Goal: Task Accomplishment & Management: Manage account settings

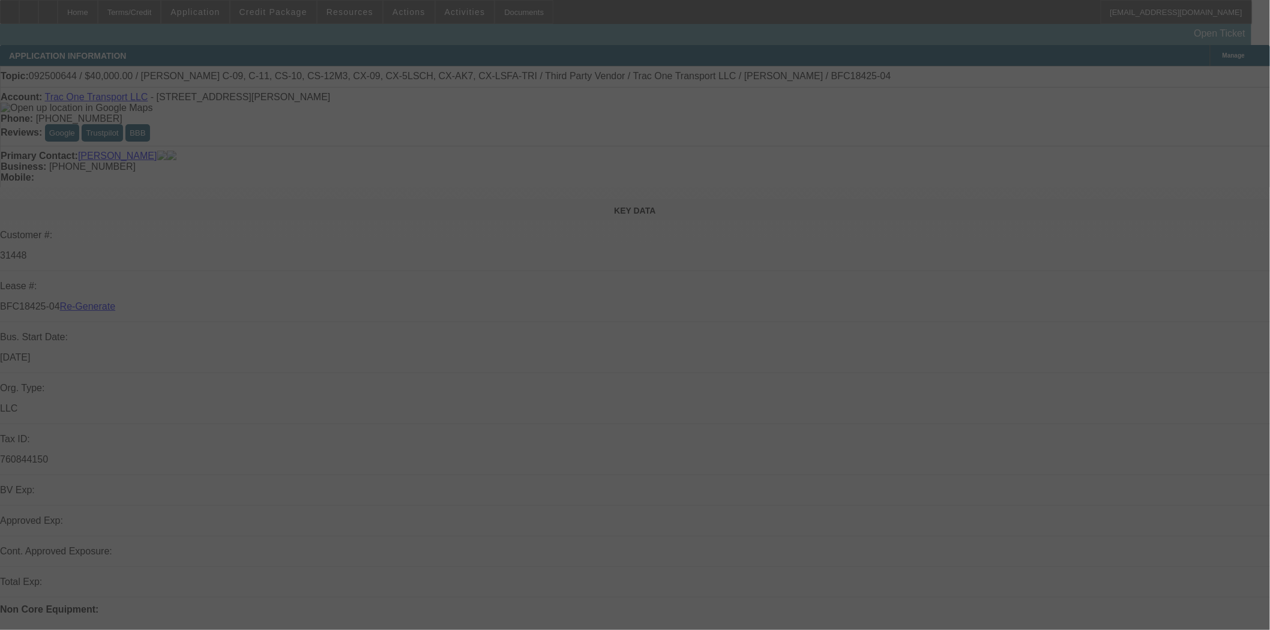
select select "3"
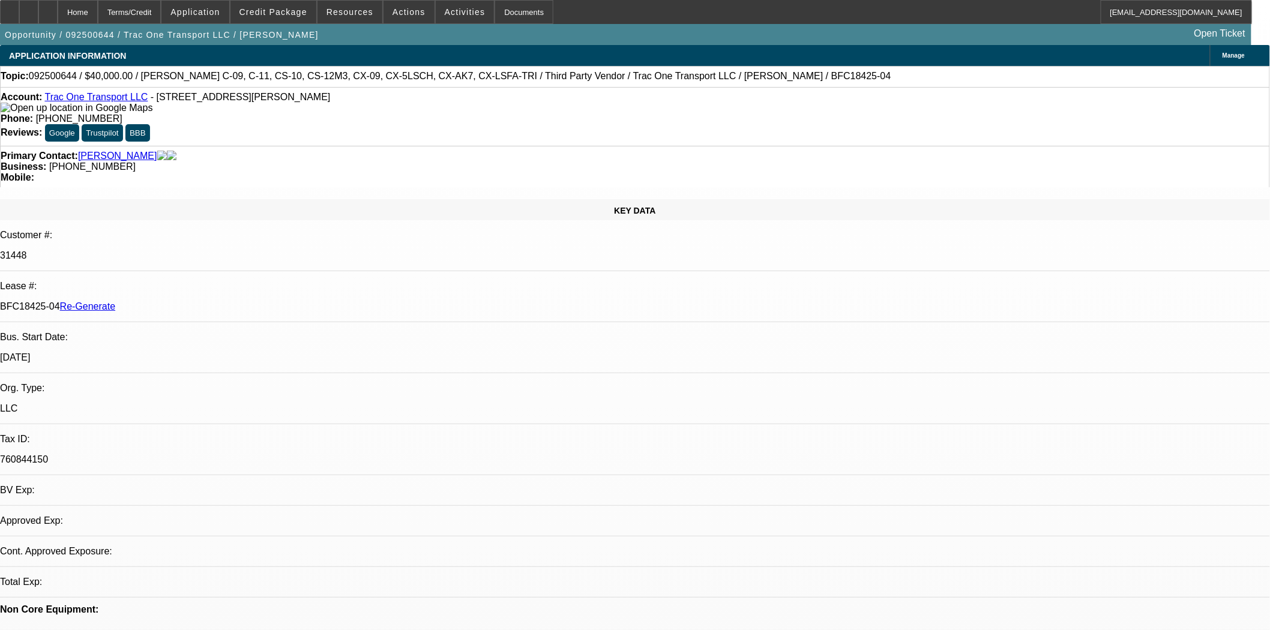
select select "0"
select select "3"
select select "0"
select select "6"
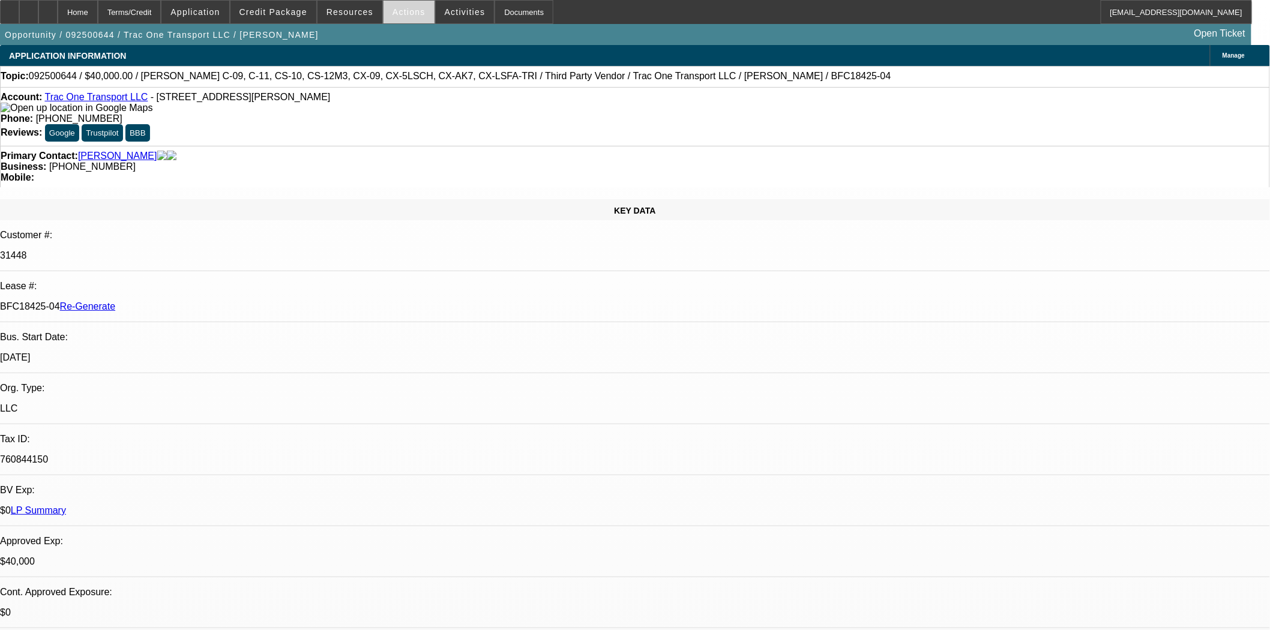
click at [393, 15] on span "Actions" at bounding box center [409, 12] width 33 height 10
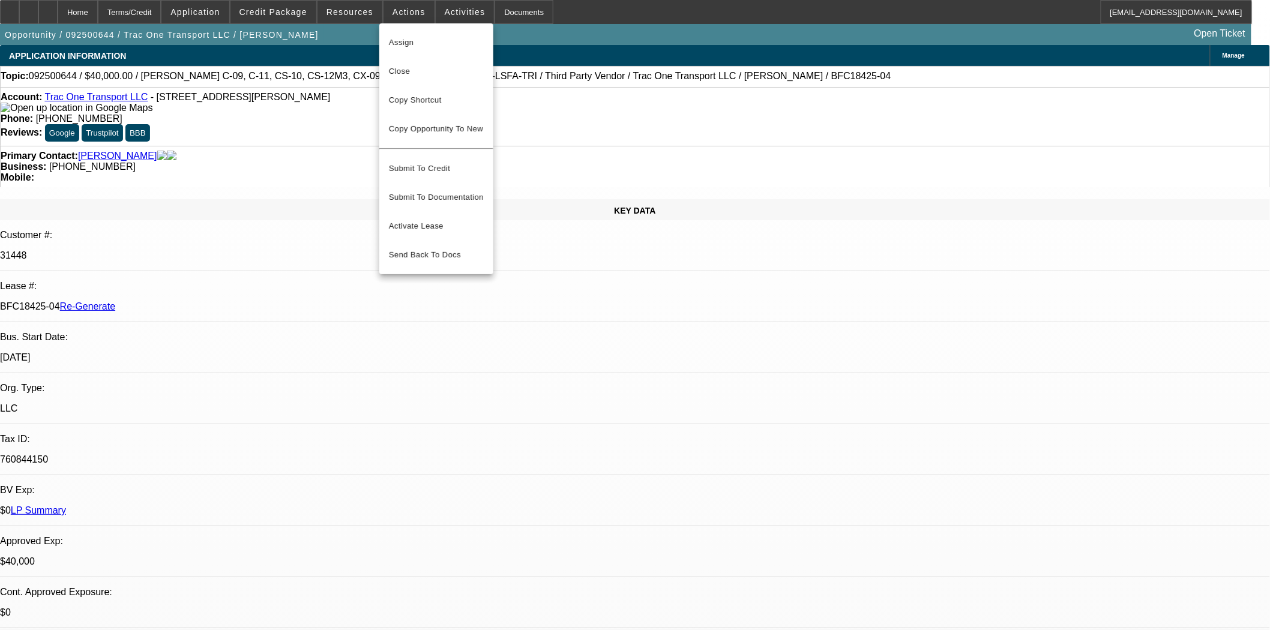
click at [400, 38] on span "Assign" at bounding box center [436, 42] width 95 height 14
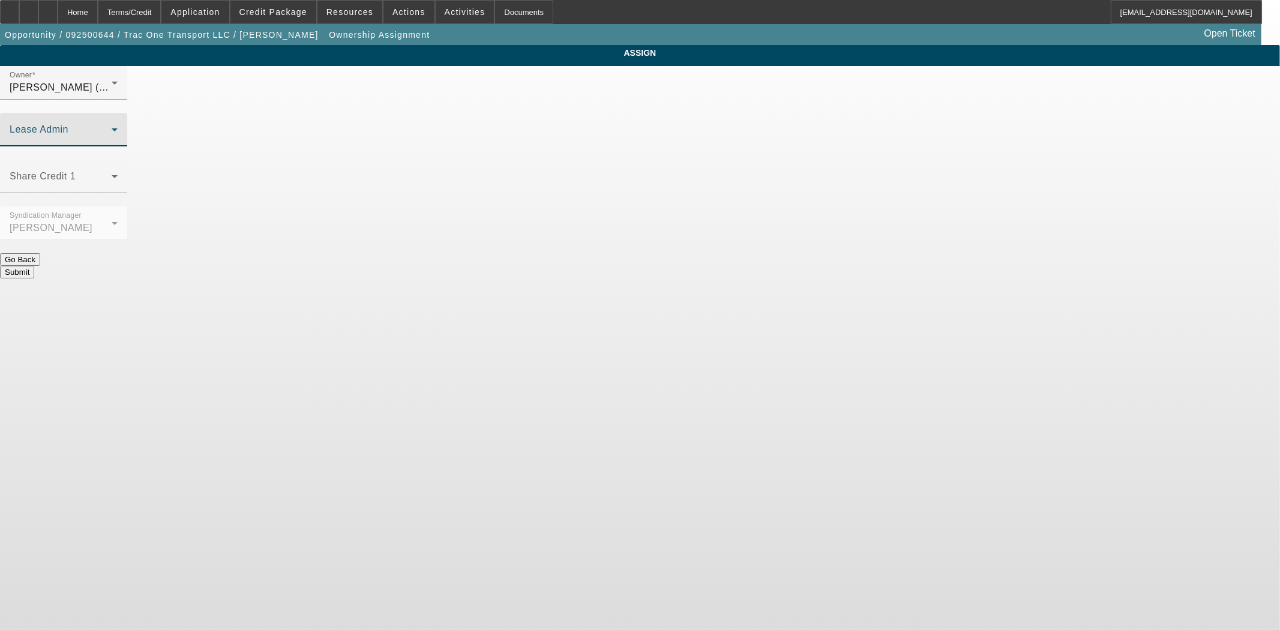
click at [112, 127] on span at bounding box center [61, 134] width 102 height 14
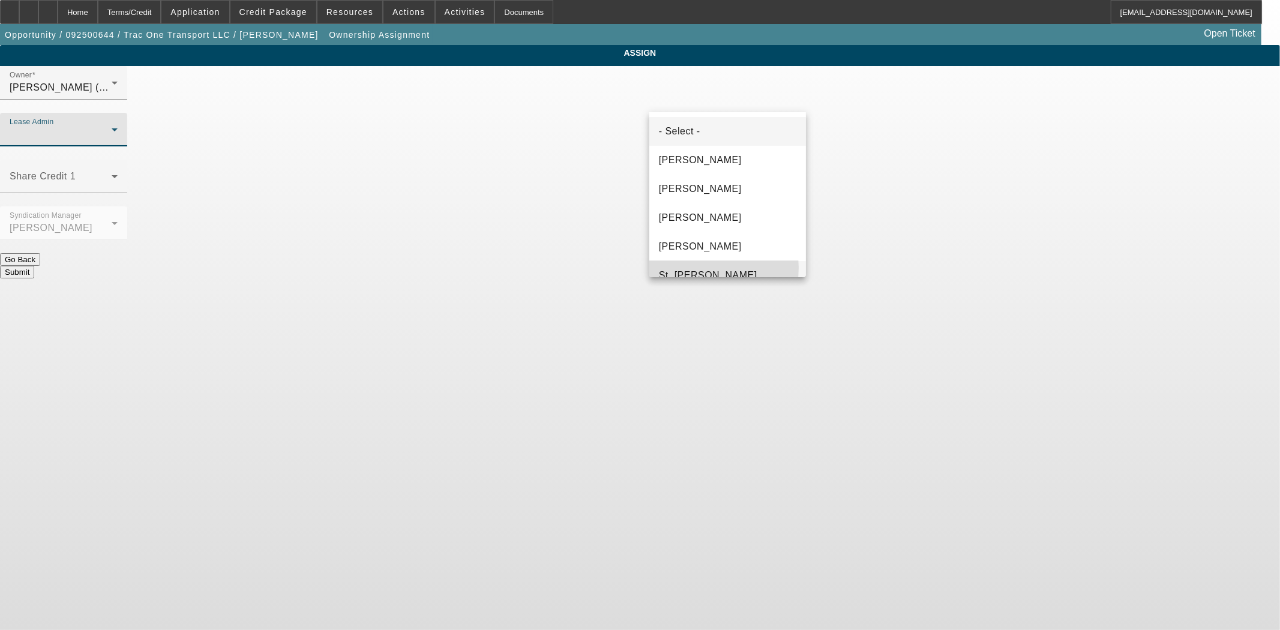
click at [704, 268] on span "St. Laurent, Kim" at bounding box center [708, 275] width 98 height 14
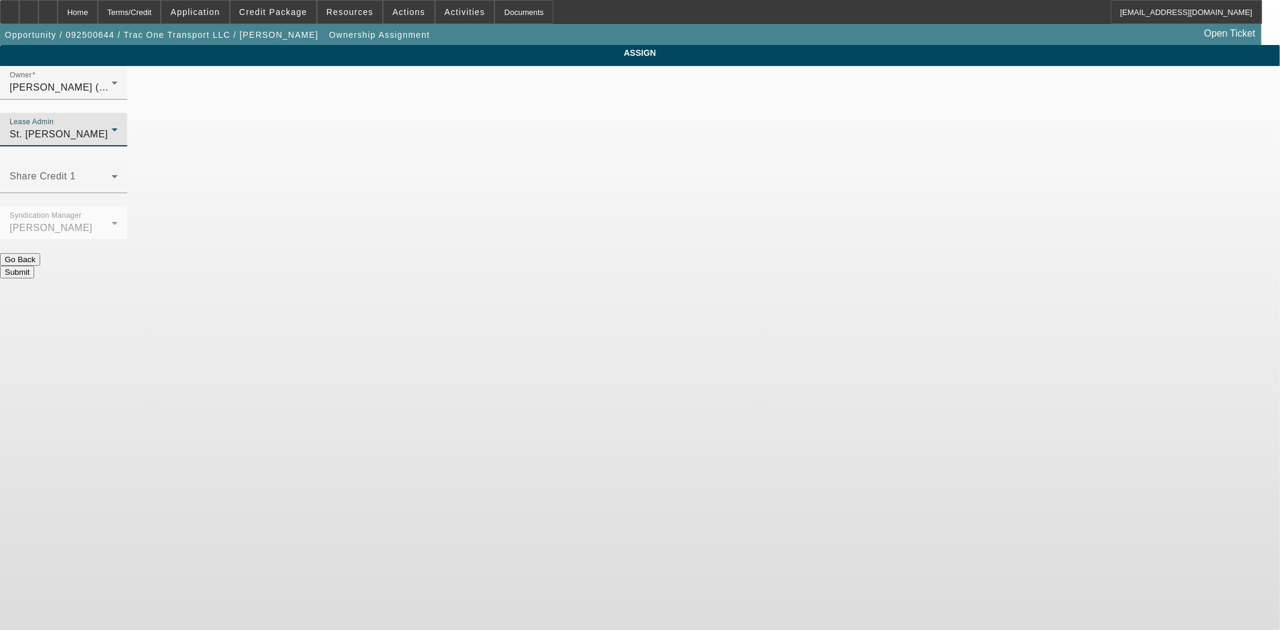
click at [34, 266] on button "Submit" at bounding box center [17, 272] width 34 height 13
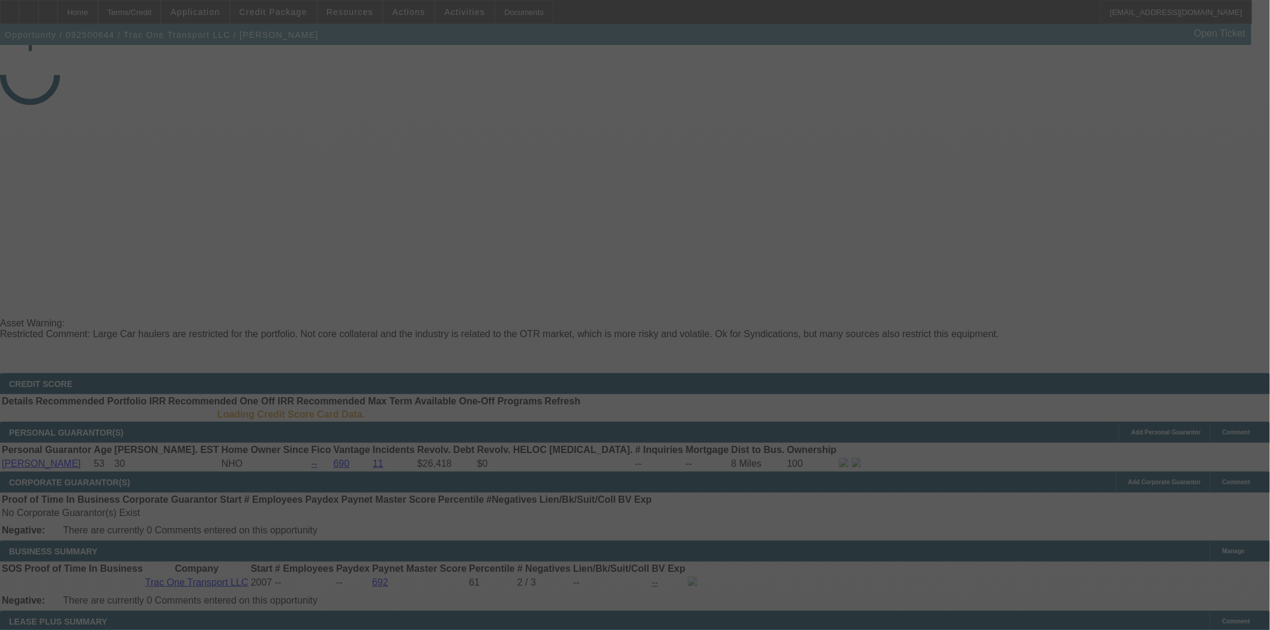
select select "3"
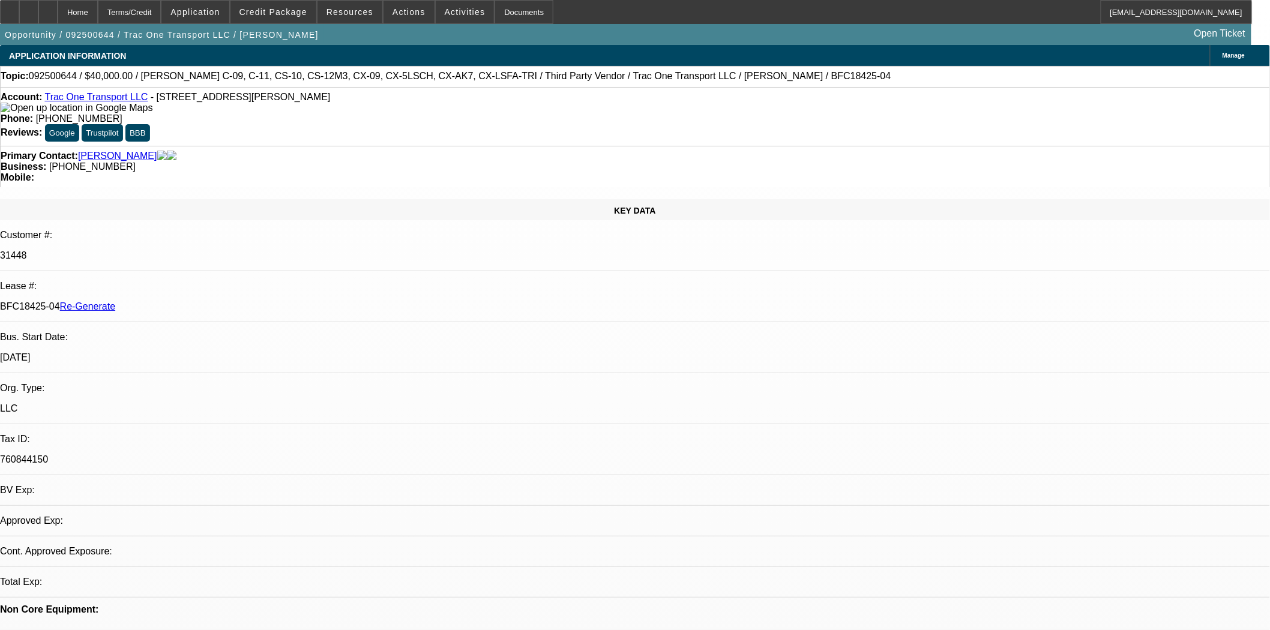
select select "0"
select select "3"
select select "0"
select select "6"
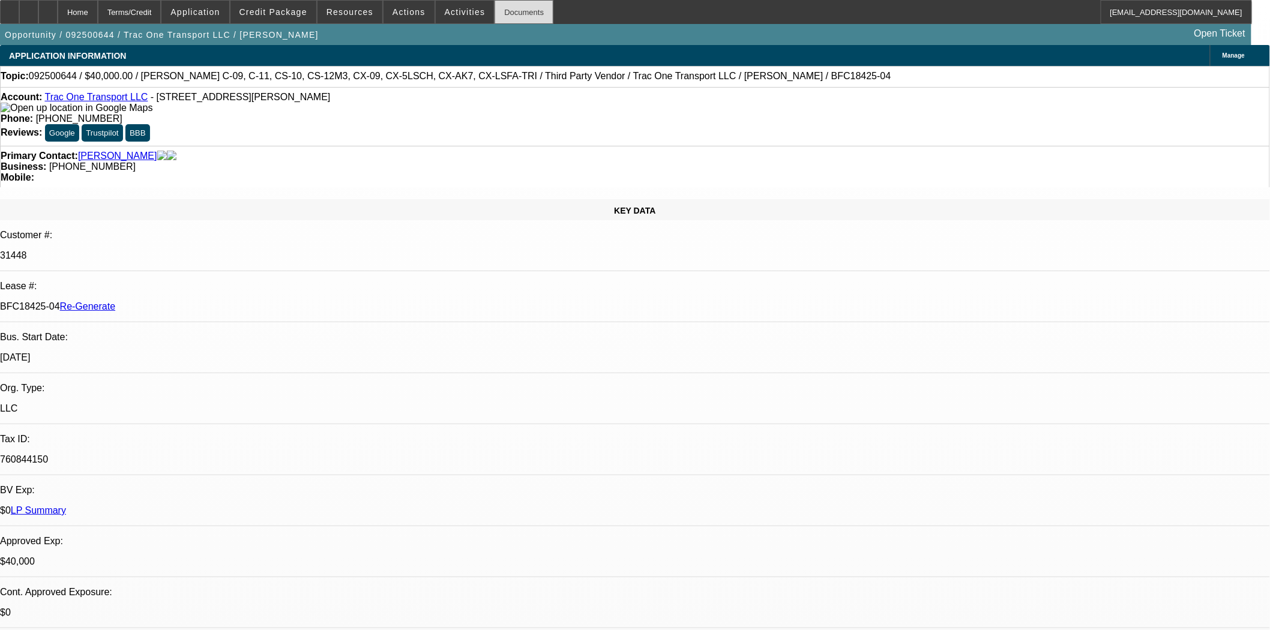
click at [501, 15] on div "Documents" at bounding box center [524, 12] width 59 height 24
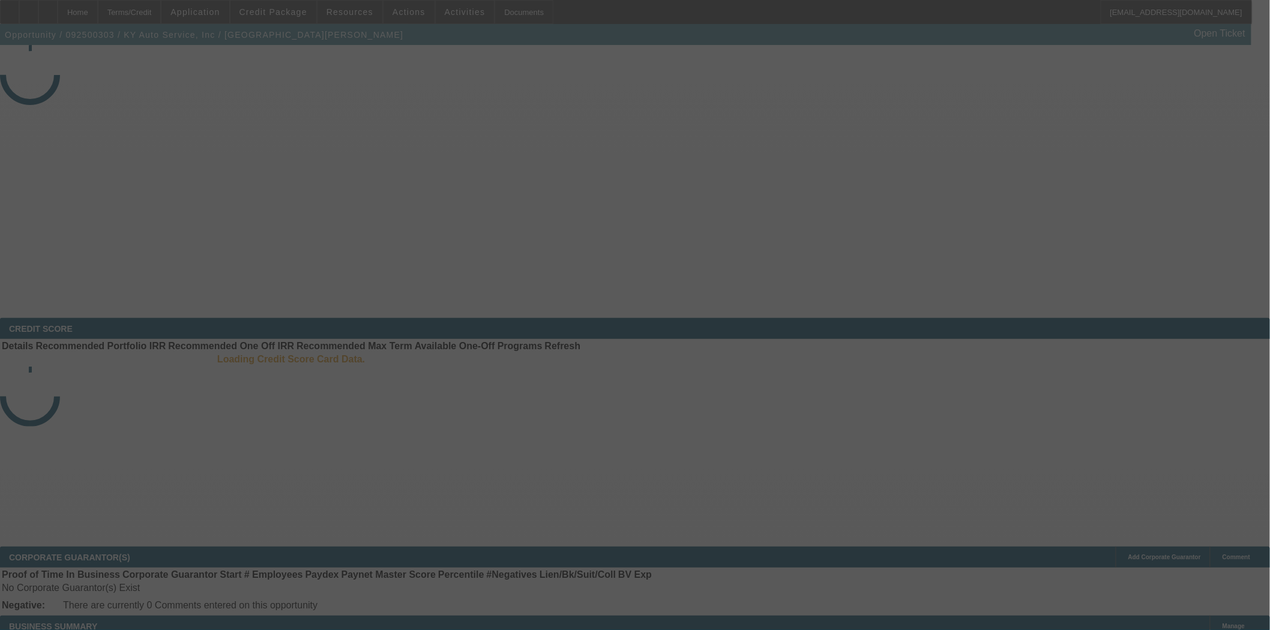
select select "3"
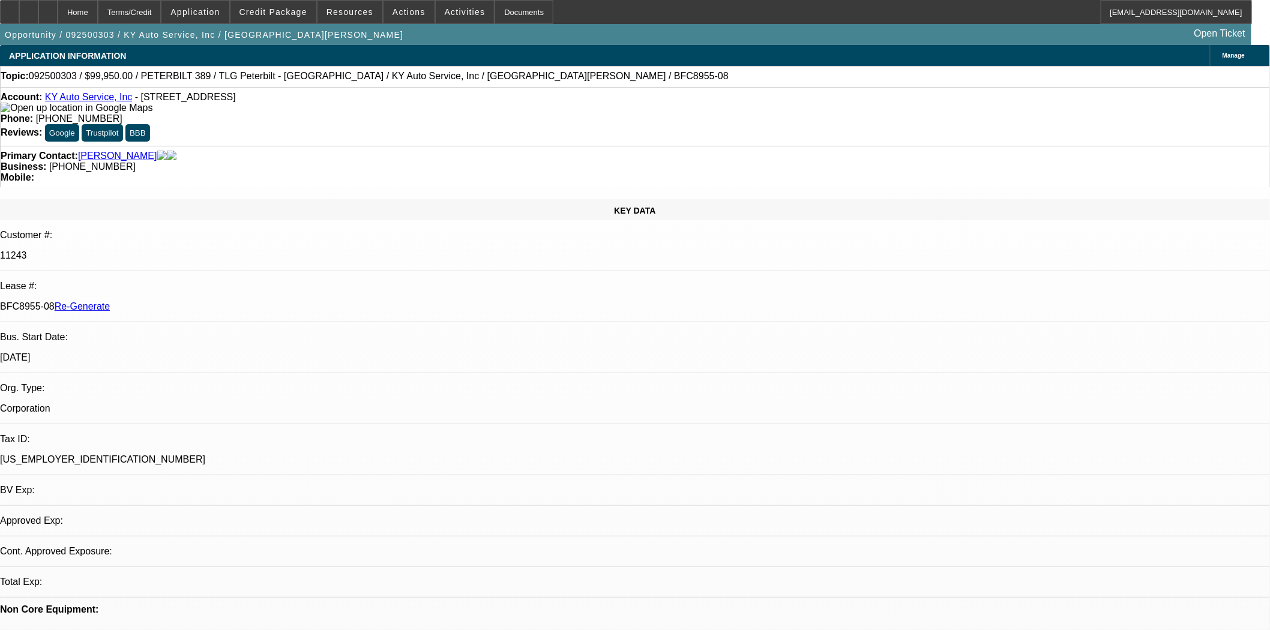
select select "0"
select select "2"
select select "0"
select select "6"
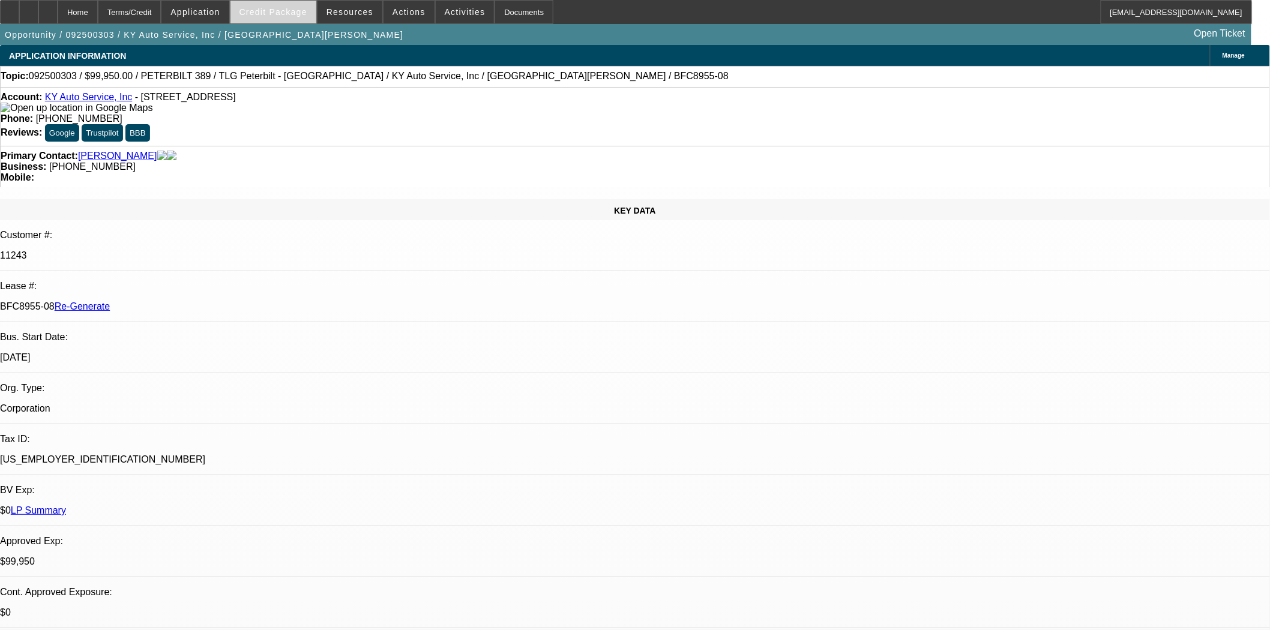
click at [280, 18] on span at bounding box center [274, 12] width 86 height 29
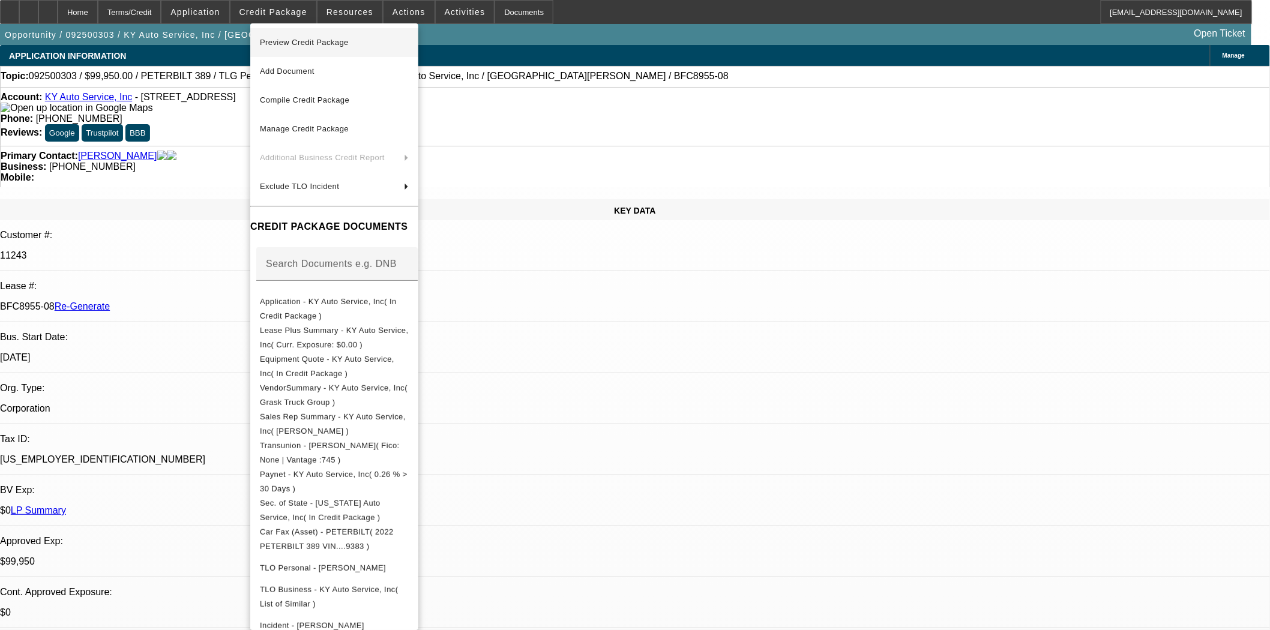
click at [291, 44] on span "Preview Credit Package" at bounding box center [304, 42] width 89 height 9
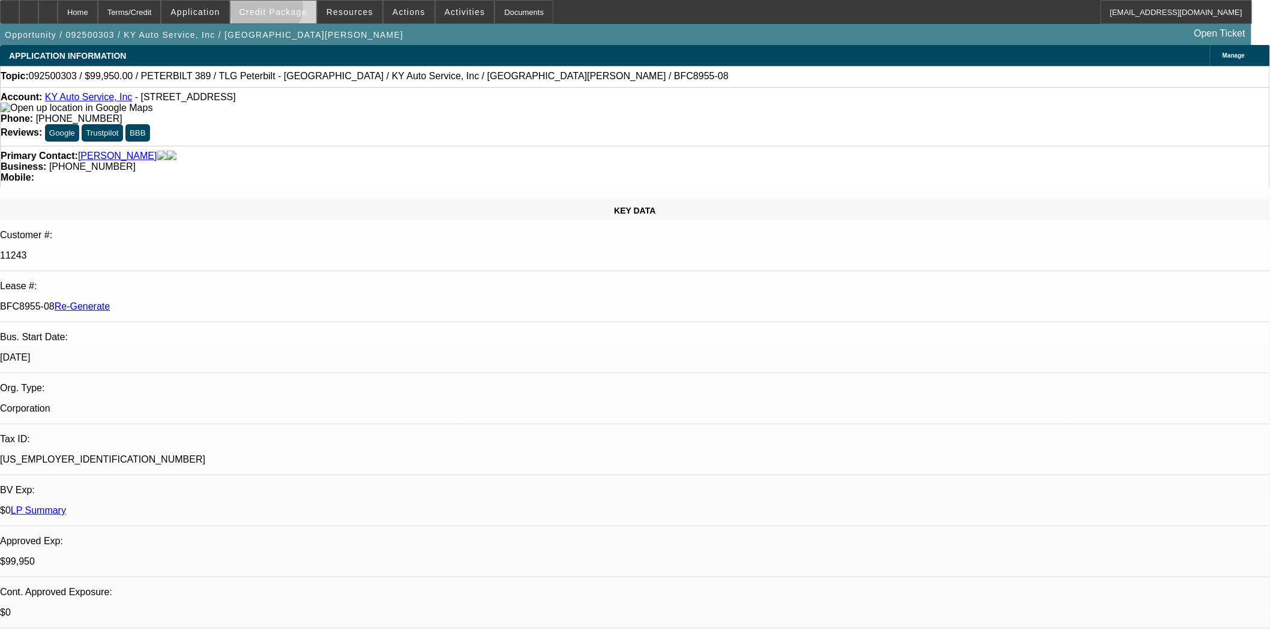
click at [286, 10] on span "Credit Package" at bounding box center [274, 12] width 68 height 10
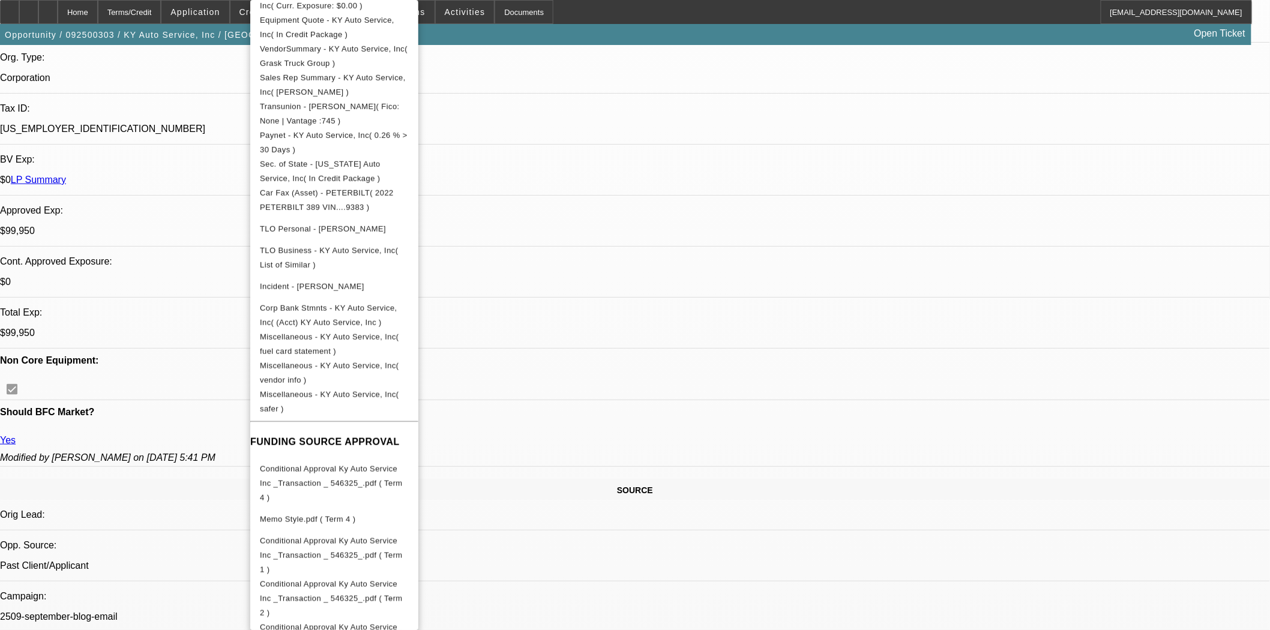
scroll to position [533, 0]
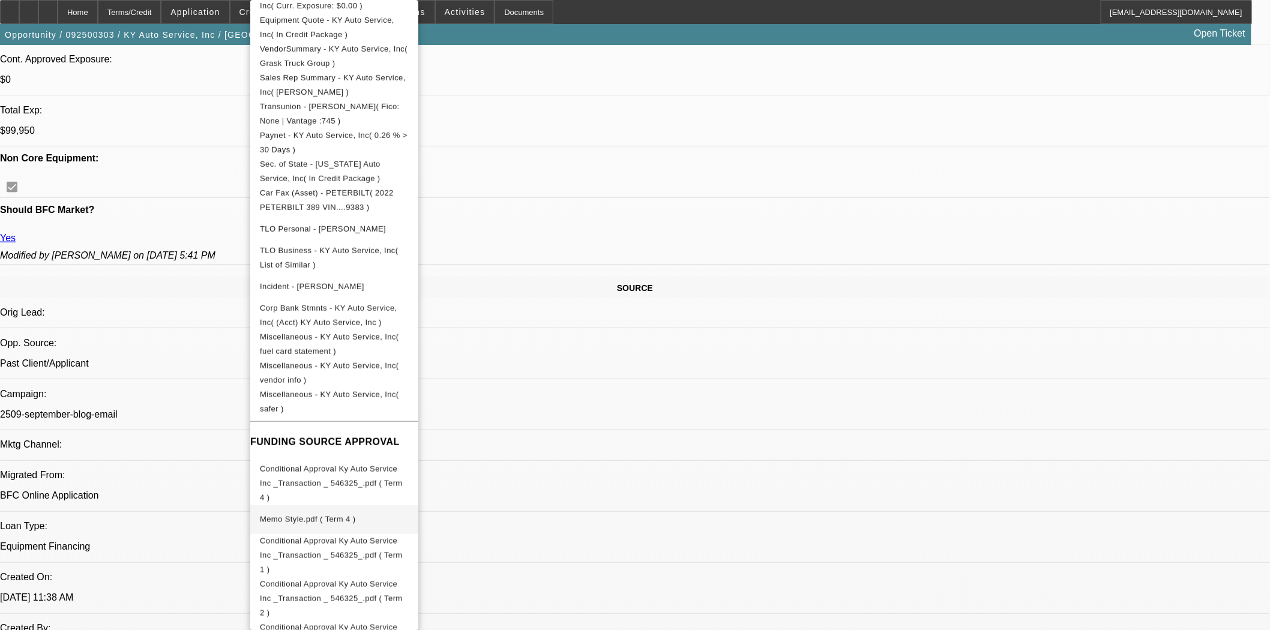
click at [301, 515] on span "Memo Style.pdf ( Term 4 )" at bounding box center [307, 519] width 95 height 9
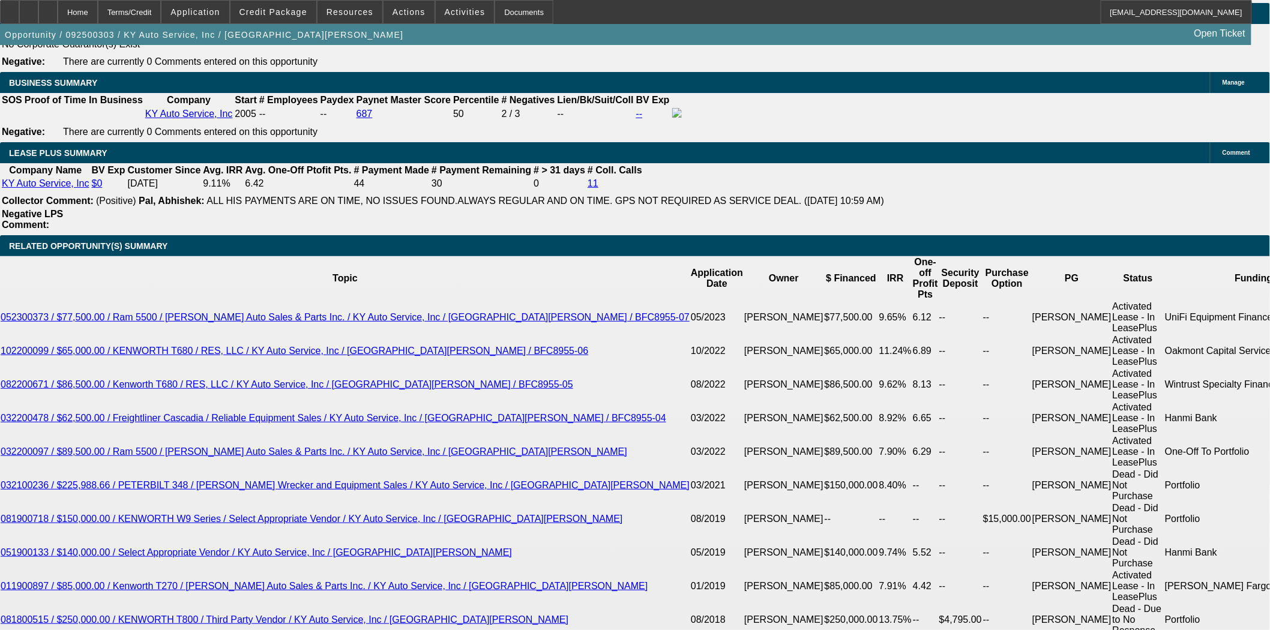
scroll to position [2201, 0]
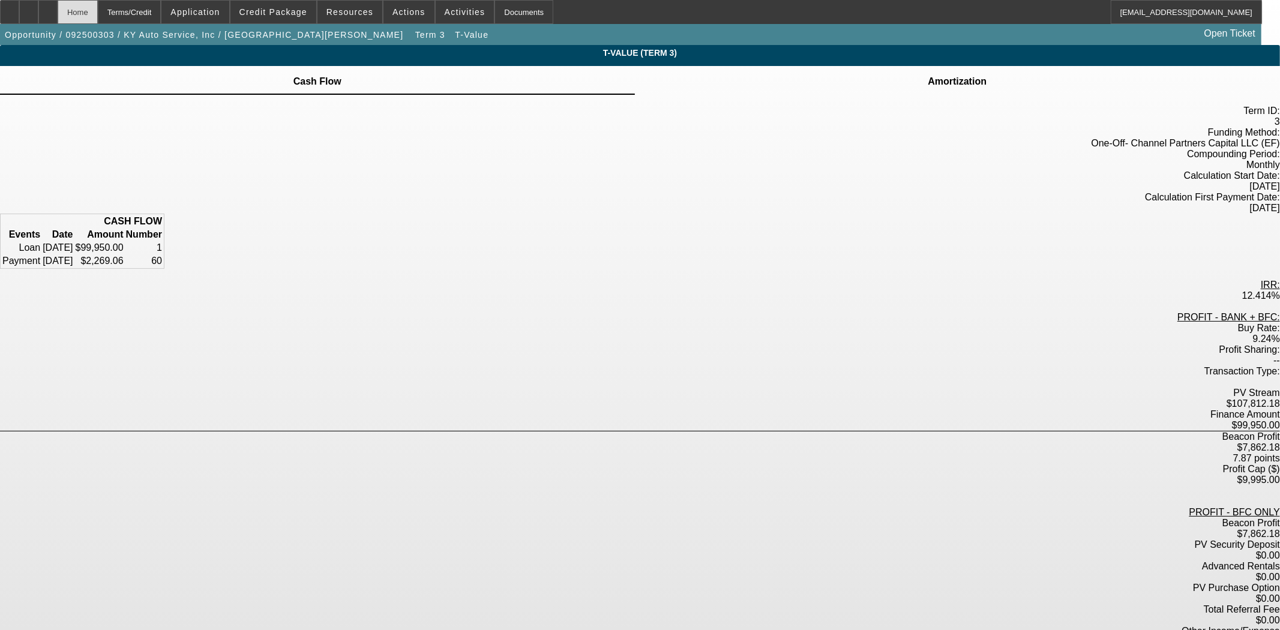
click at [98, 11] on div "Home" at bounding box center [78, 12] width 40 height 24
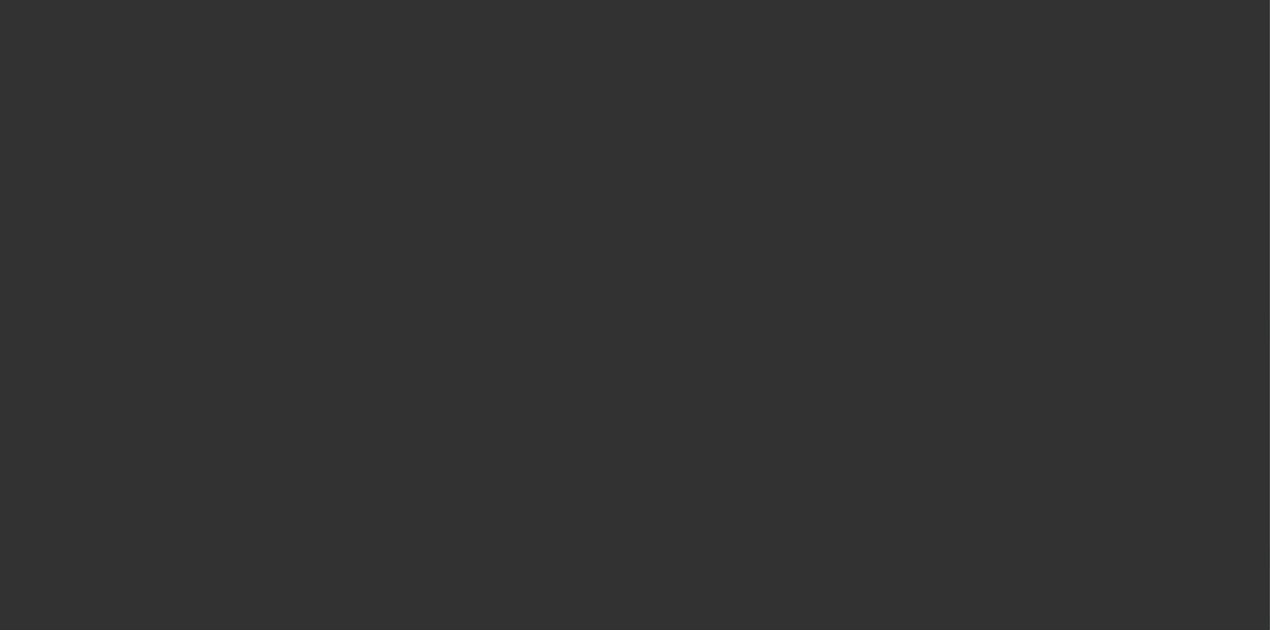
select select "3"
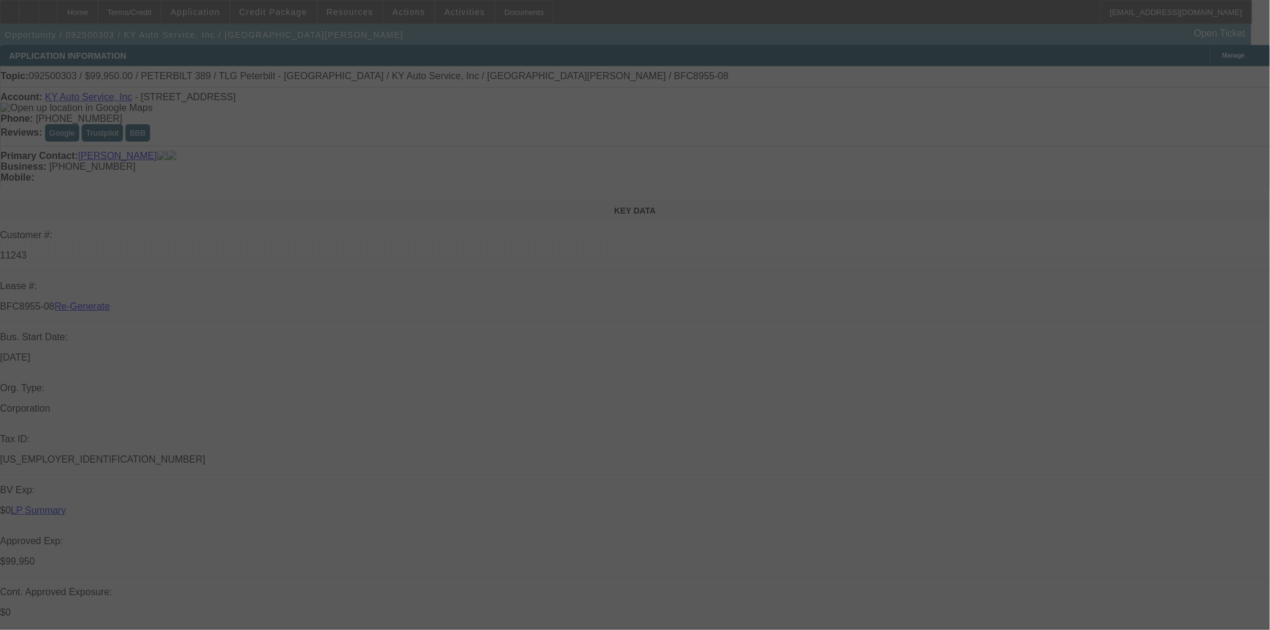
select select "0"
select select "2"
select select "0"
select select "6"
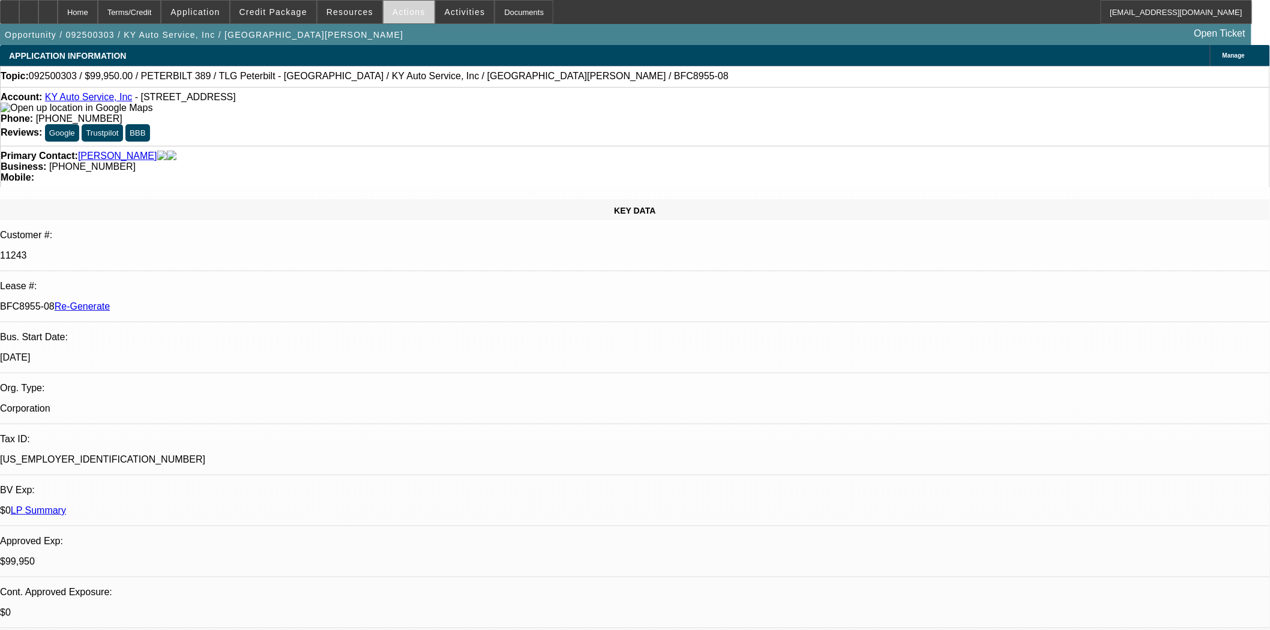
click at [397, 10] on span "Actions" at bounding box center [409, 12] width 33 height 10
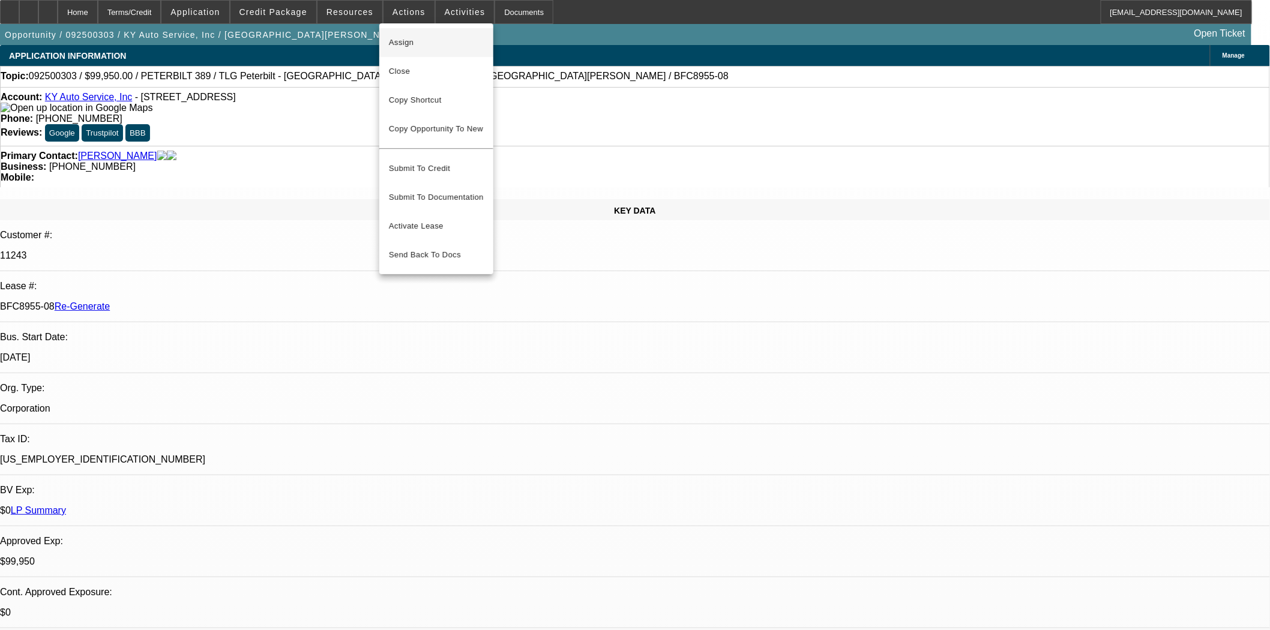
click at [406, 41] on span "Assign" at bounding box center [436, 42] width 95 height 14
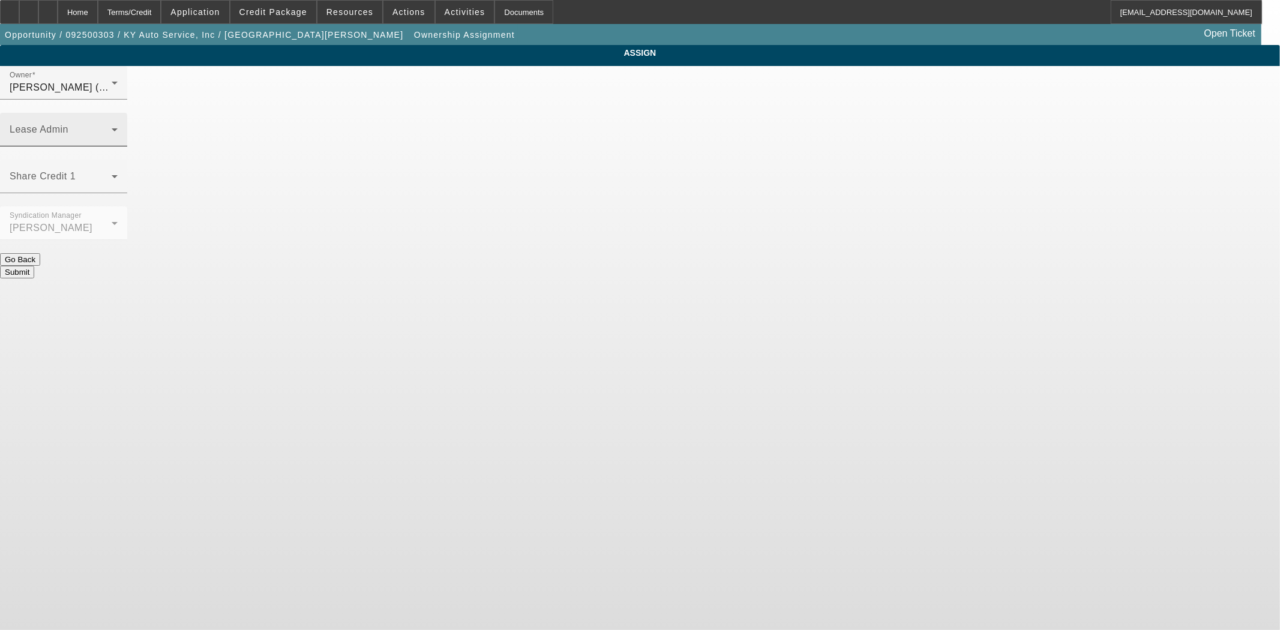
click at [112, 127] on span at bounding box center [61, 134] width 102 height 14
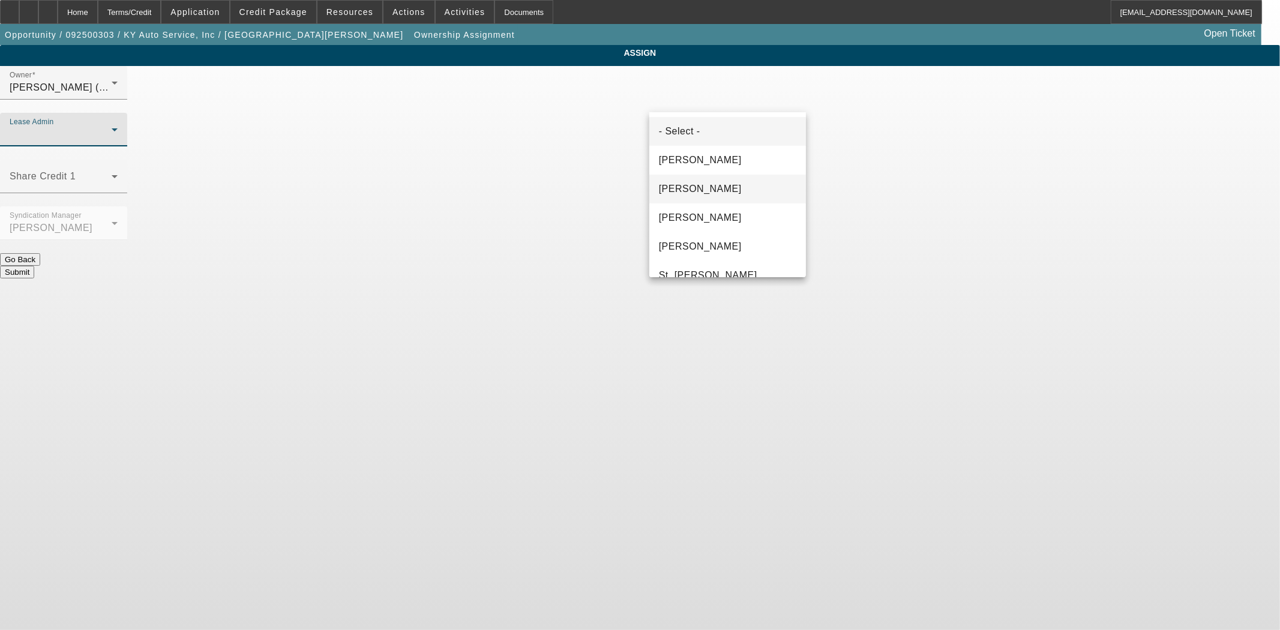
click at [693, 200] on mat-option "[PERSON_NAME]" at bounding box center [728, 189] width 157 height 29
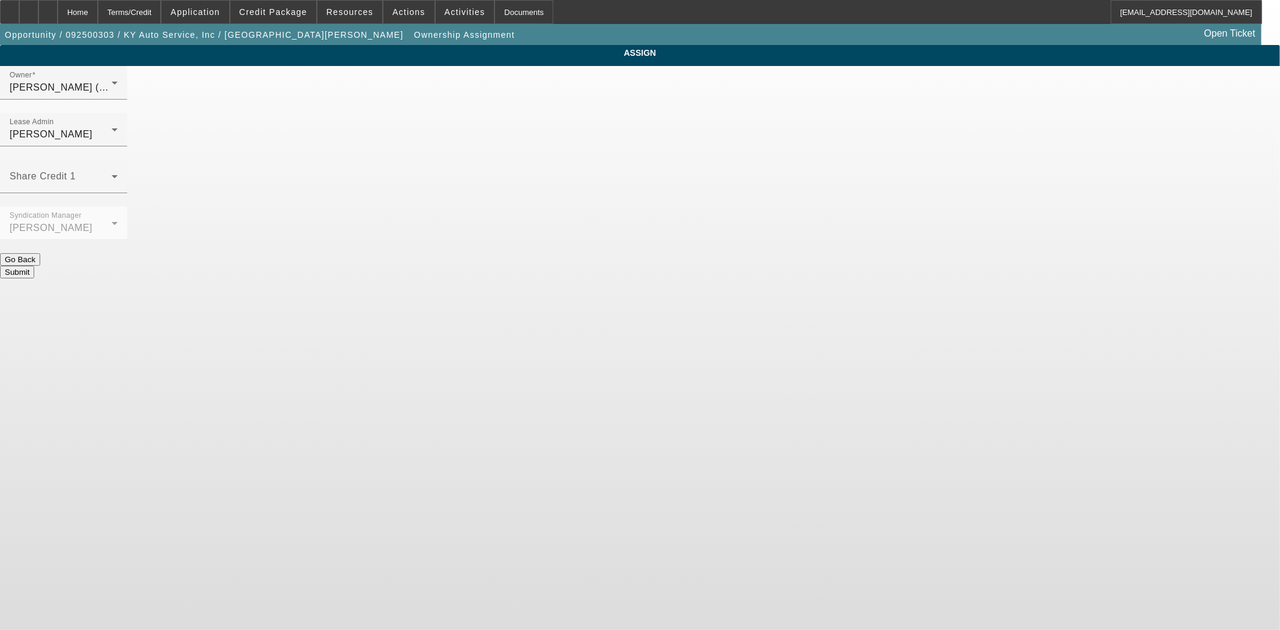
click at [127, 240] on div at bounding box center [63, 246] width 127 height 13
click at [34, 266] on button "Submit" at bounding box center [17, 272] width 34 height 13
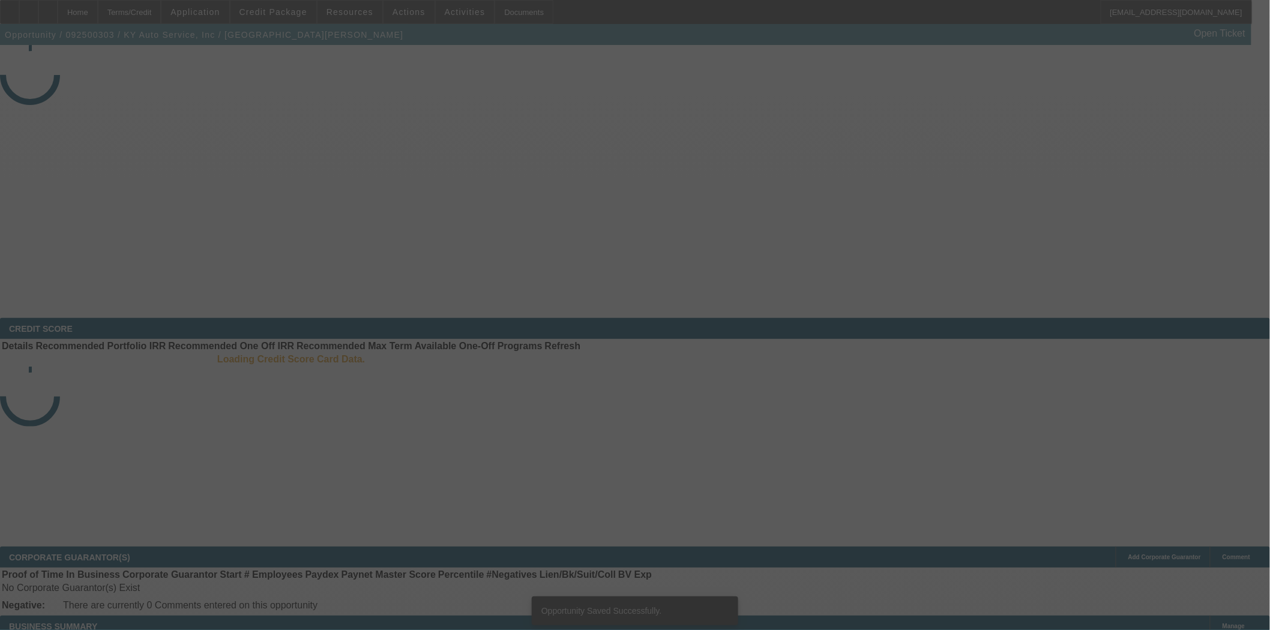
select select "3"
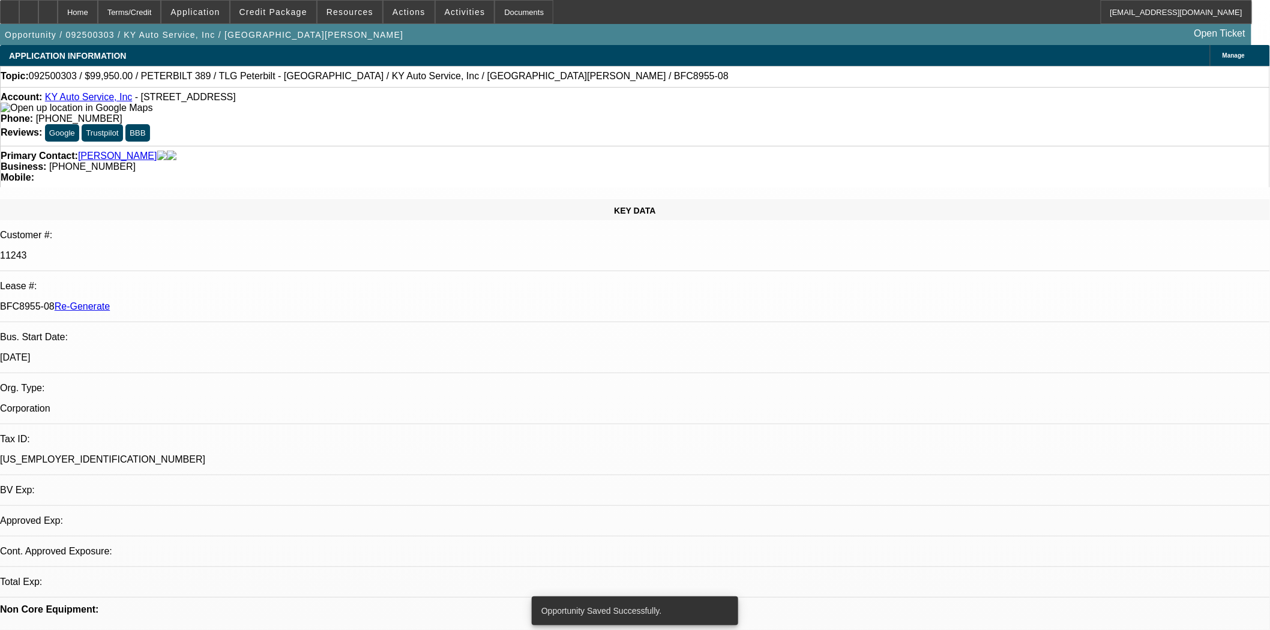
select select "0"
select select "2"
select select "0"
select select "6"
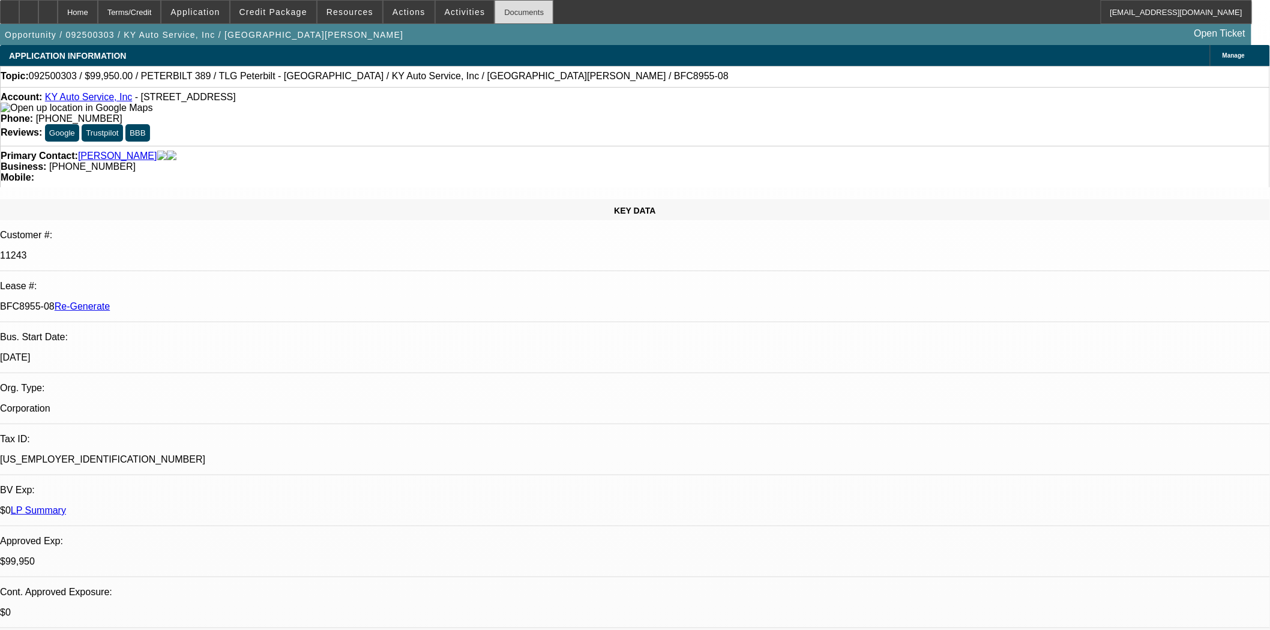
click at [517, 21] on div "Documents" at bounding box center [524, 12] width 59 height 24
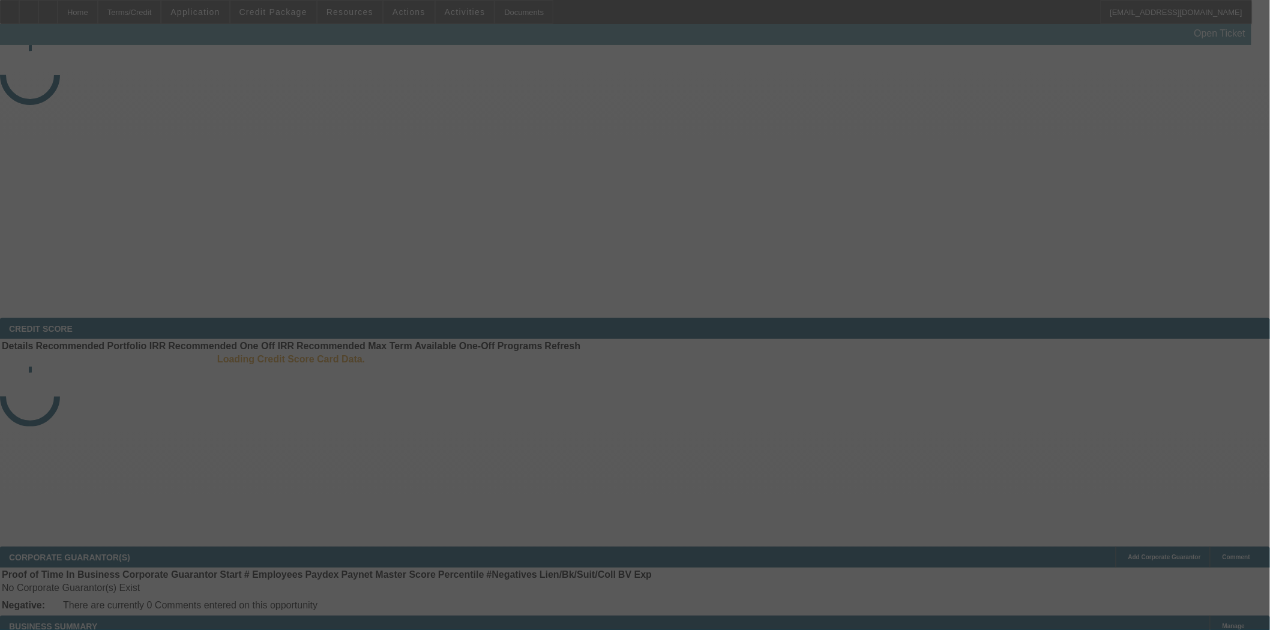
select select "3"
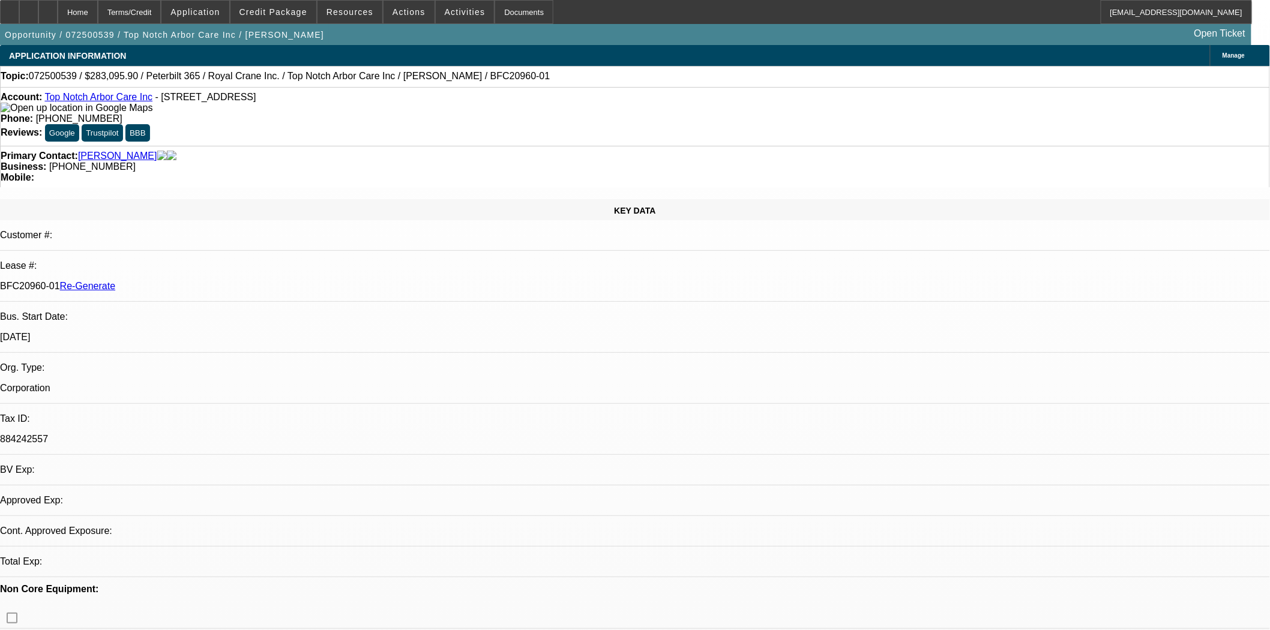
select select "0"
select select "2"
select select "0"
select select "1"
select select "2"
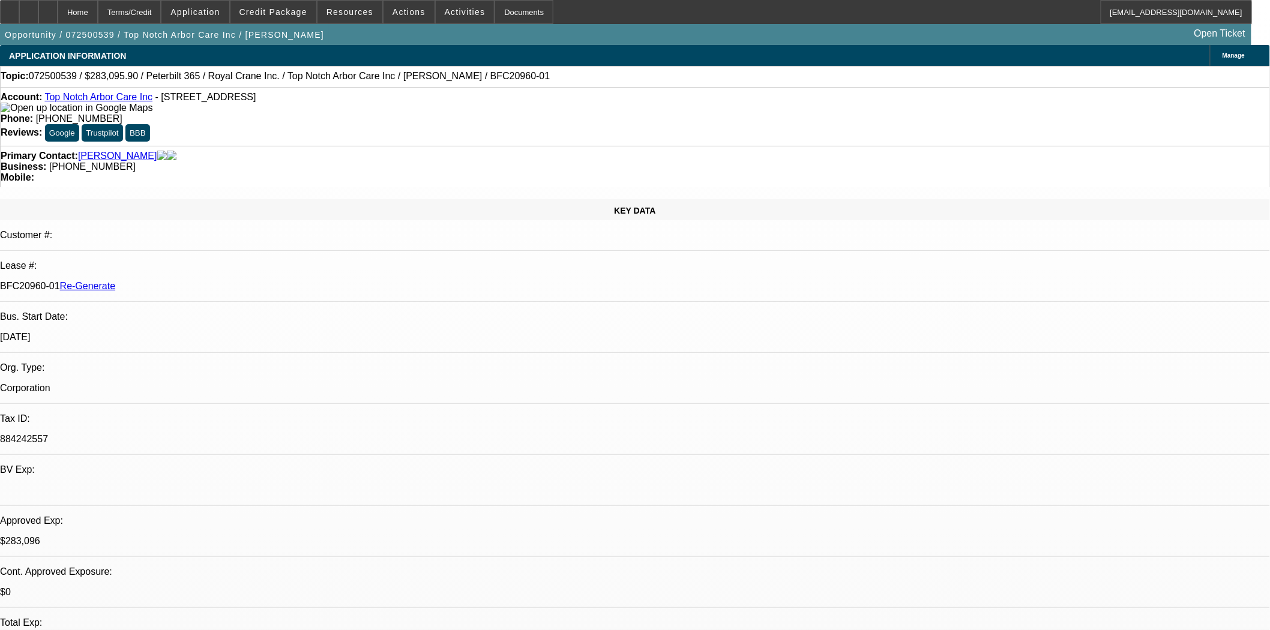
select select "6"
click at [521, 15] on div "Documents" at bounding box center [524, 12] width 59 height 24
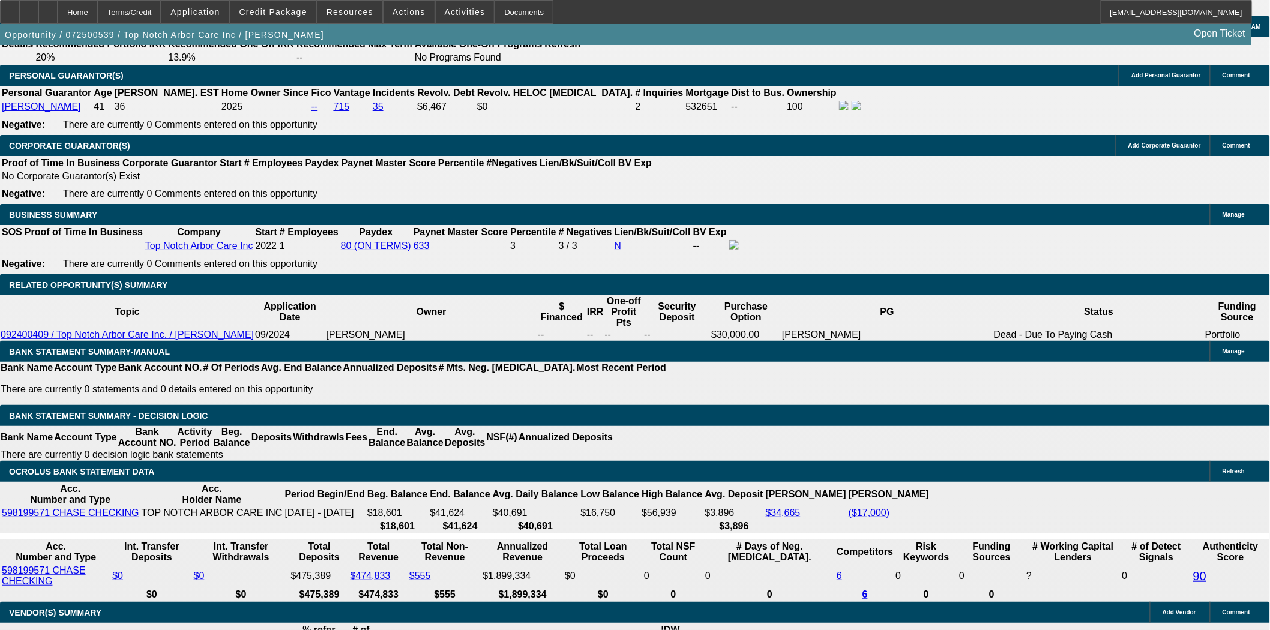
scroll to position [533, 0]
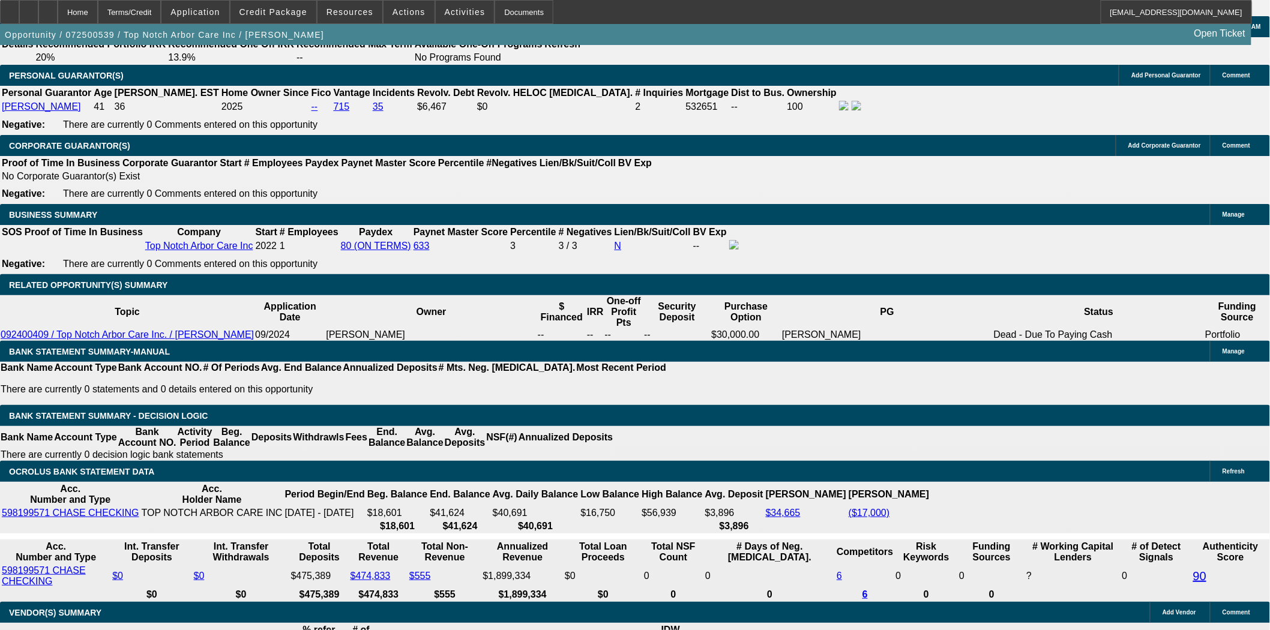
scroll to position [267, 0]
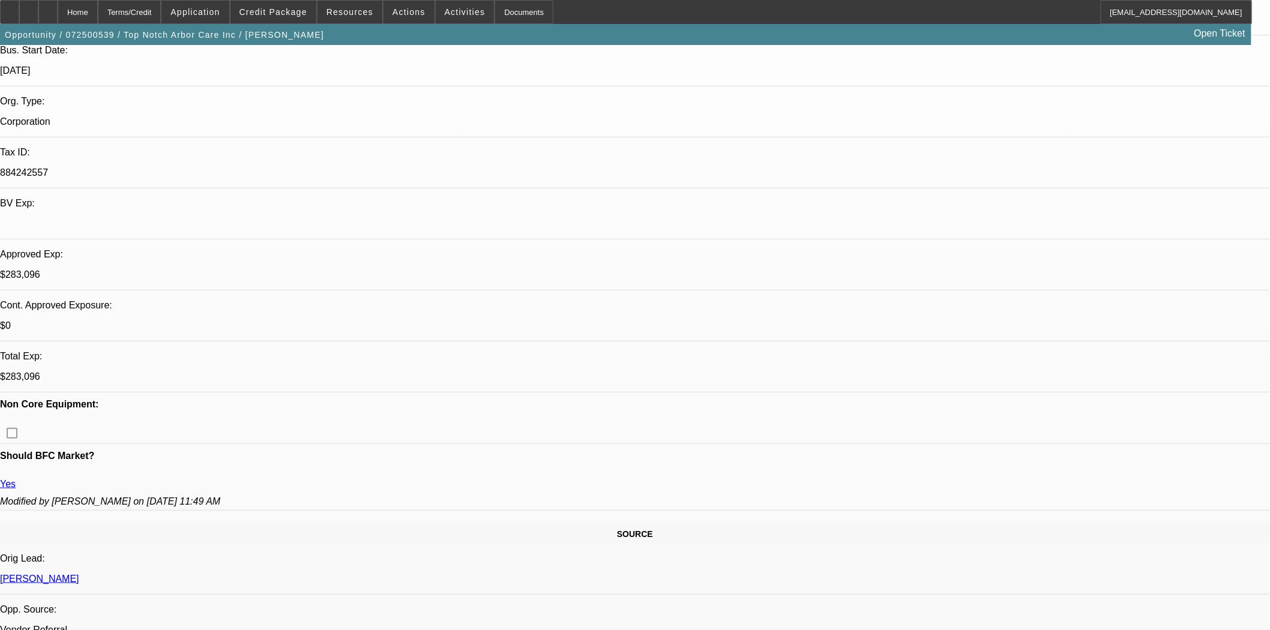
scroll to position [0, 0]
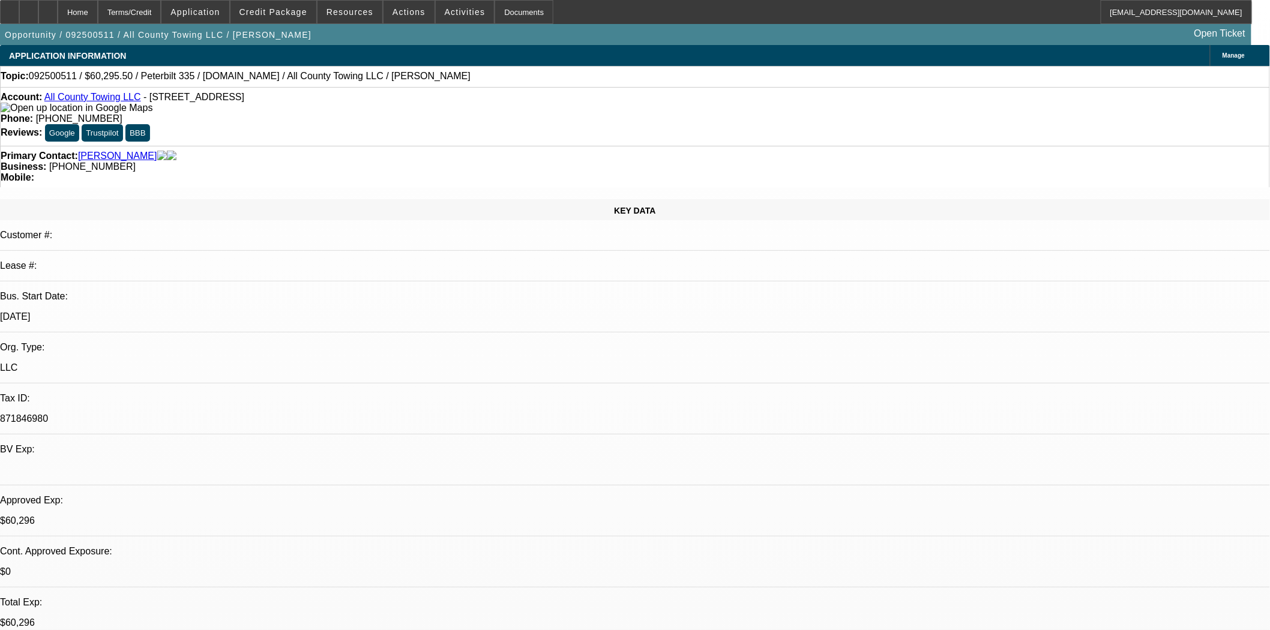
select select "0.1"
select select "2"
select select "0.1"
select select "4"
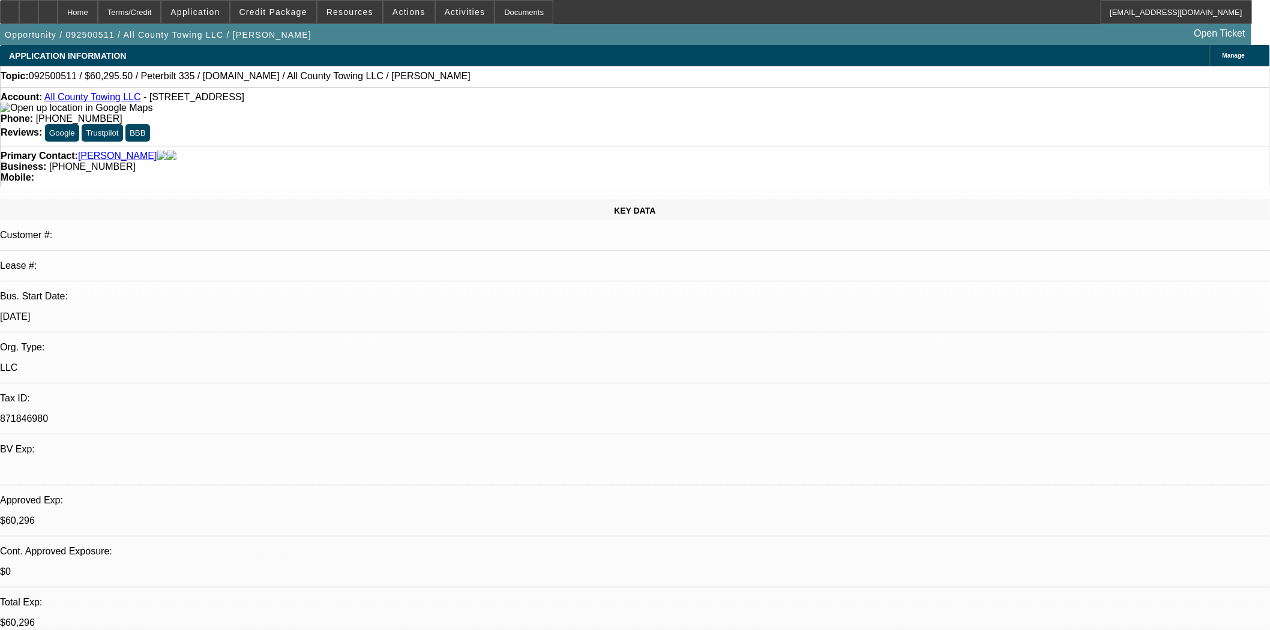
select select "2"
select select "0.1"
select select "4"
select select "2"
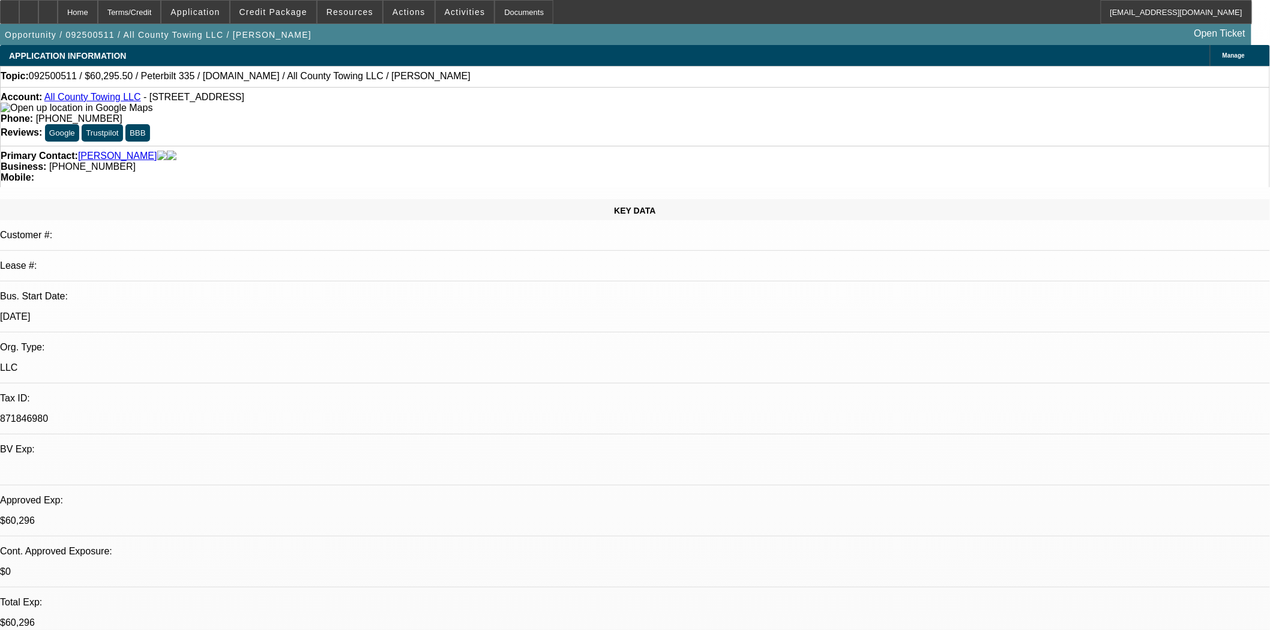
select select "2"
select select "0.1"
select select "4"
select select "2"
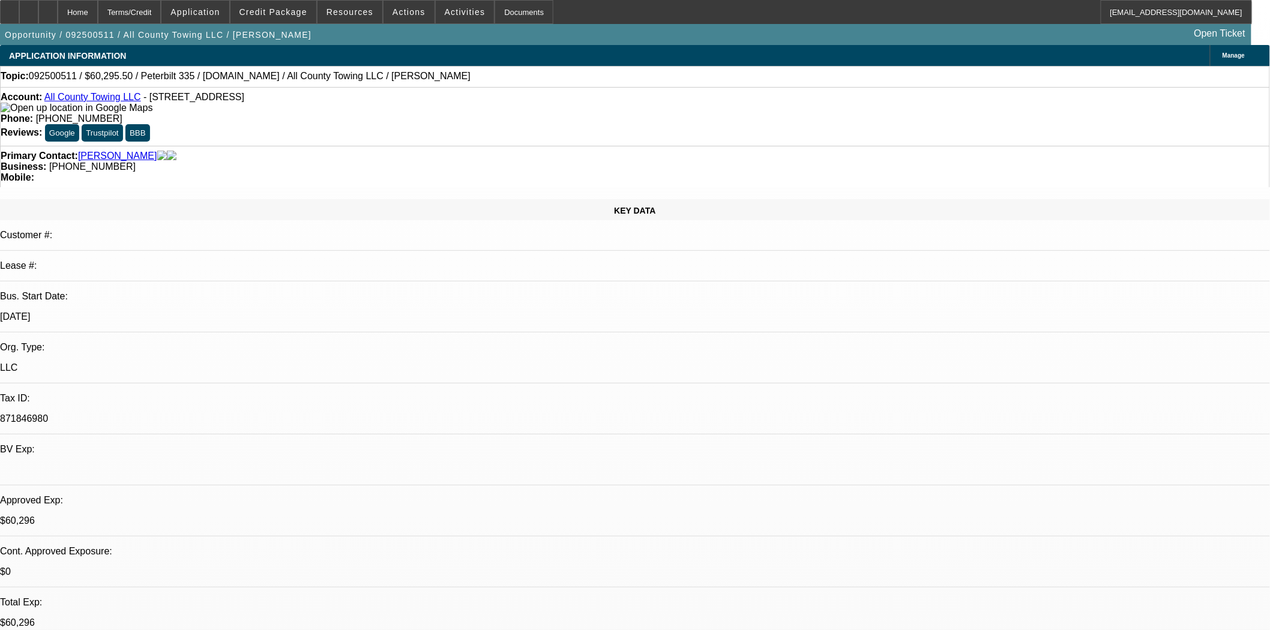
select select "0.1"
select select "4"
click at [10, 8] on icon at bounding box center [10, 8] width 0 height 0
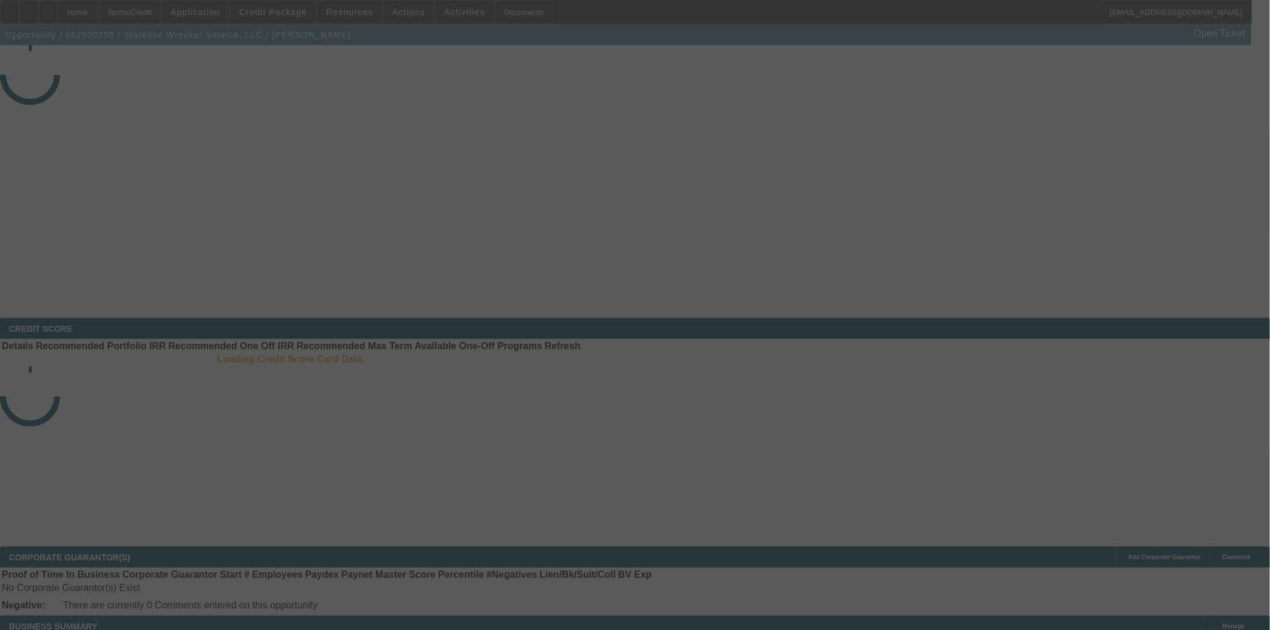
select select "3"
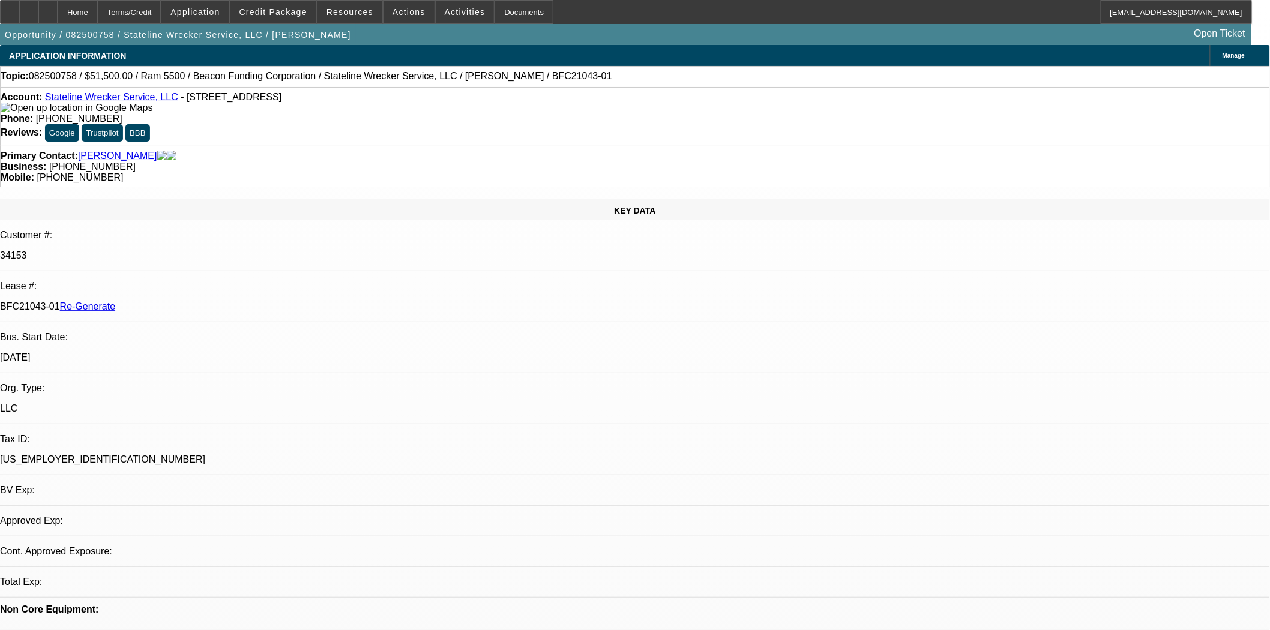
select select "0"
select select "2"
select select "0.1"
select select "4"
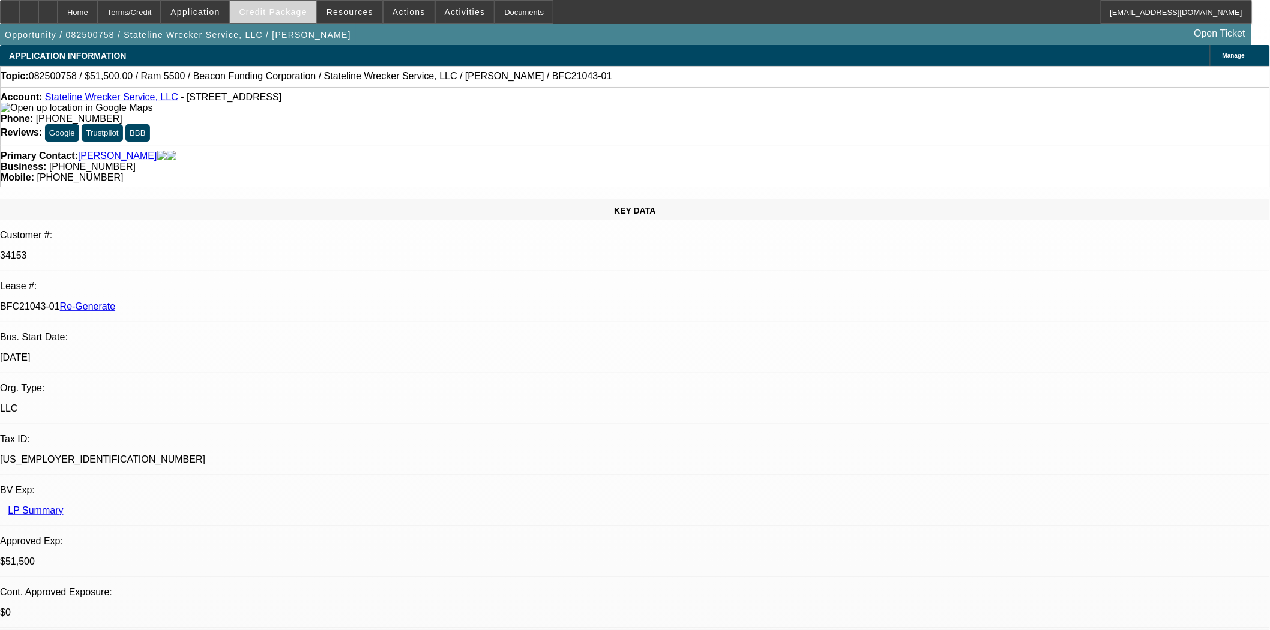
click at [253, 8] on span at bounding box center [274, 12] width 86 height 29
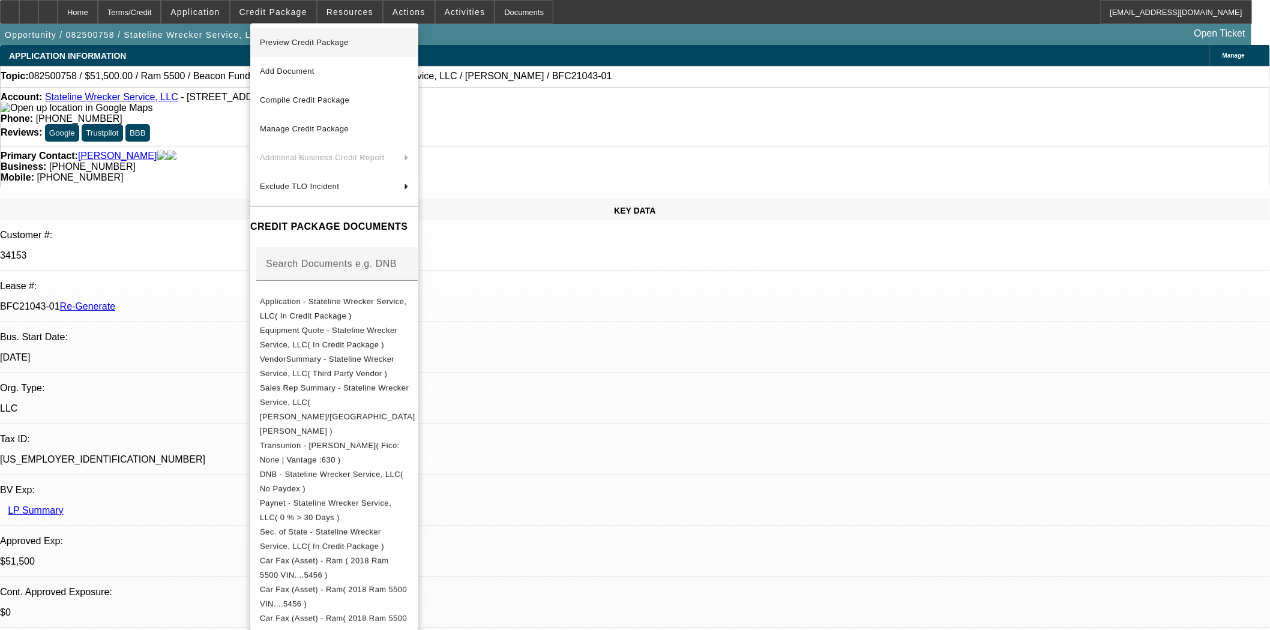
click at [307, 42] on span "Preview Credit Package" at bounding box center [304, 42] width 89 height 9
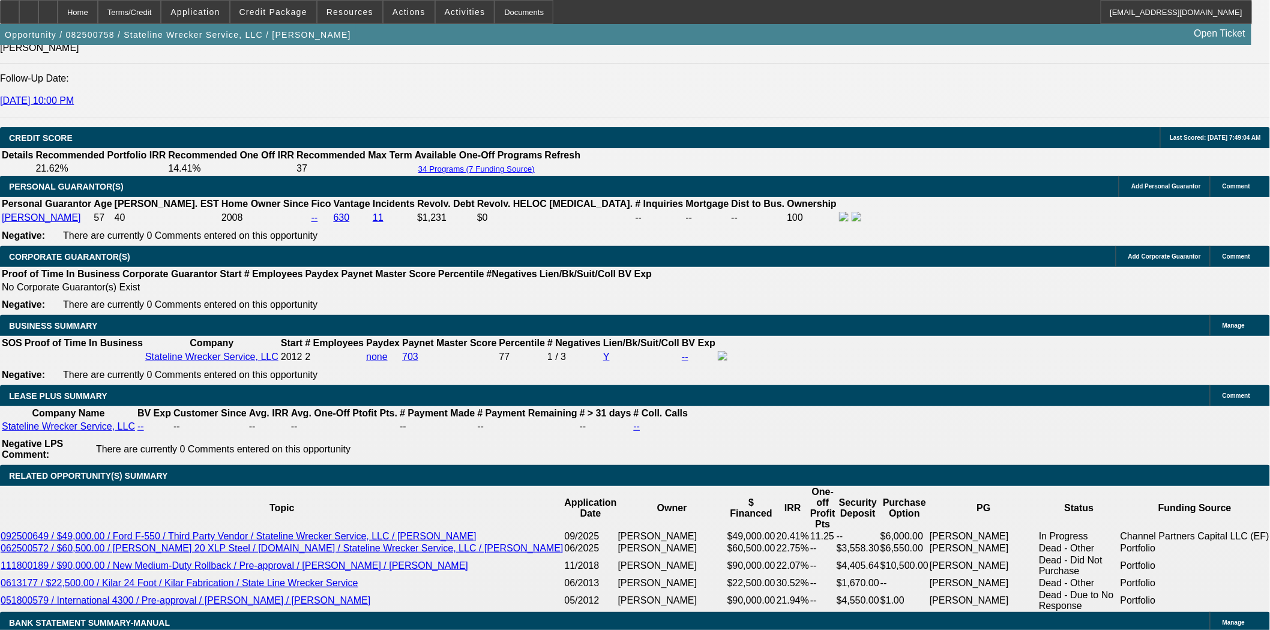
scroll to position [1934, 0]
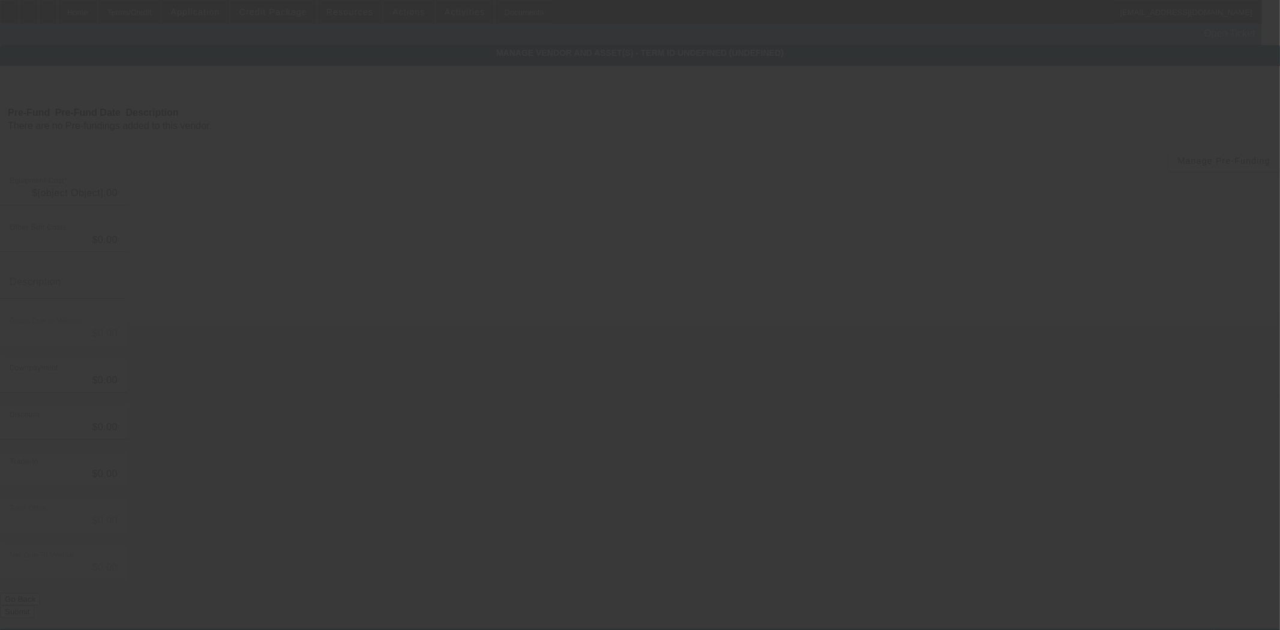
type input "$37,129.72"
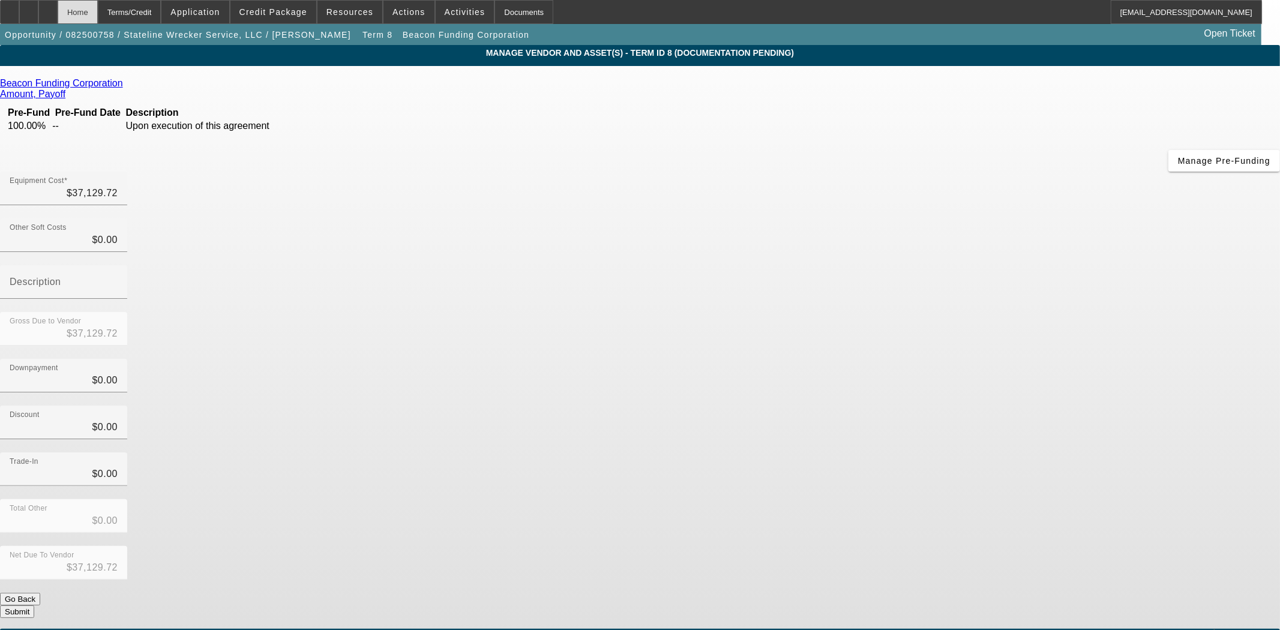
click at [98, 15] on div "Home" at bounding box center [78, 12] width 40 height 24
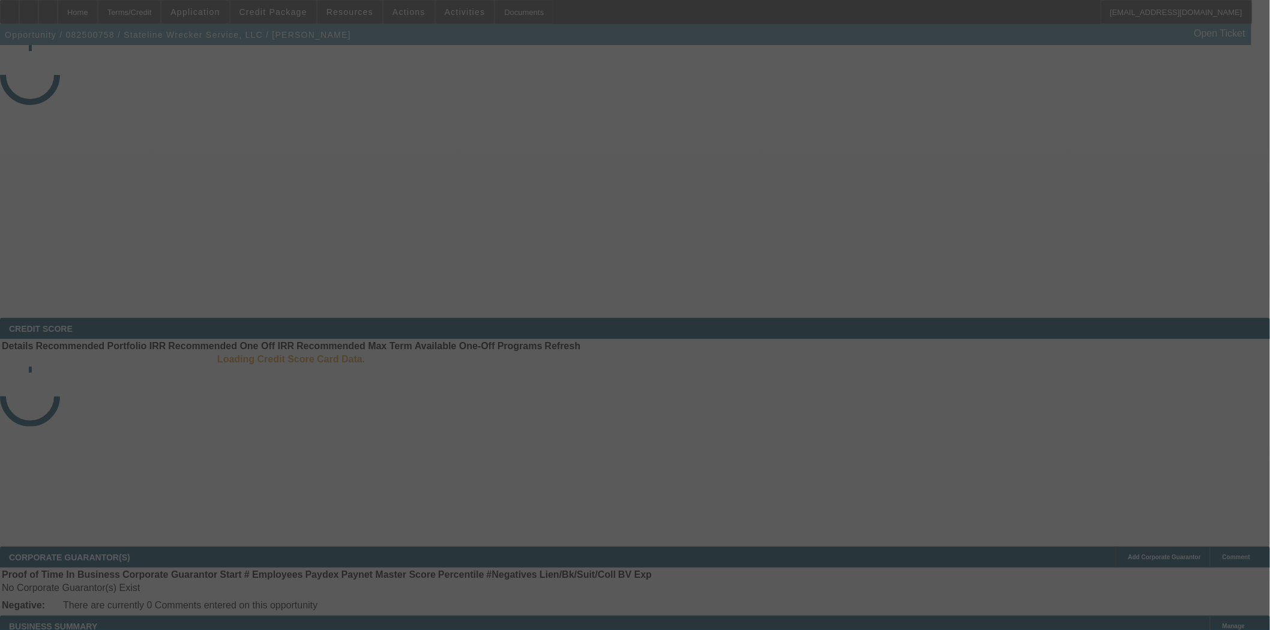
select select "3"
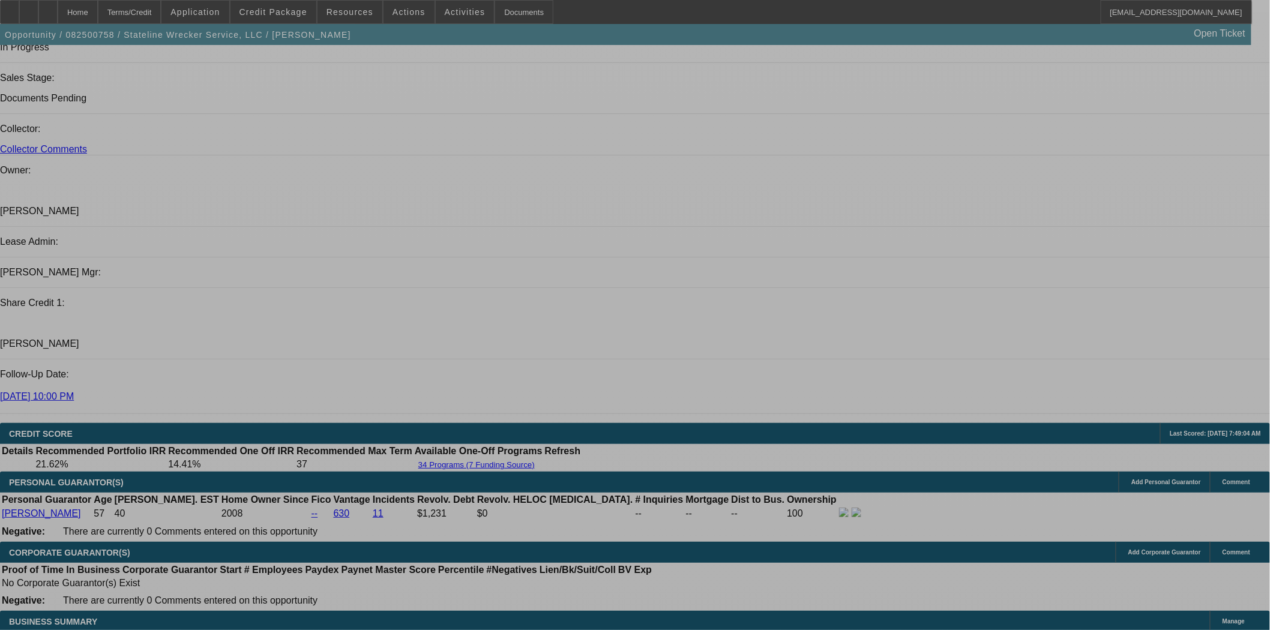
select select "0"
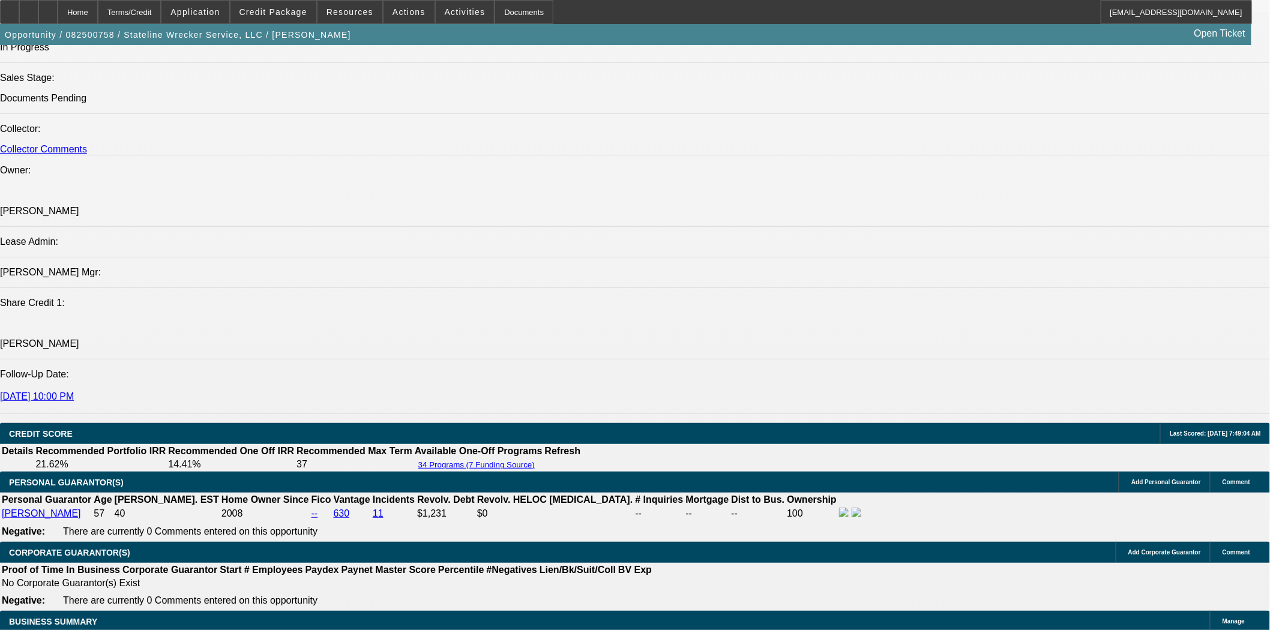
select select "2"
select select "0.1"
select select "4"
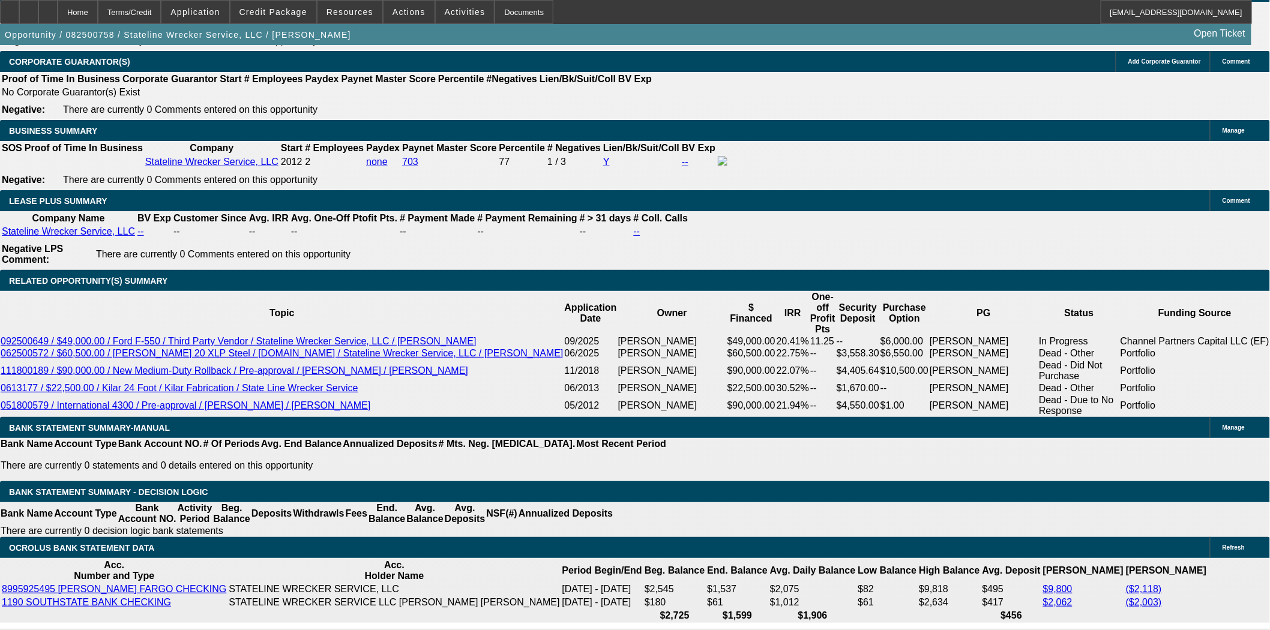
scroll to position [1996, 0]
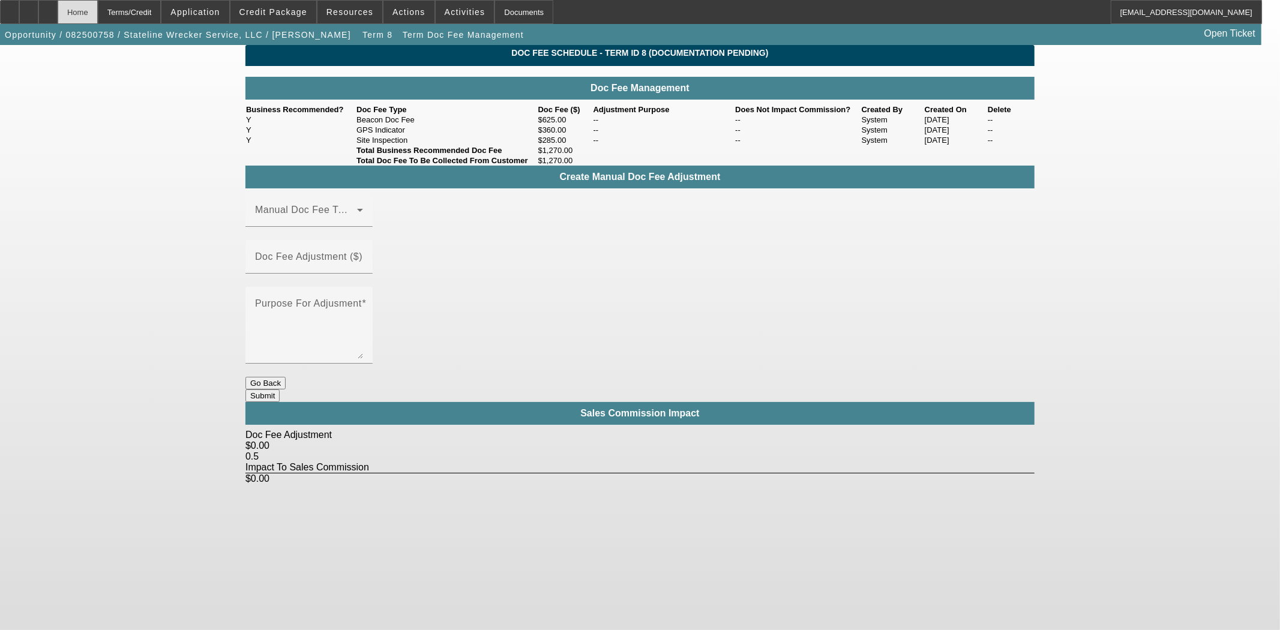
click at [98, 16] on div "Home" at bounding box center [78, 12] width 40 height 24
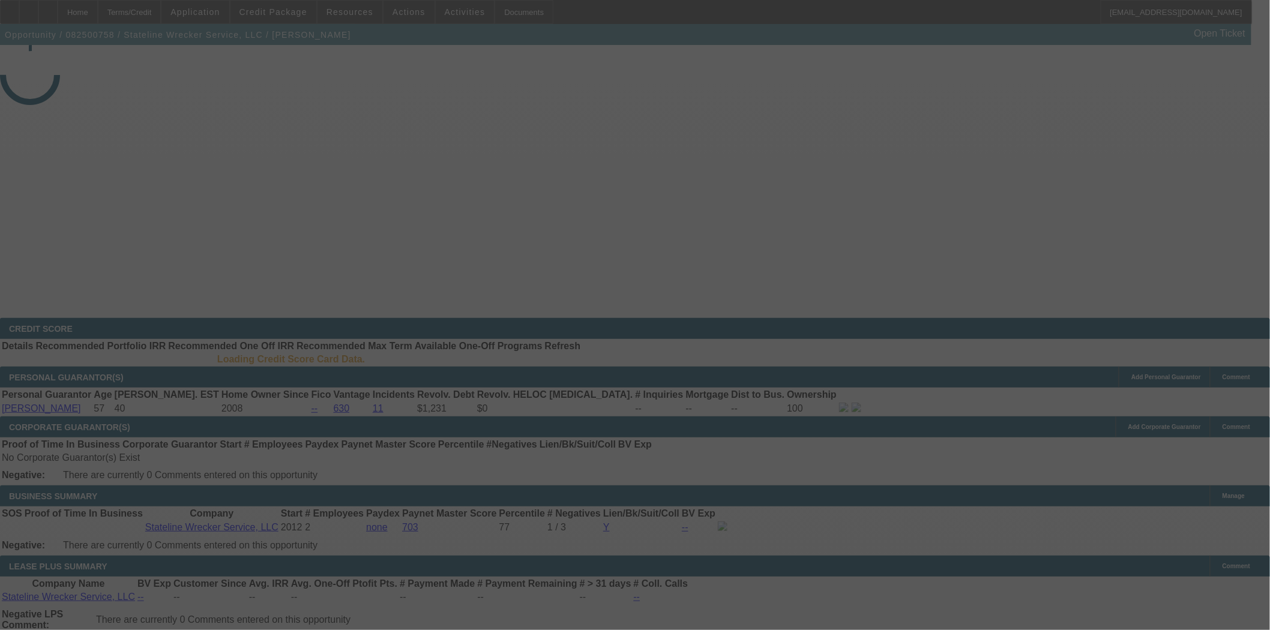
select select "3"
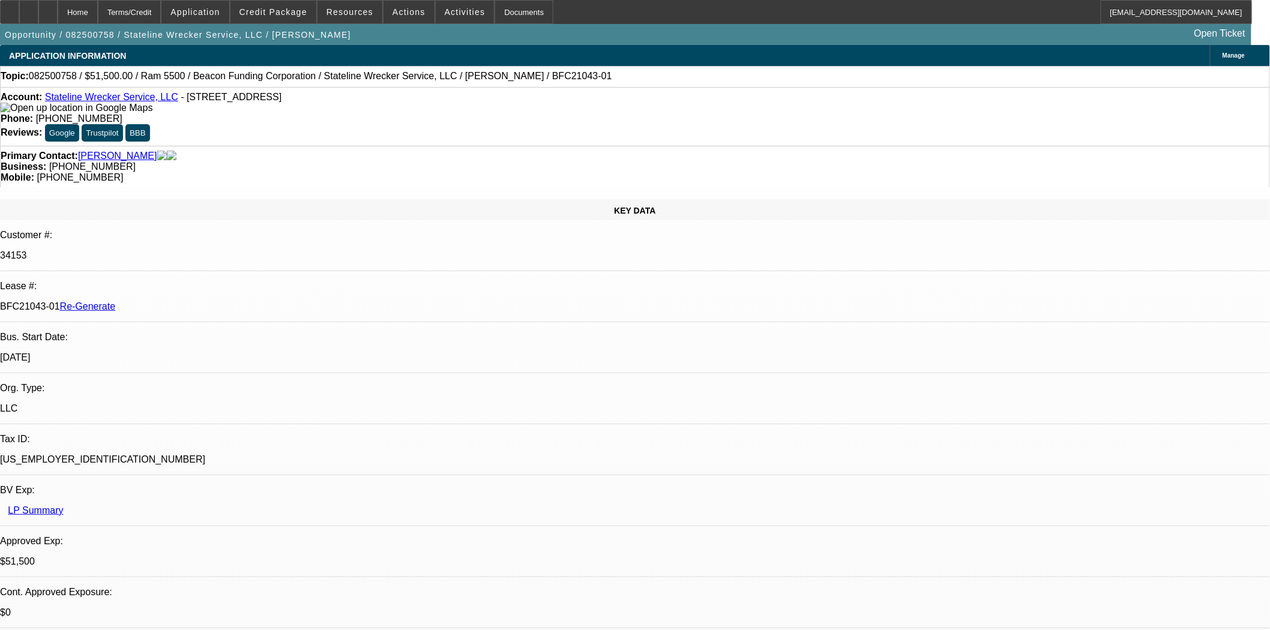
select select "0"
select select "2"
select select "0.1"
select select "4"
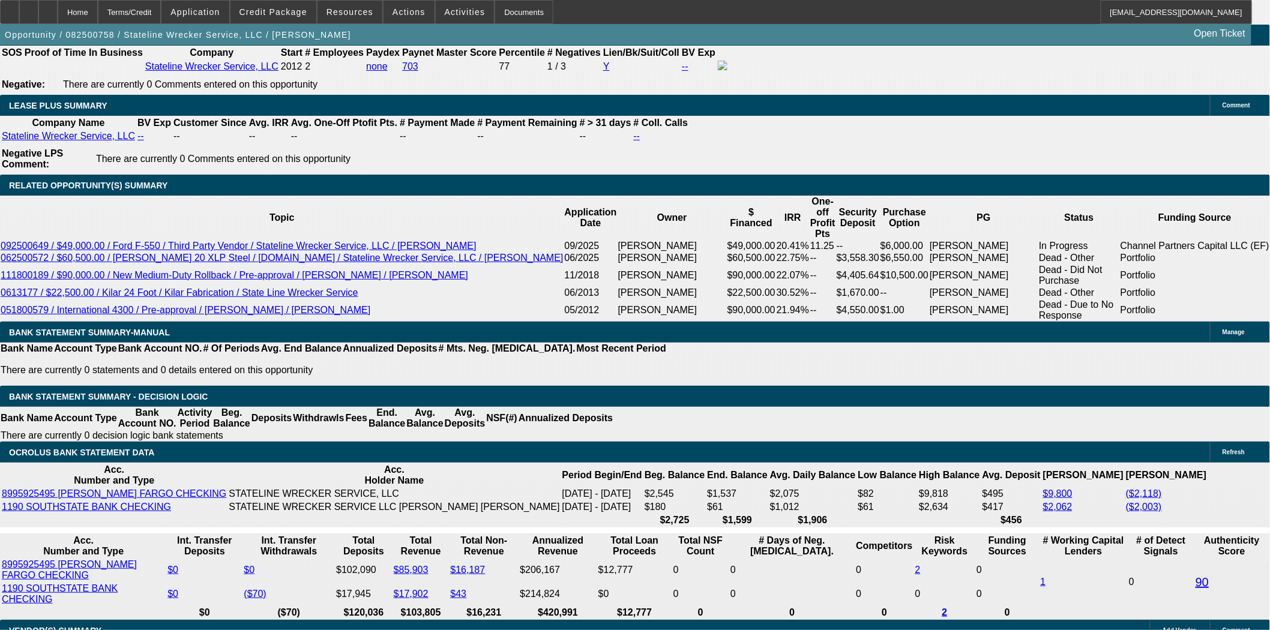
scroll to position [2061, 0]
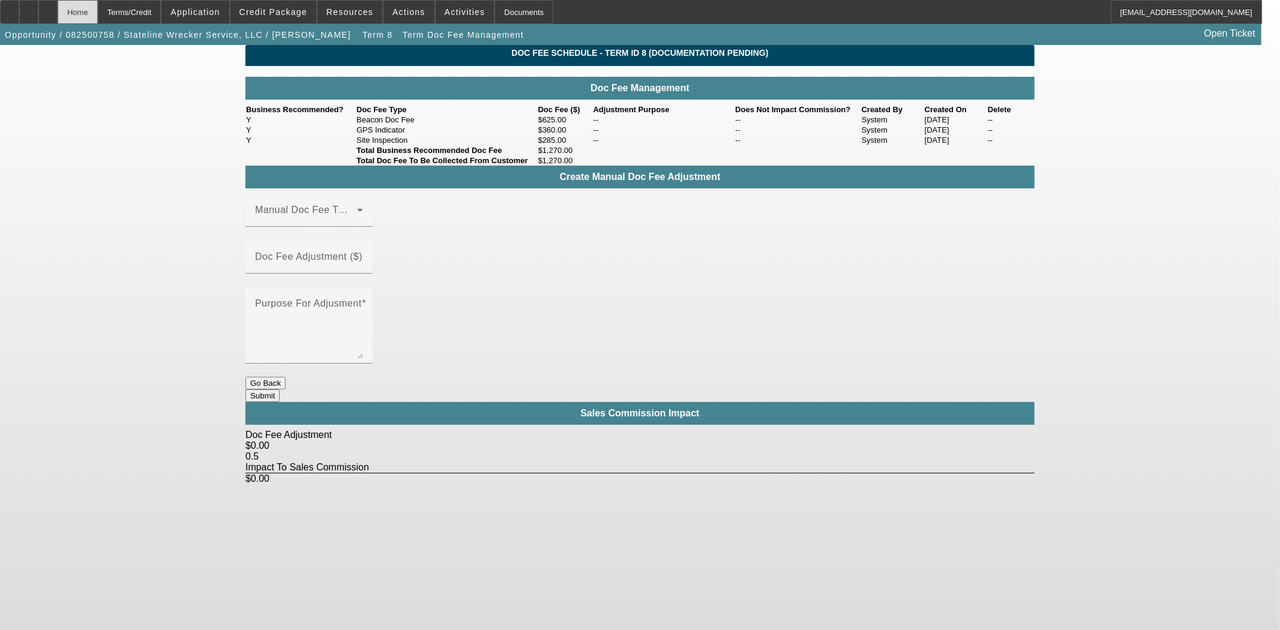
click at [98, 5] on div "Home" at bounding box center [78, 12] width 40 height 24
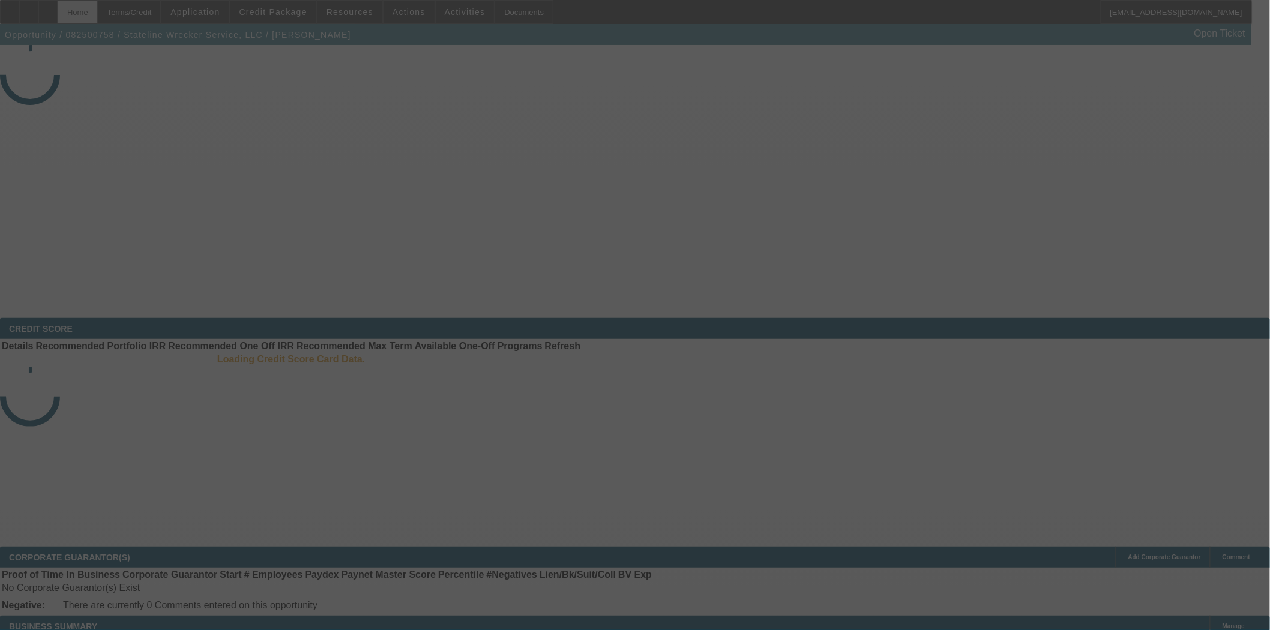
select select "3"
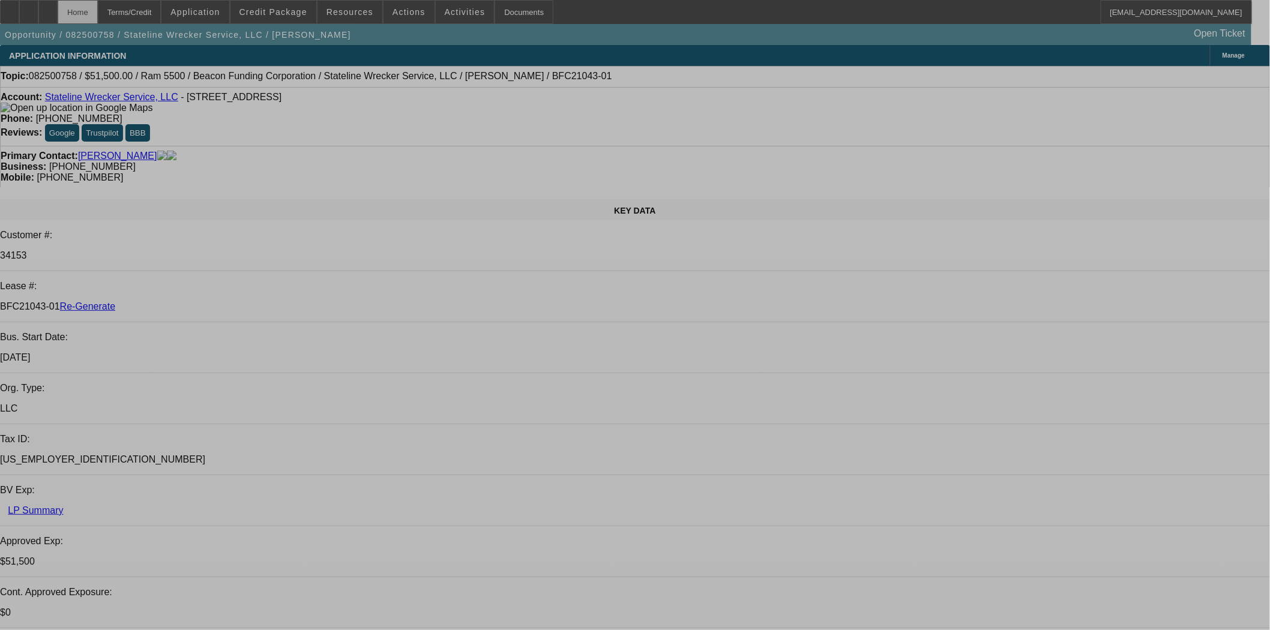
select select "0"
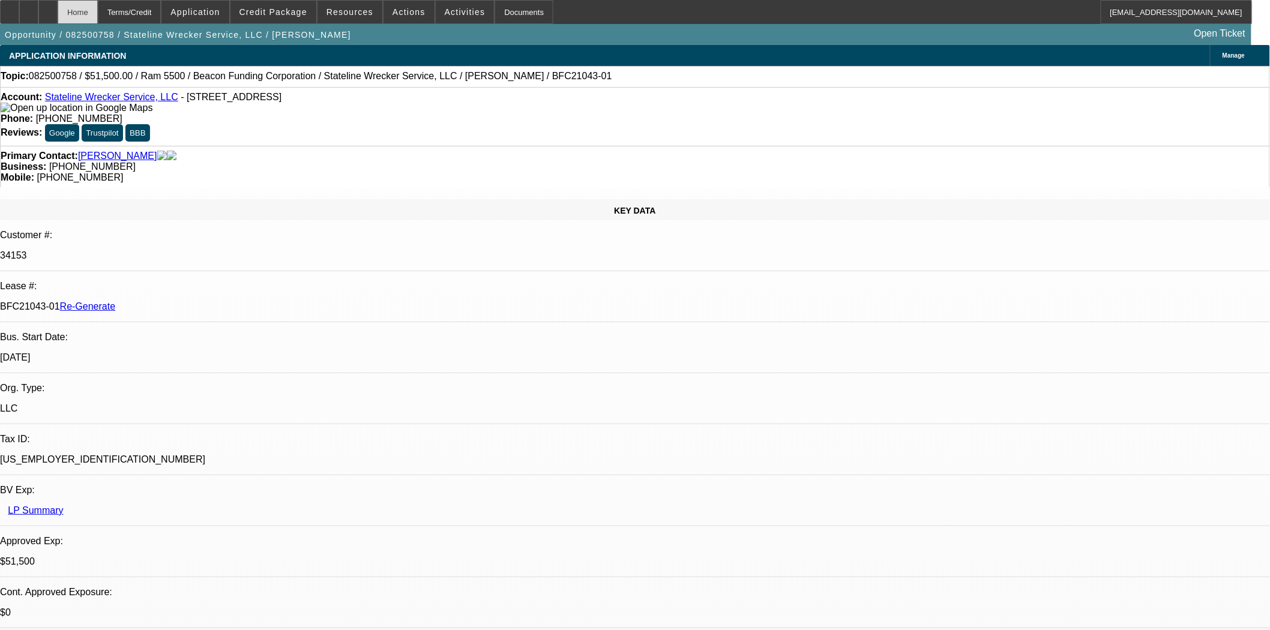
select select "2"
select select "0.1"
select select "4"
click at [403, 6] on span at bounding box center [409, 12] width 51 height 29
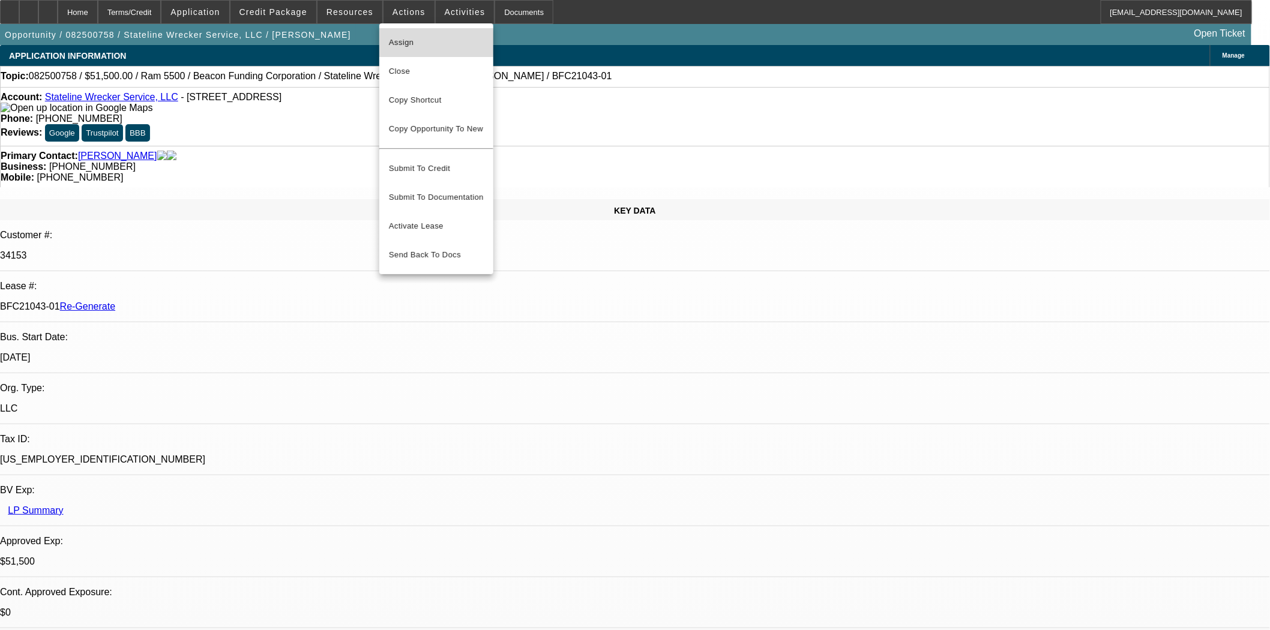
click at [400, 43] on span "Assign" at bounding box center [436, 42] width 95 height 14
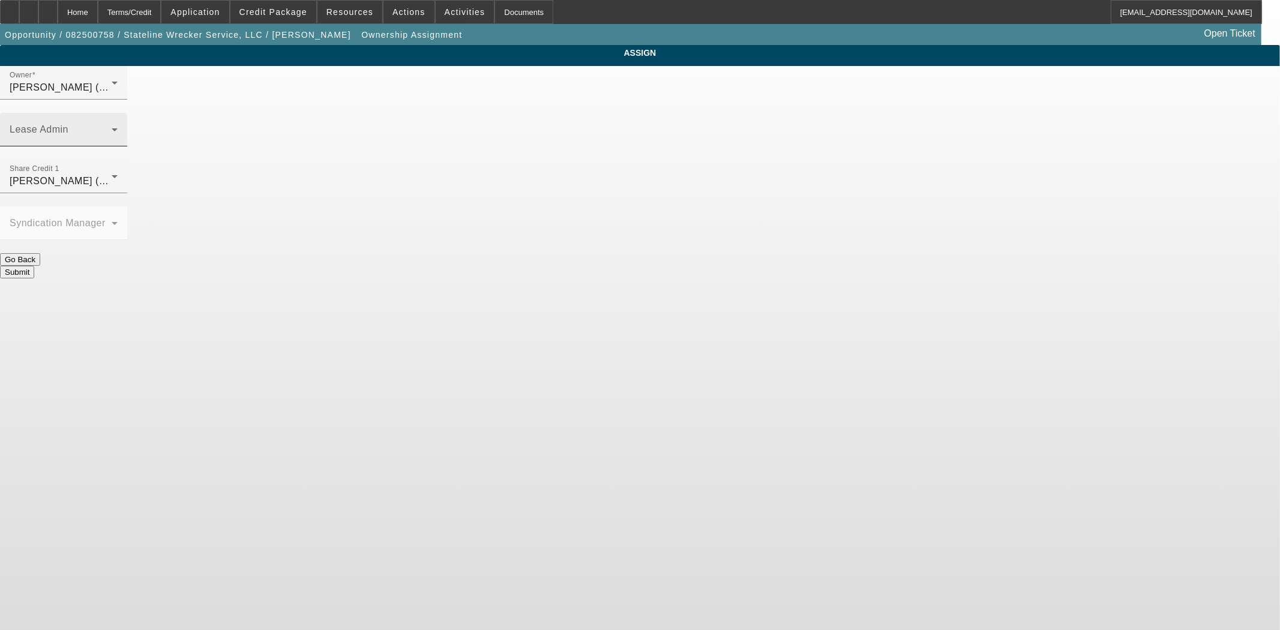
click at [112, 127] on span at bounding box center [61, 134] width 102 height 14
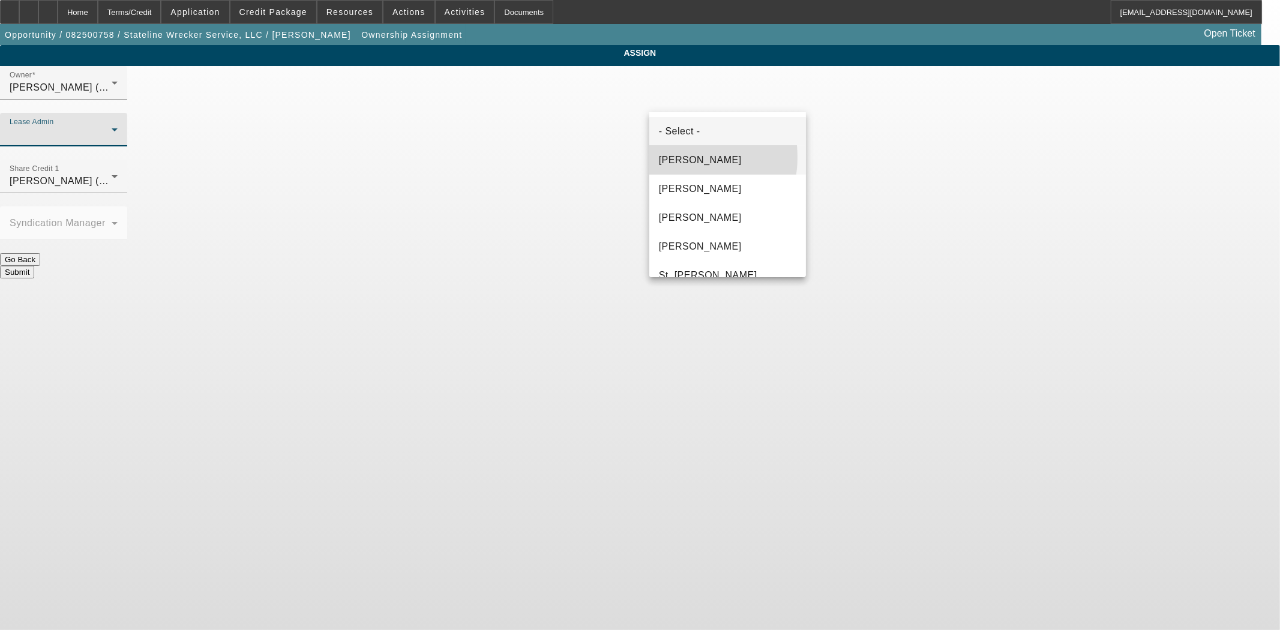
click at [683, 157] on span "Byrne, Mark" at bounding box center [700, 160] width 83 height 14
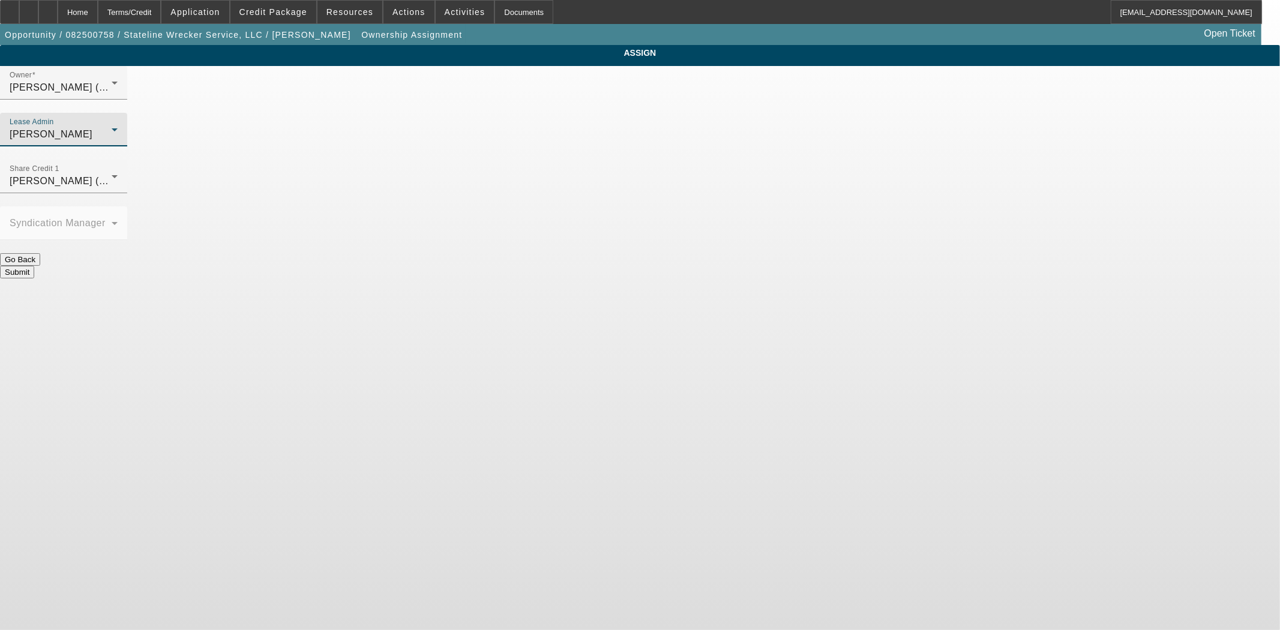
click at [34, 266] on button "Submit" at bounding box center [17, 272] width 34 height 13
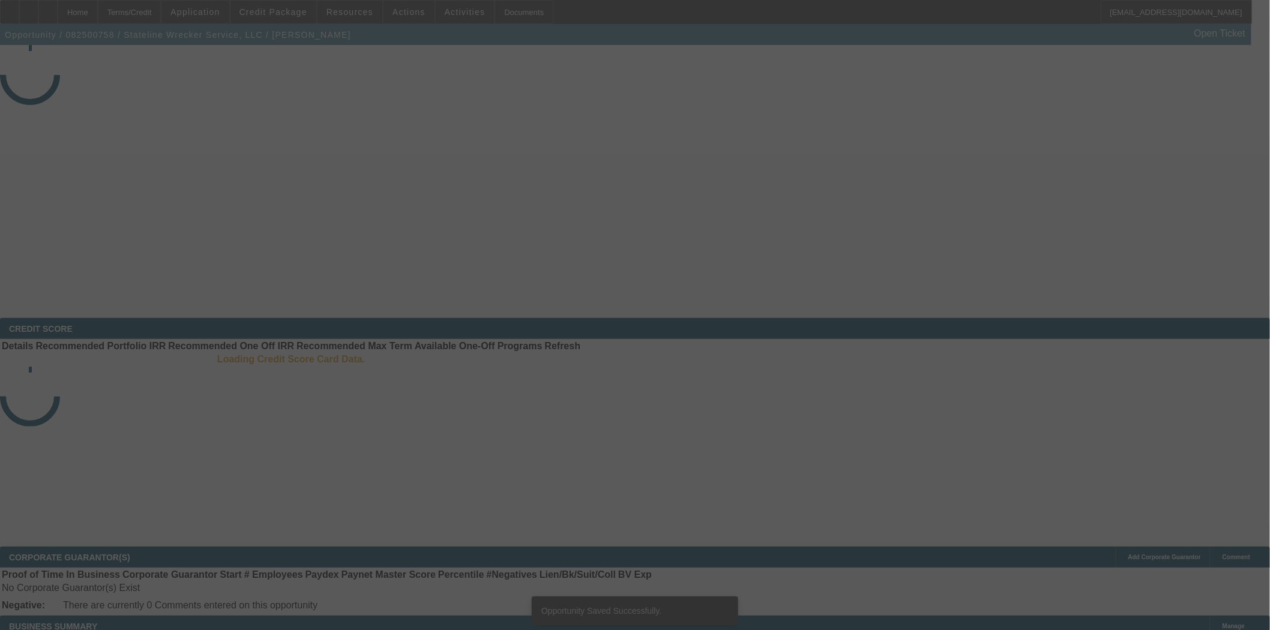
select select "3"
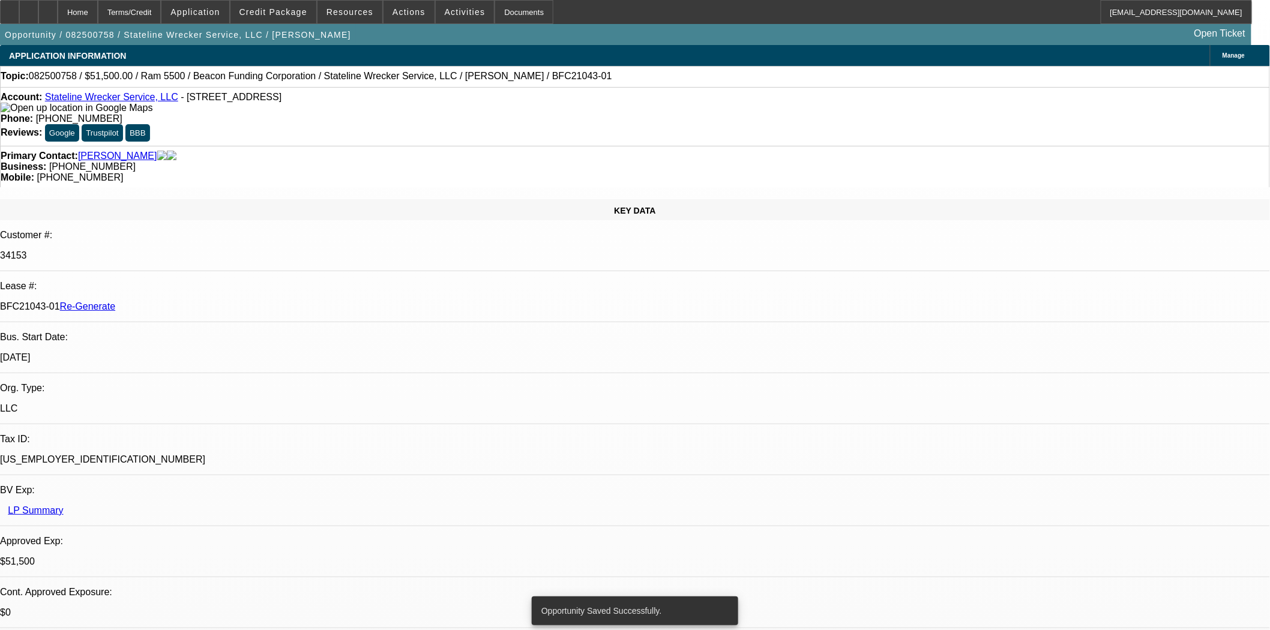
select select "0"
select select "2"
select select "0.1"
select select "4"
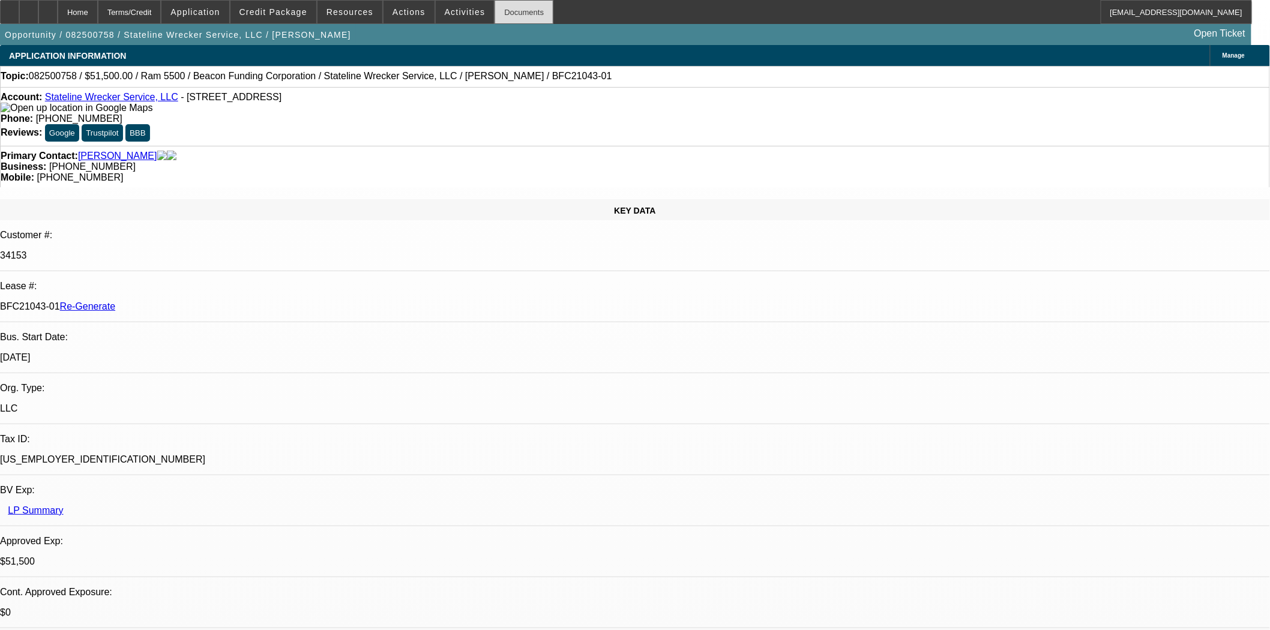
click at [517, 8] on div "Documents" at bounding box center [524, 12] width 59 height 24
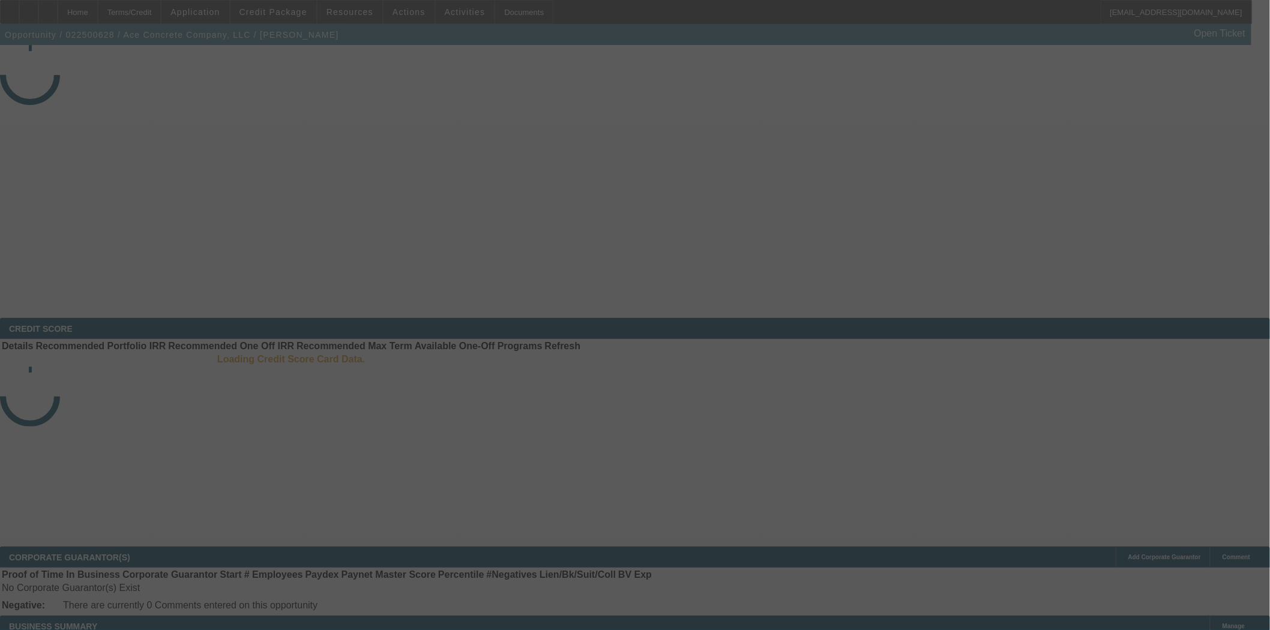
select select "4"
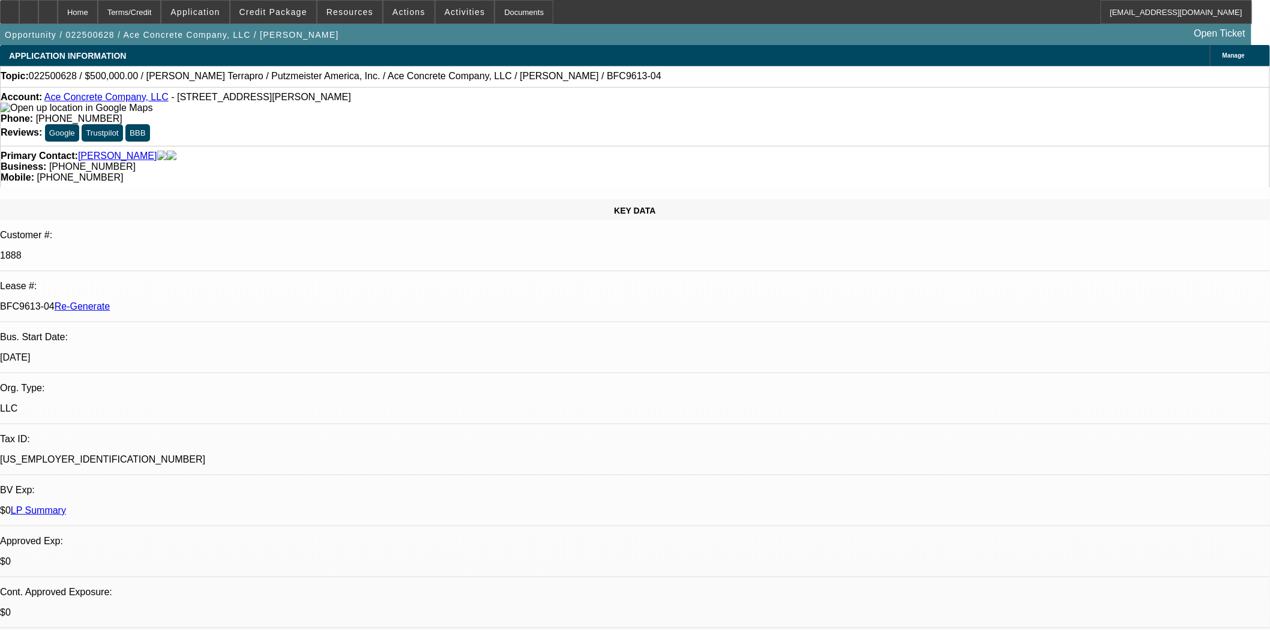
select select "0"
select select "1"
select select "3"
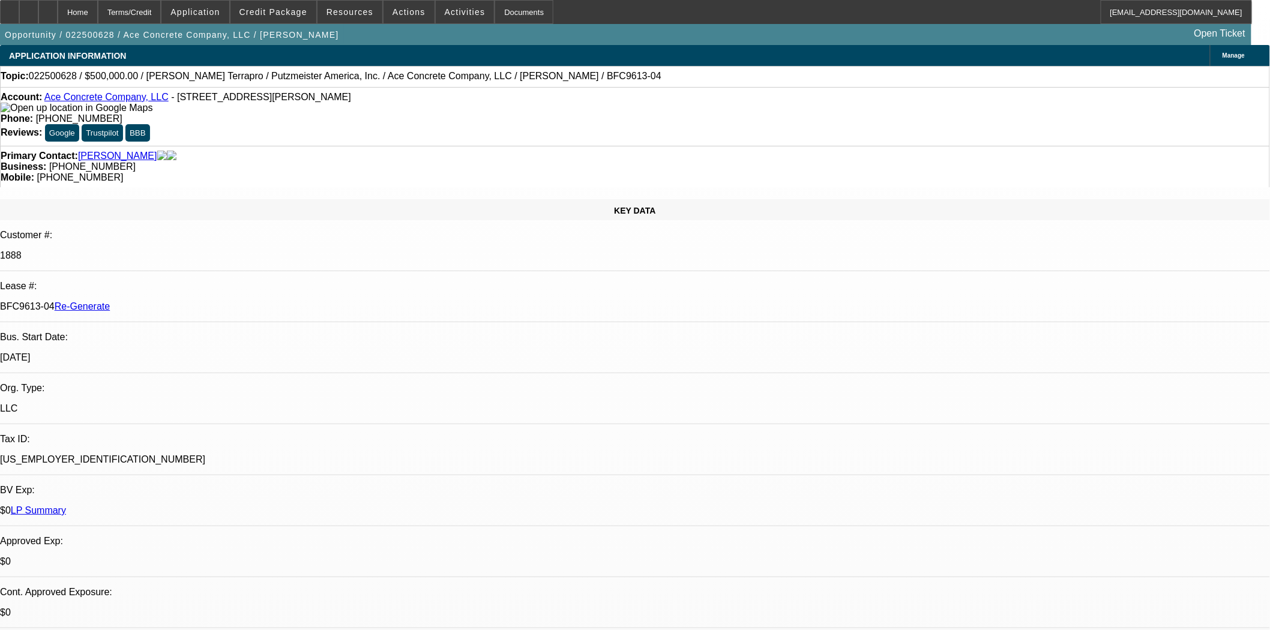
select select "6"
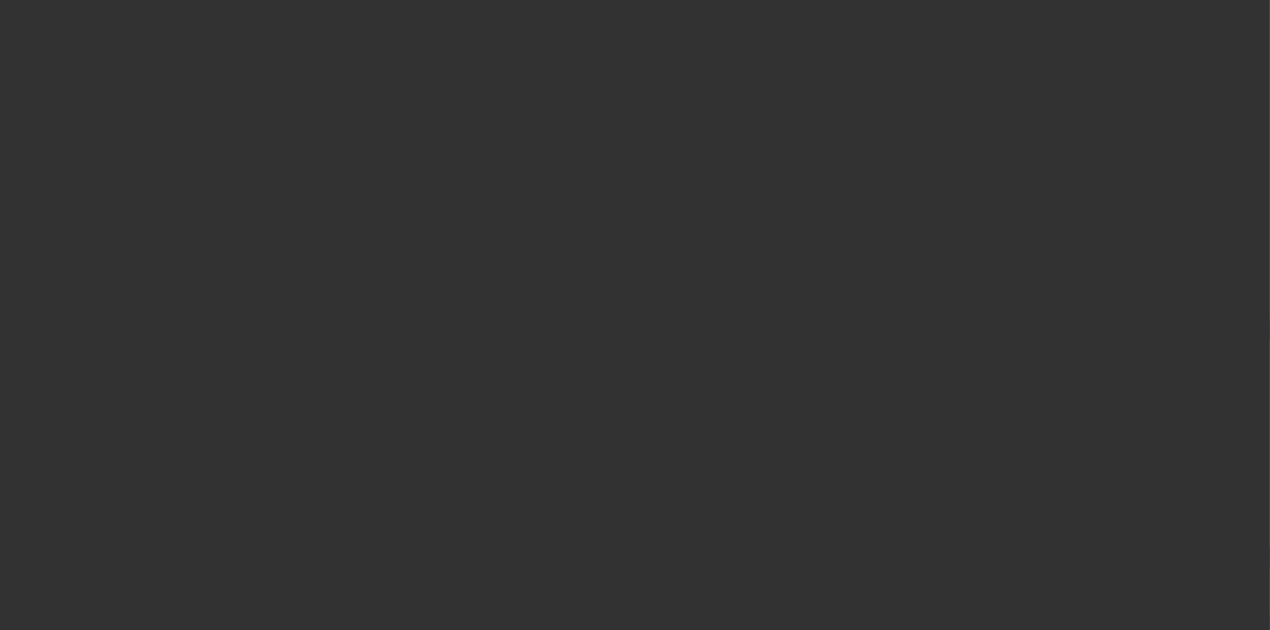
select select "4"
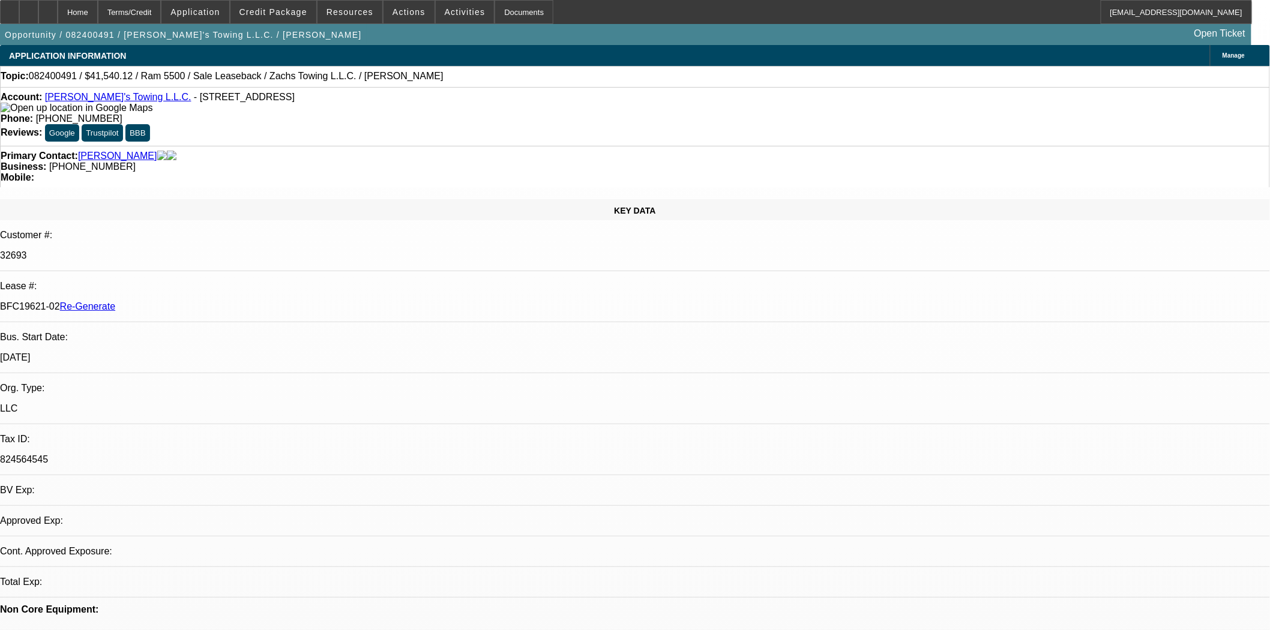
select select "0"
select select "2"
select select "0.1"
select select "4"
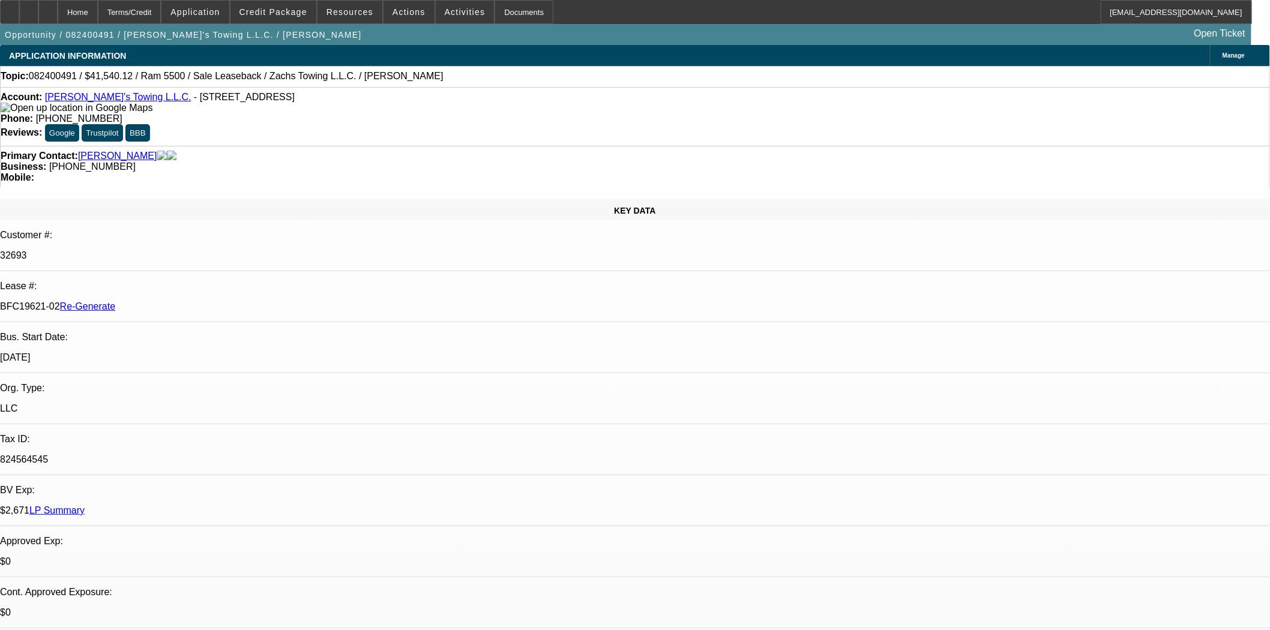
scroll to position [600, 0]
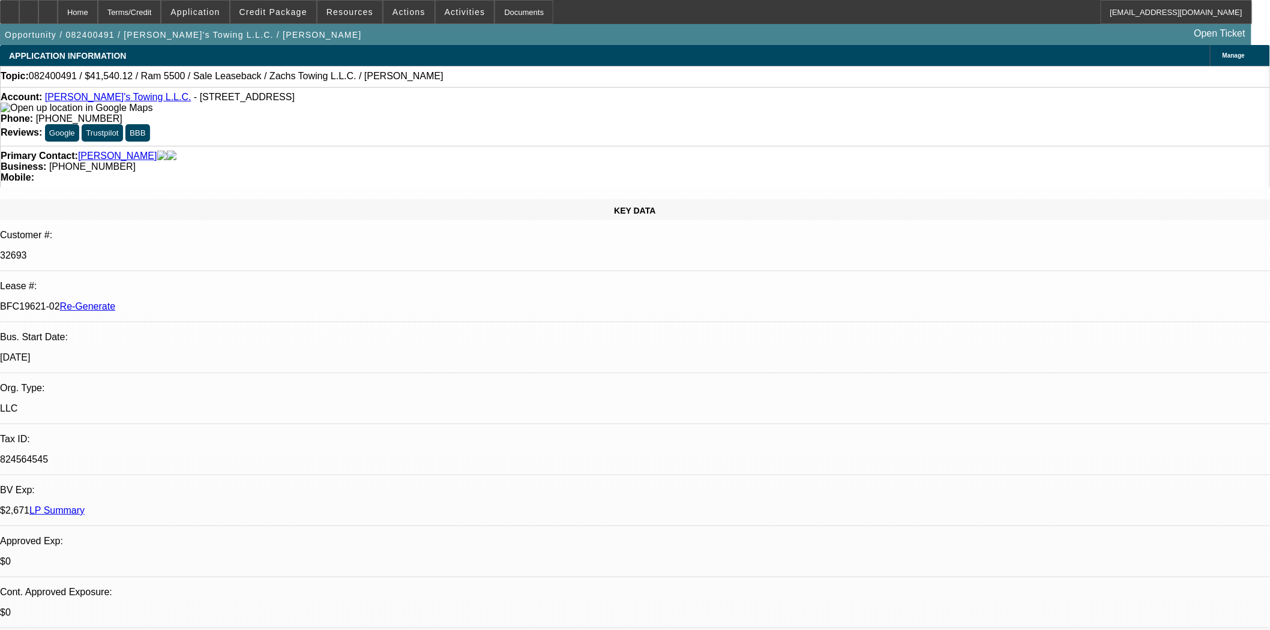
scroll to position [867, 0]
drag, startPoint x: 1052, startPoint y: 399, endPoint x: 1008, endPoint y: 393, distance: 43.6
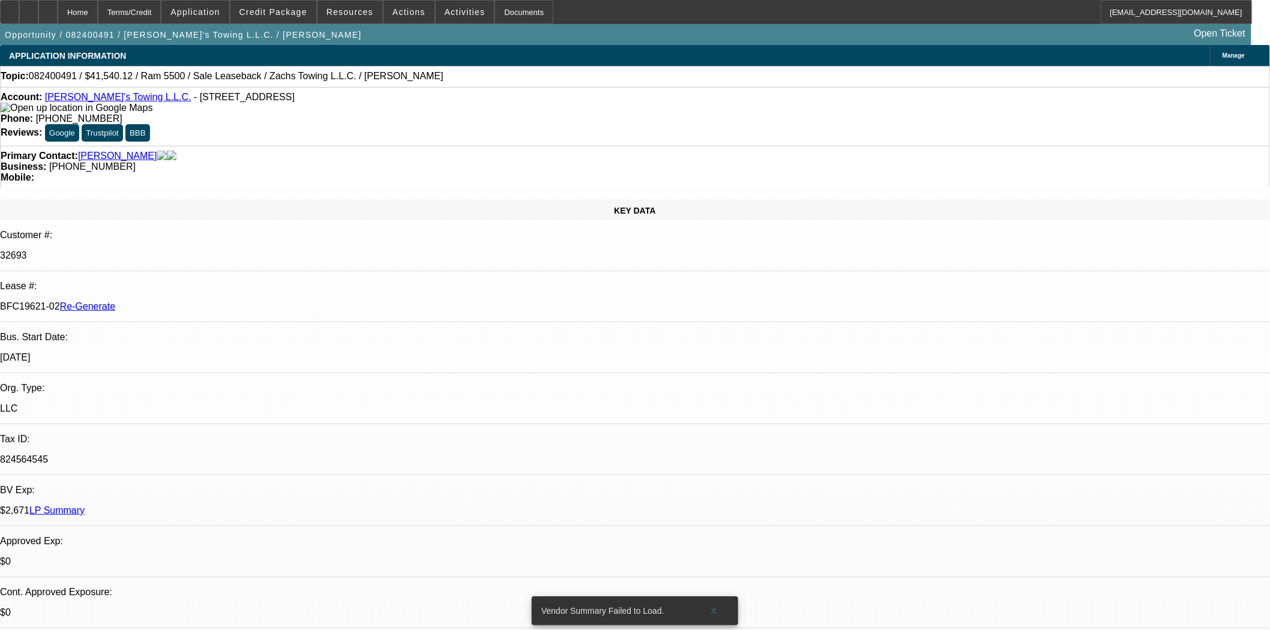
copy div "BFC15201-01"
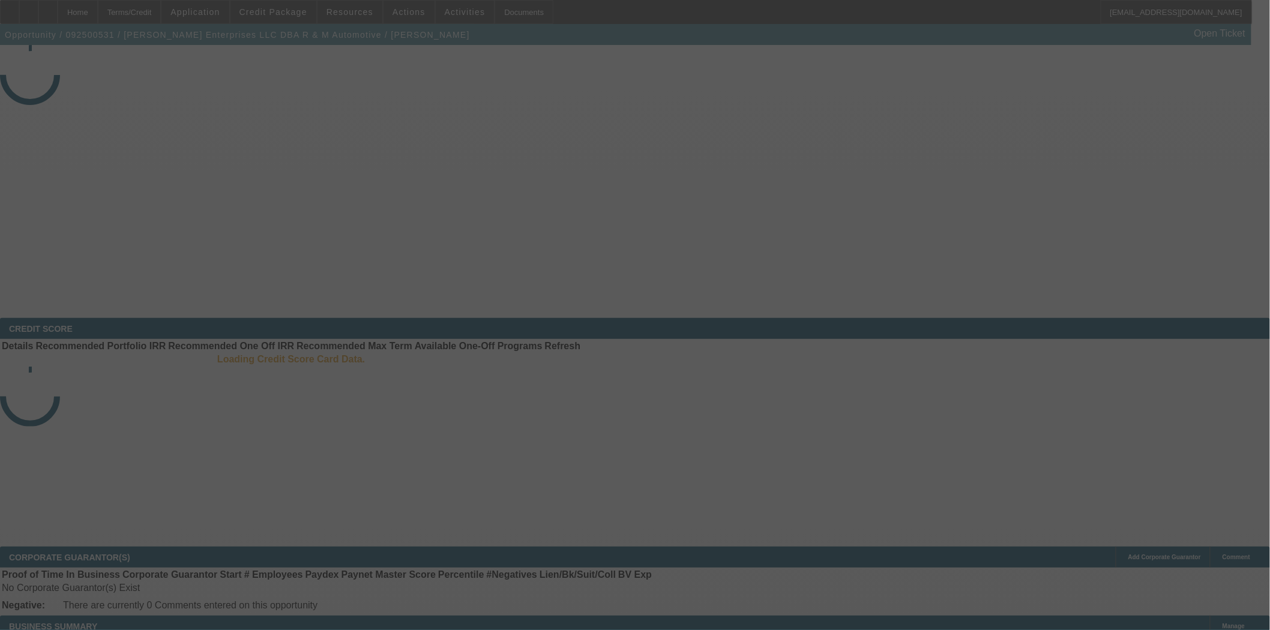
select select "3"
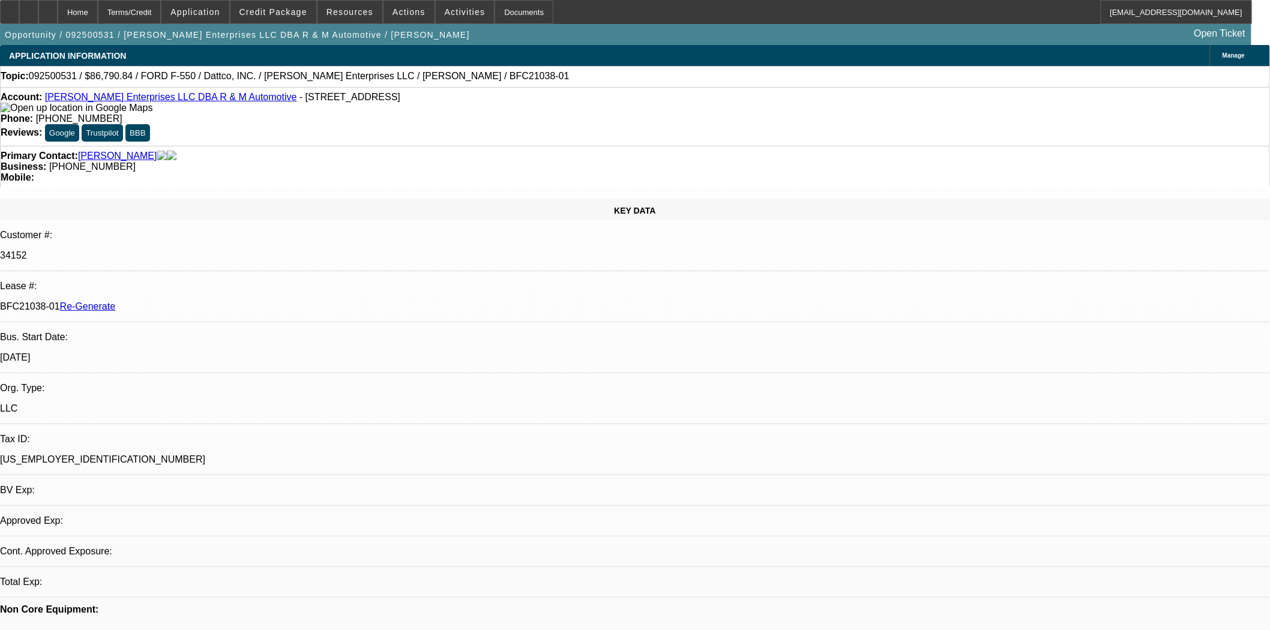
select select "0"
select select "2"
select select "0"
select select "2"
select select "6"
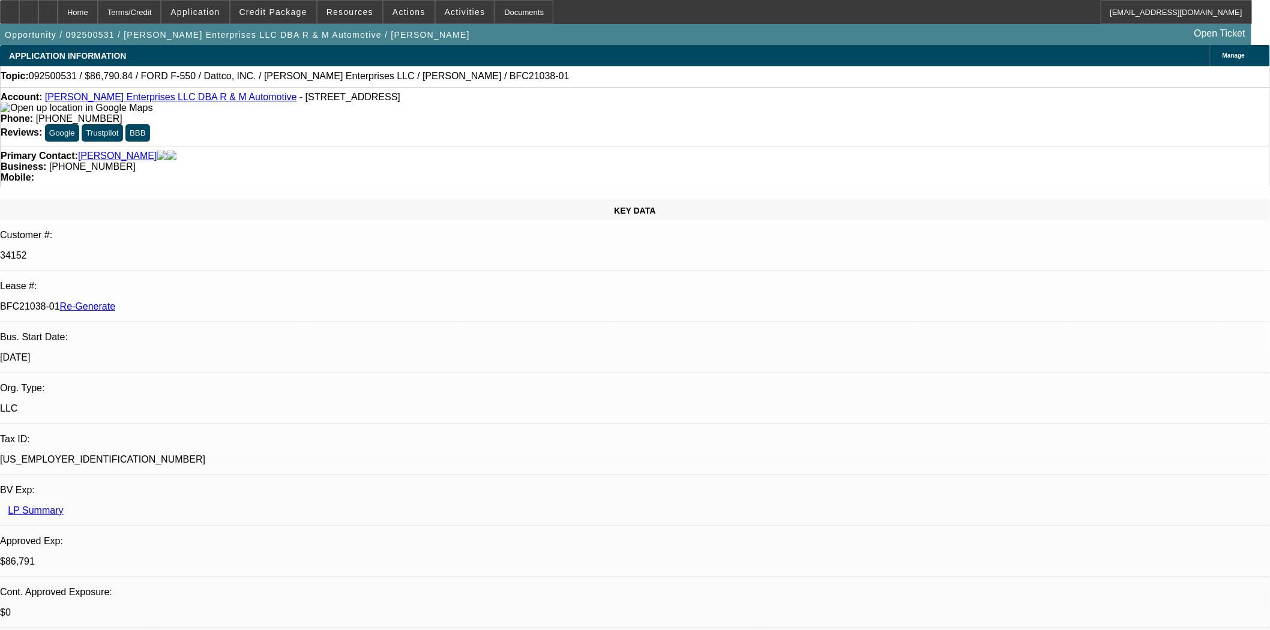
click at [280, 10] on span "Credit Package" at bounding box center [274, 12] width 68 height 10
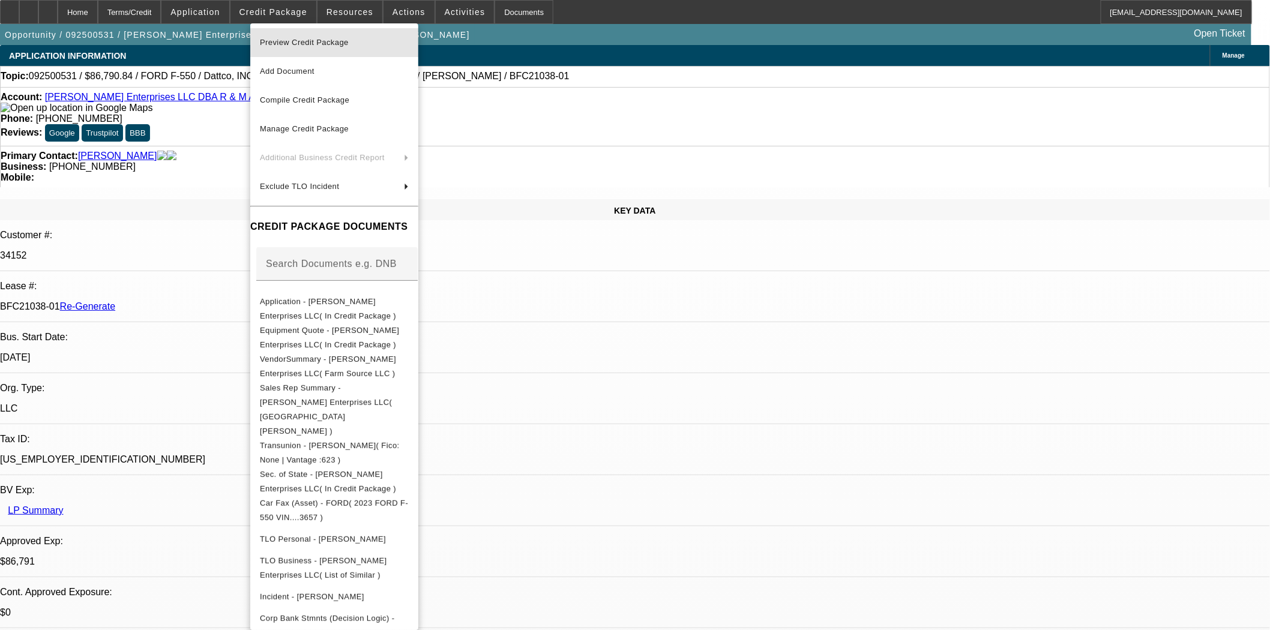
click at [294, 35] on span "Preview Credit Package" at bounding box center [334, 42] width 149 height 14
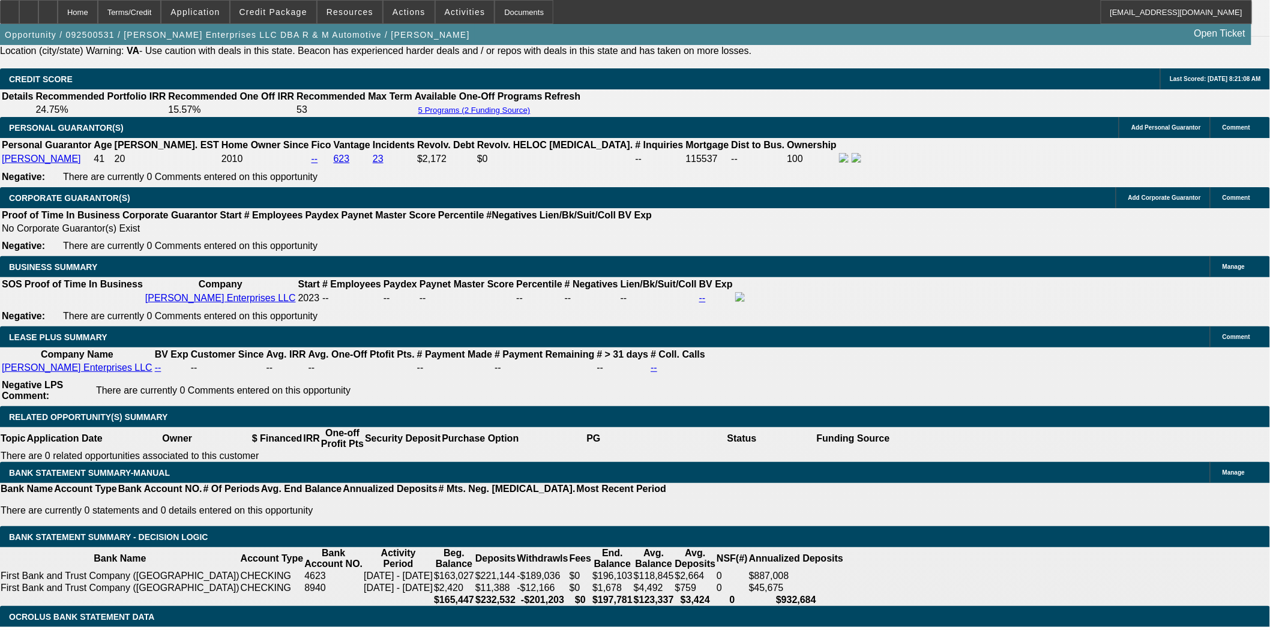
scroll to position [1734, 0]
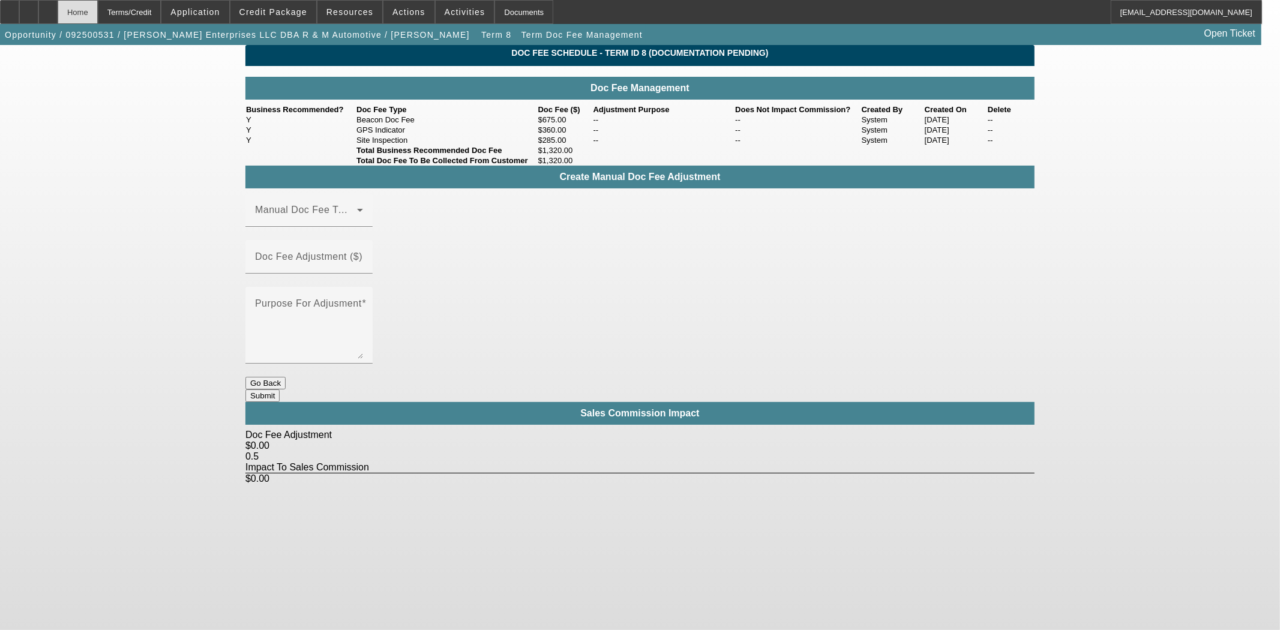
click at [98, 11] on div "Home" at bounding box center [78, 12] width 40 height 24
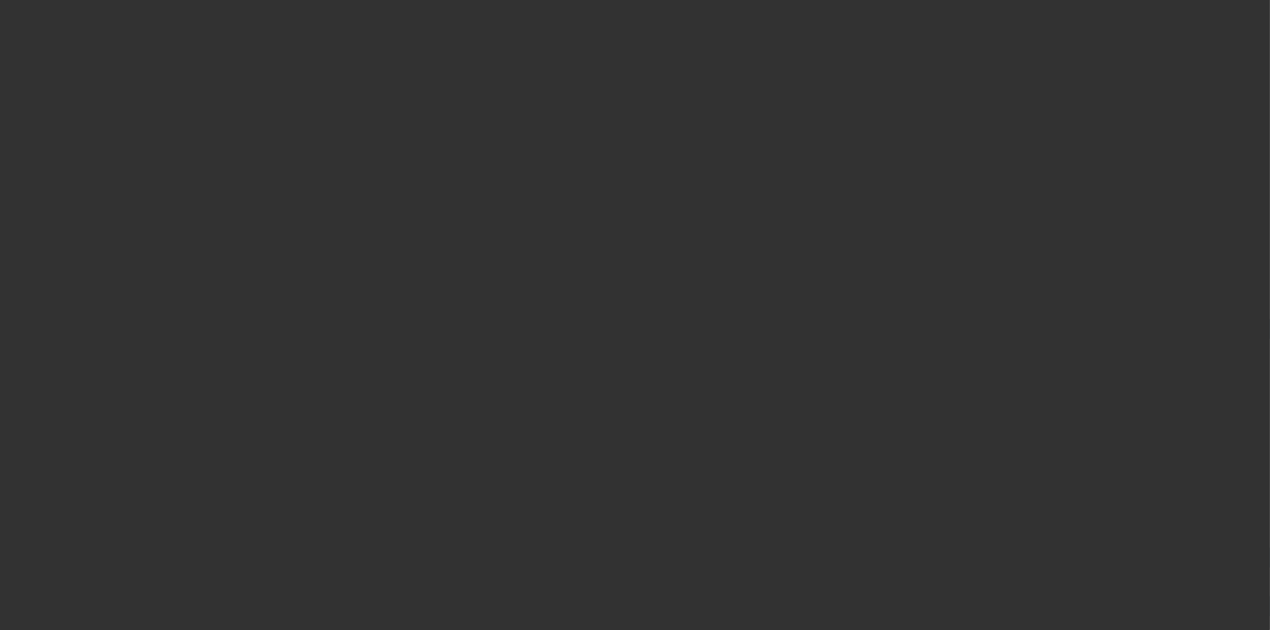
select select "3"
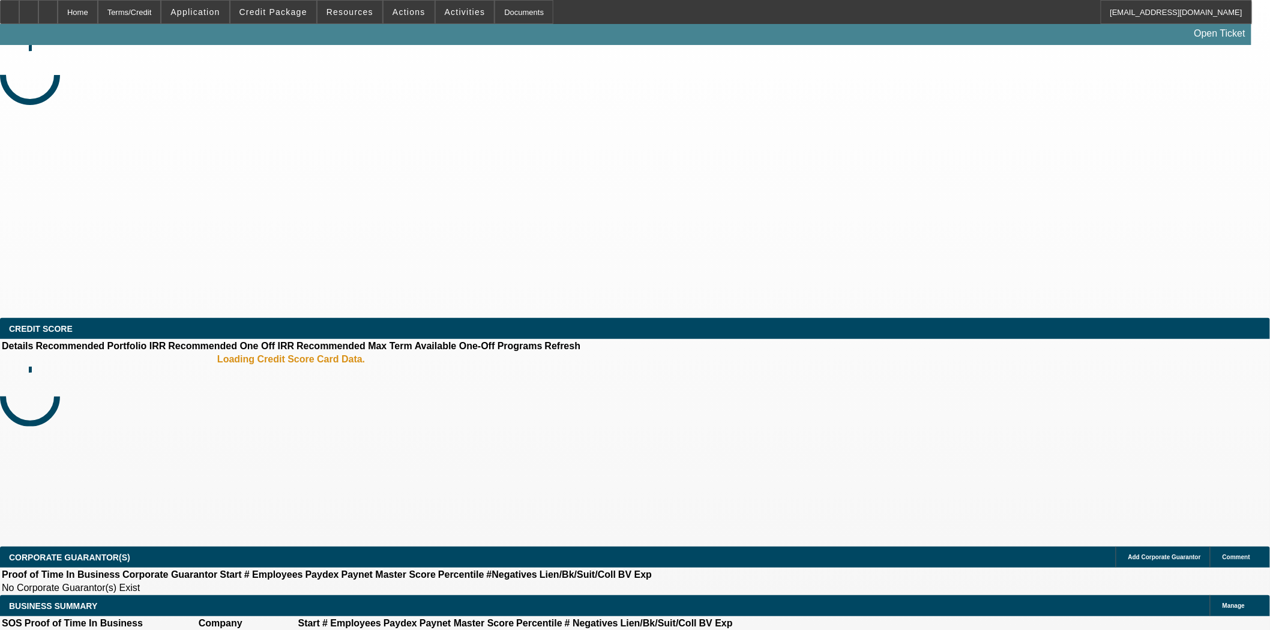
select select "0"
select select "2"
select select "0"
select select "6"
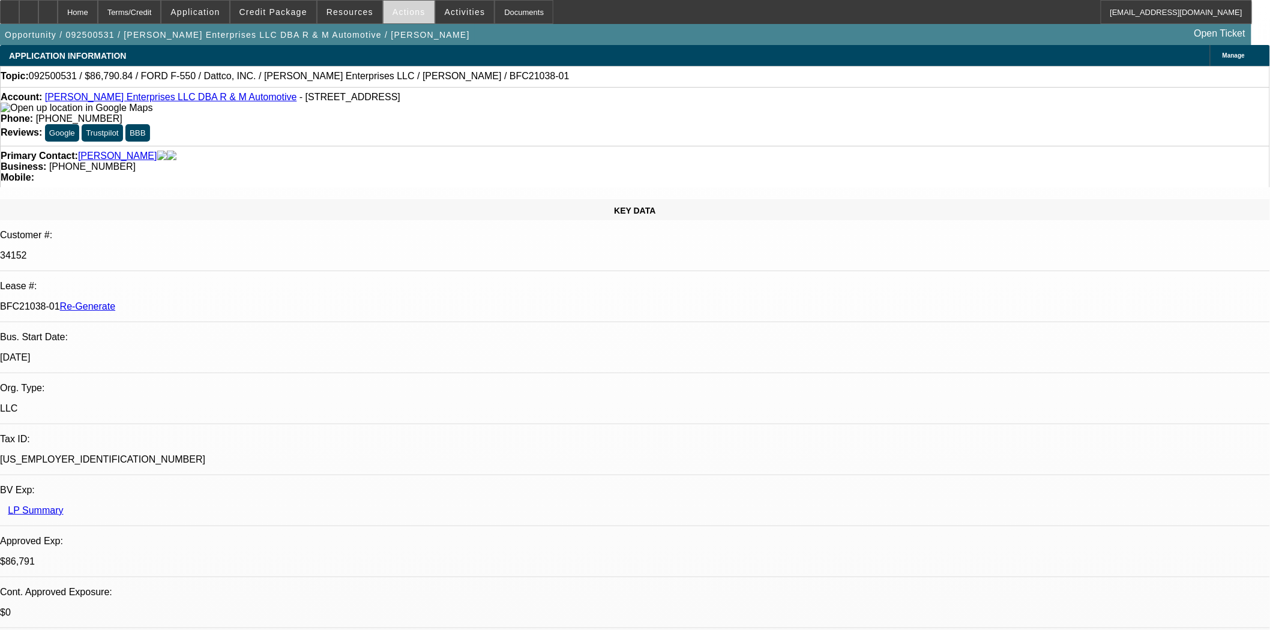
click at [409, 14] on span "Actions" at bounding box center [409, 12] width 33 height 10
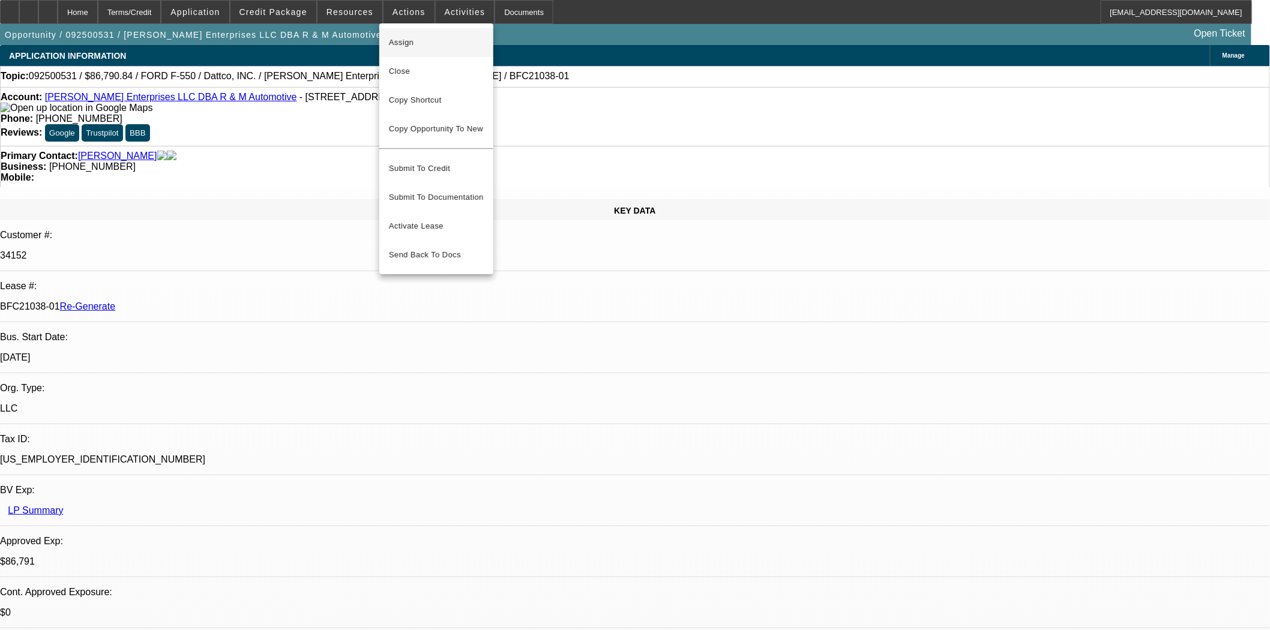
click at [397, 34] on button "Assign" at bounding box center [436, 42] width 114 height 29
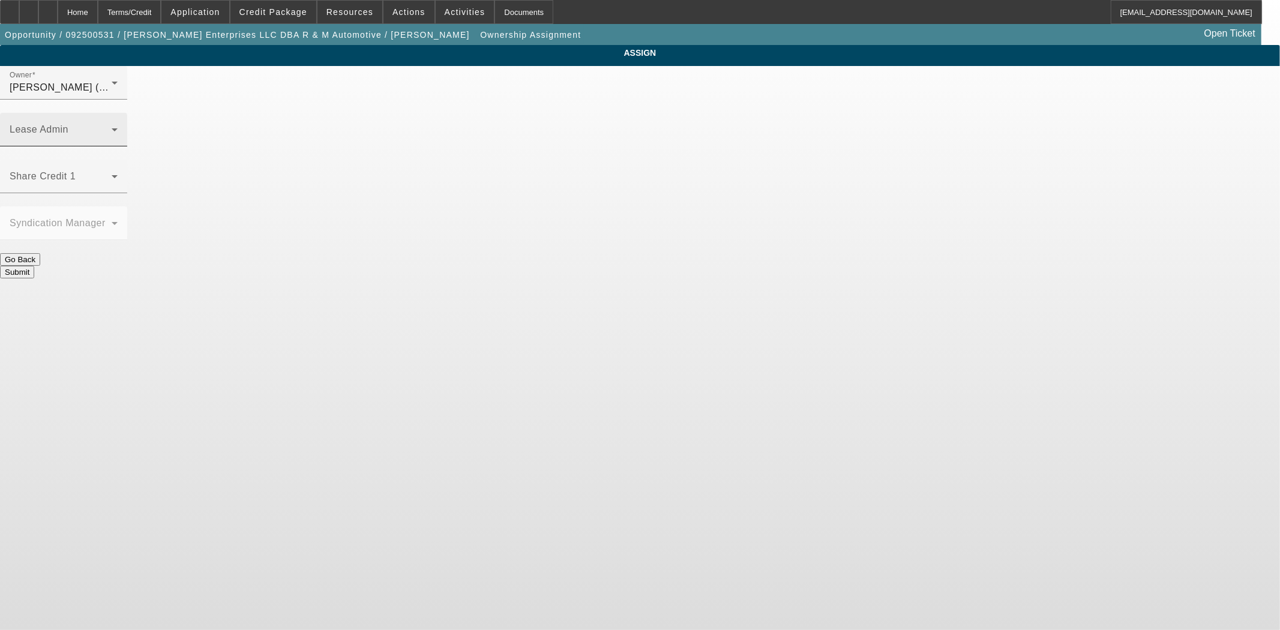
click at [112, 127] on span at bounding box center [61, 134] width 102 height 14
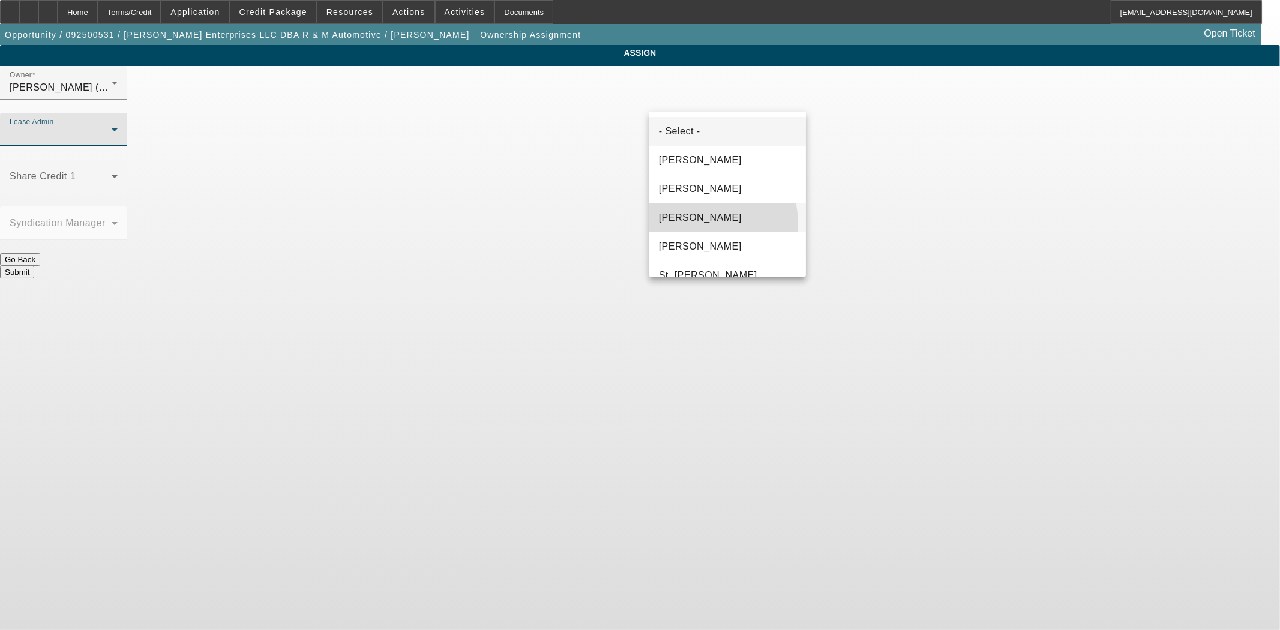
click at [699, 224] on span "[PERSON_NAME]" at bounding box center [700, 218] width 83 height 14
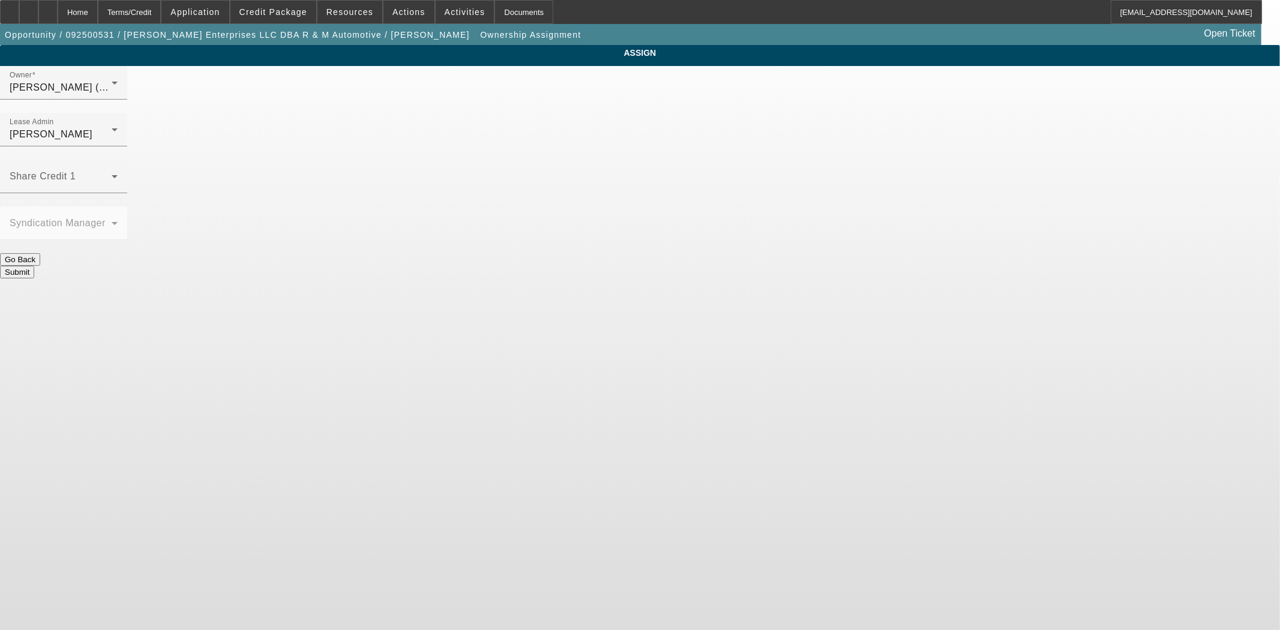
click at [34, 266] on button "Submit" at bounding box center [17, 272] width 34 height 13
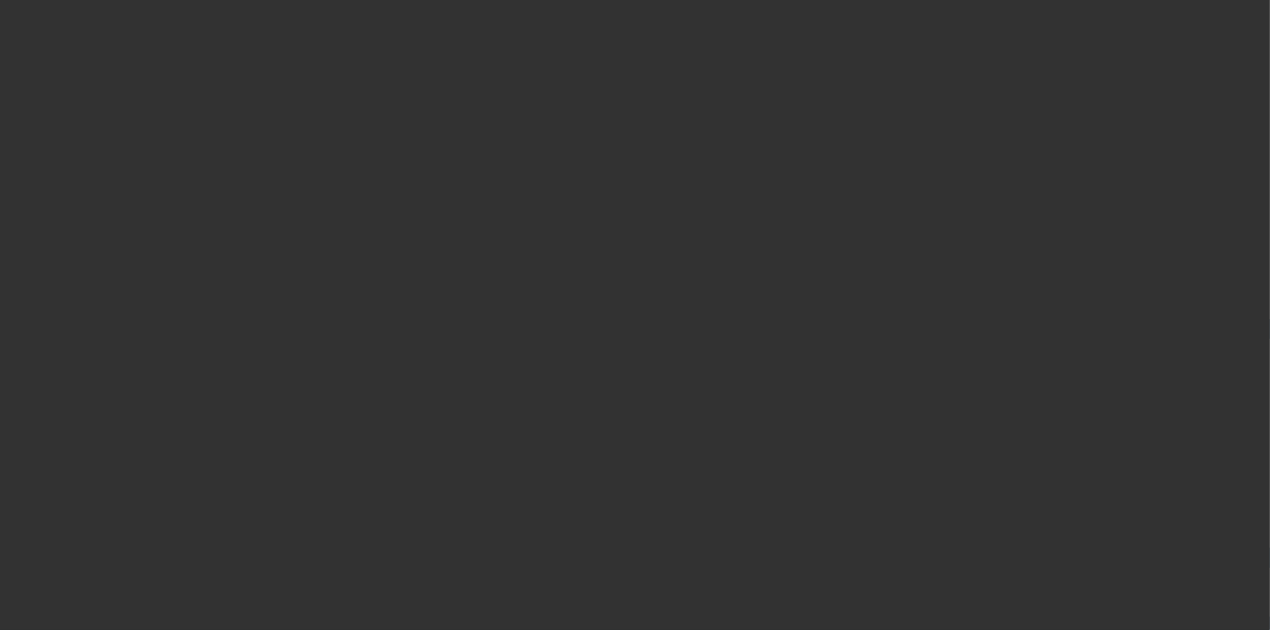
select select "3"
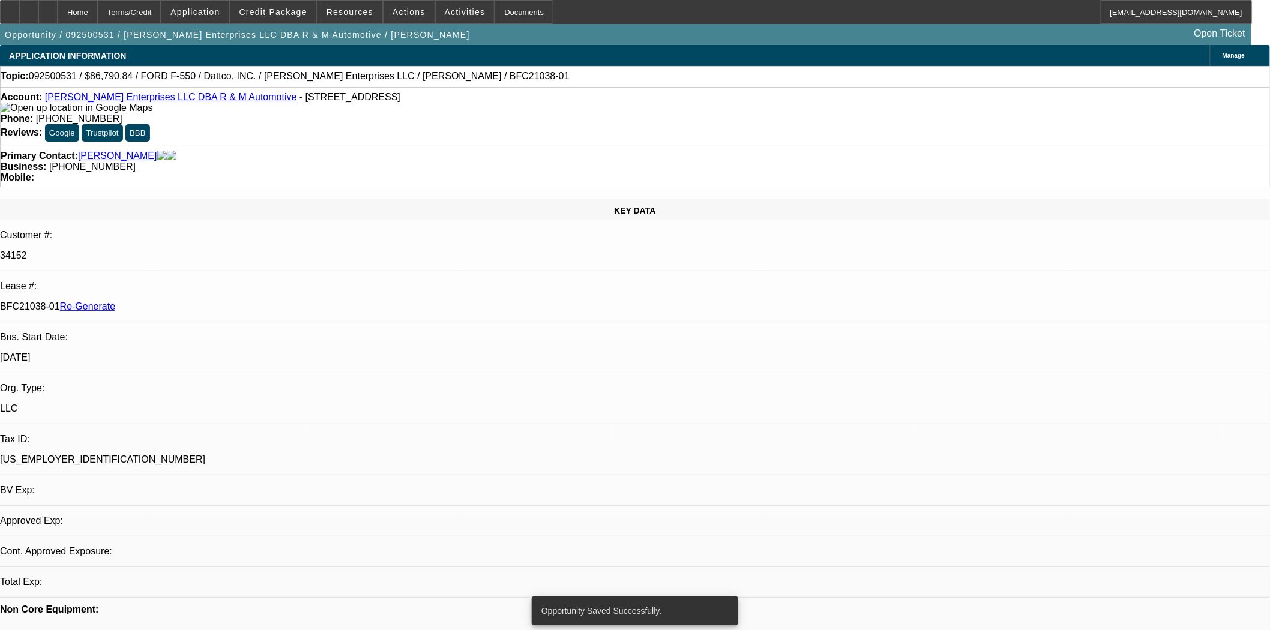
select select "0"
select select "2"
select select "0"
select select "6"
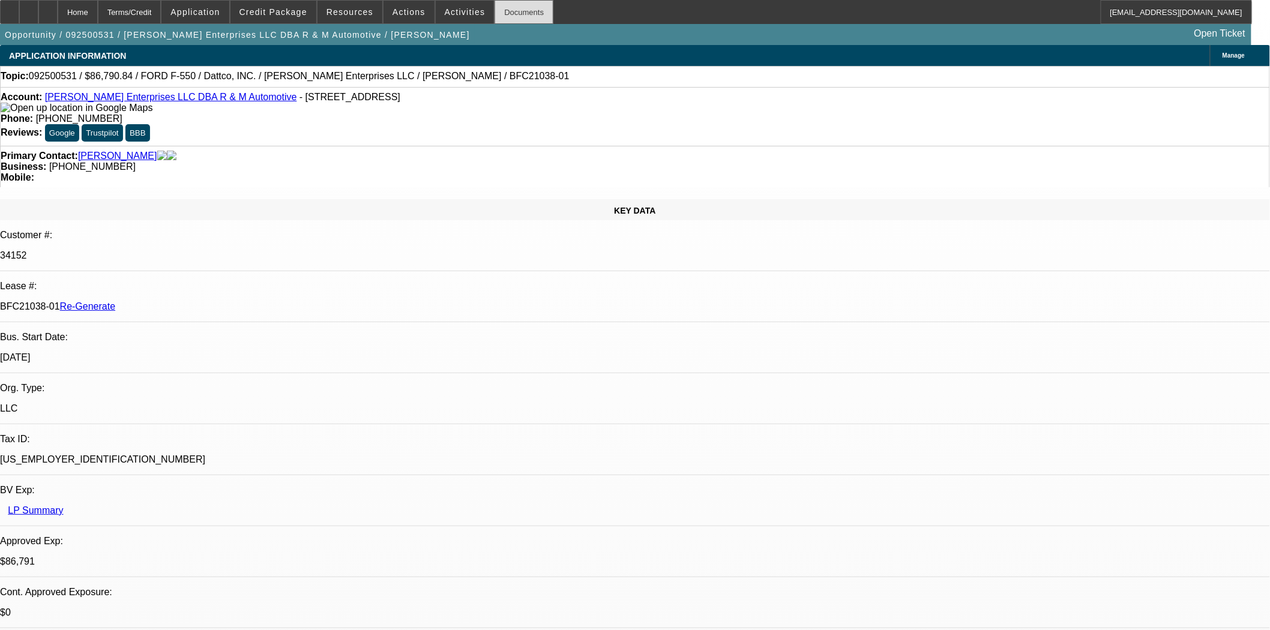
click at [496, 16] on div "Documents" at bounding box center [524, 12] width 59 height 24
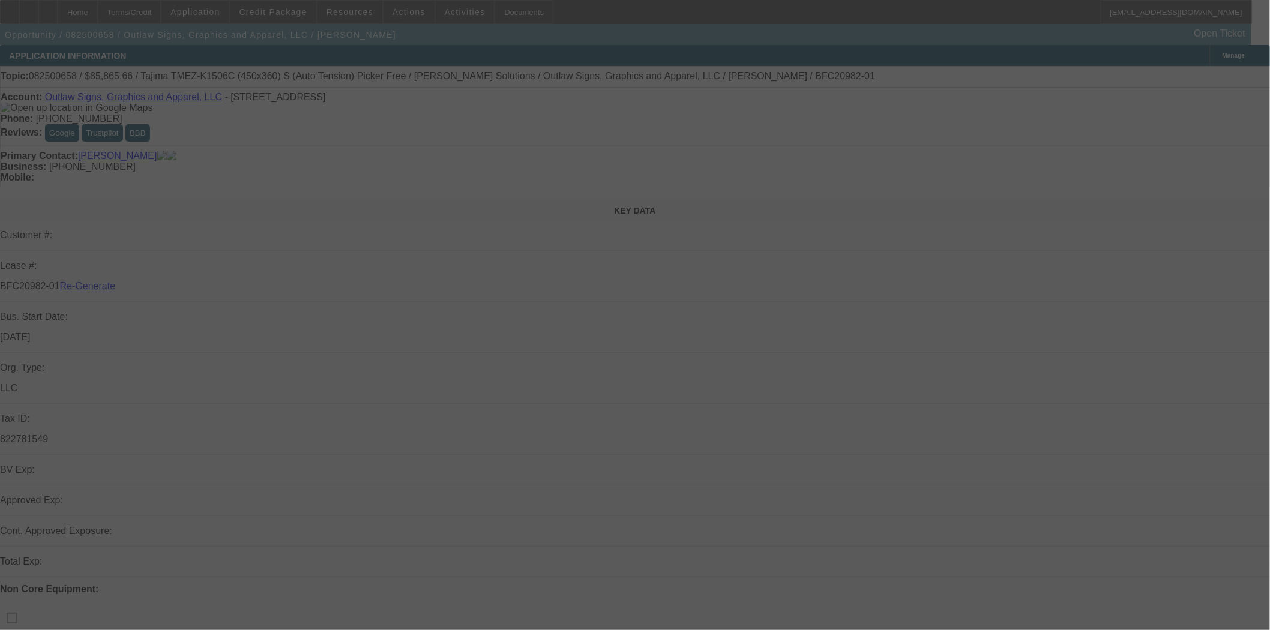
select select "3"
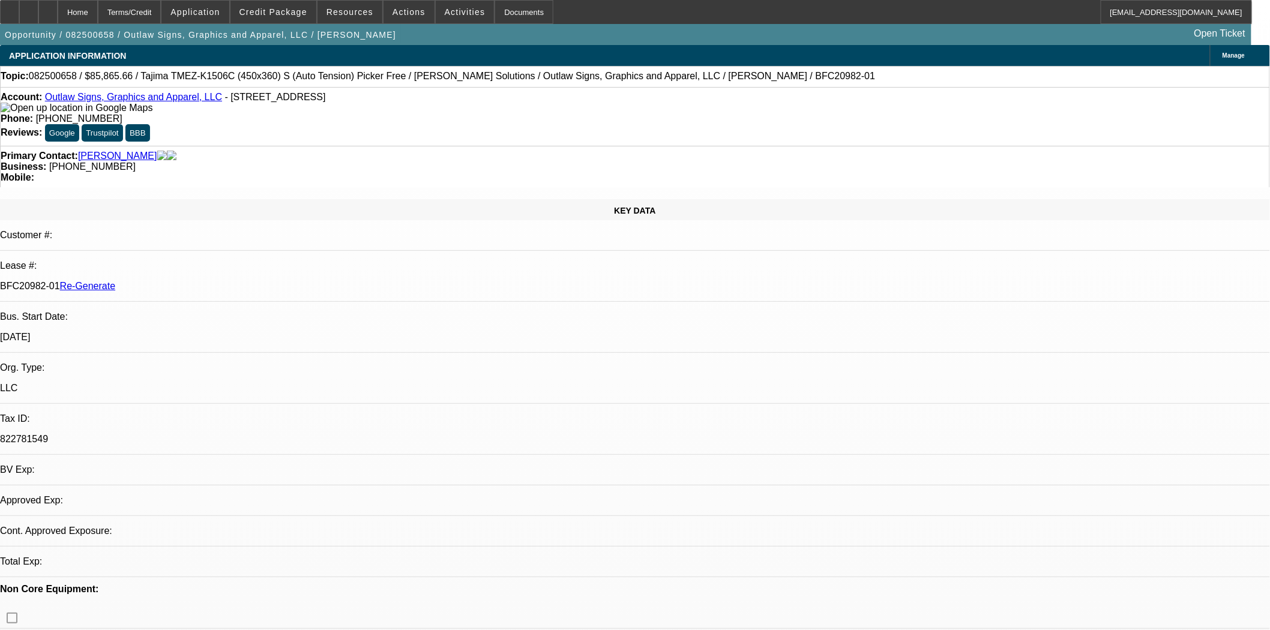
select select "0"
select select "6"
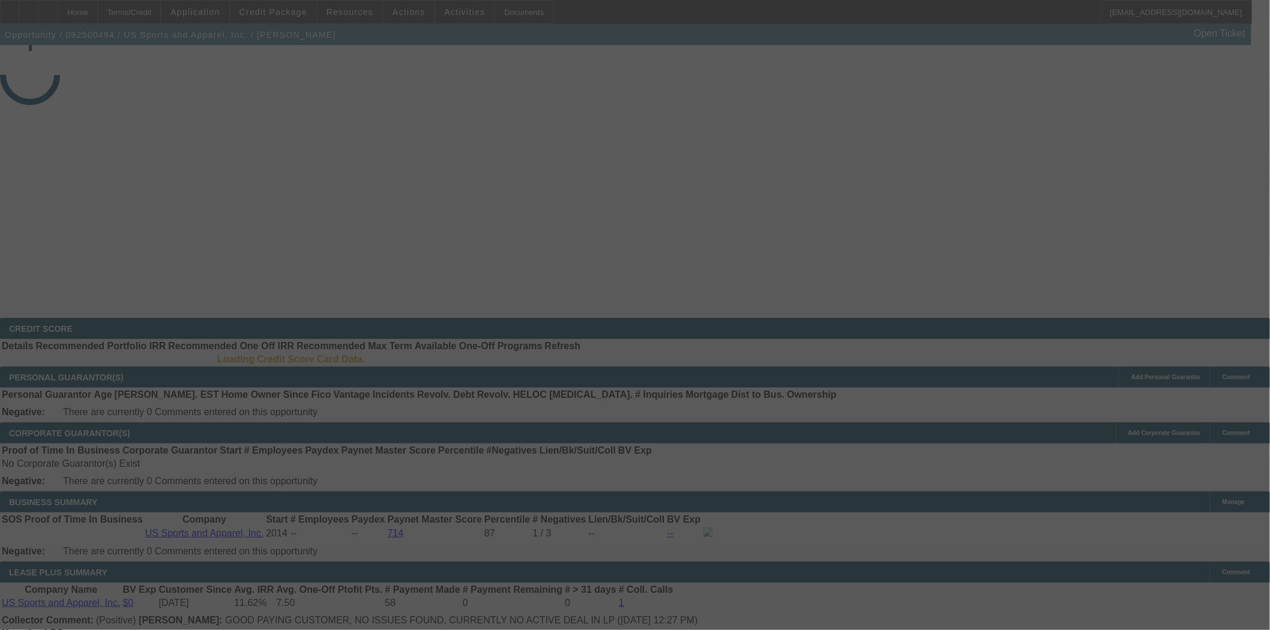
select select "3"
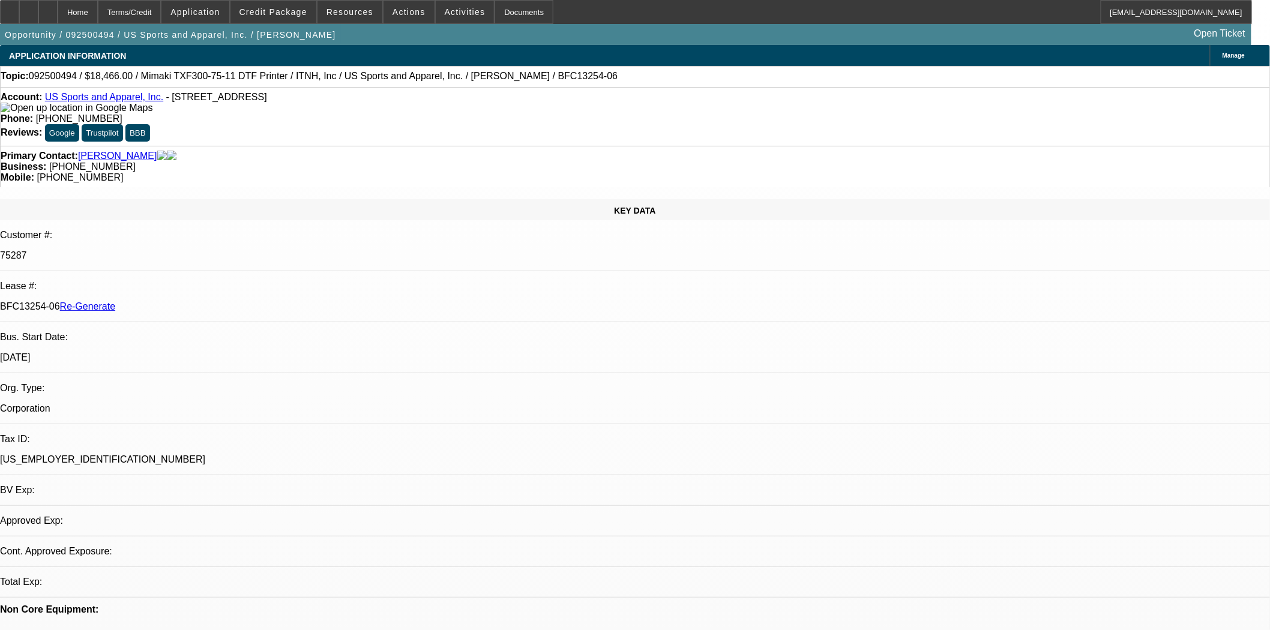
select select "0"
select select "6"
click at [301, 14] on span "Credit Package" at bounding box center [274, 12] width 68 height 10
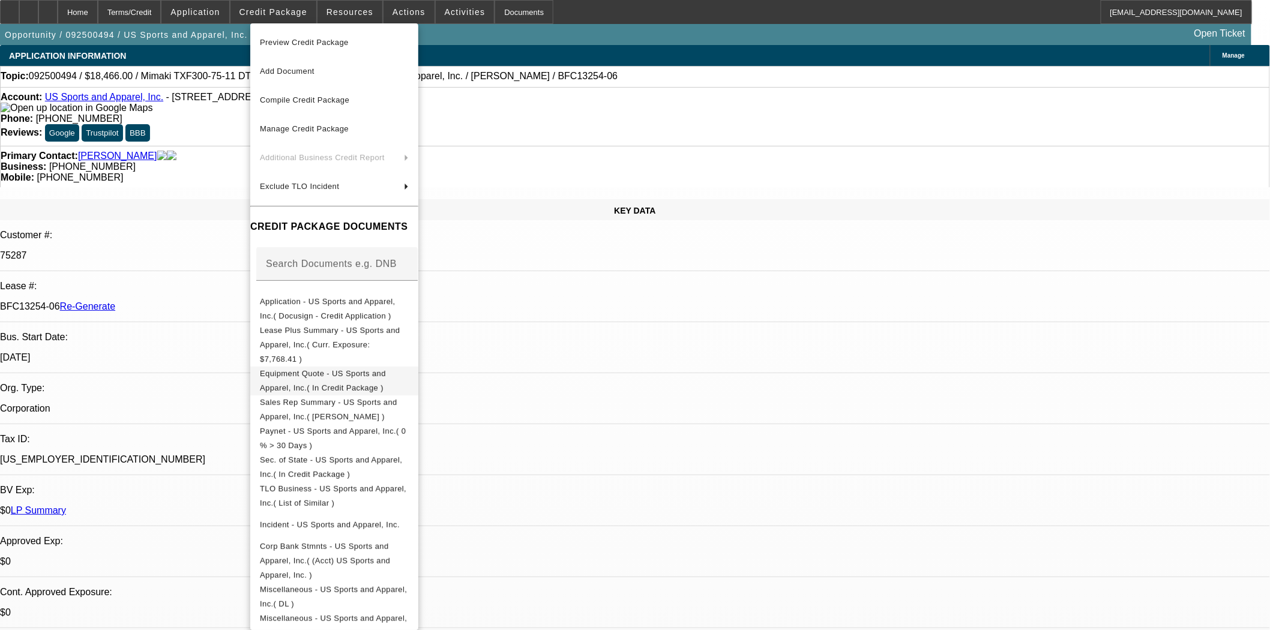
click at [357, 369] on span "Equipment Quote - US Sports and Apparel, Inc.( In Credit Package )" at bounding box center [323, 380] width 126 height 23
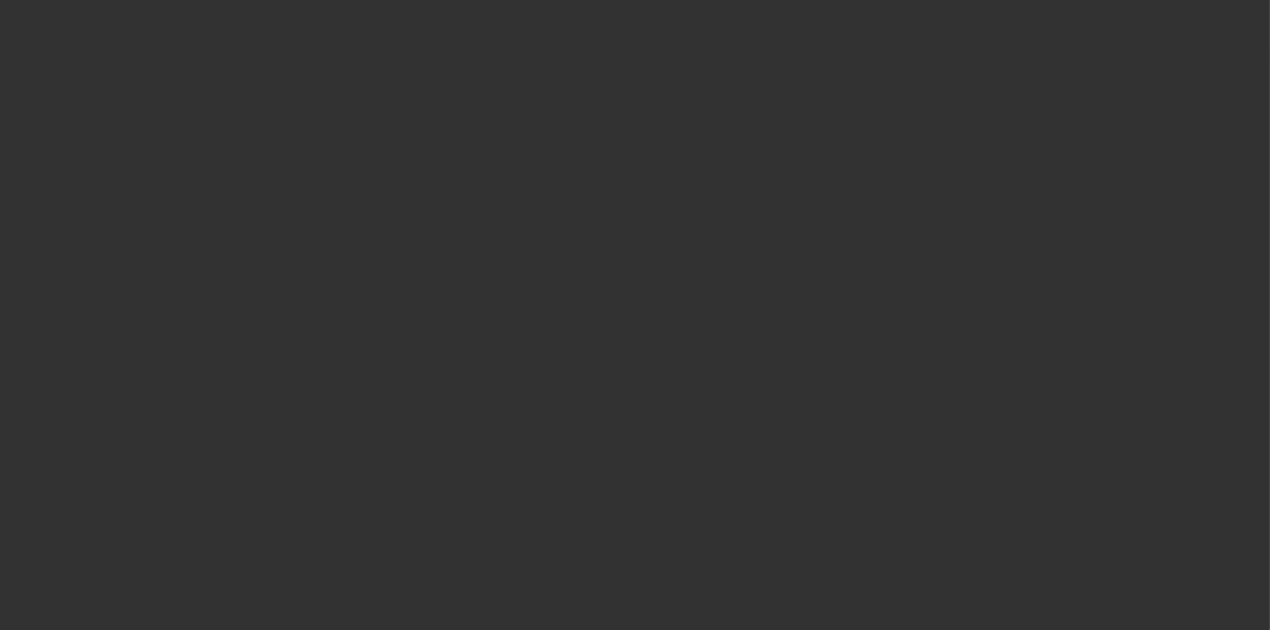
select select "4"
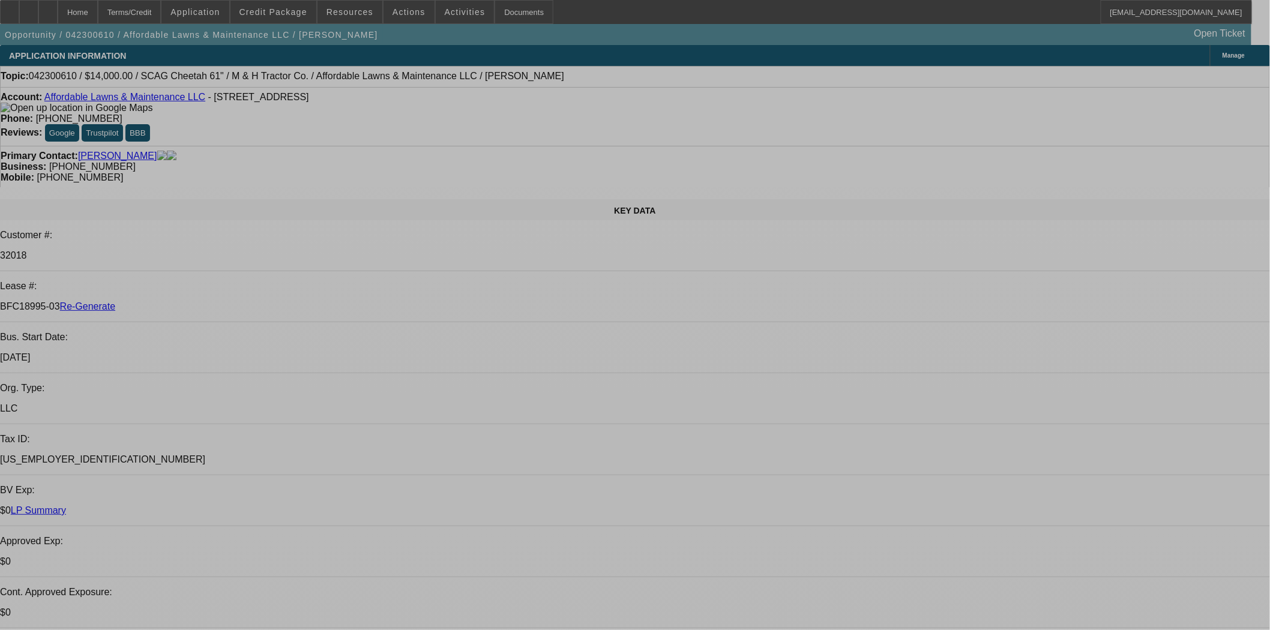
select select "0"
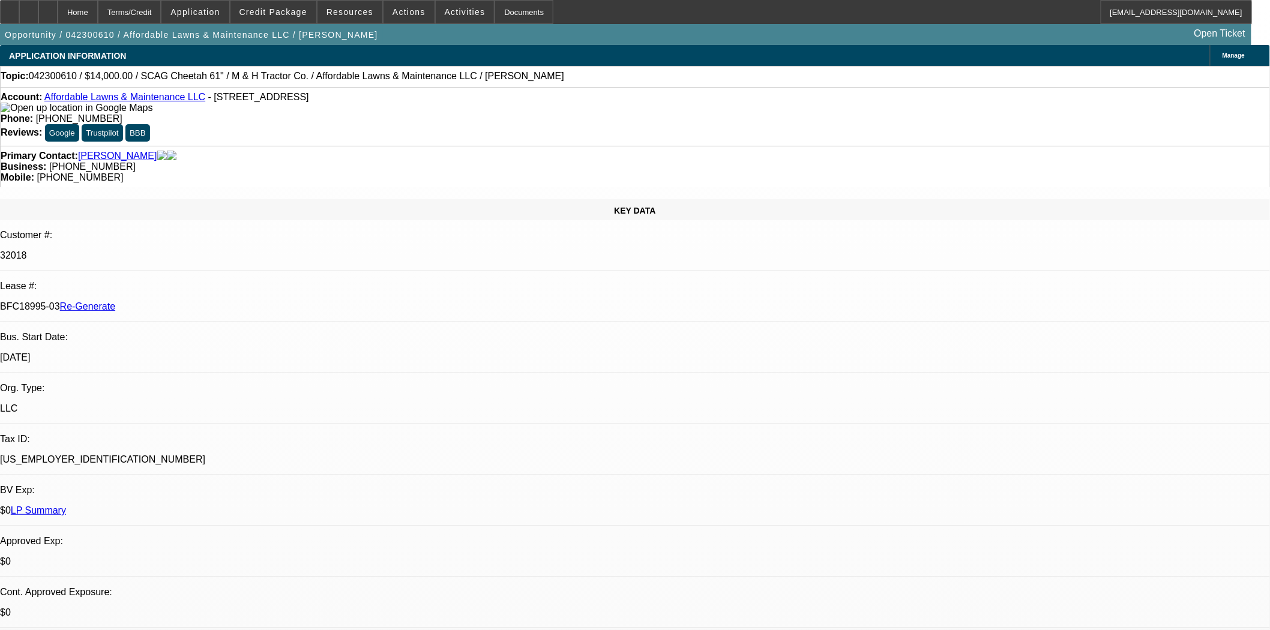
select select "2"
select select "0"
select select "6"
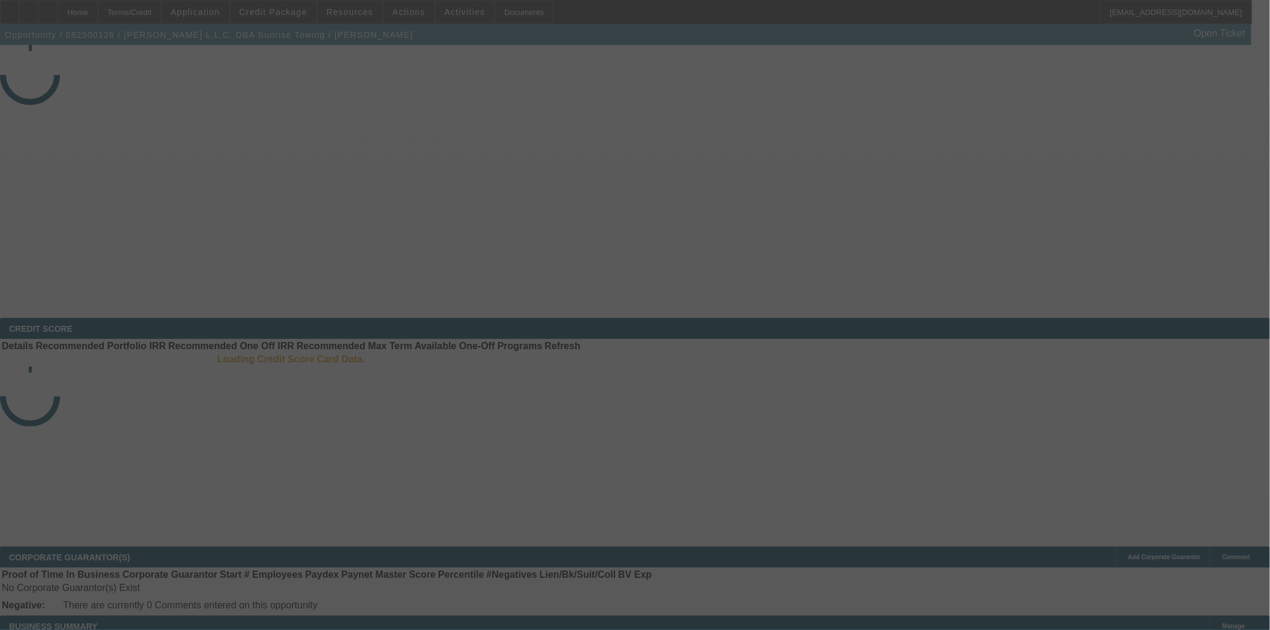
select select "4"
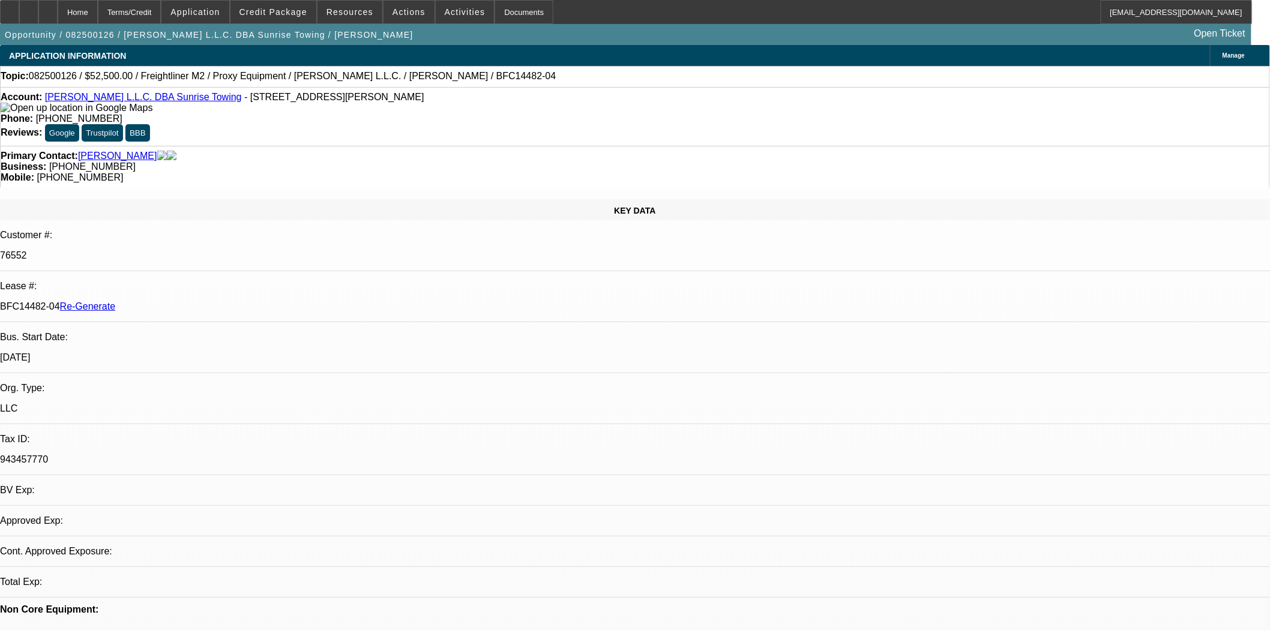
select select "0"
select select "3"
select select "0"
select select "6"
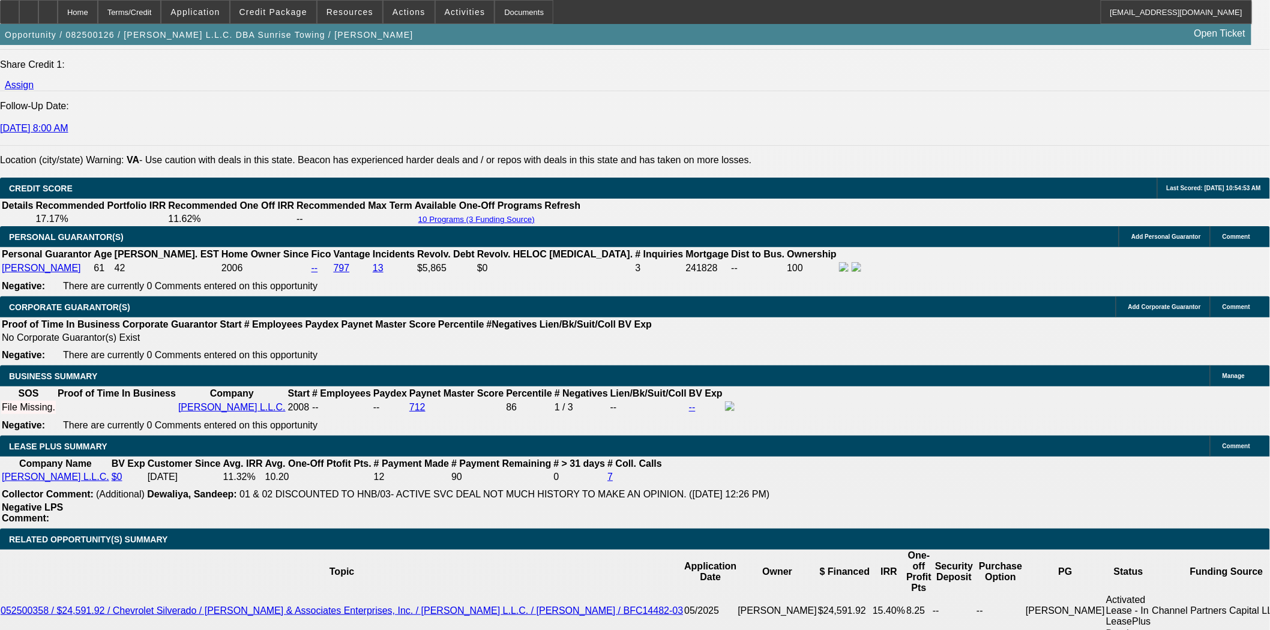
scroll to position [1867, 0]
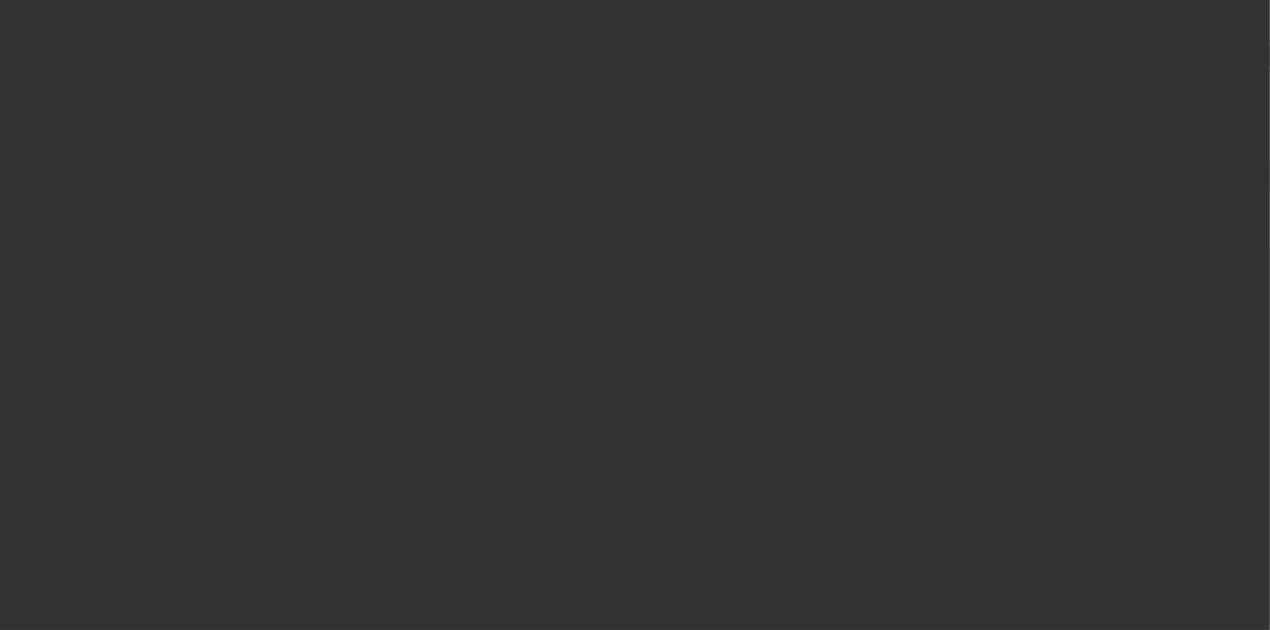
radio input "true"
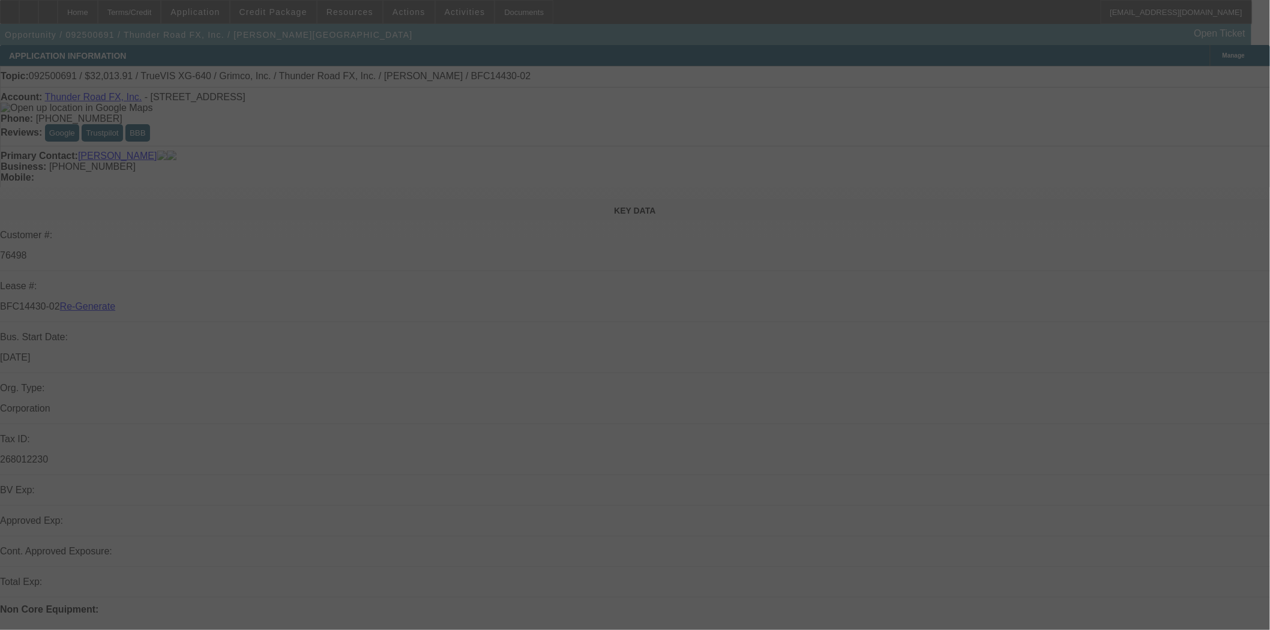
select select "3"
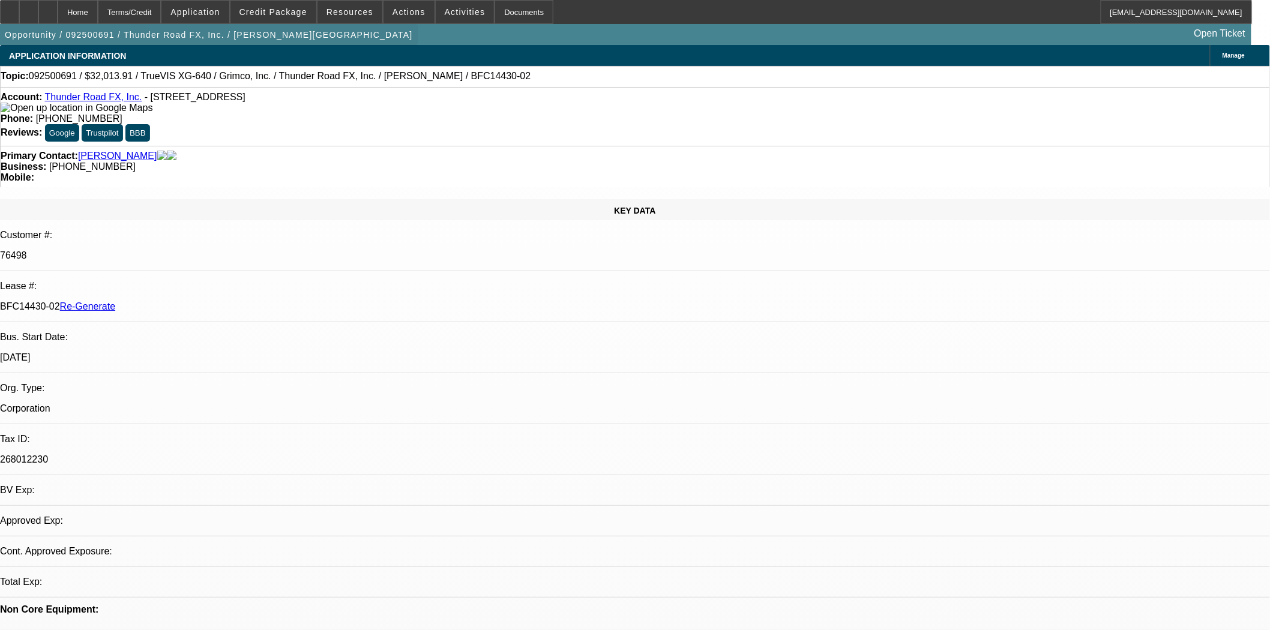
select select "0"
select select "3"
select select "0"
select select "2"
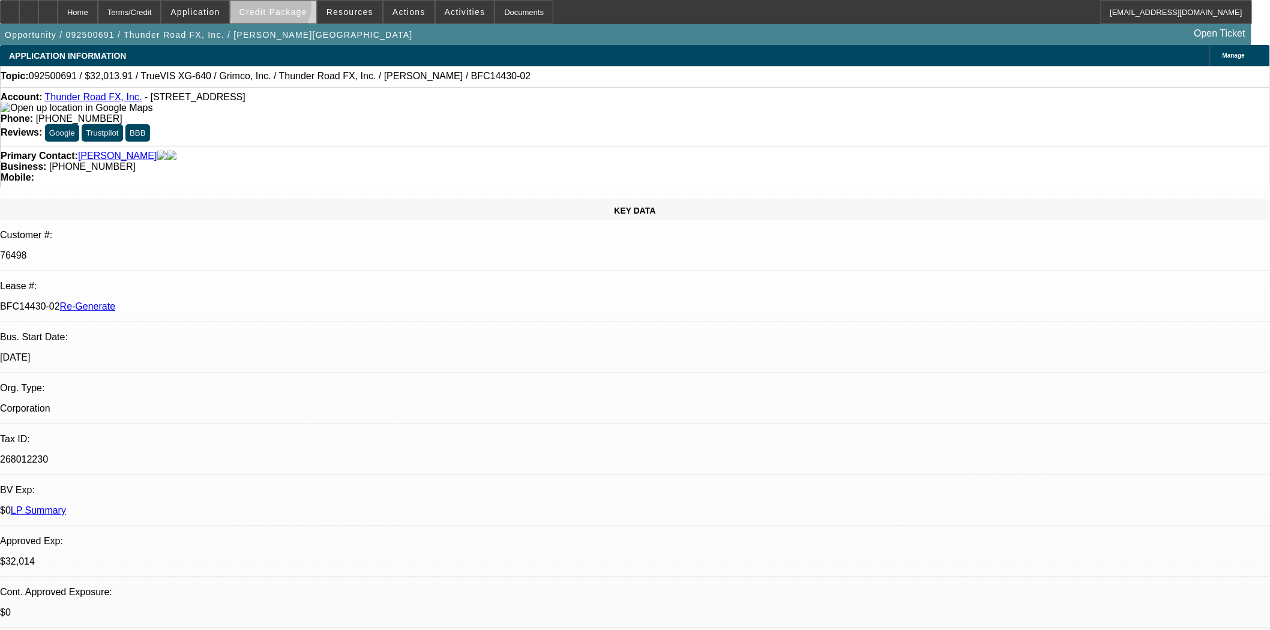
click at [290, 8] on span "Credit Package" at bounding box center [274, 12] width 68 height 10
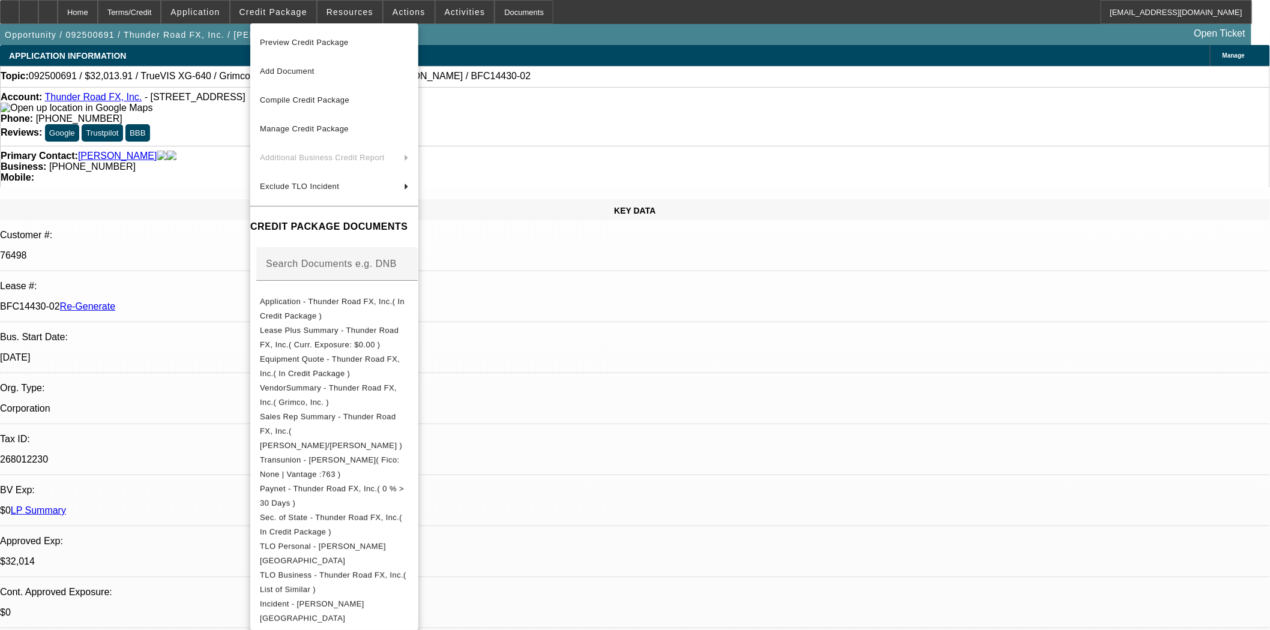
click at [292, 38] on span "Preview Credit Package" at bounding box center [304, 42] width 89 height 9
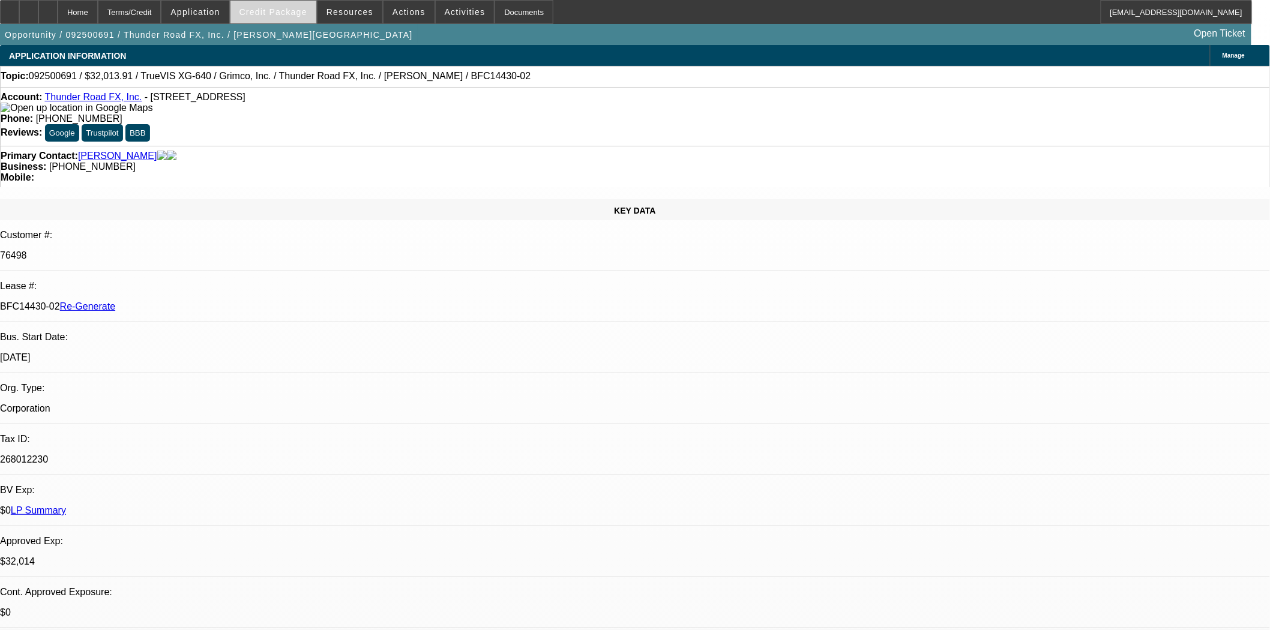
click at [302, 14] on span "Credit Package" at bounding box center [274, 12] width 68 height 10
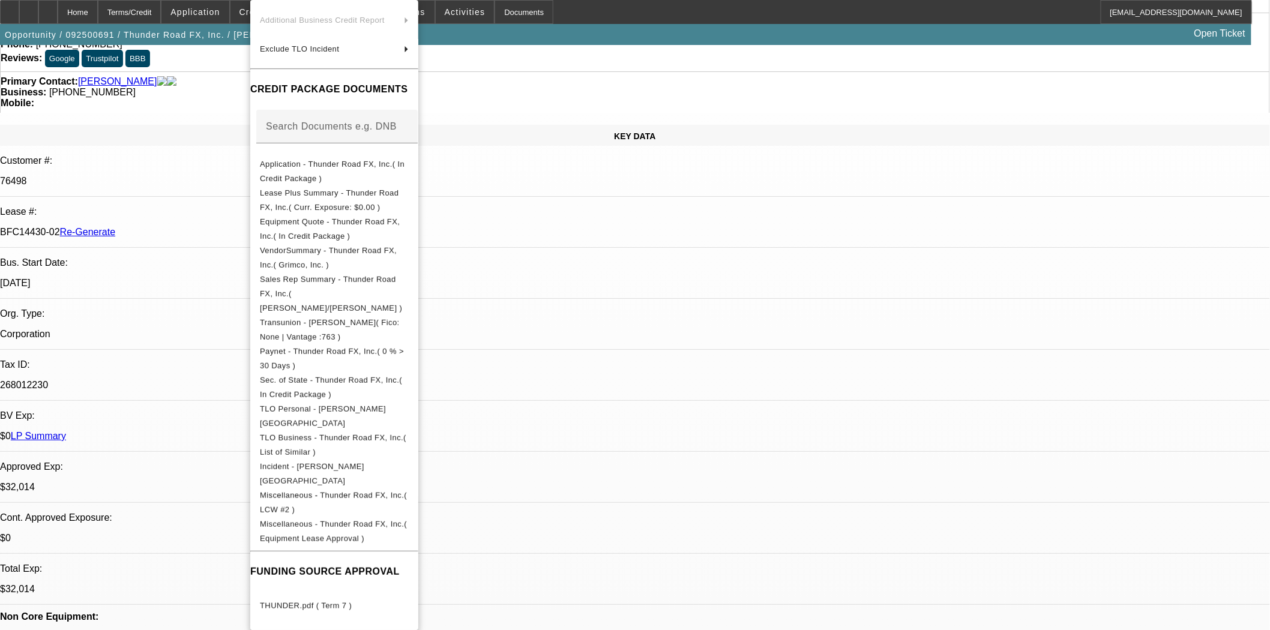
scroll to position [267, 0]
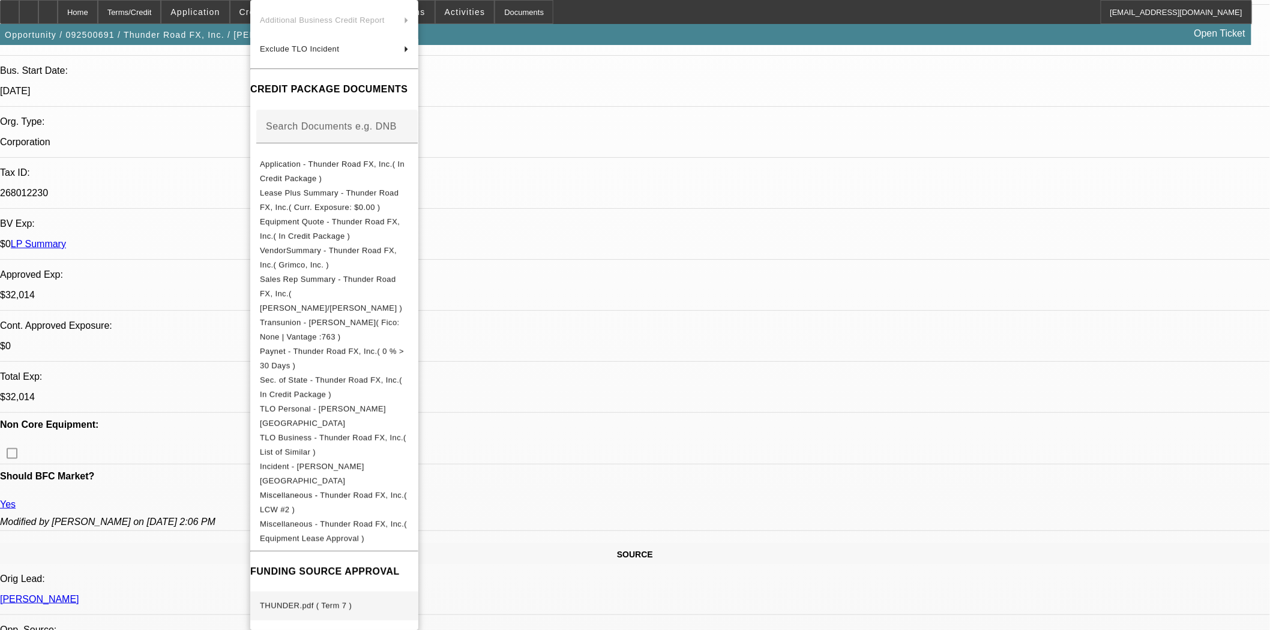
click at [327, 601] on span "THUNDER.pdf ( Term 7 )" at bounding box center [306, 605] width 92 height 9
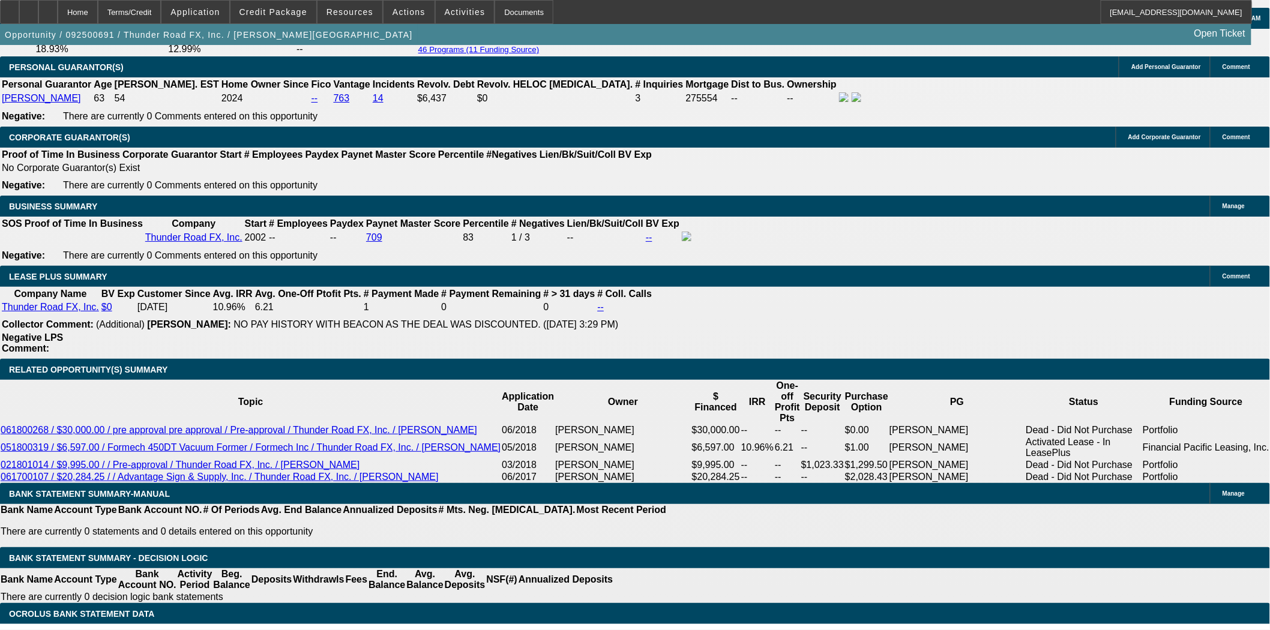
scroll to position [1867, 0]
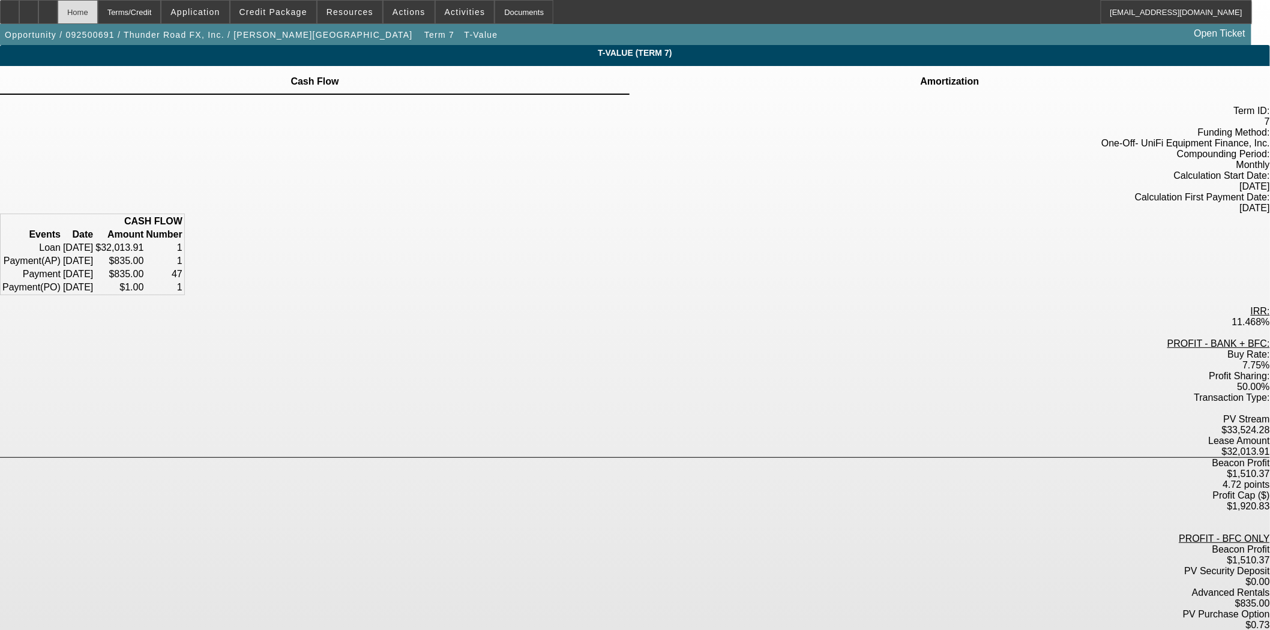
click at [98, 14] on div "Home" at bounding box center [78, 12] width 40 height 24
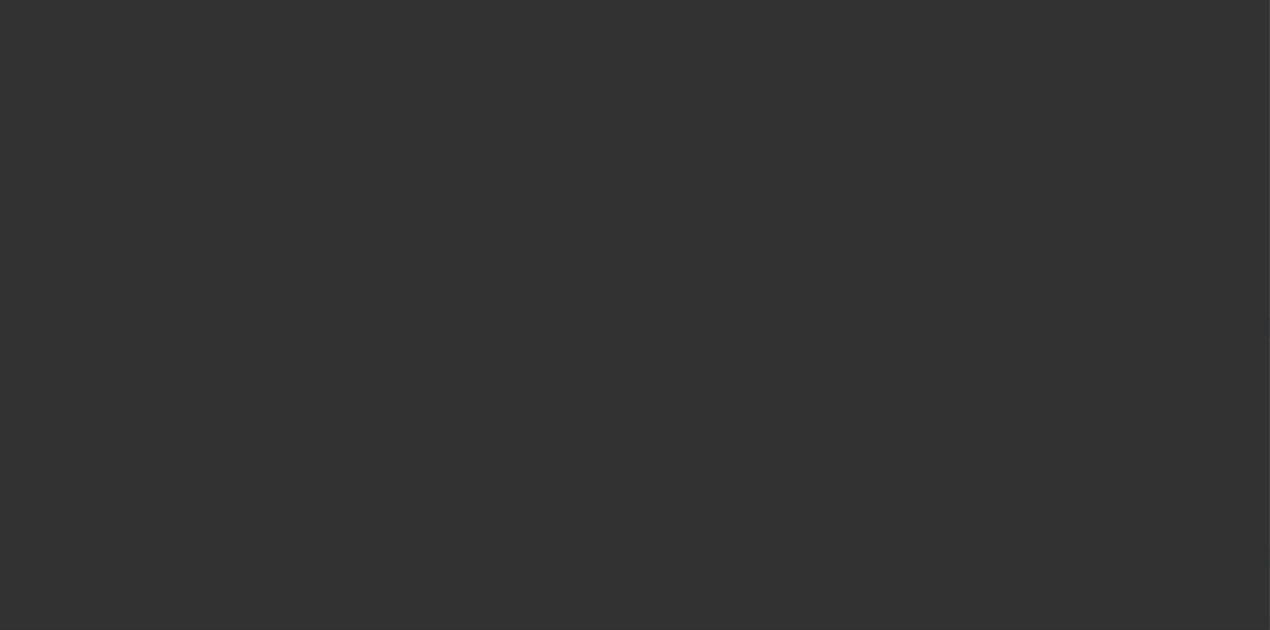
select select "3"
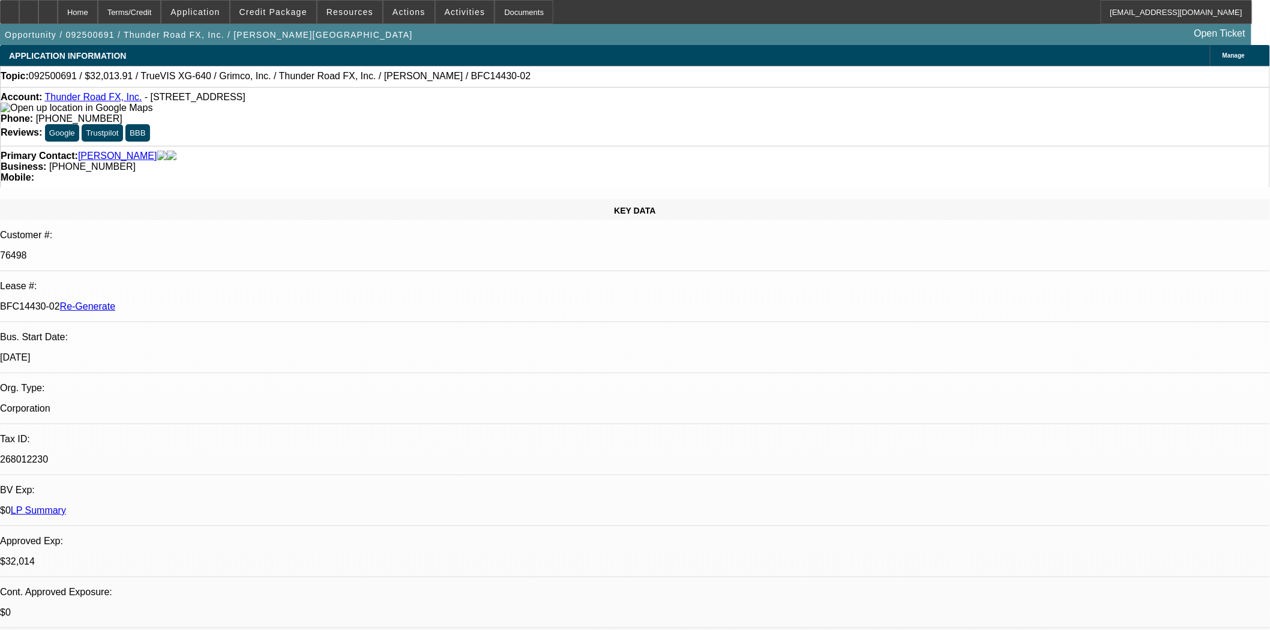
select select "0"
select select "3"
select select "0"
select select "2"
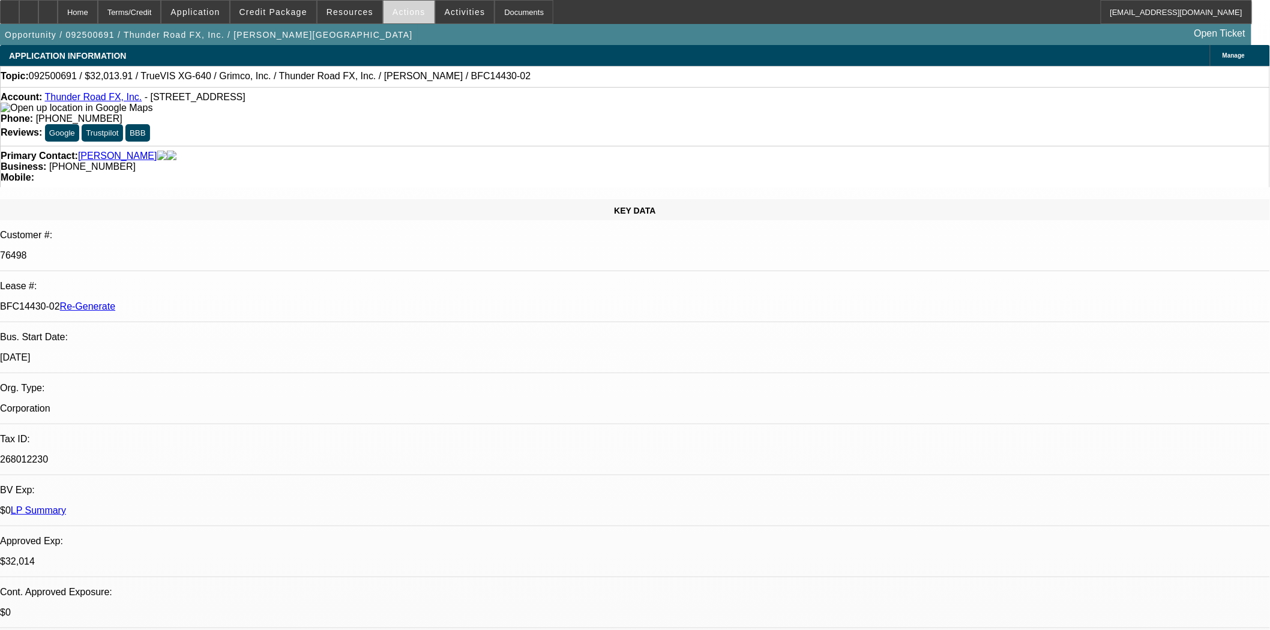
click at [397, 19] on span at bounding box center [409, 12] width 51 height 29
click at [0, 0] on span "Assign" at bounding box center [0, 0] width 0 height 0
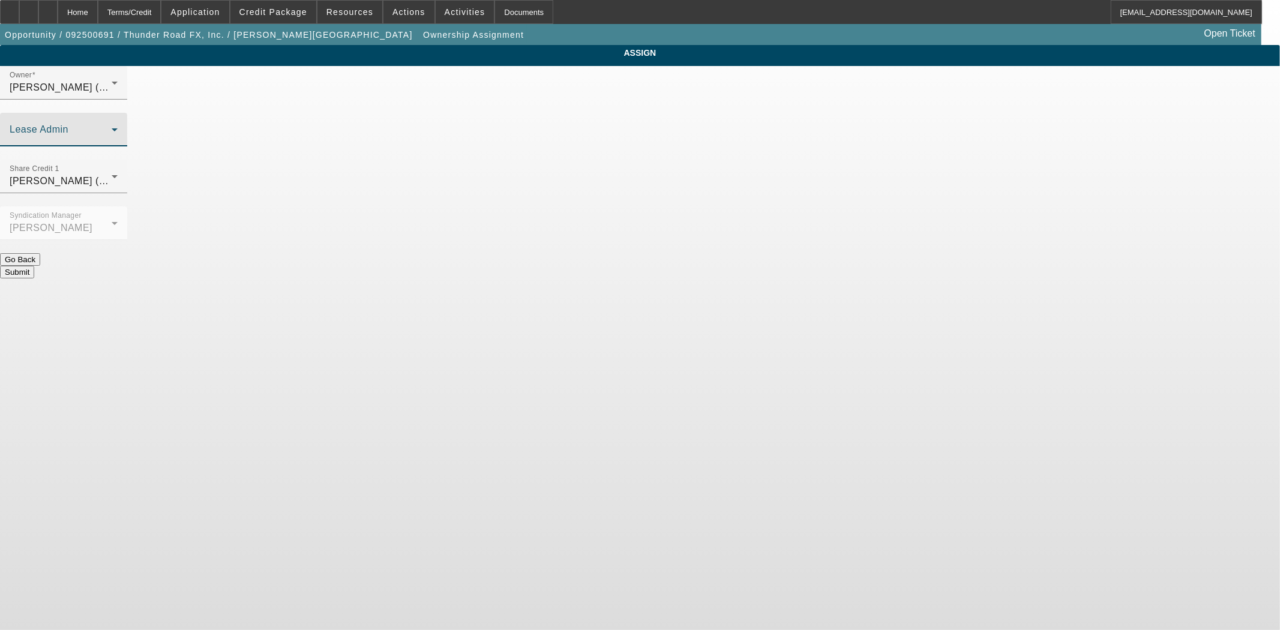
click at [112, 127] on span at bounding box center [61, 134] width 102 height 14
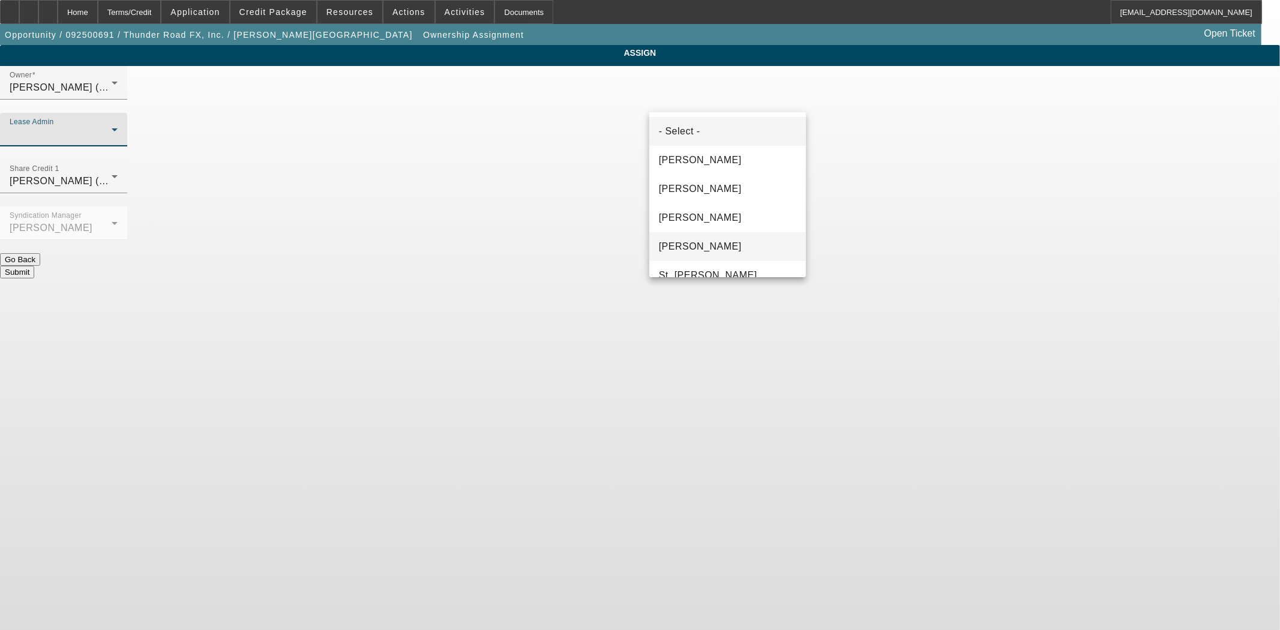
click at [663, 249] on span "Solis, Monica" at bounding box center [700, 247] width 83 height 14
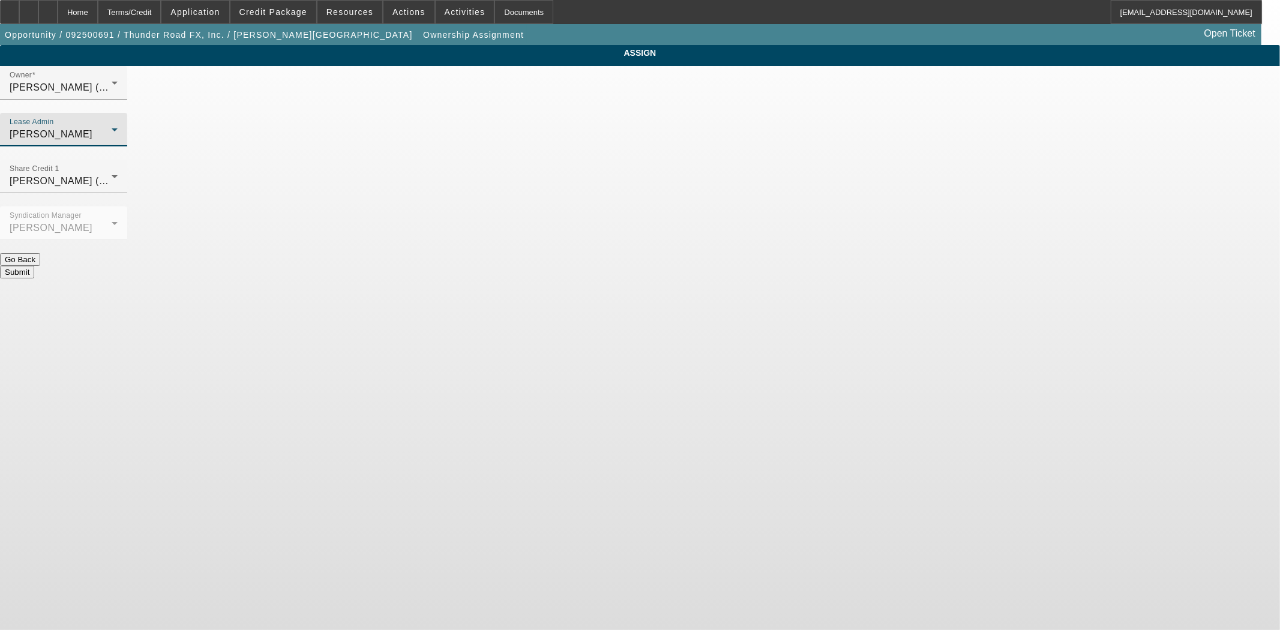
click at [34, 266] on button "Submit" at bounding box center [17, 272] width 34 height 13
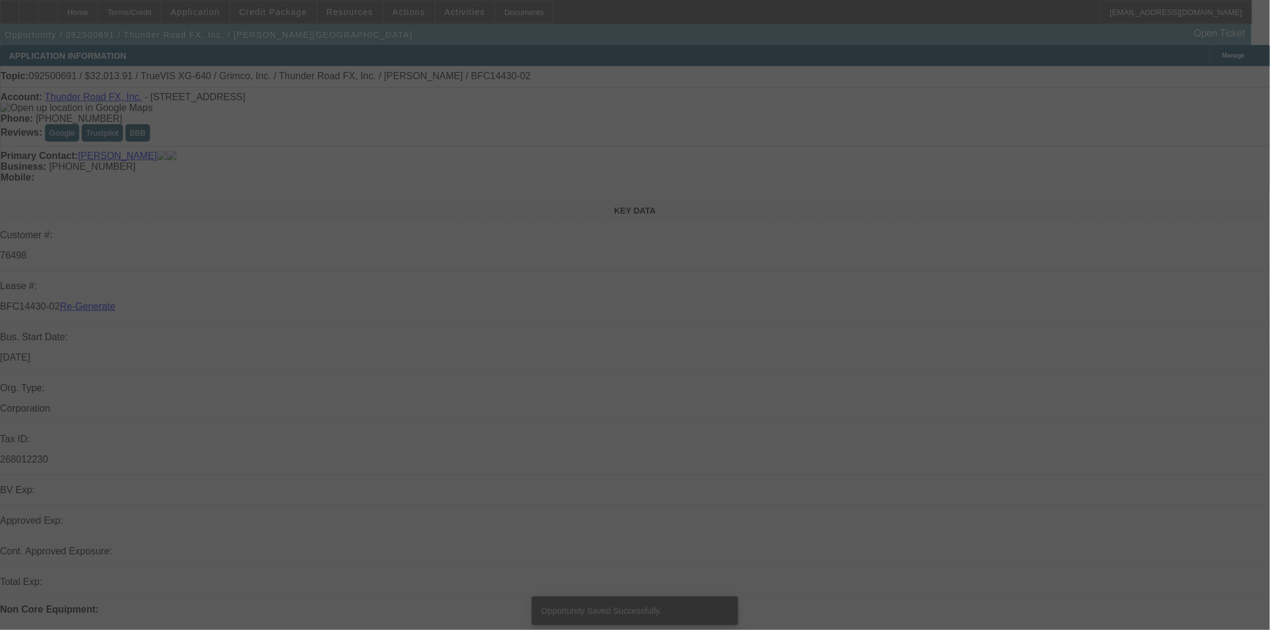
select select "3"
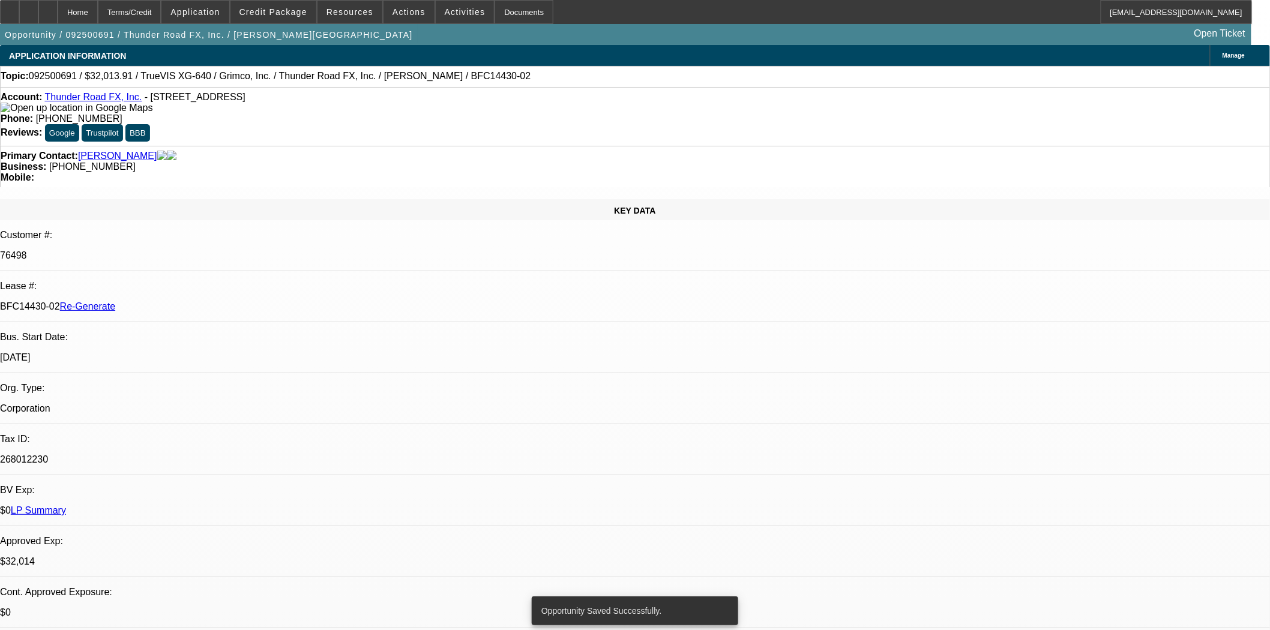
select select "0"
select select "3"
select select "0"
select select "2"
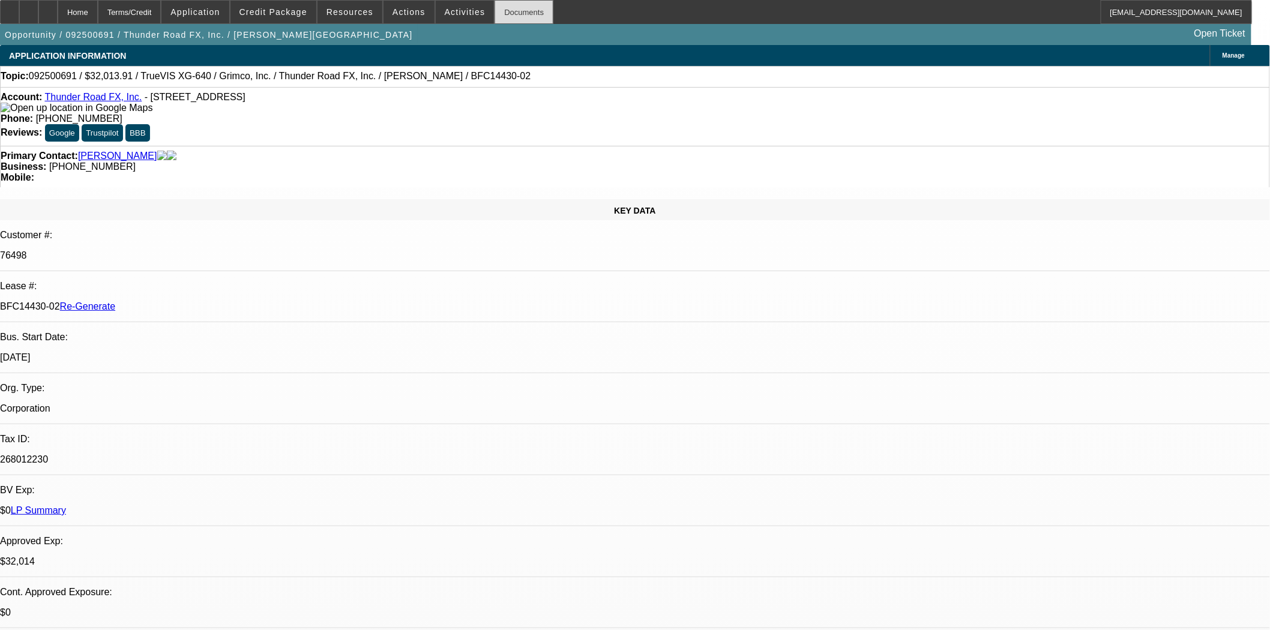
click at [509, 14] on div "Documents" at bounding box center [524, 12] width 59 height 24
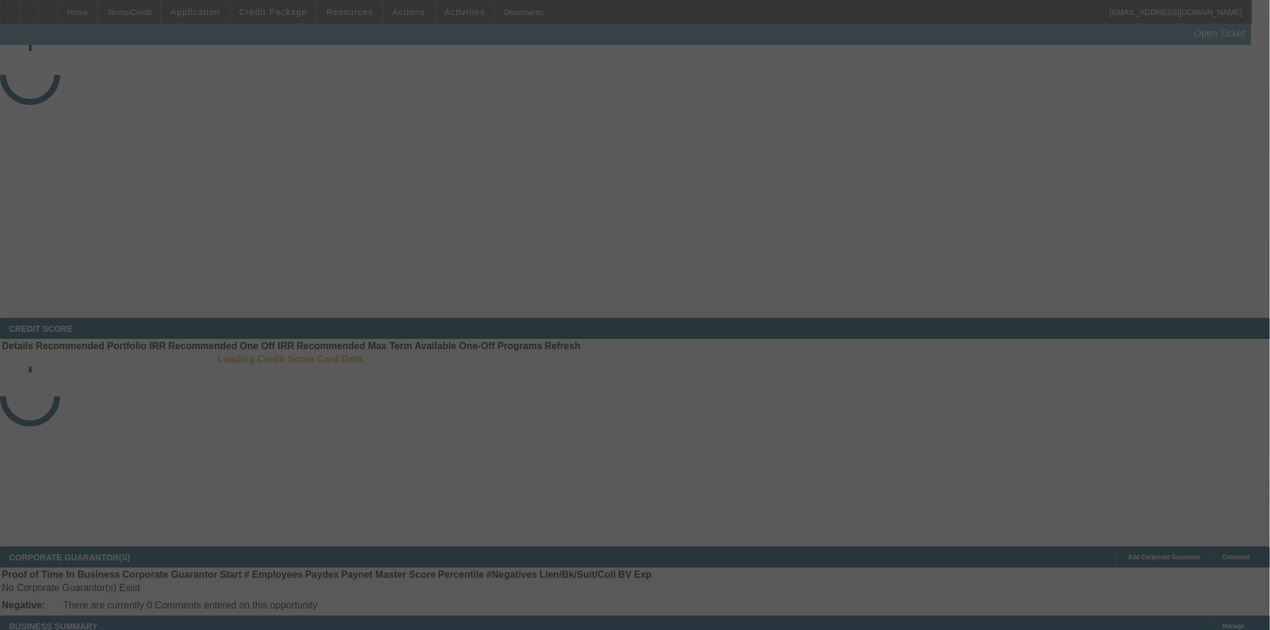
select select "3"
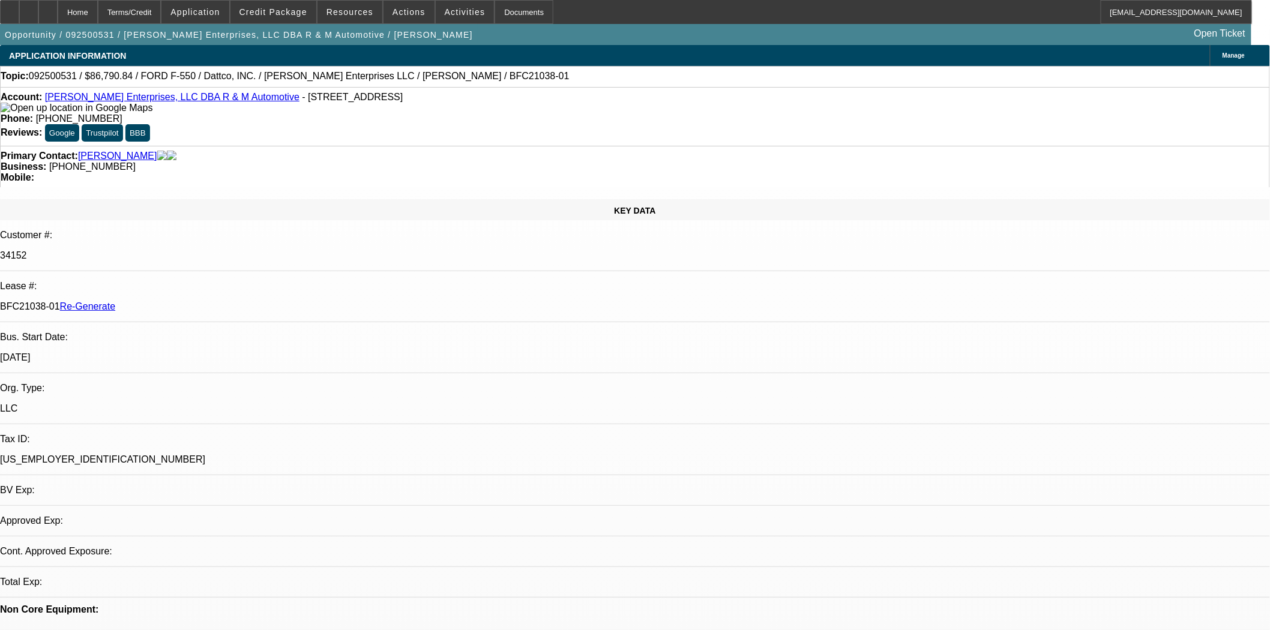
select select "0"
select select "2"
select select "0"
select select "6"
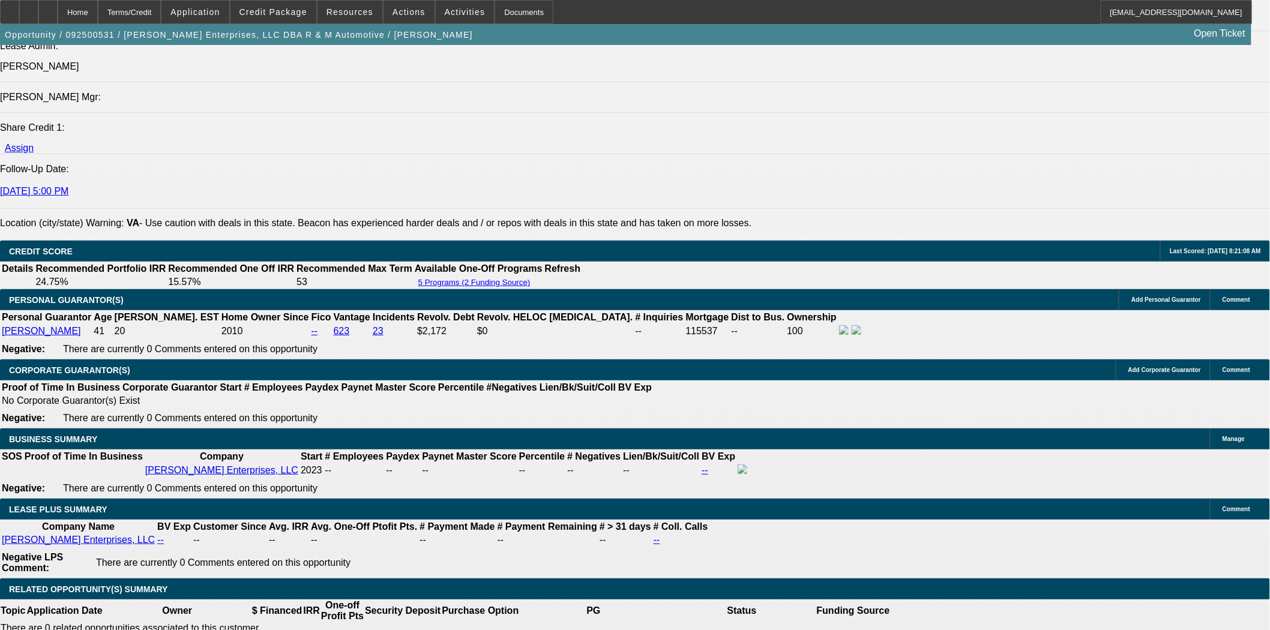
scroll to position [1667, 0]
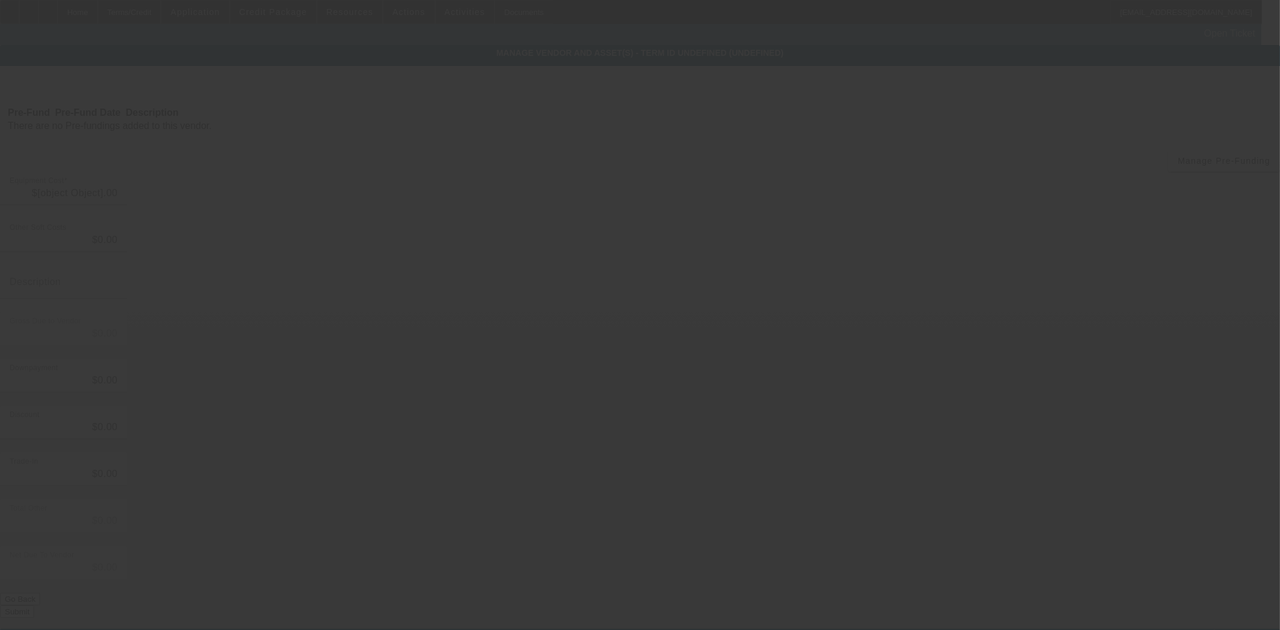
type input "$110,790.84"
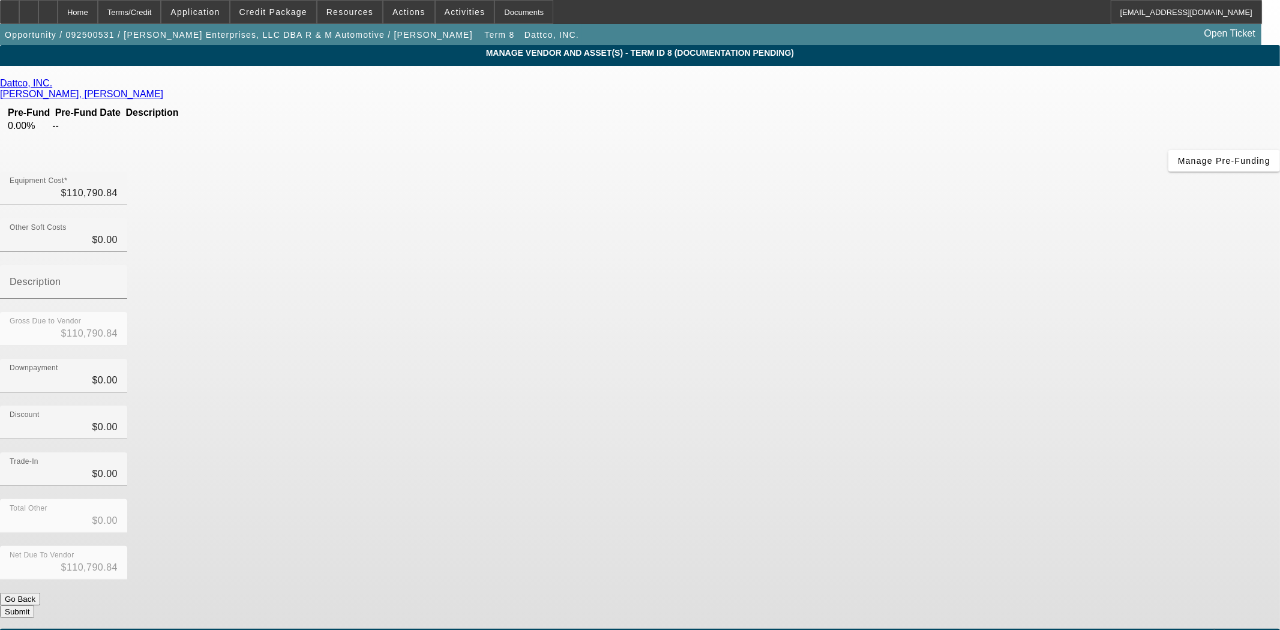
click at [55, 83] on icon at bounding box center [55, 83] width 0 height 10
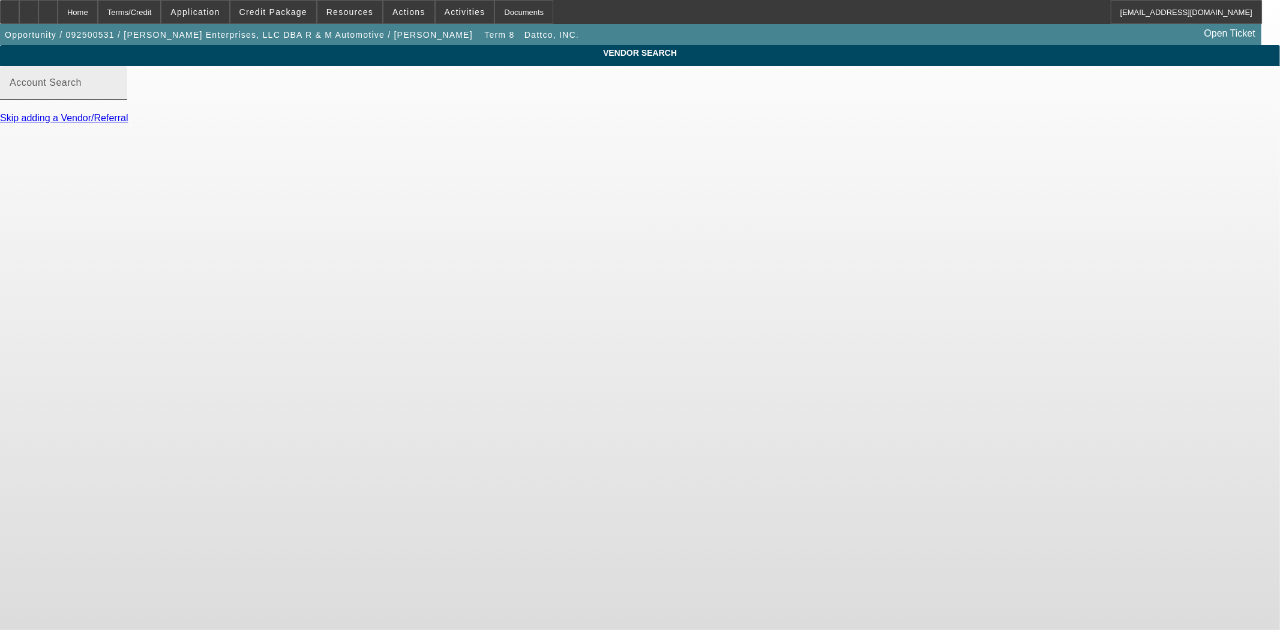
click at [82, 88] on mat-label "Account Search" at bounding box center [46, 82] width 72 height 10
click at [118, 95] on input "Account Search" at bounding box center [64, 87] width 108 height 14
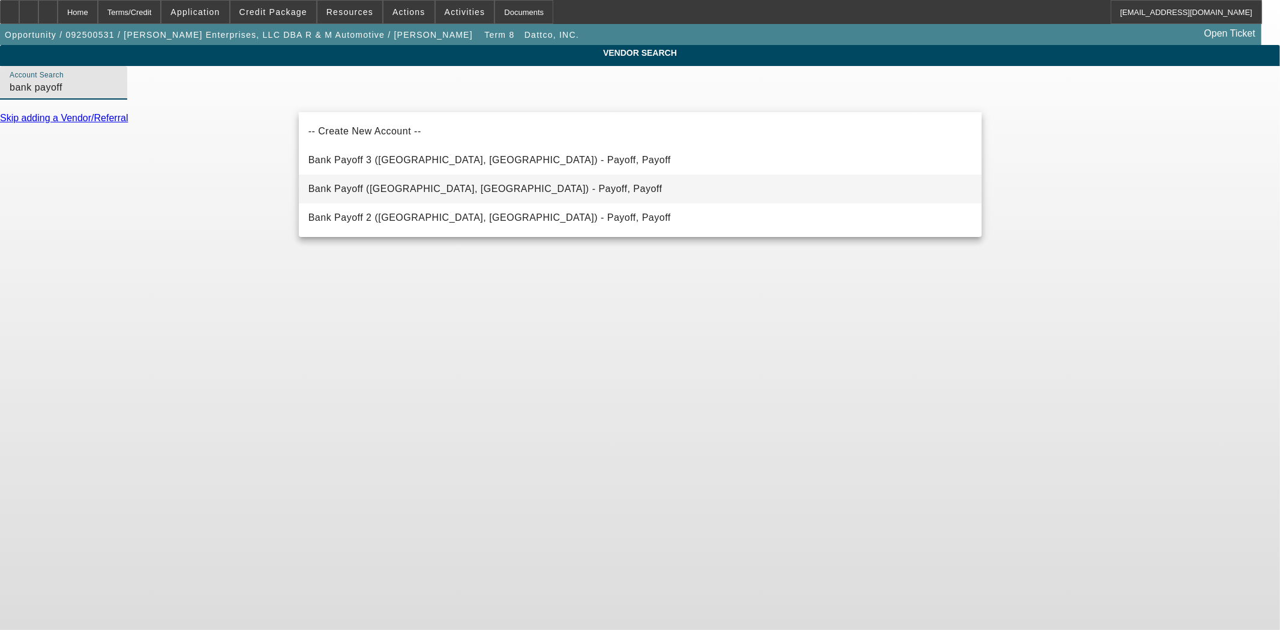
click at [340, 187] on span "Bank Payoff ([GEOGRAPHIC_DATA], [GEOGRAPHIC_DATA]) - Payoff, Payoff" at bounding box center [486, 189] width 354 height 10
type input "Bank Payoff ([GEOGRAPHIC_DATA], [GEOGRAPHIC_DATA]) - Payoff, Payoff"
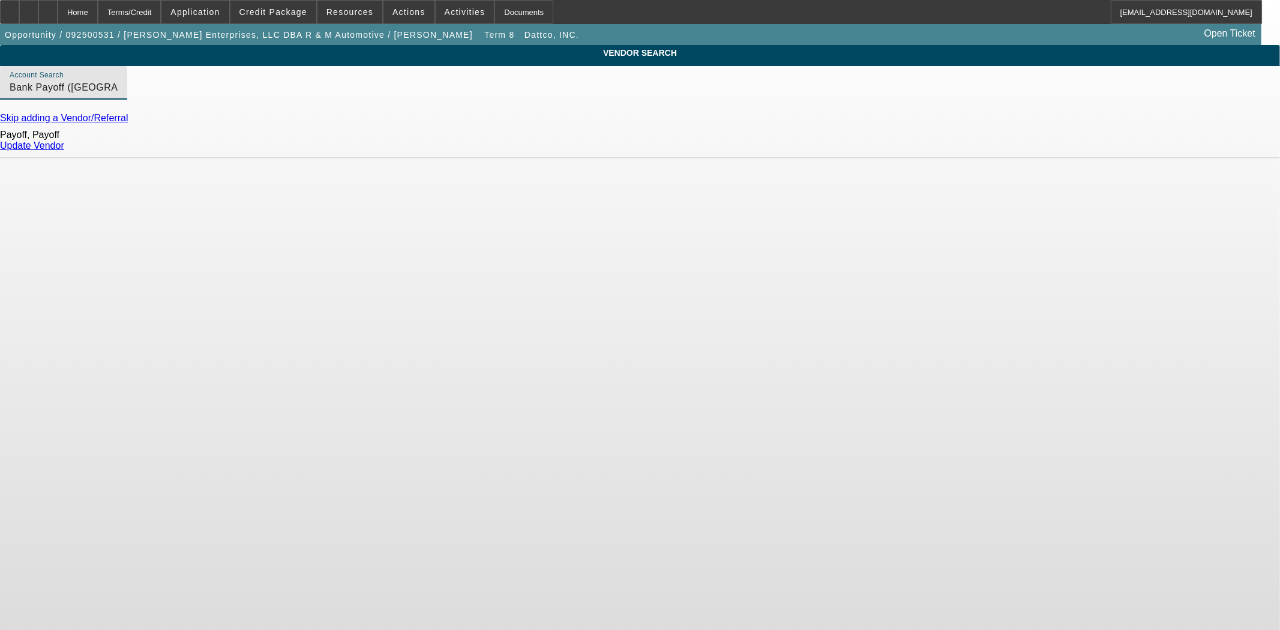
click at [64, 151] on link "Update Vendor" at bounding box center [32, 145] width 64 height 10
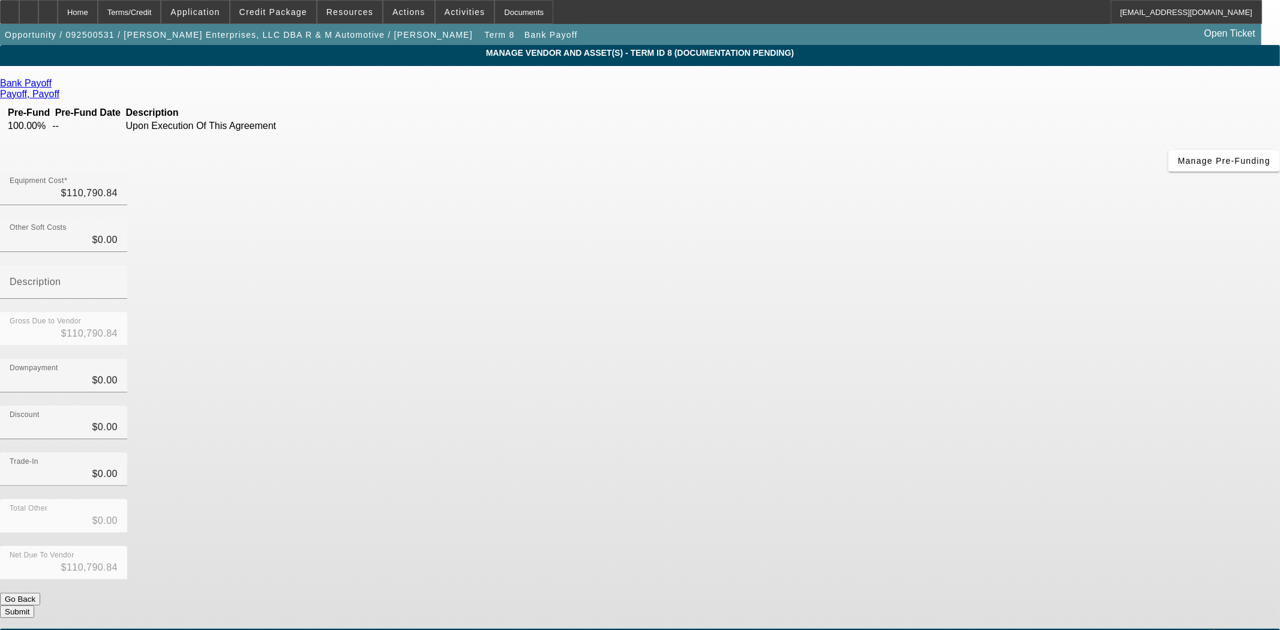
click at [34, 606] on button "Submit" at bounding box center [17, 612] width 34 height 13
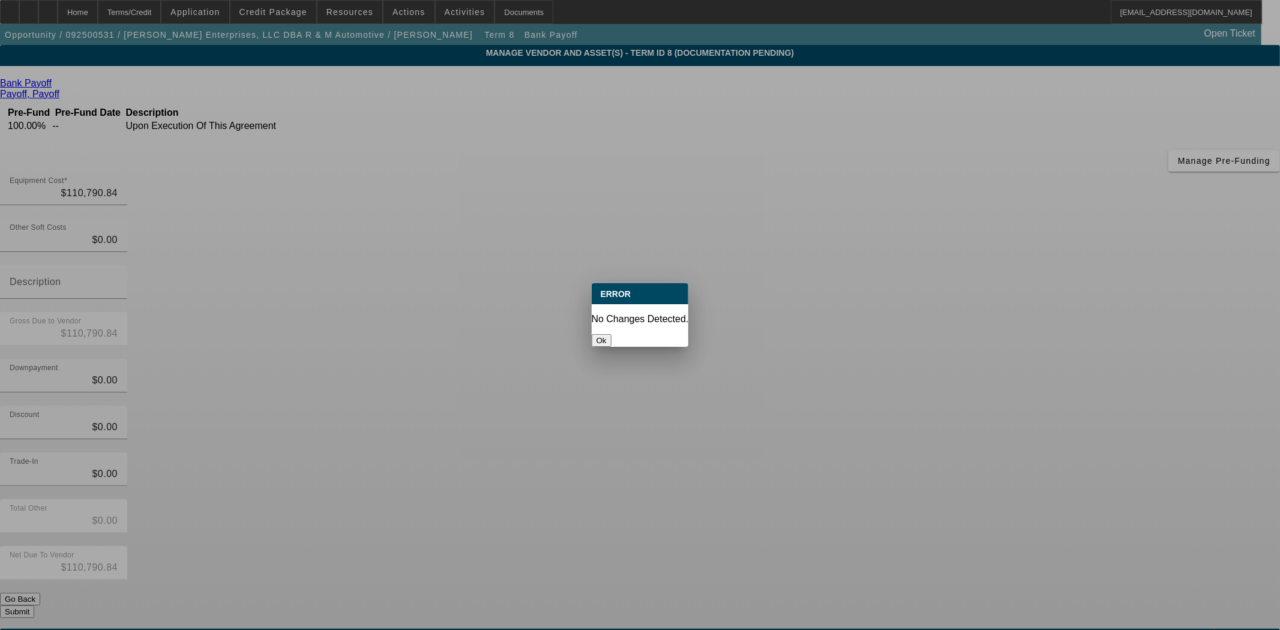
click at [612, 334] on button "Ok" at bounding box center [602, 340] width 20 height 13
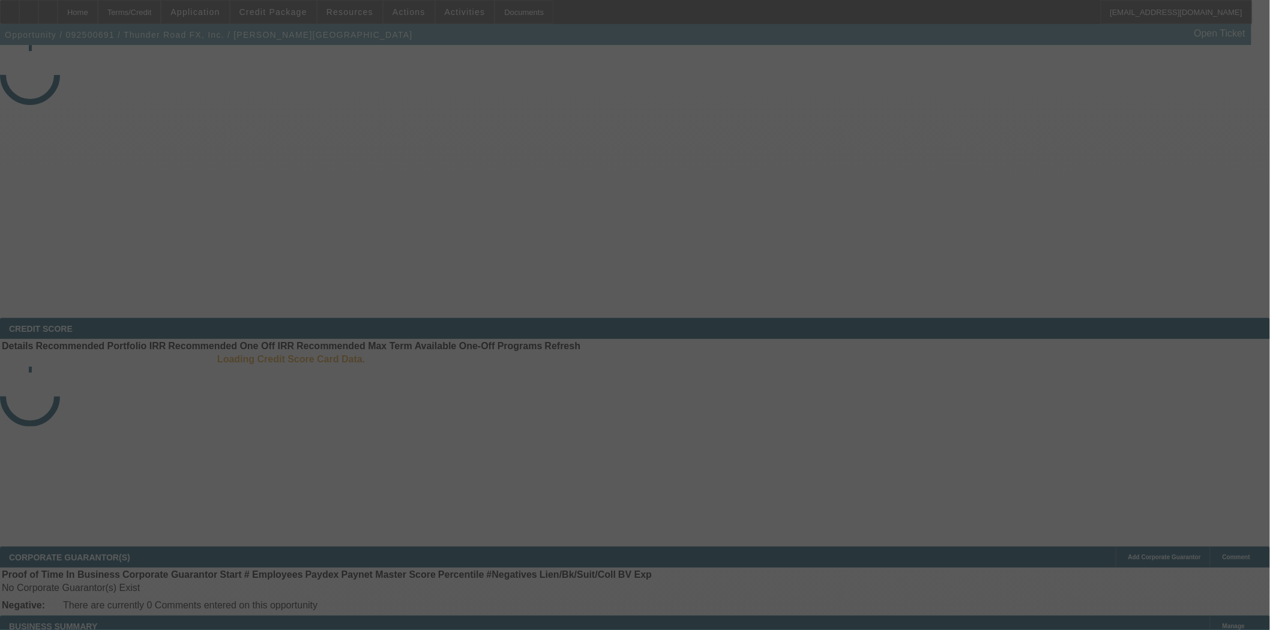
select select "3"
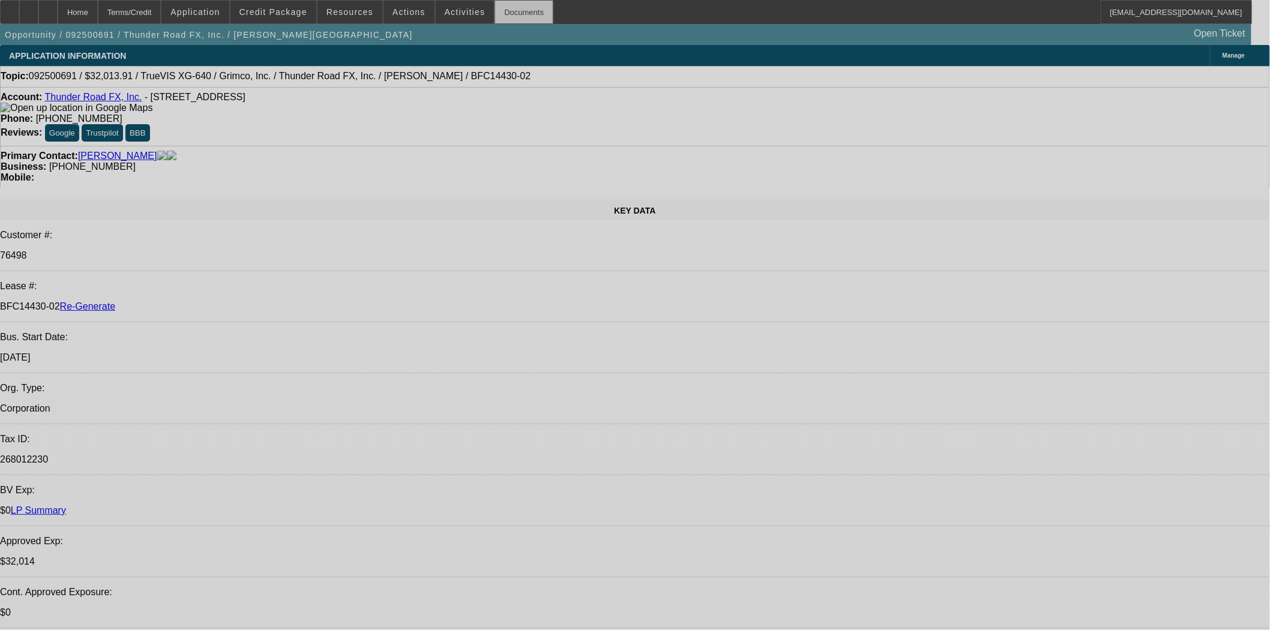
select select "0"
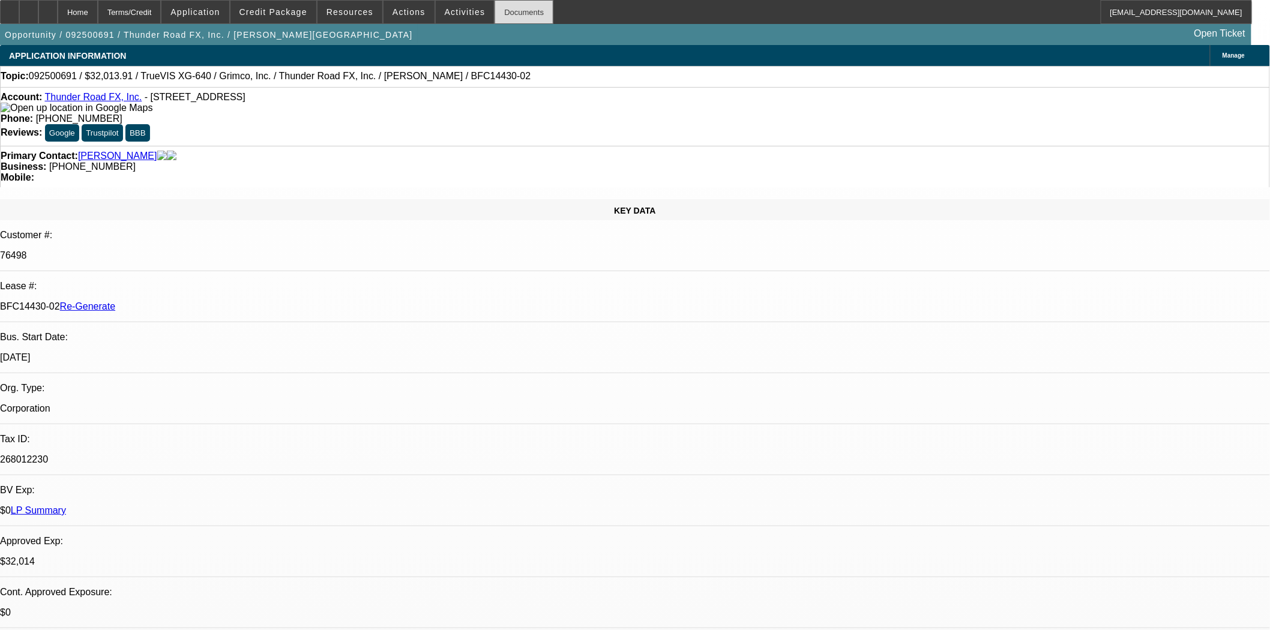
select select "3"
select select "0"
select select "2"
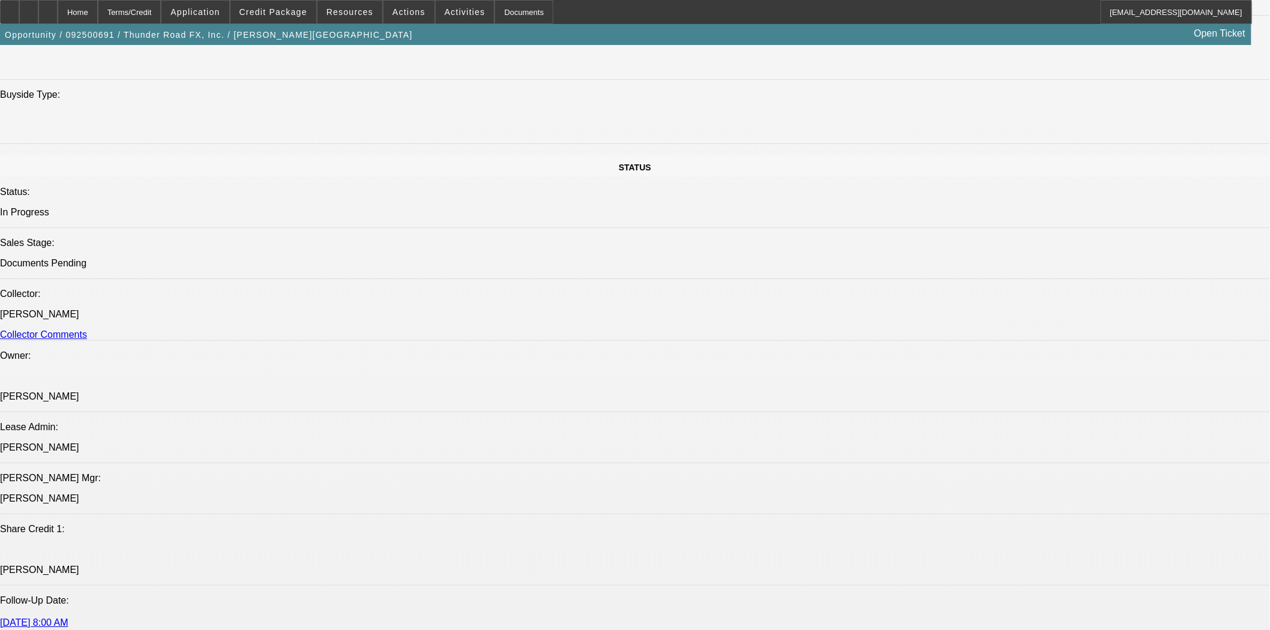
scroll to position [1267, 0]
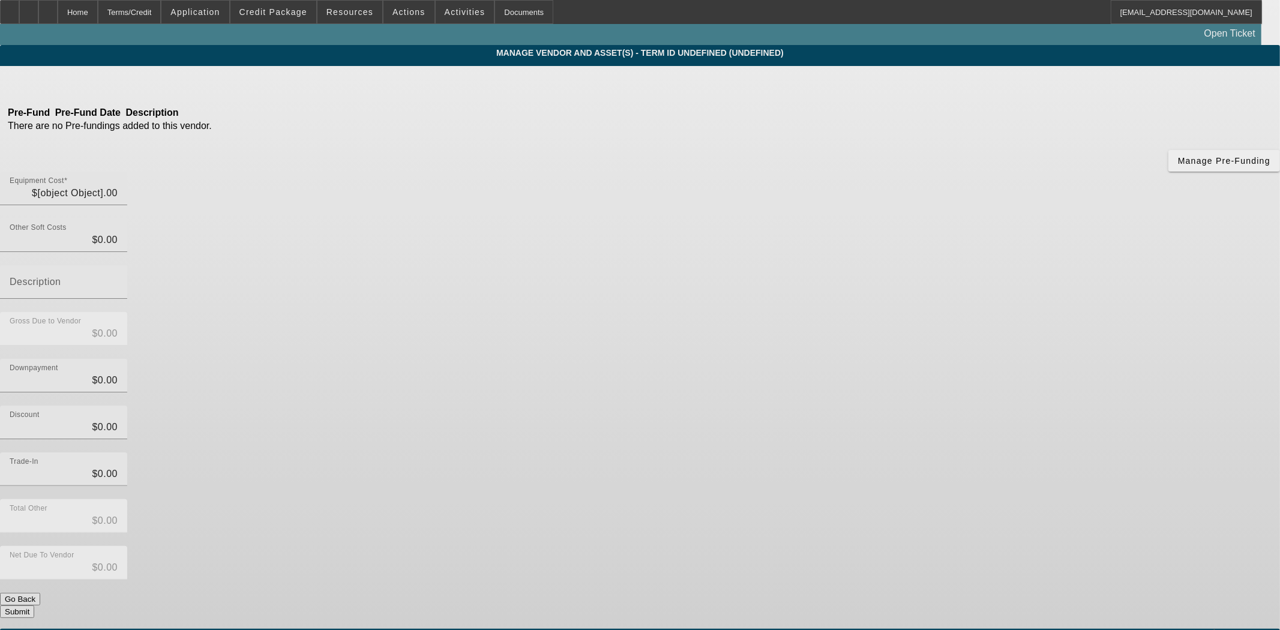
type input "$32,013.91"
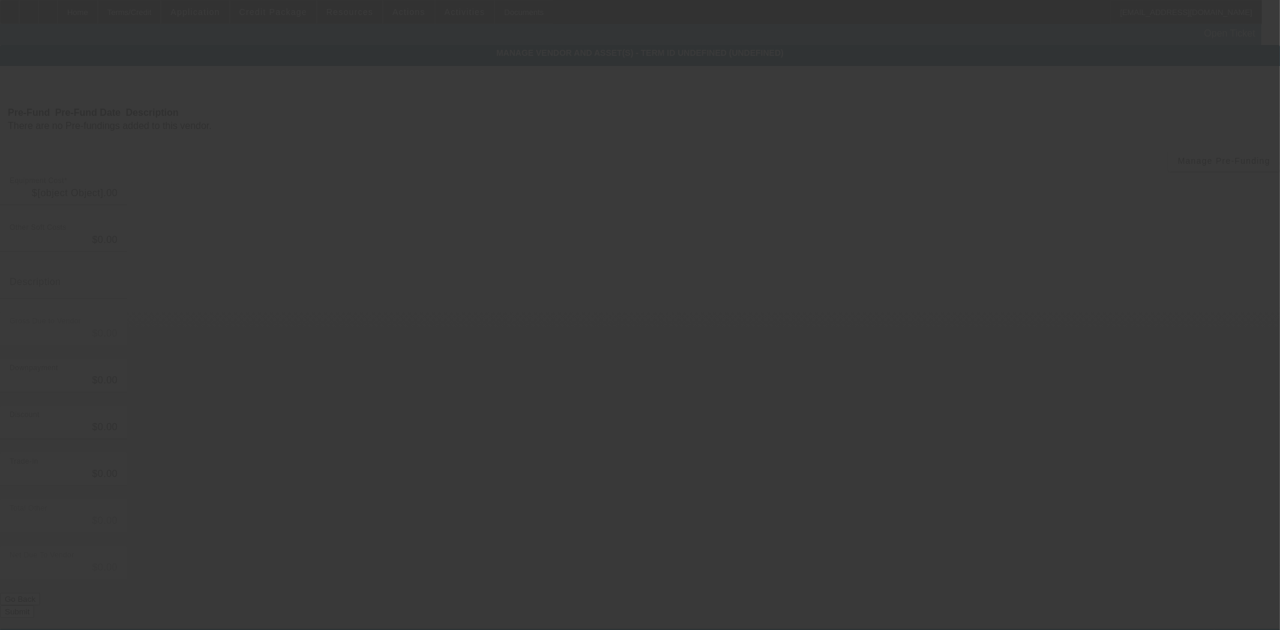
type input "$32,013.91"
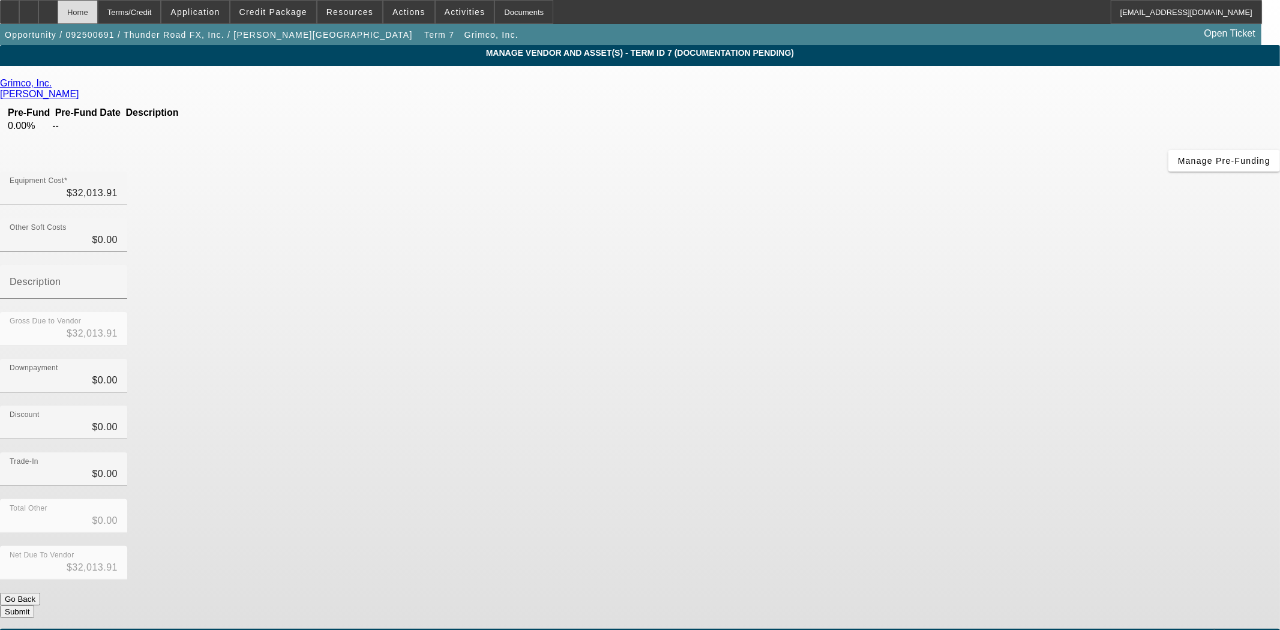
click at [98, 21] on div "Home" at bounding box center [78, 12] width 40 height 24
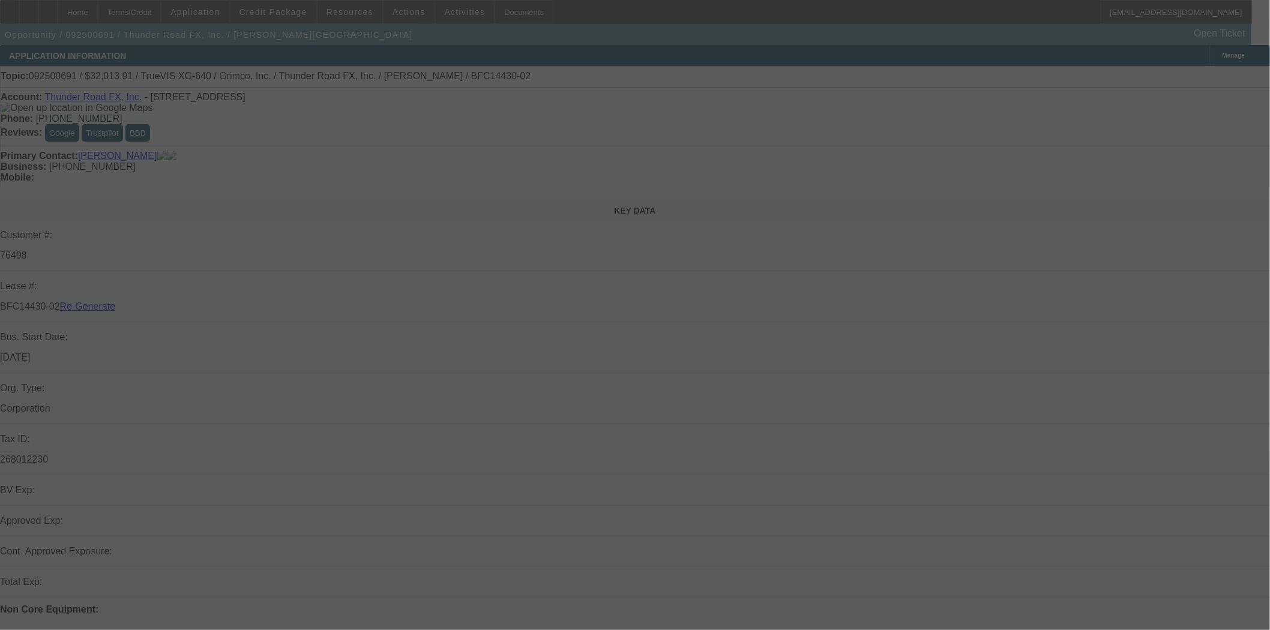
select select "3"
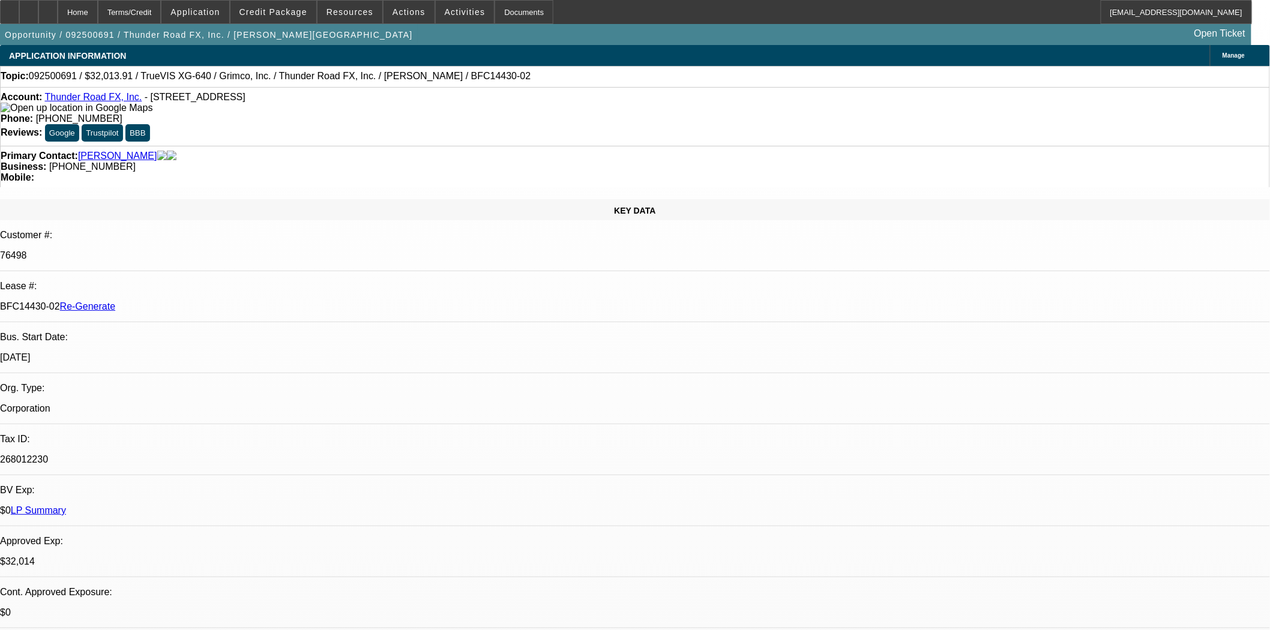
select select "0"
select select "3"
select select "0"
select select "2"
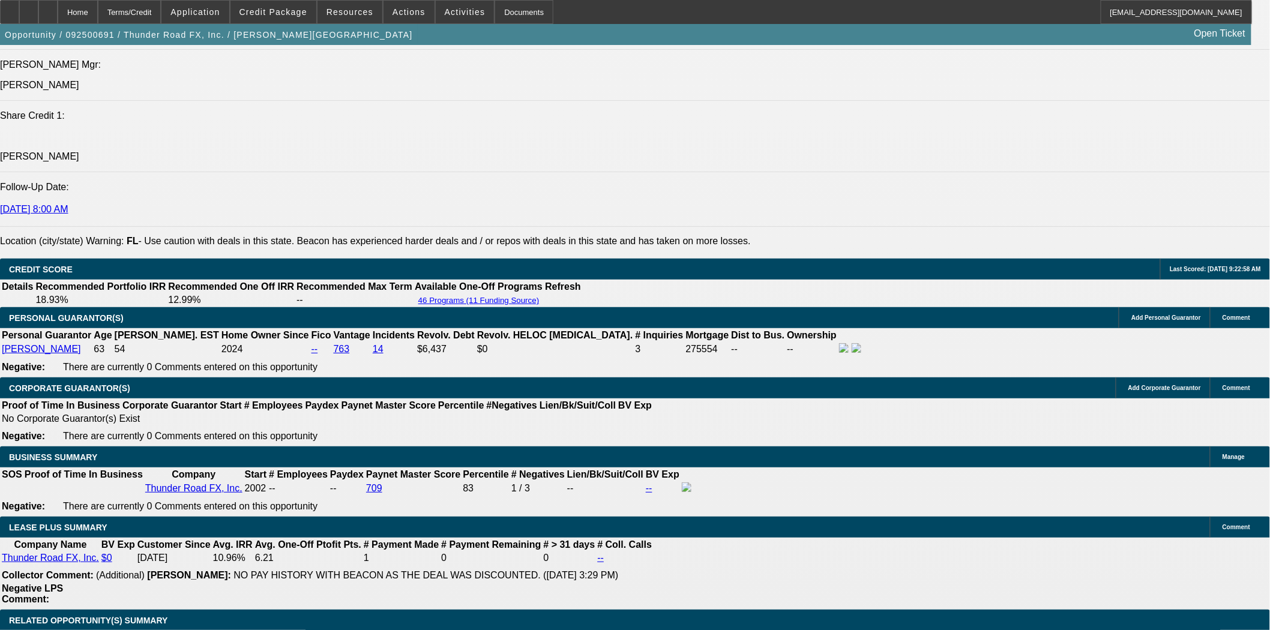
scroll to position [1667, 0]
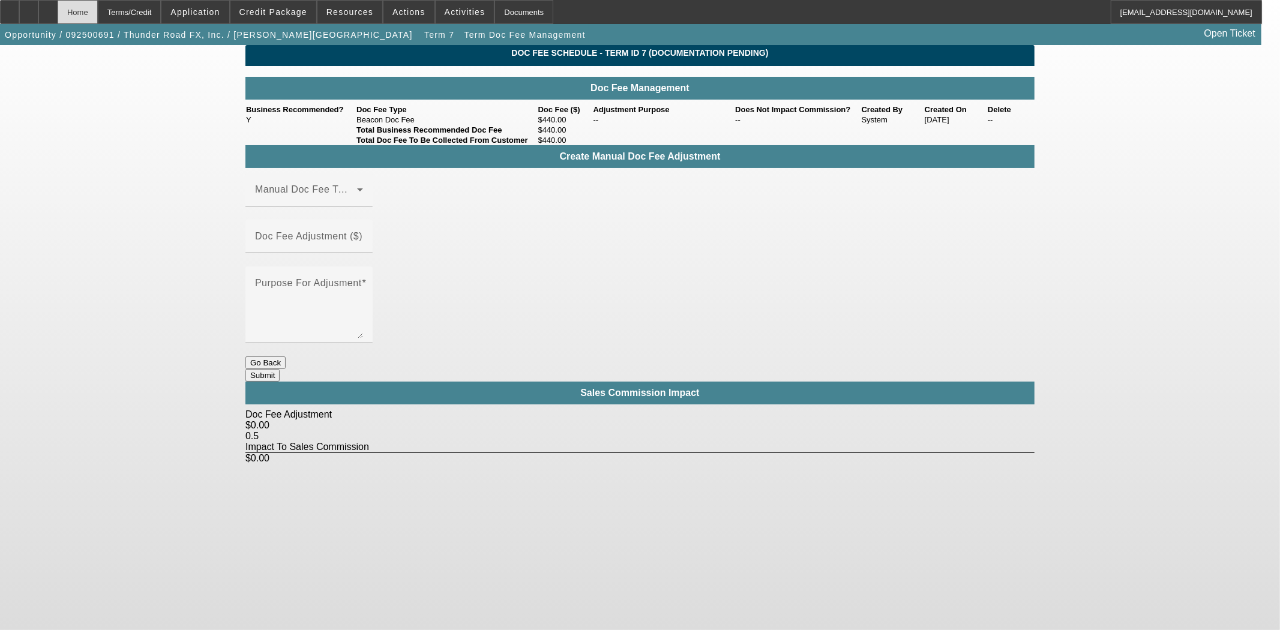
click at [98, 16] on div "Home" at bounding box center [78, 12] width 40 height 24
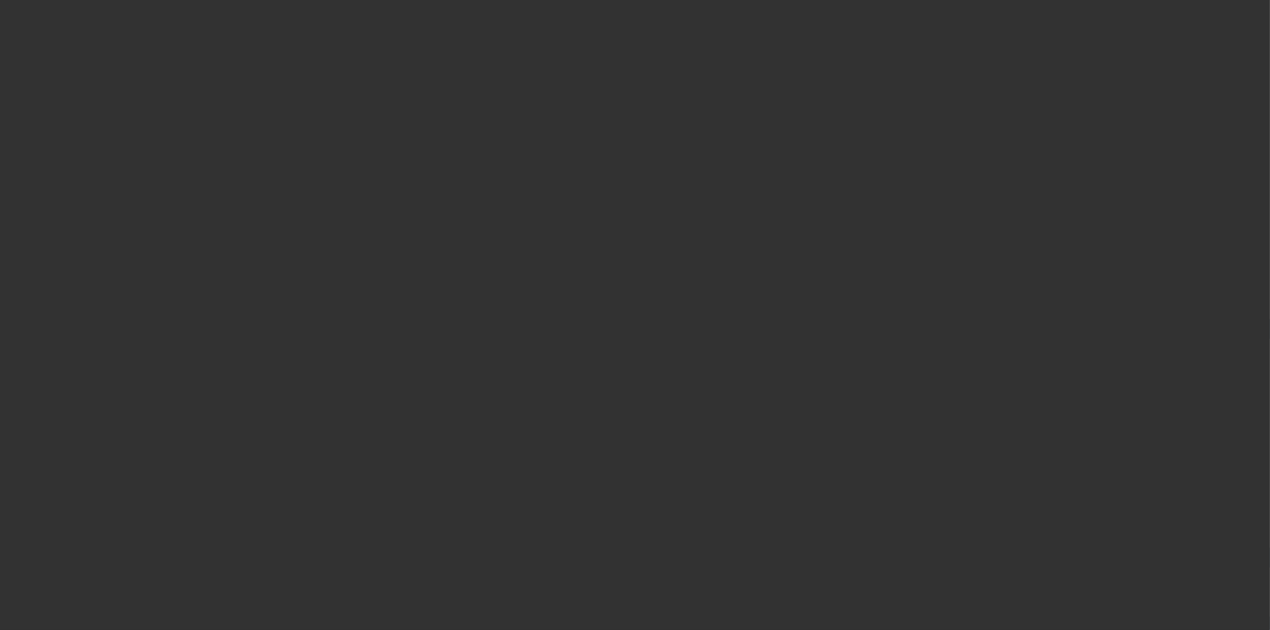
select select "3"
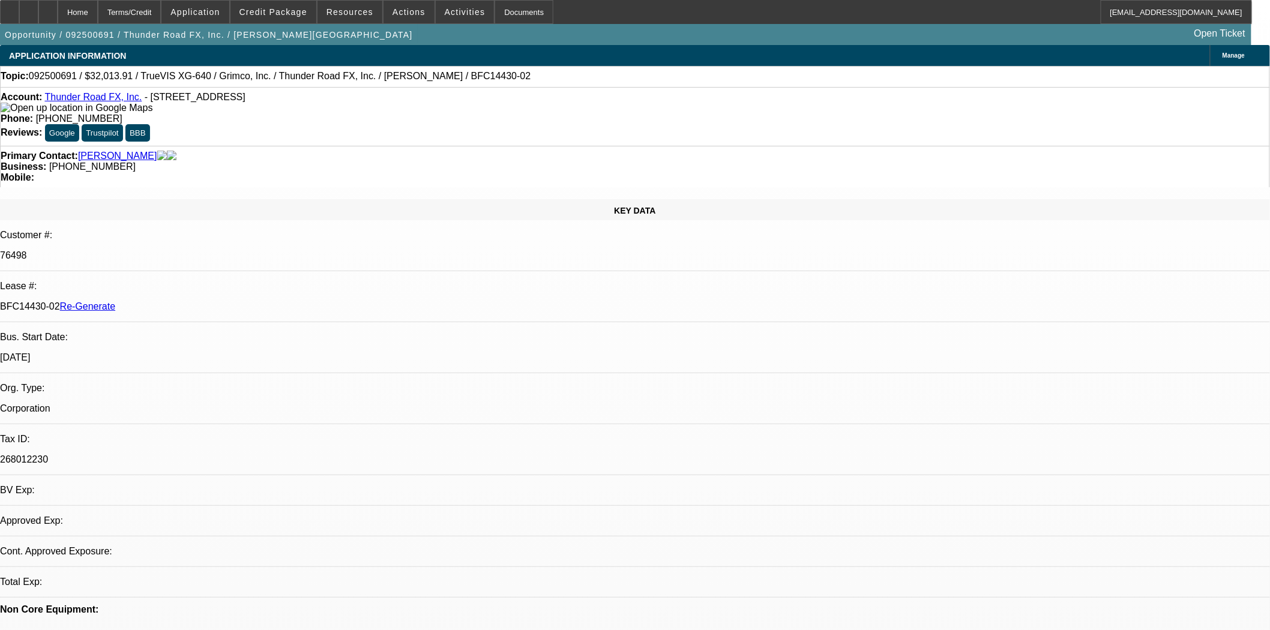
select select "0"
select select "3"
select select "0"
select select "2"
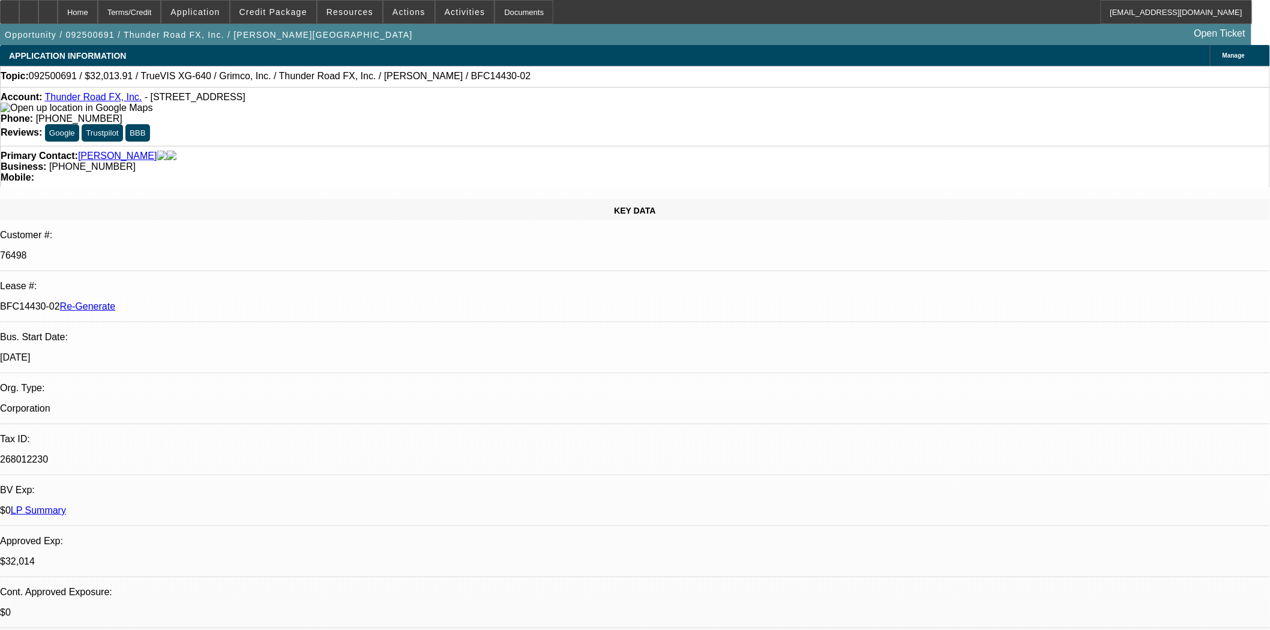
scroll to position [267, 0]
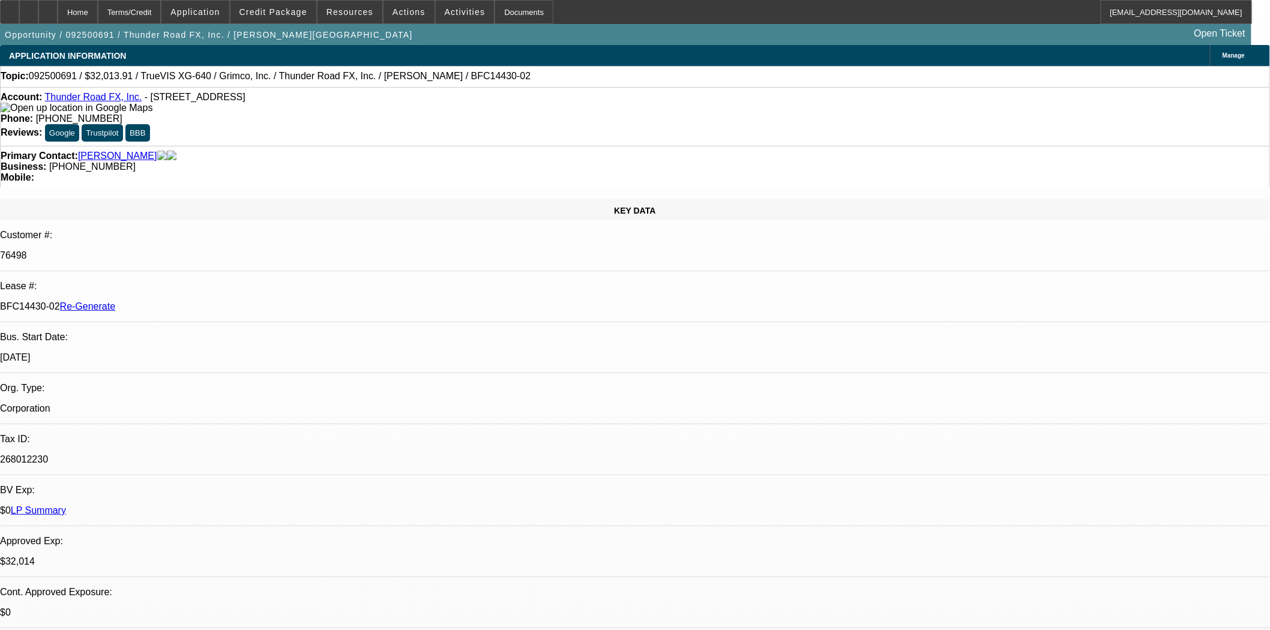
scroll to position [0, 0]
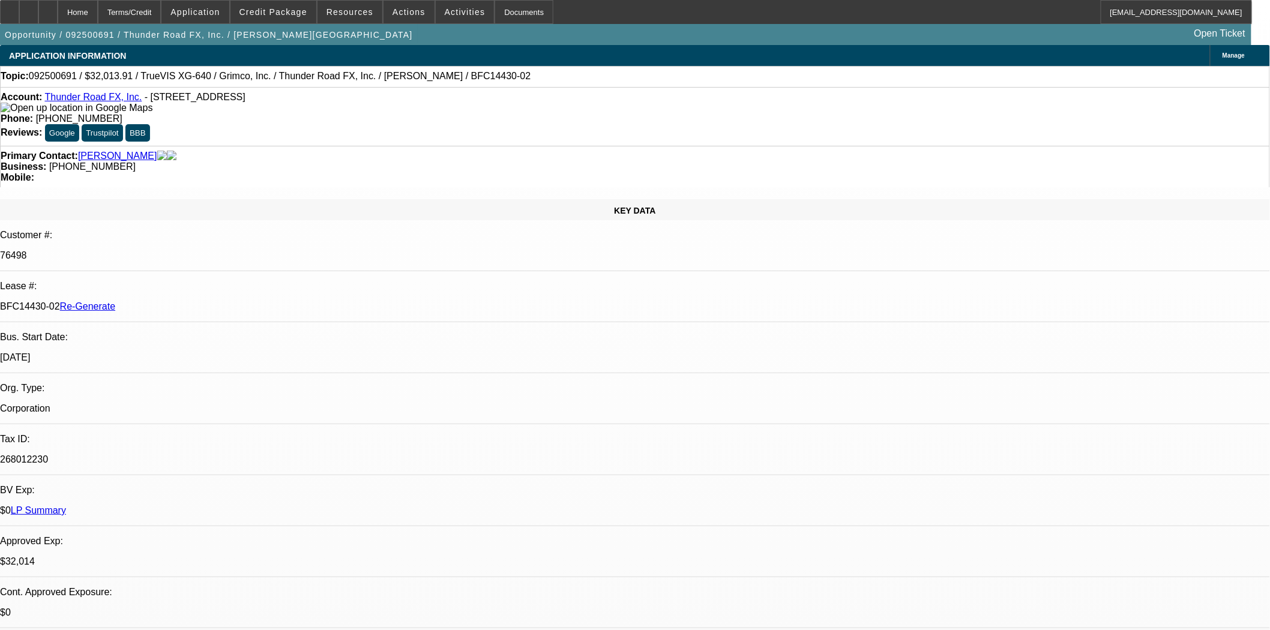
scroll to position [400, 0]
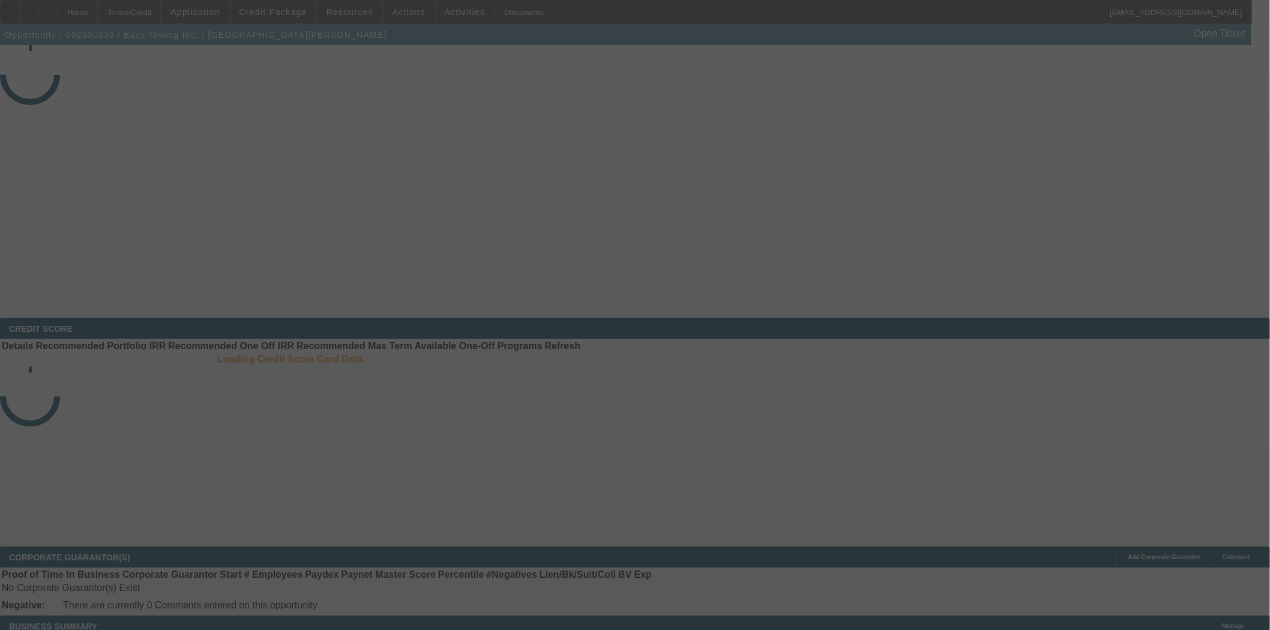
select select "3"
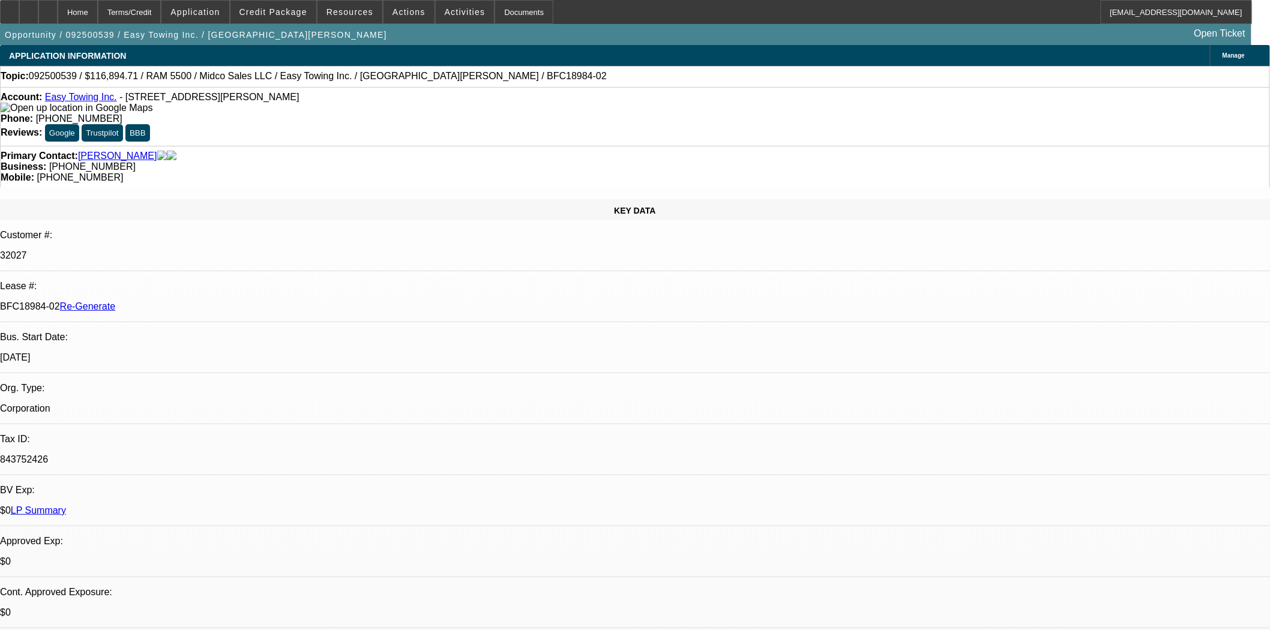
select select "0"
select select "2"
select select "0"
select select "6"
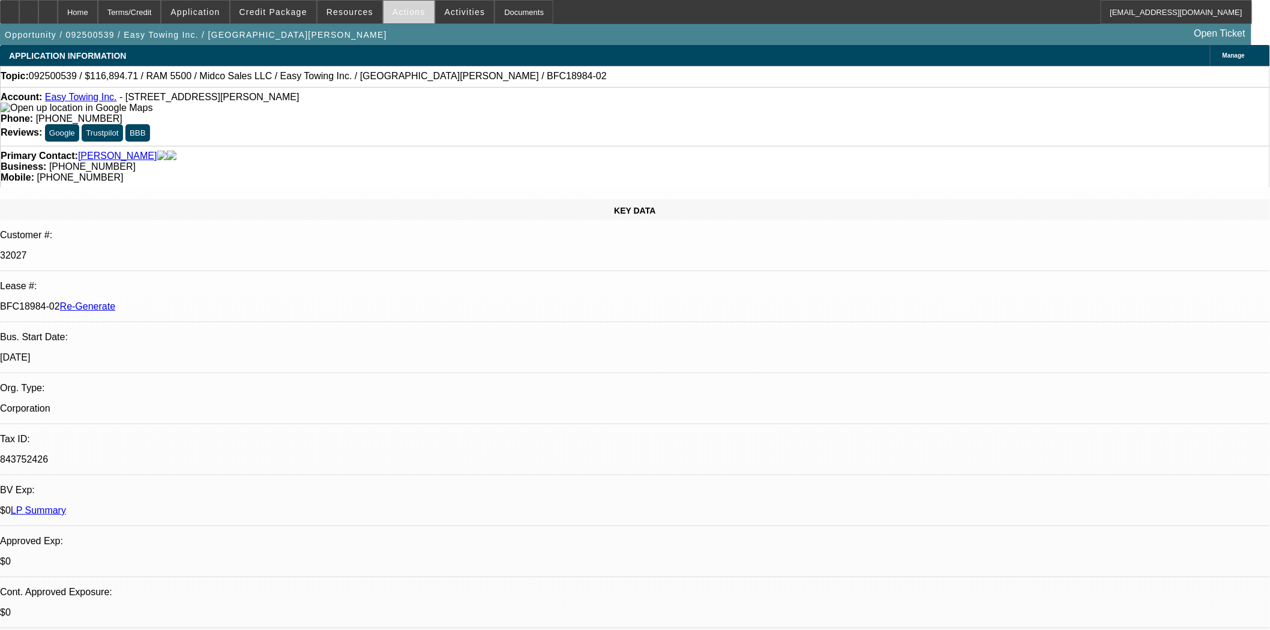
click at [393, 4] on span at bounding box center [409, 12] width 51 height 29
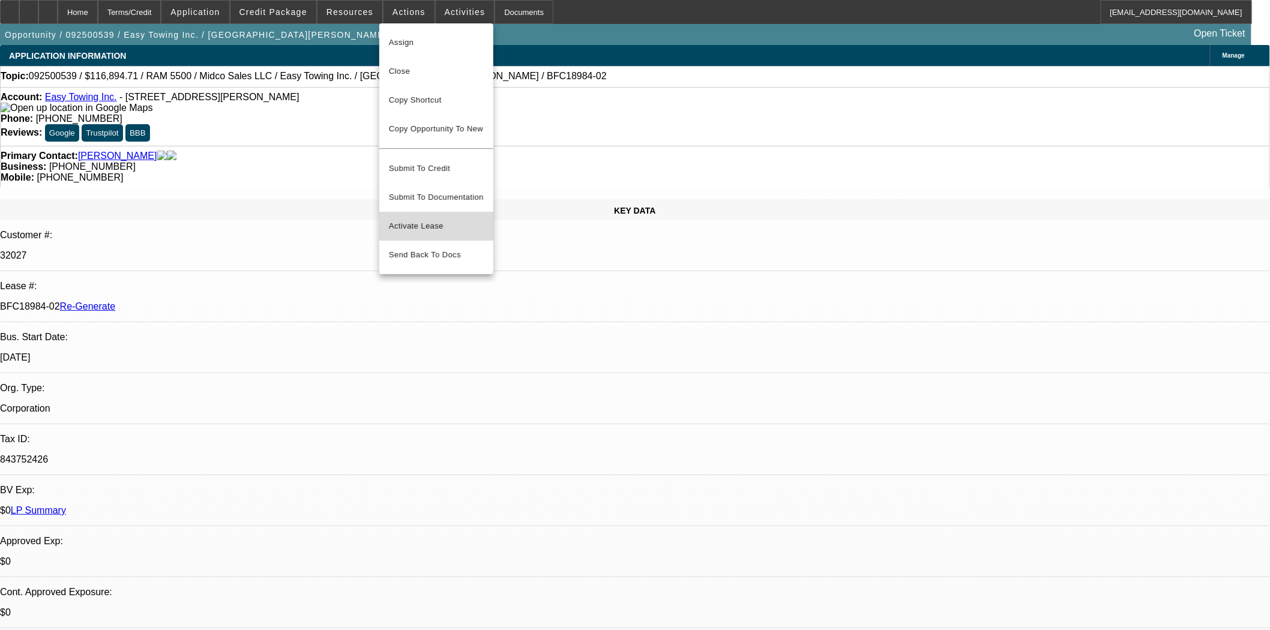
click at [407, 219] on span "Activate Lease" at bounding box center [436, 226] width 95 height 14
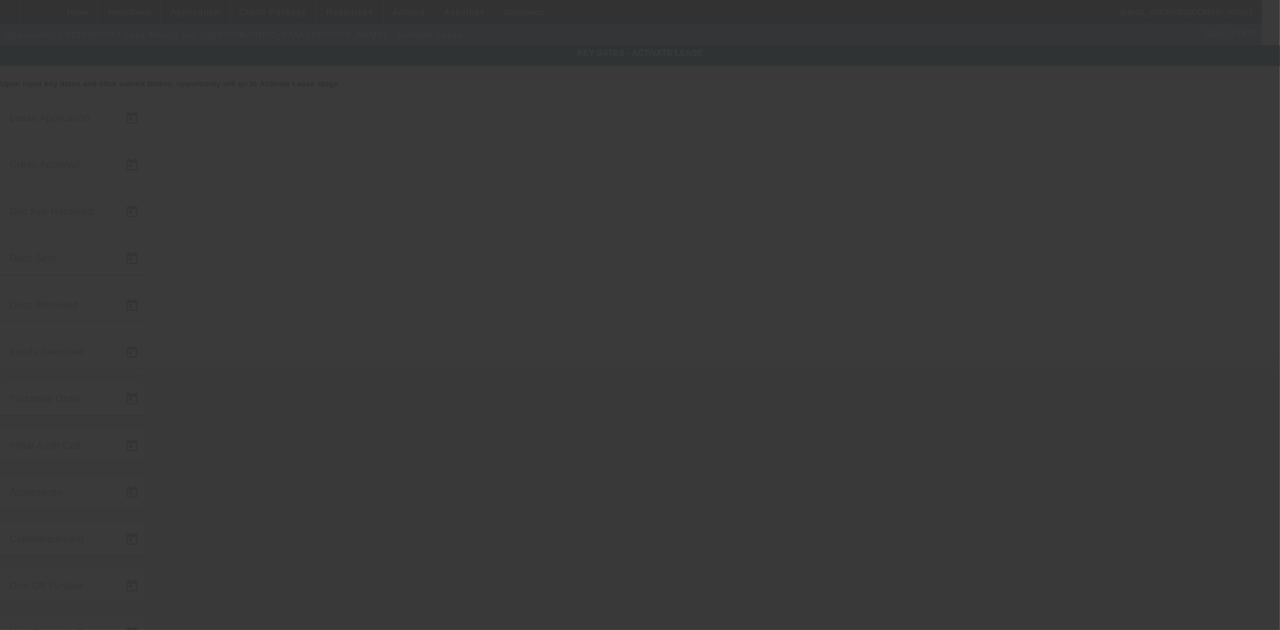
type input "[DATE]"
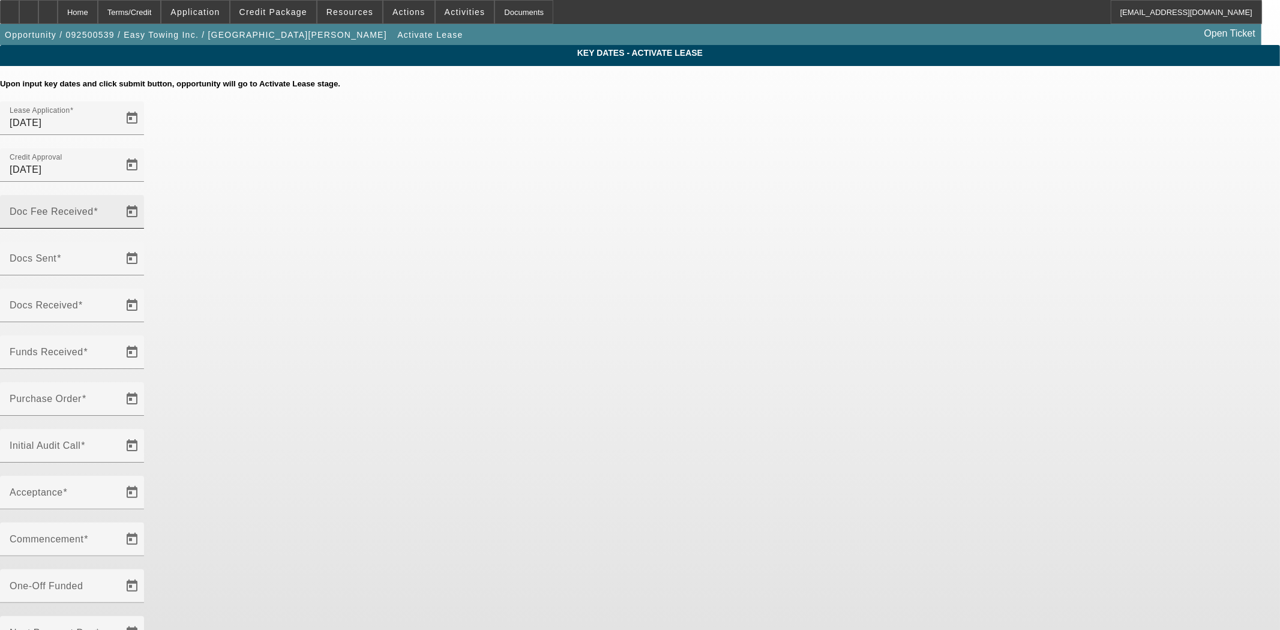
click at [94, 206] on mat-label "Doc Fee Received" at bounding box center [52, 211] width 84 height 10
click at [118, 209] on input "Doc Fee Received" at bounding box center [64, 216] width 108 height 14
type input "0"
type input "[DATE]"
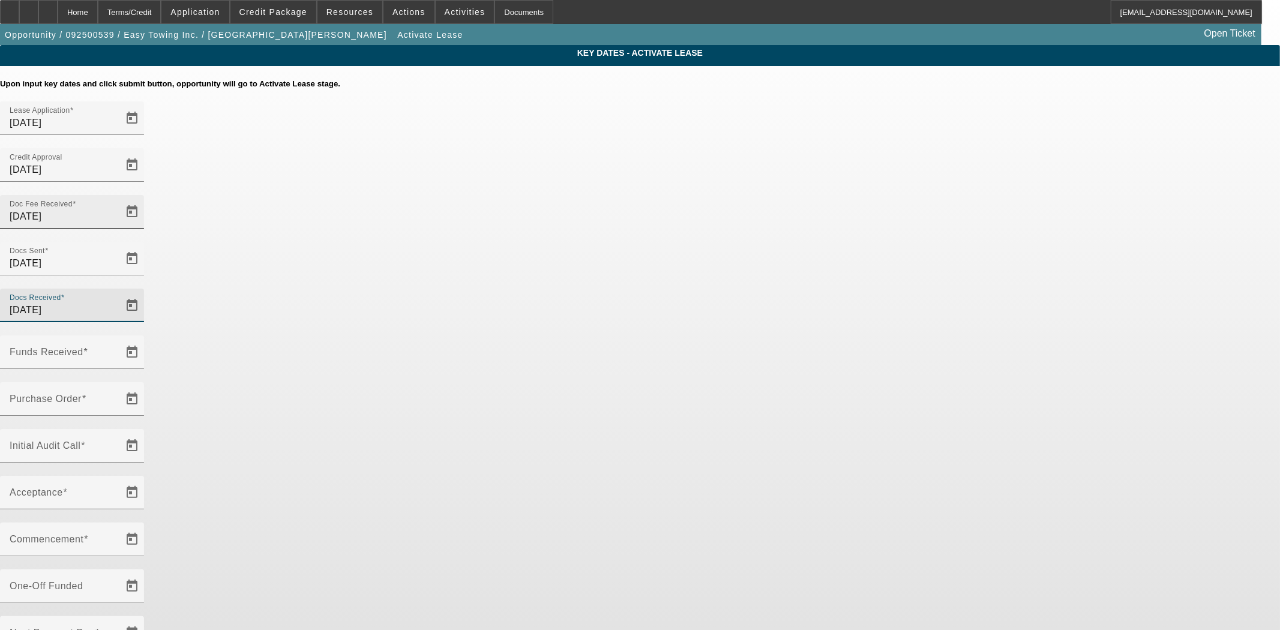
type input "[DATE]"
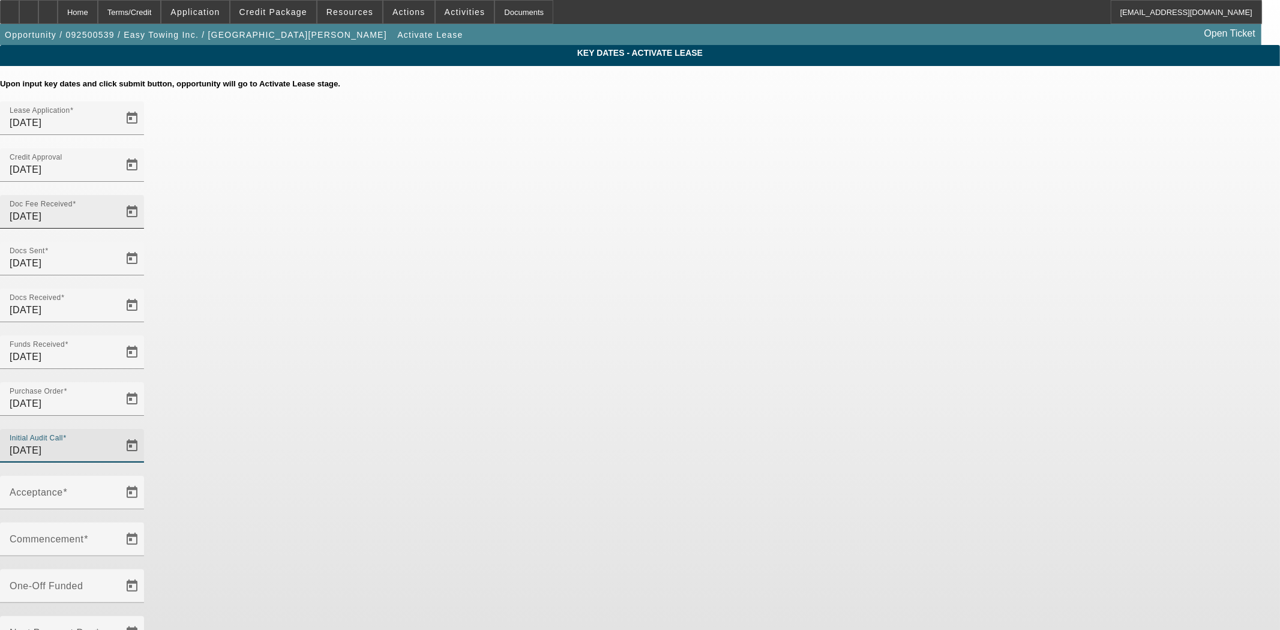
type input "[DATE]"
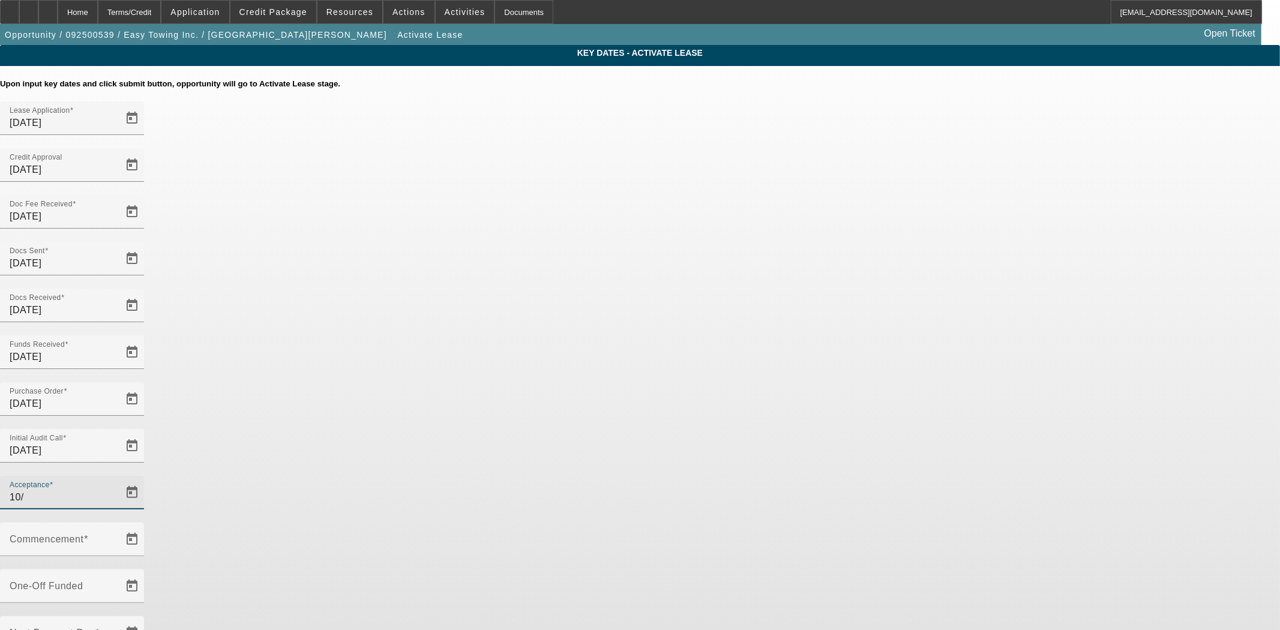
type input "10/1/2001"
type input "11/1/2001"
type input "12/1/2001"
drag, startPoint x: 565, startPoint y: 187, endPoint x: 418, endPoint y: 334, distance: 208.8
click at [406, 335] on div "Key Dates - Activate Lease Upon input key dates and click submit button, opport…" at bounding box center [640, 413] width 1280 height 737
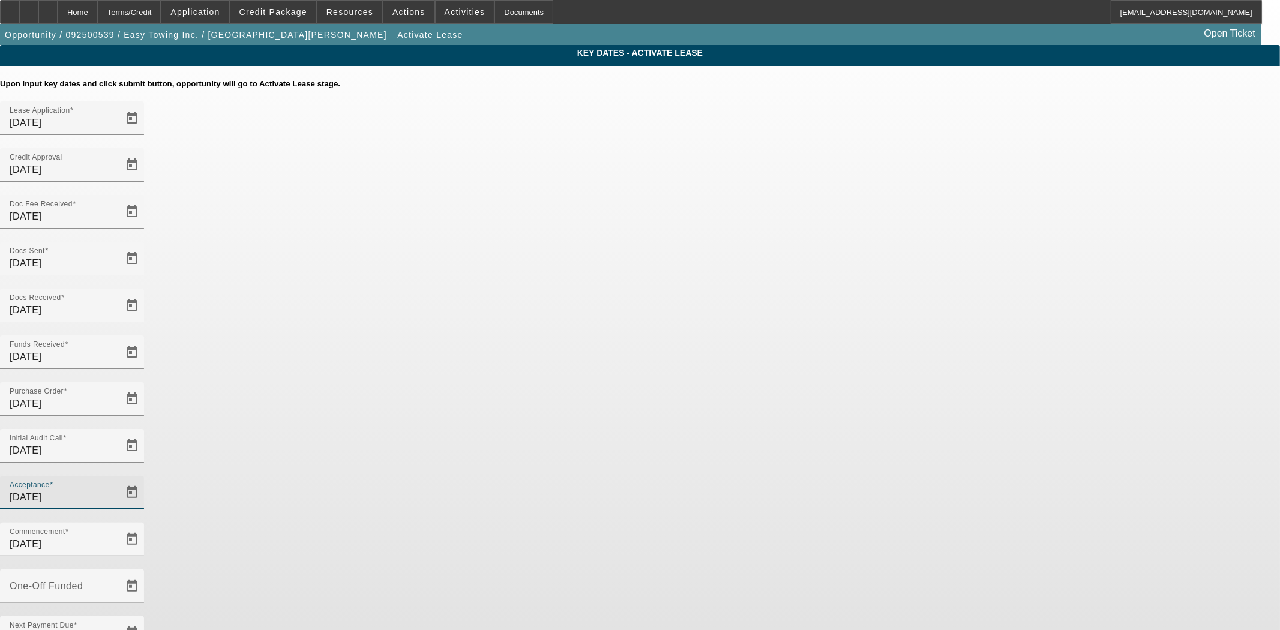
drag, startPoint x: 528, startPoint y: 331, endPoint x: 439, endPoint y: 334, distance: 88.9
click at [439, 334] on div "Key Dates - Activate Lease Upon input key dates and click submit button, opport…" at bounding box center [640, 413] width 1280 height 737
type input "10/2/2025"
type input "11/1/2025"
type input "12/1/2025"
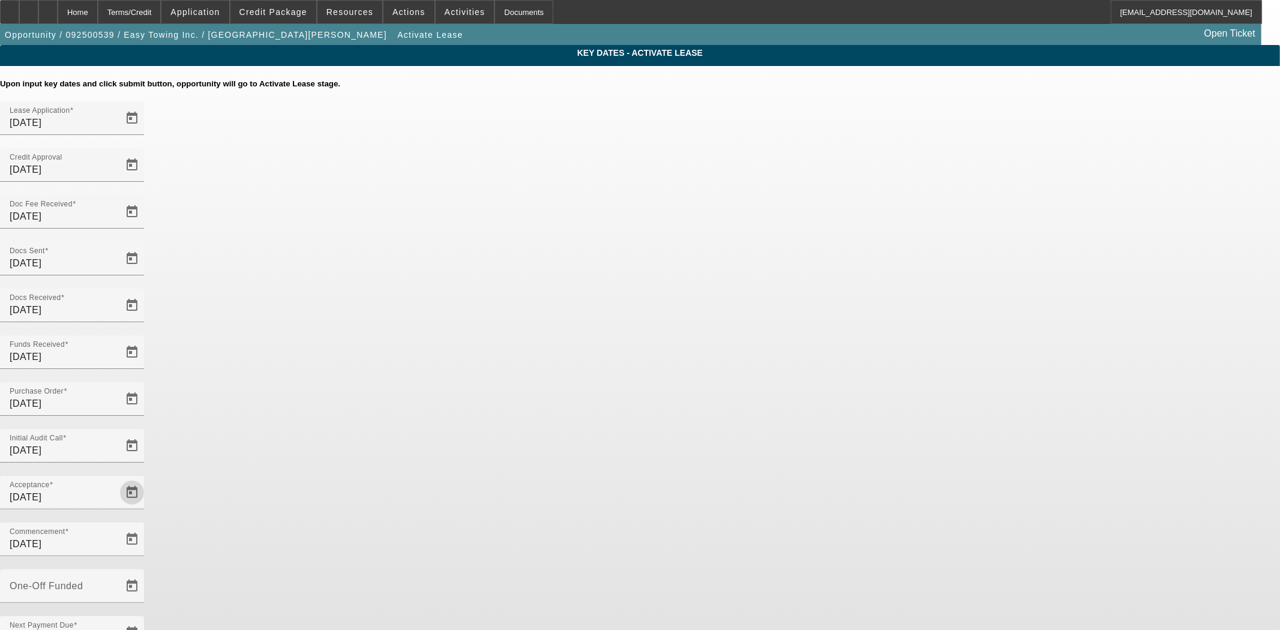
type input "11/2/2025"
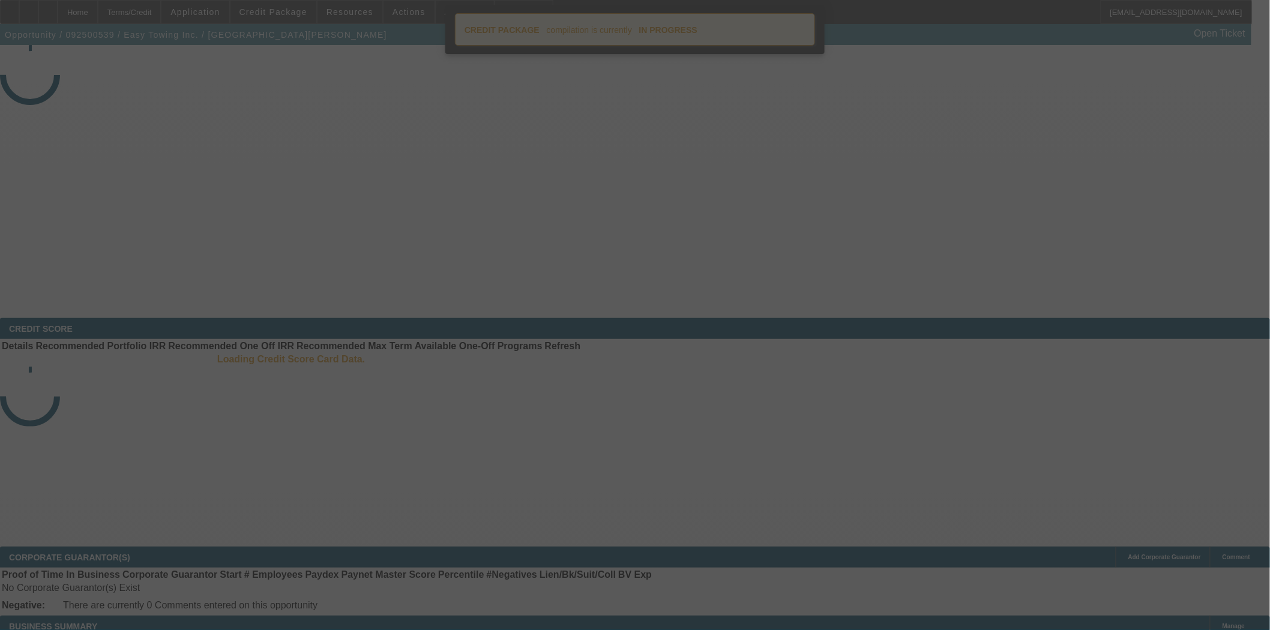
select select "4"
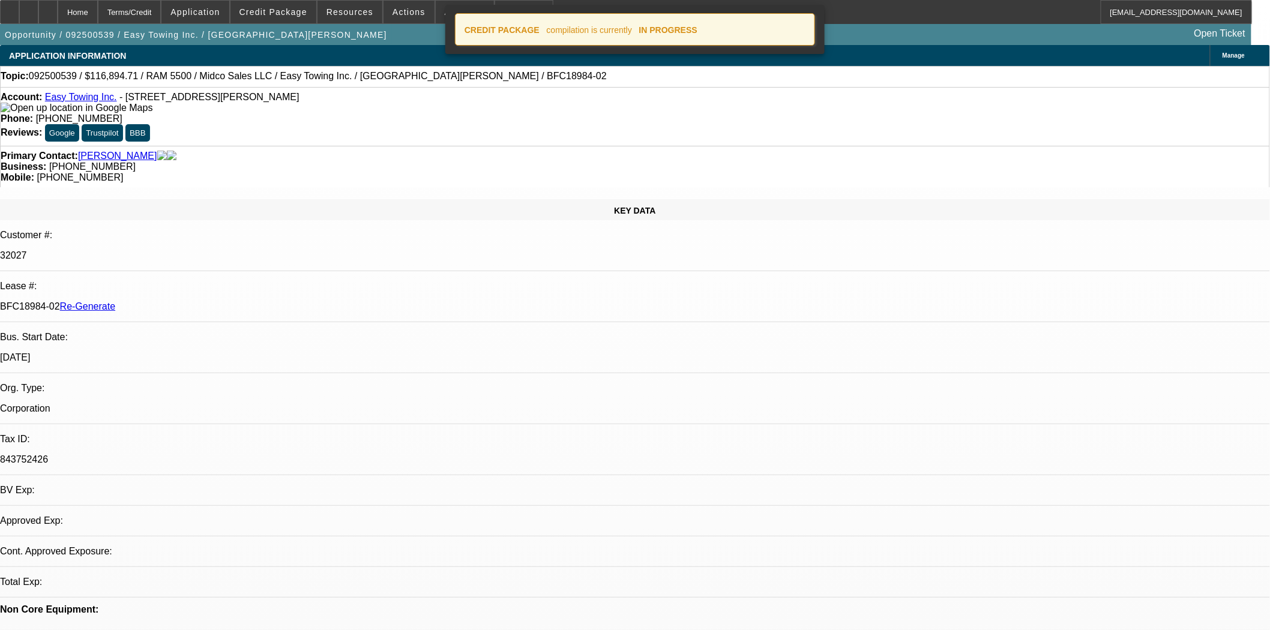
select select "0"
select select "2"
select select "0"
select select "6"
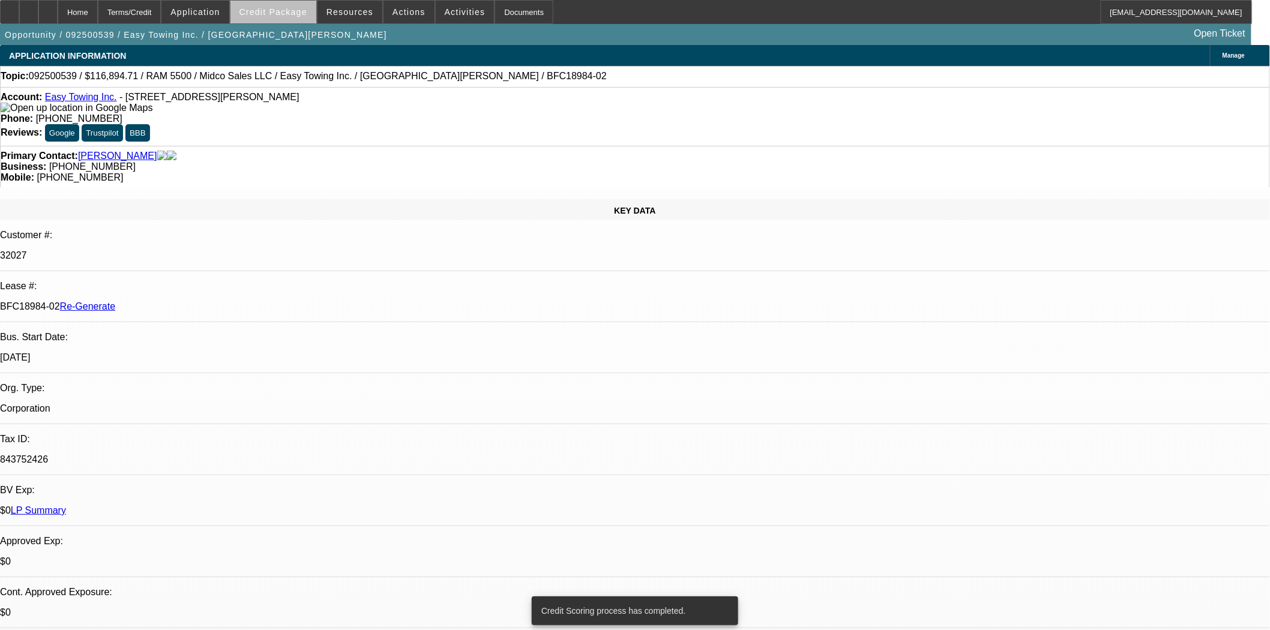
click at [300, 19] on span at bounding box center [274, 12] width 86 height 29
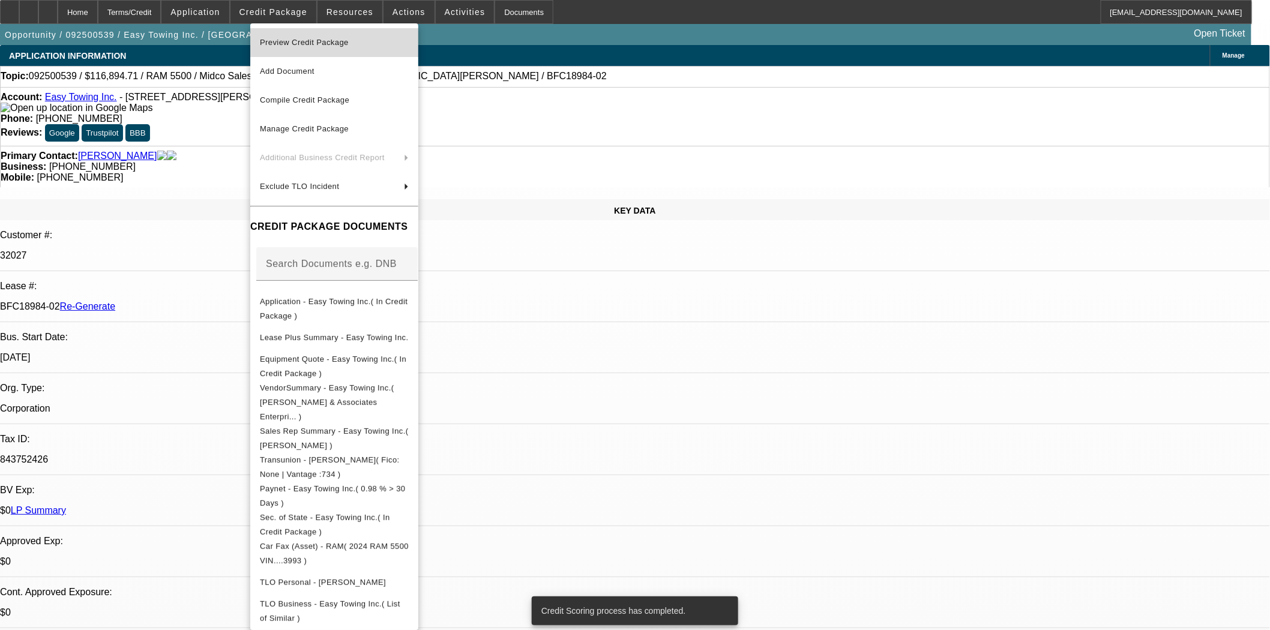
click at [309, 33] on button "Preview Credit Package" at bounding box center [334, 42] width 168 height 29
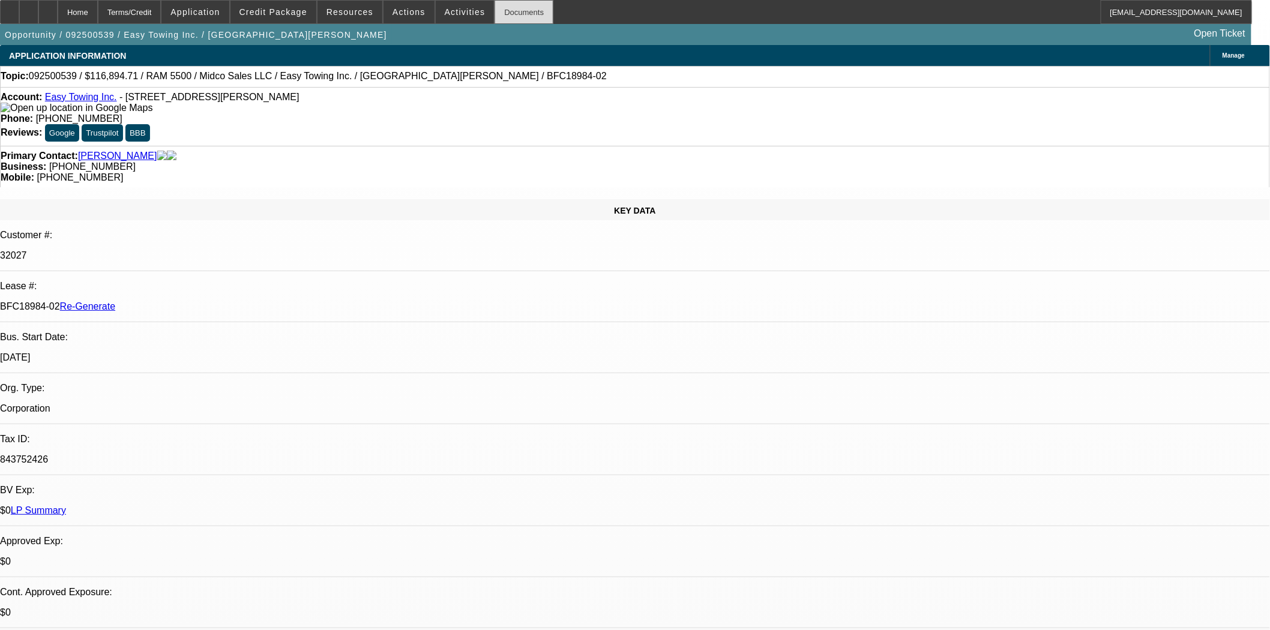
click at [522, 14] on div "Documents" at bounding box center [524, 12] width 59 height 24
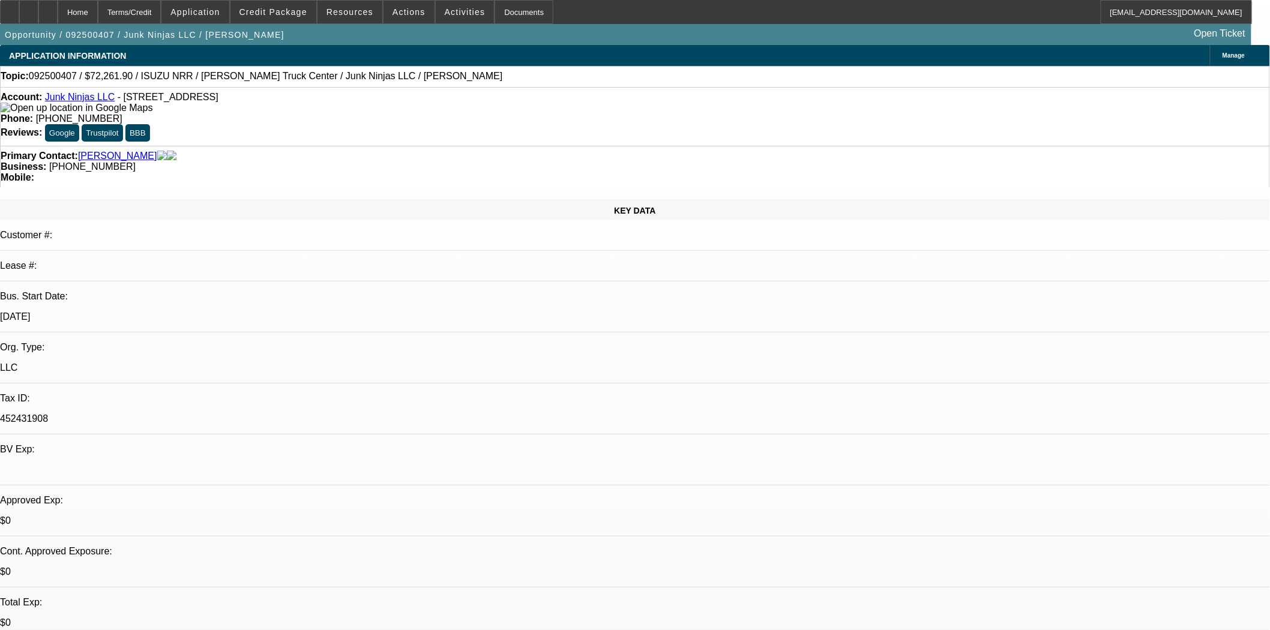
select select "0"
select select "0.1"
select select "4"
select select "0.15"
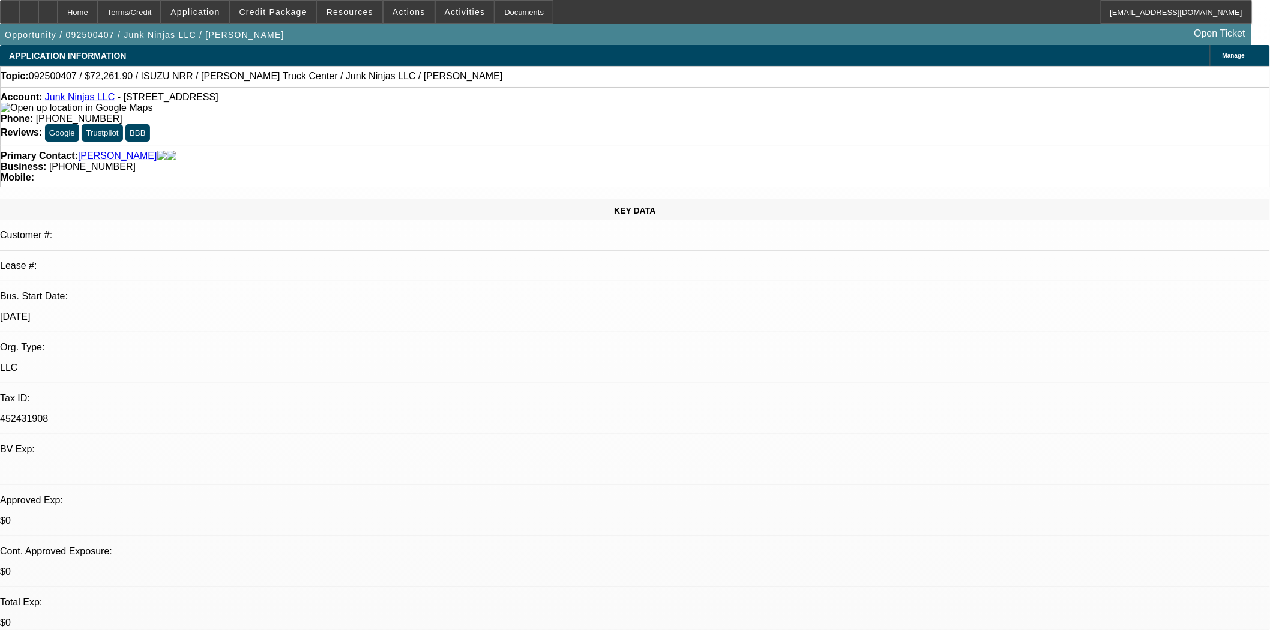
select select "0"
select select "0.1"
select select "4"
select select "0.15"
select select "0"
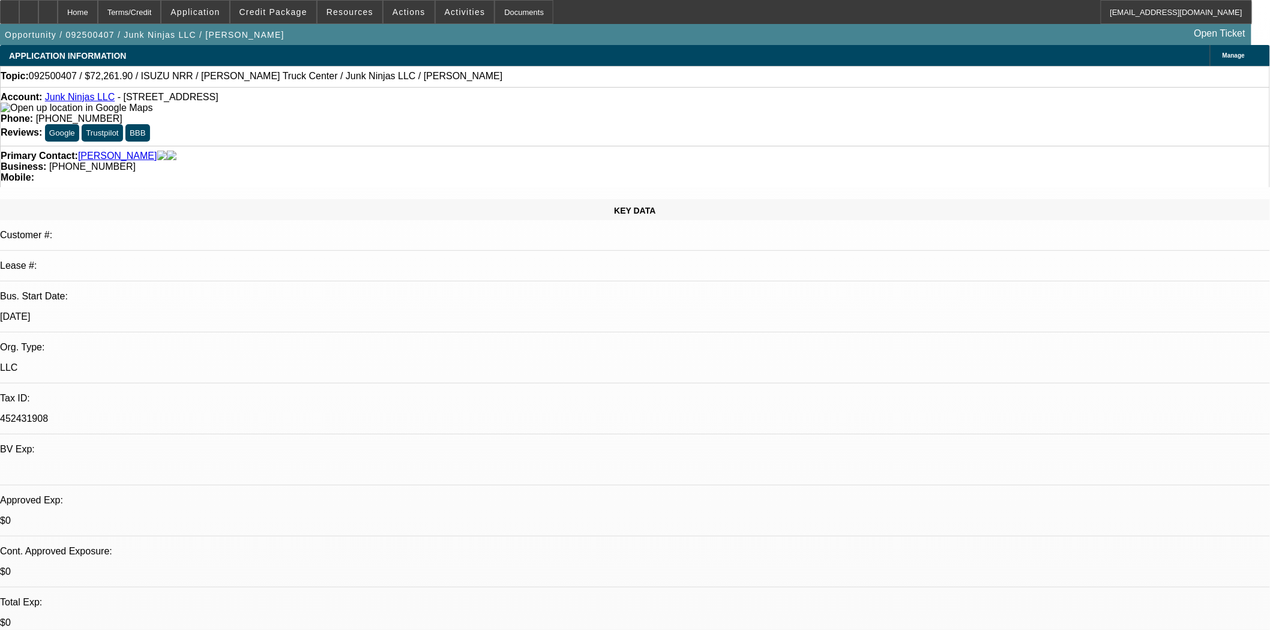
select select "0.1"
select select "4"
select select "0.15"
select select "0"
select select "0.1"
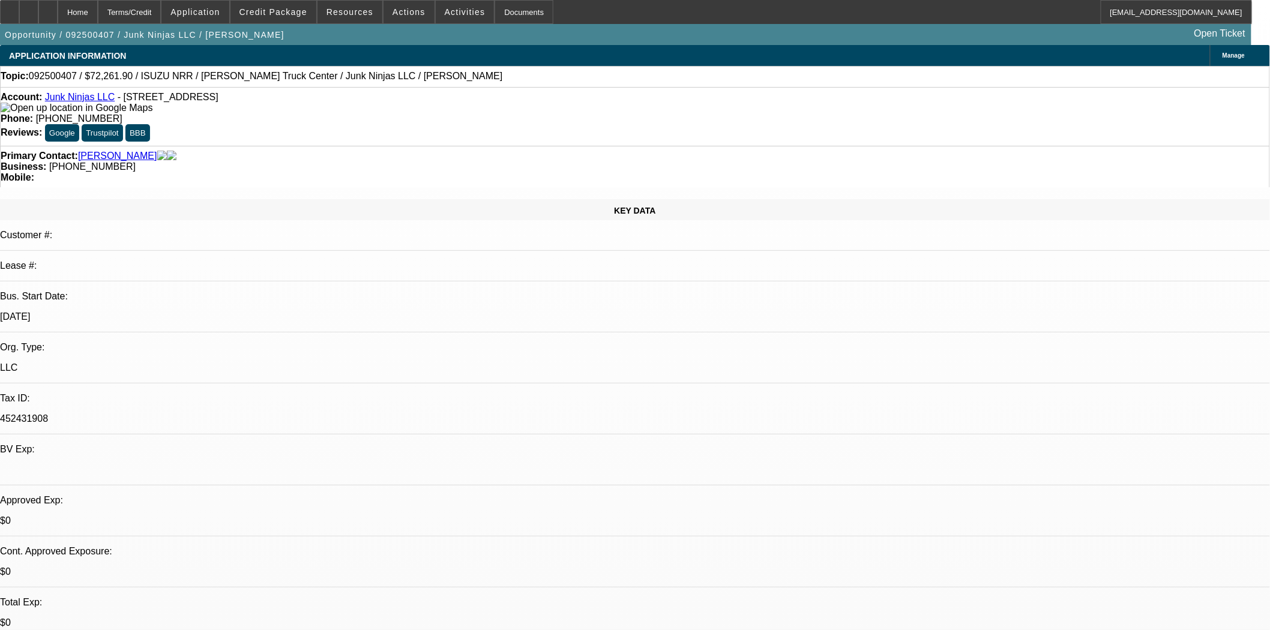
select select "4"
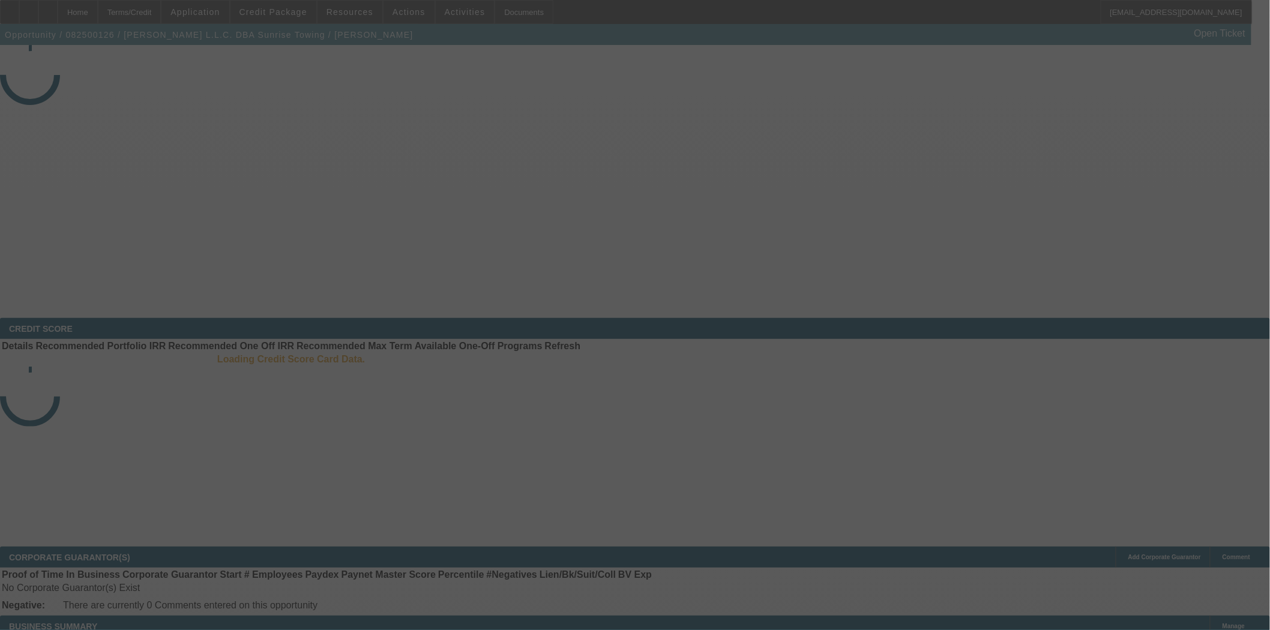
select select "4"
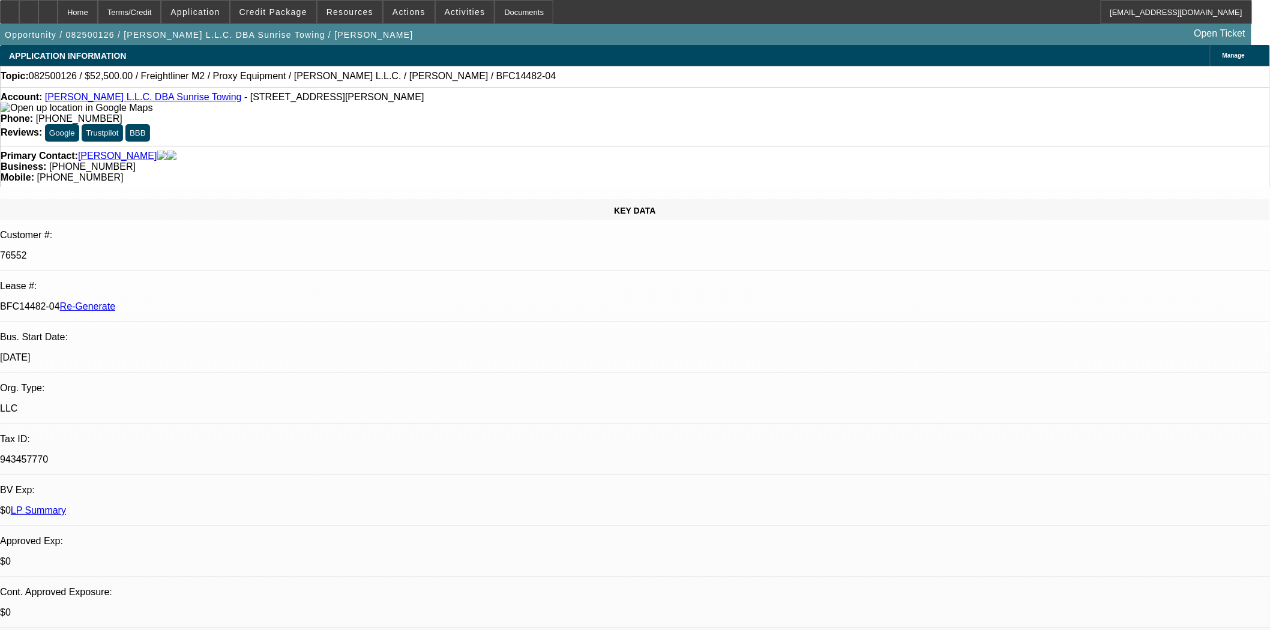
select select "0"
select select "3"
select select "0"
select select "6"
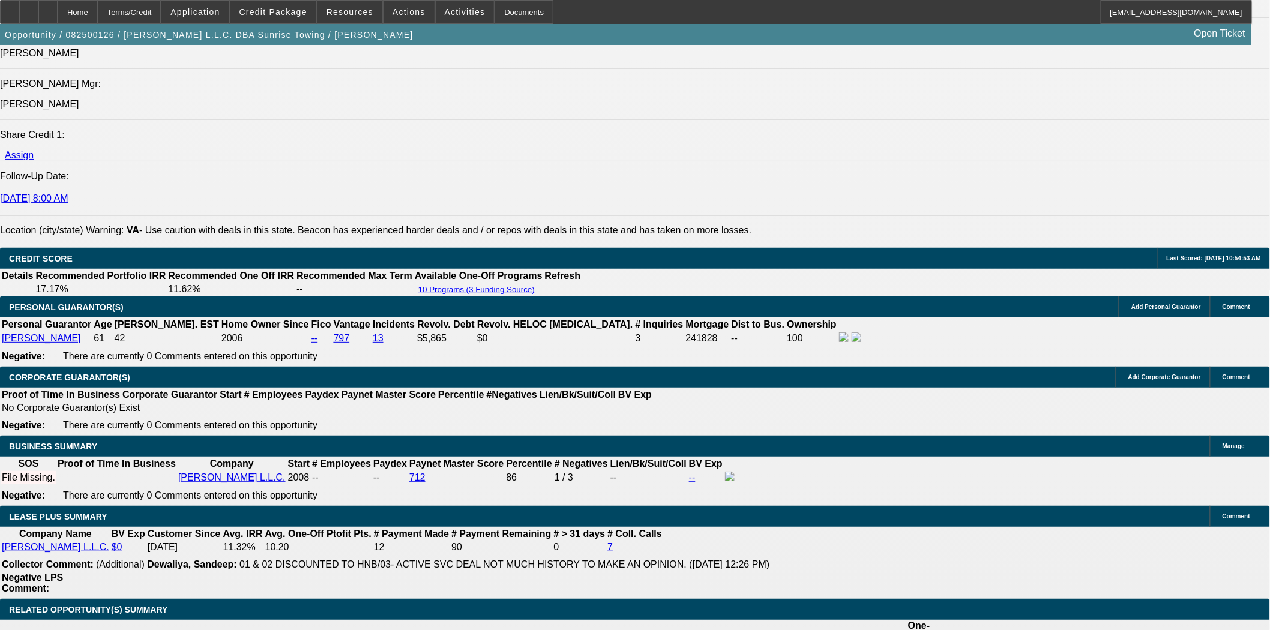
scroll to position [1667, 0]
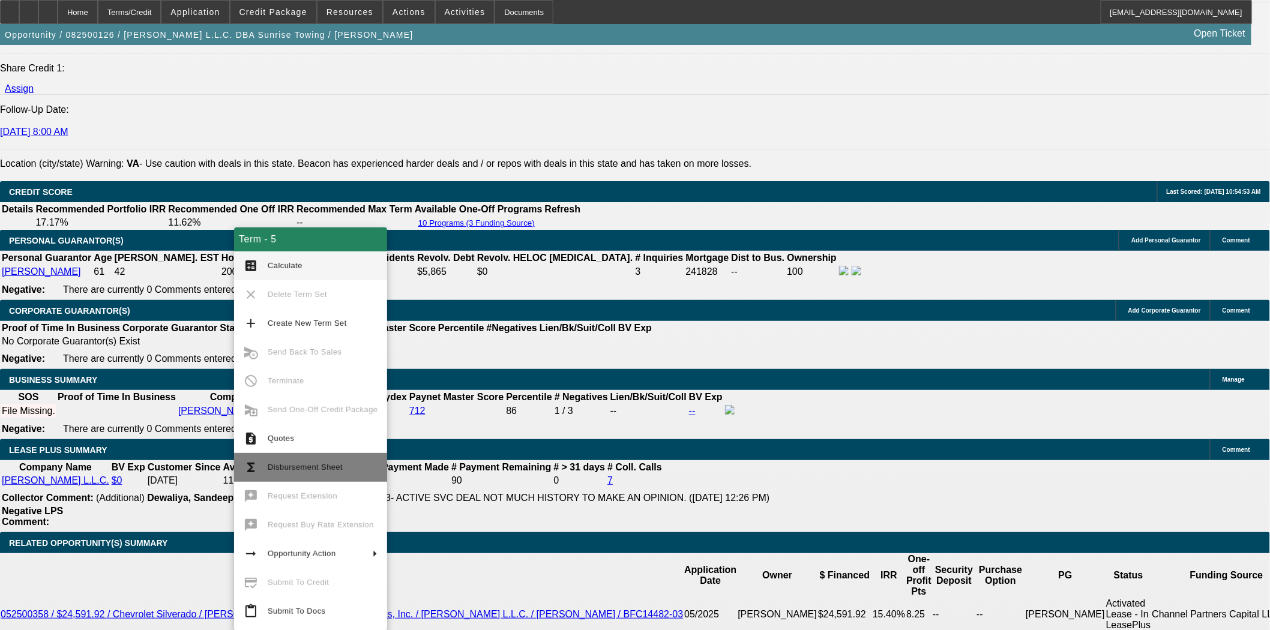
click at [326, 462] on span "Disbursement Sheet" at bounding box center [323, 467] width 110 height 14
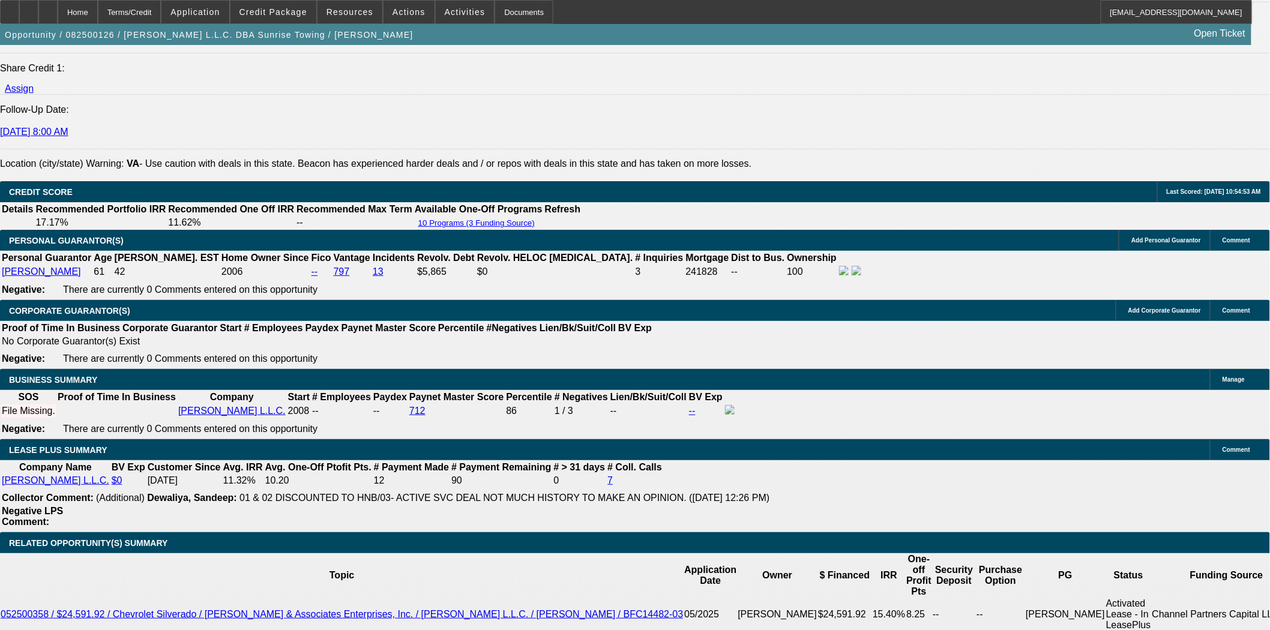
scroll to position [1702, 0]
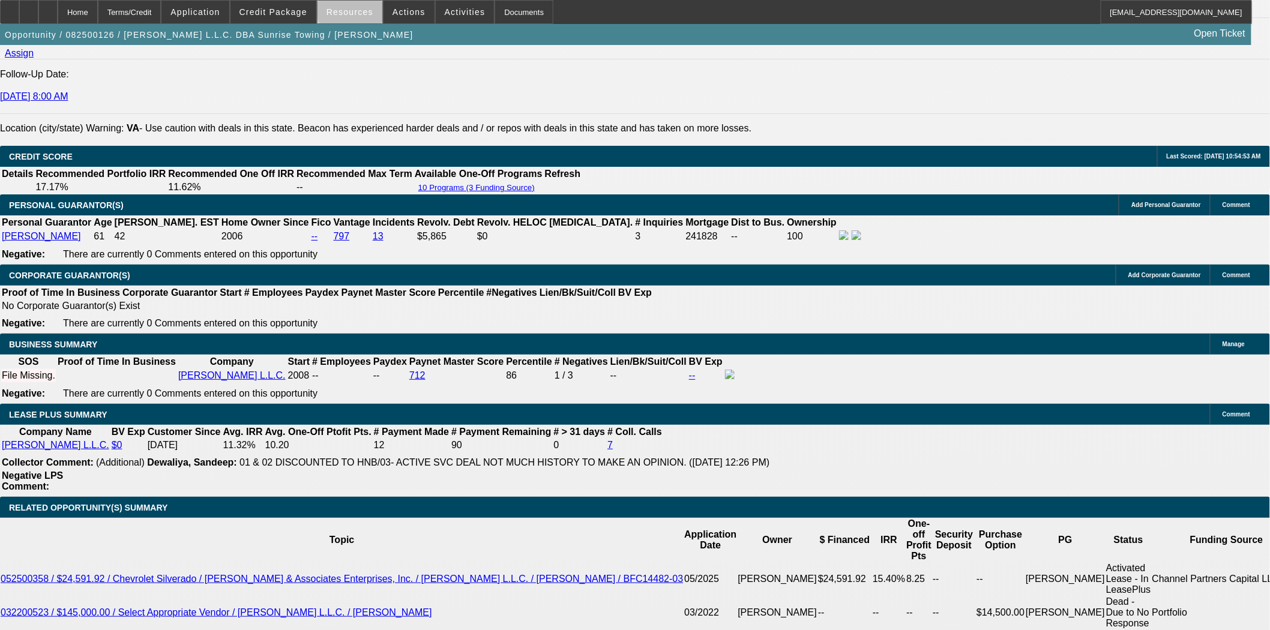
click at [373, 7] on span at bounding box center [350, 12] width 65 height 29
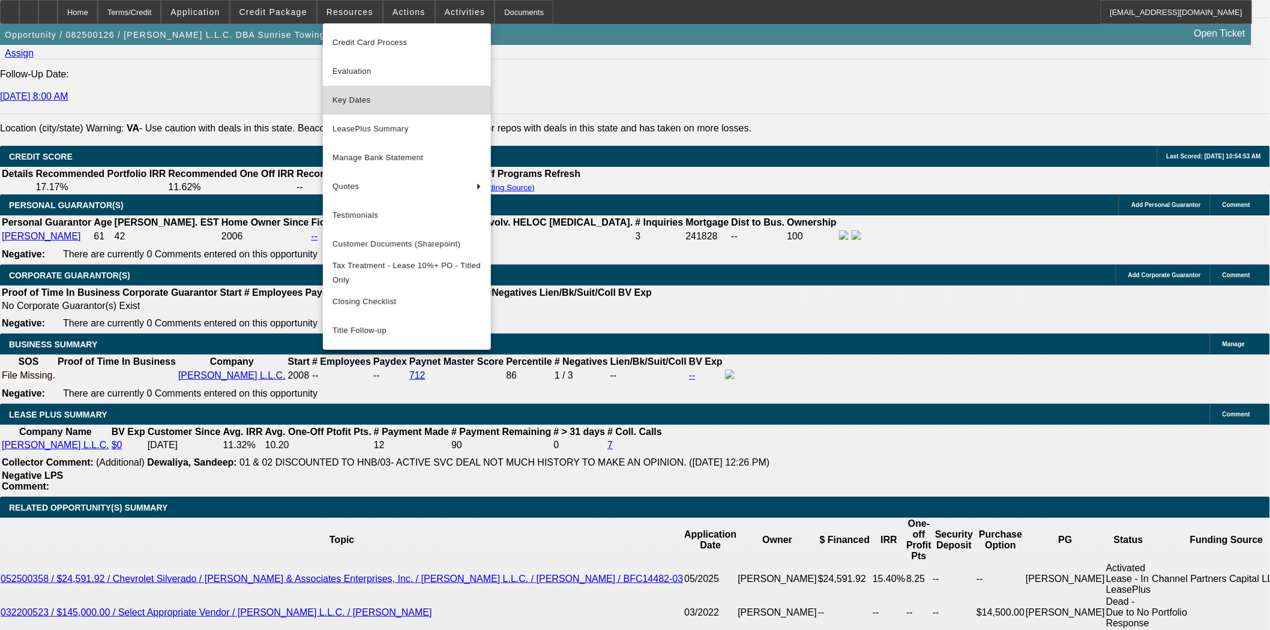
click at [363, 97] on span "Key Dates" at bounding box center [407, 100] width 149 height 14
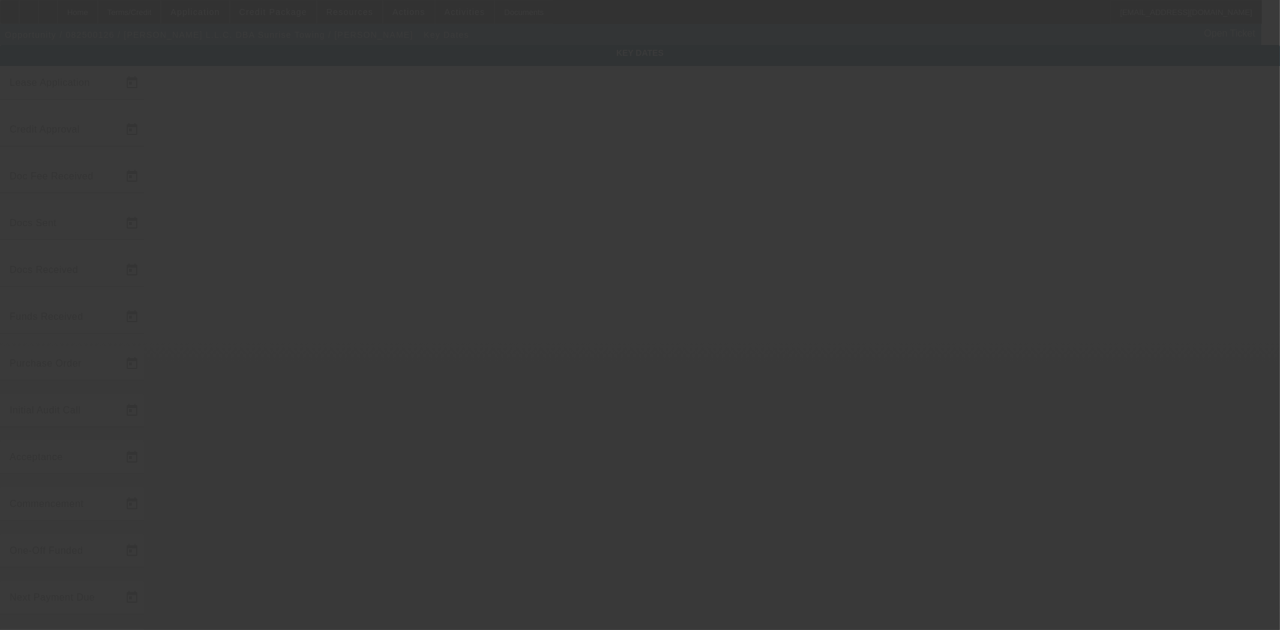
type input "8/6/2025"
type input "9/2/2025"
type input "9/8/2025"
type input "9/2/2025"
type input "9/8/2025"
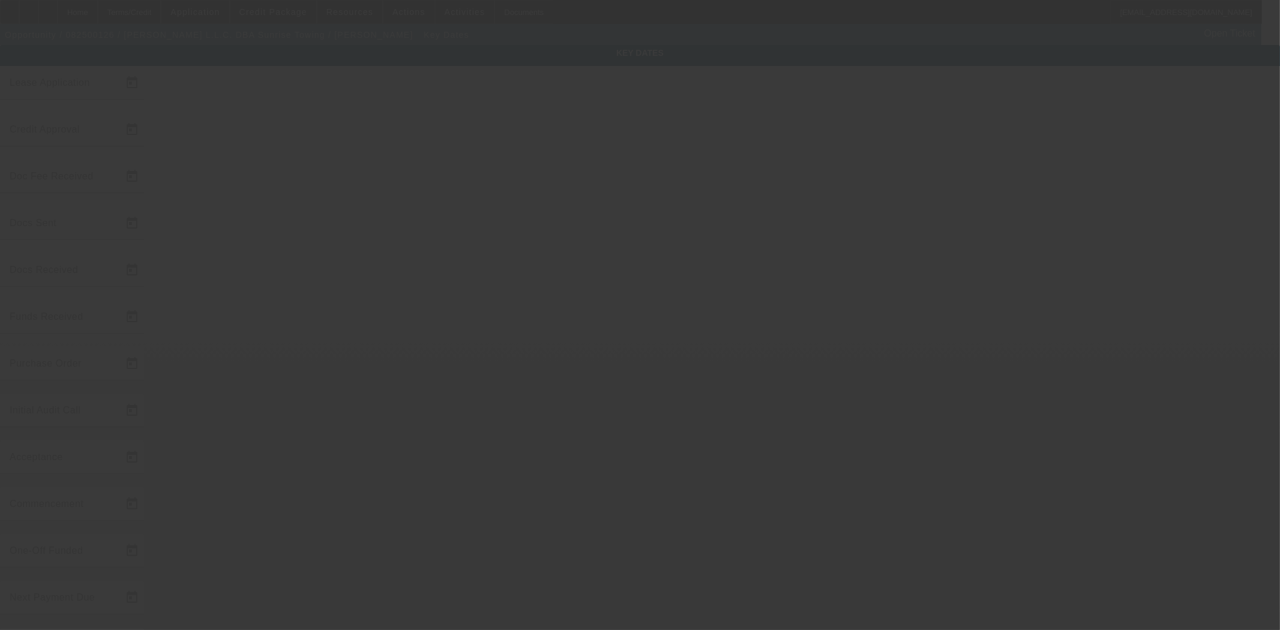
type input "9/8/2025"
type input "10/1/2025"
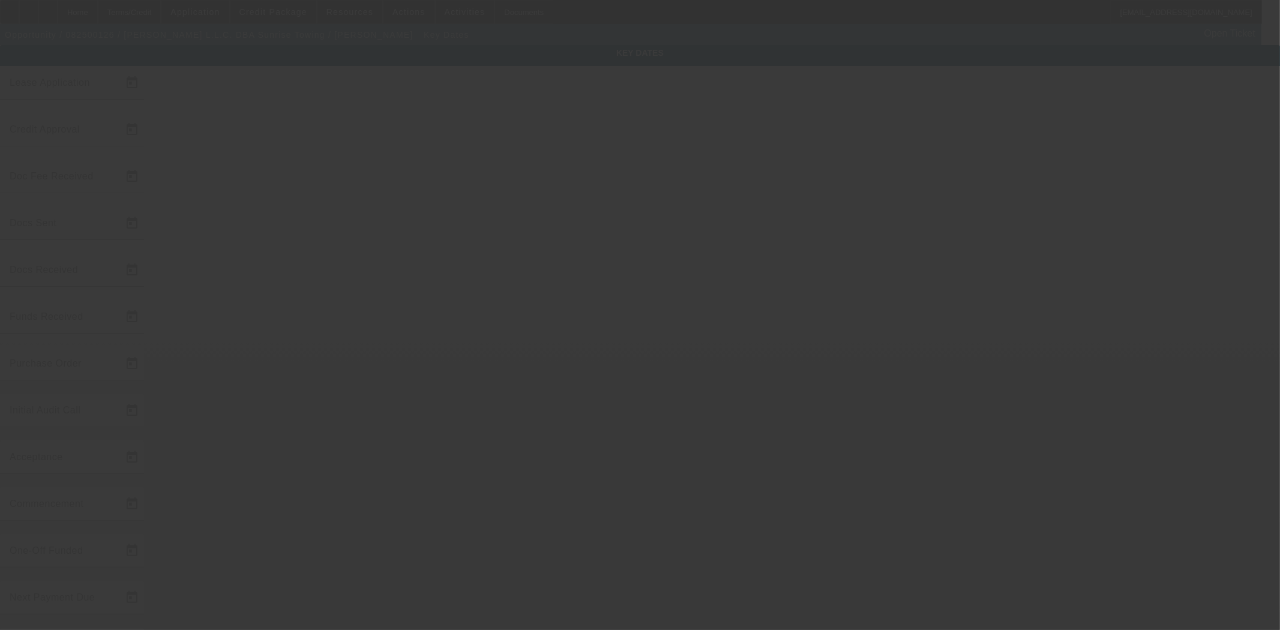
type input "9/11/2025"
type input "[DATE]"
type input "9/10/2025"
type input "9/11/2025"
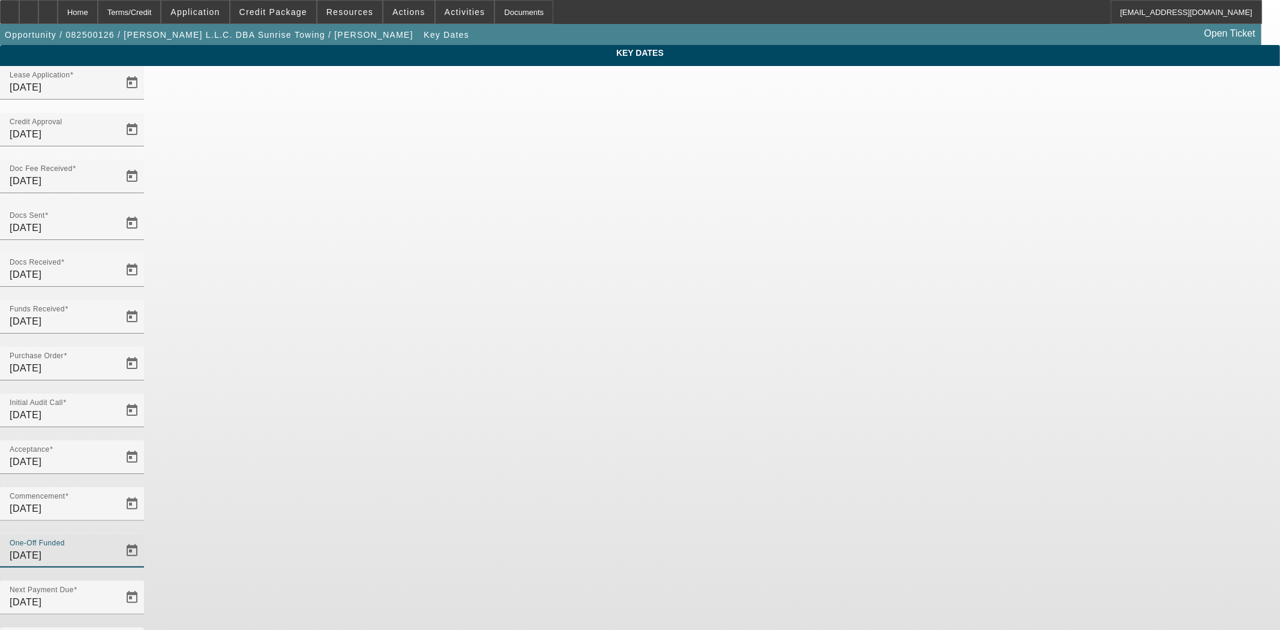
drag, startPoint x: 560, startPoint y: 337, endPoint x: 279, endPoint y: 283, distance: 286.1
click at [279, 283] on app-key-dates "Key Dates Lease Application 8/6/2025 Credit Approval 9/2/2025 Doc Fee Received …" at bounding box center [640, 396] width 1280 height 702
type input "9/10/2025"
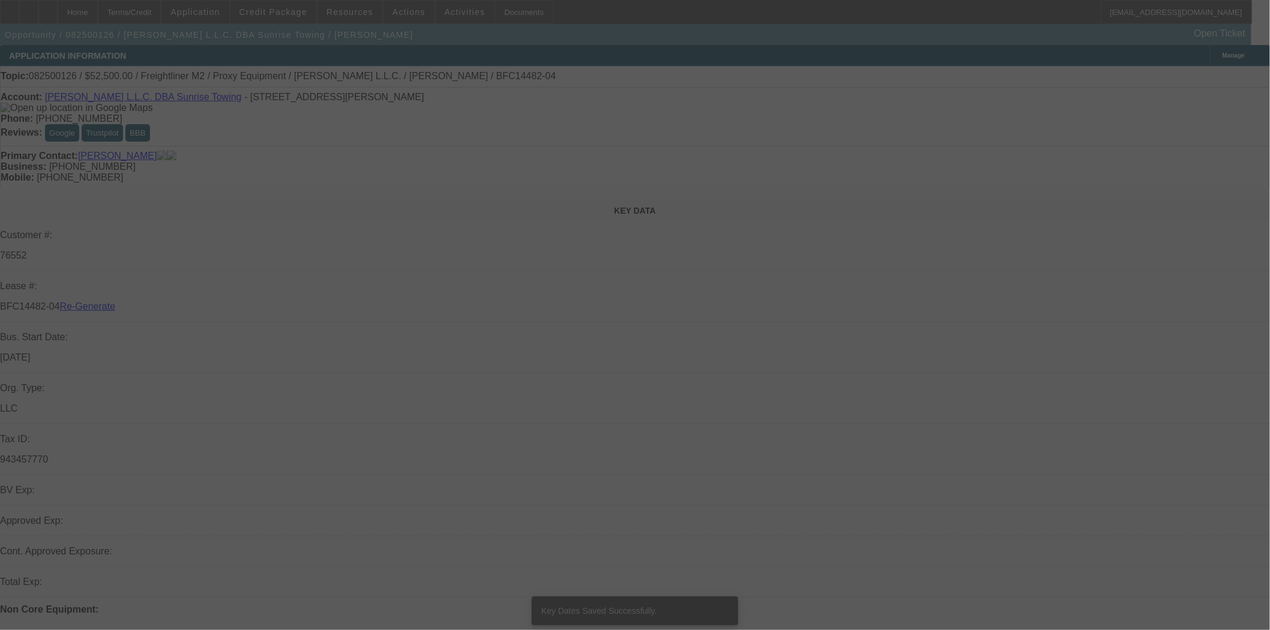
select select "4"
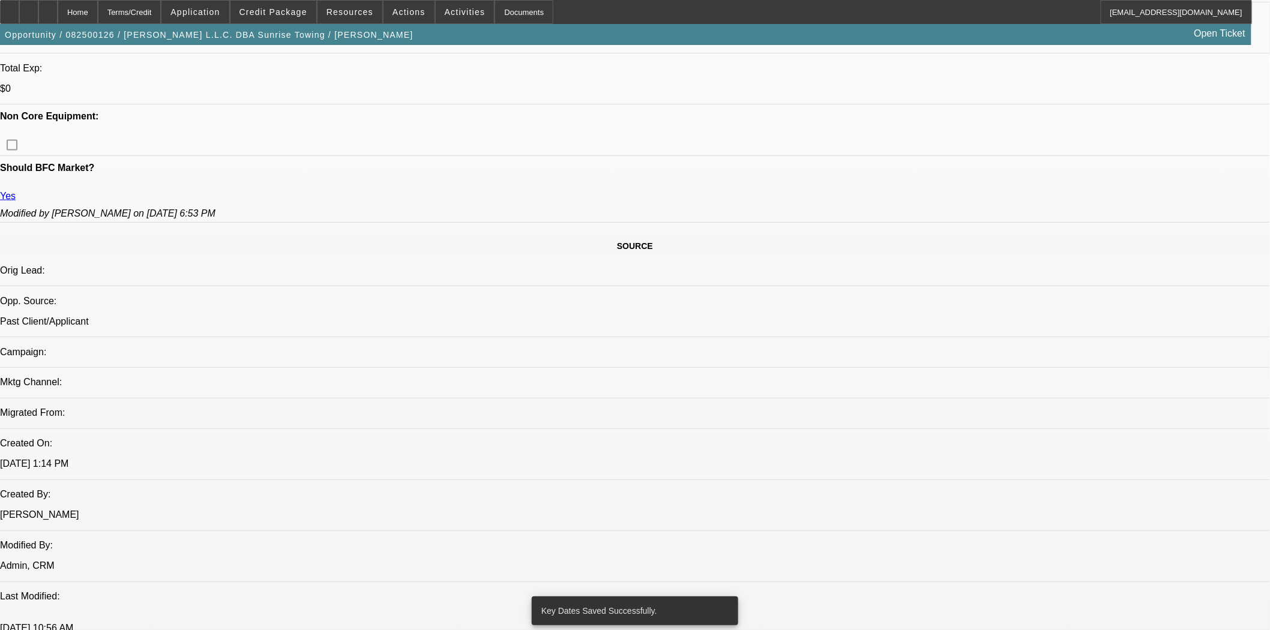
select select "0"
select select "3"
select select "0"
select select "6"
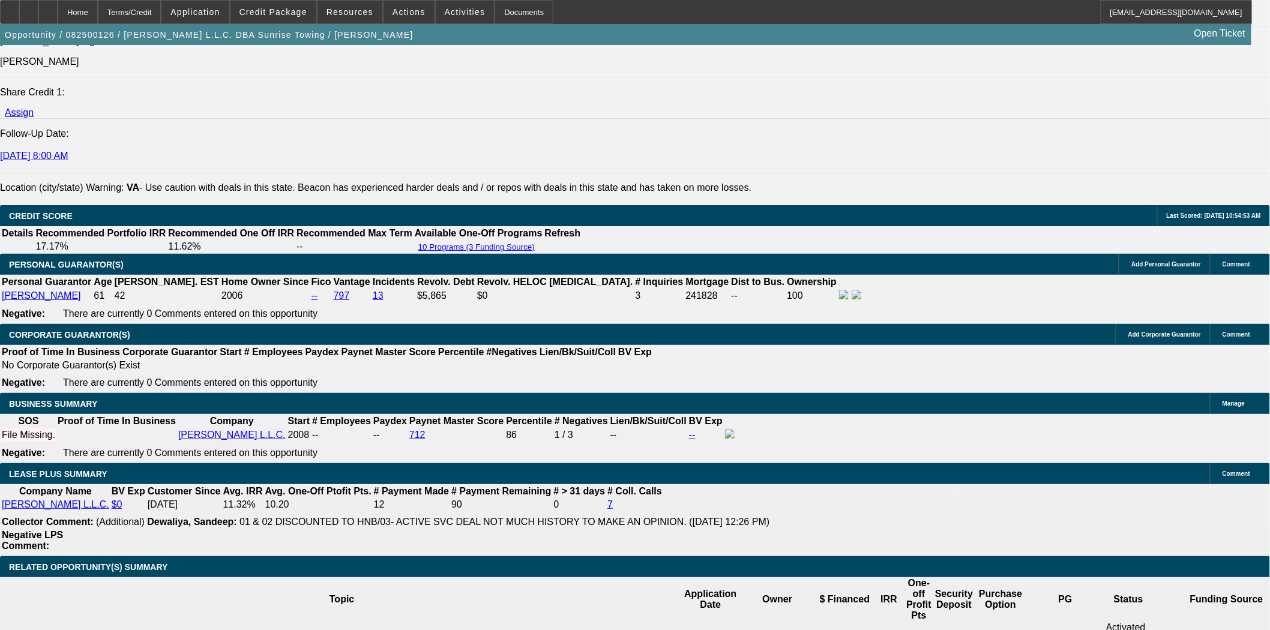
scroll to position [1776, 0]
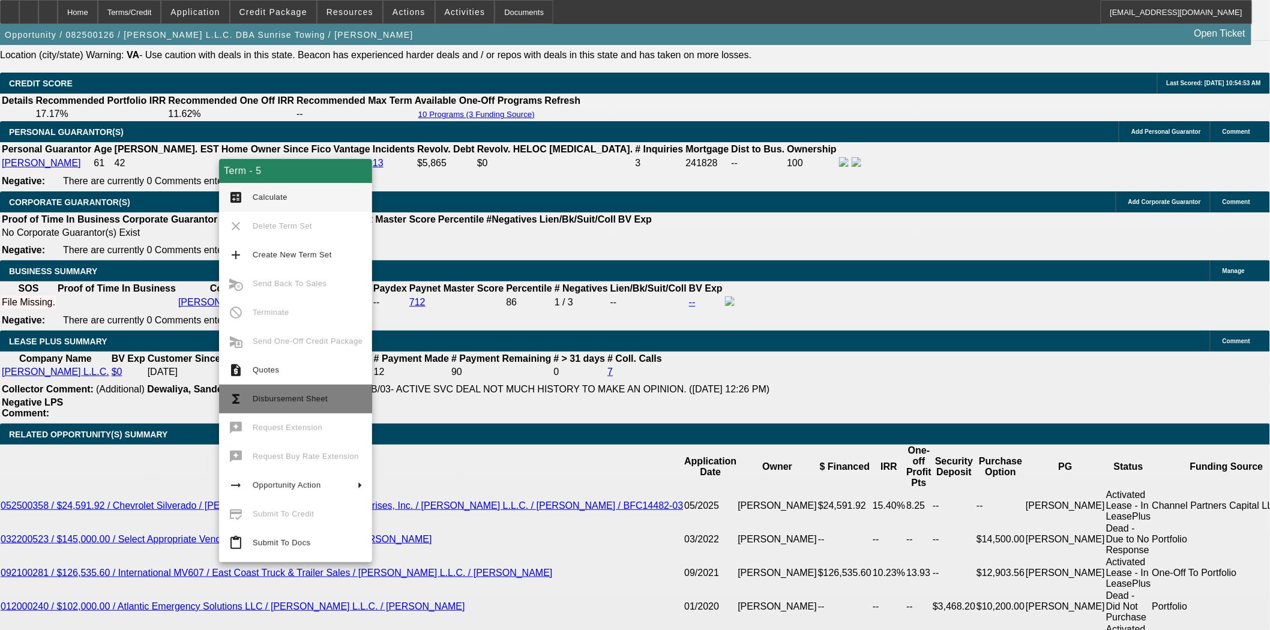
click at [291, 400] on span "Disbursement Sheet" at bounding box center [290, 398] width 75 height 9
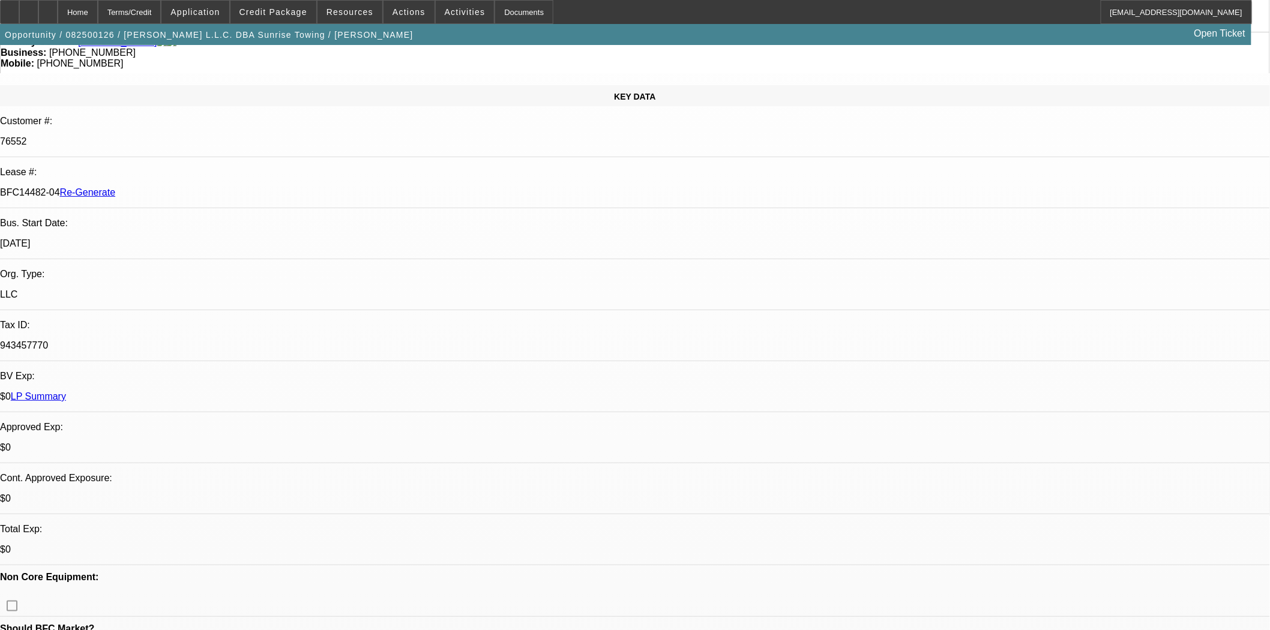
scroll to position [0, 0]
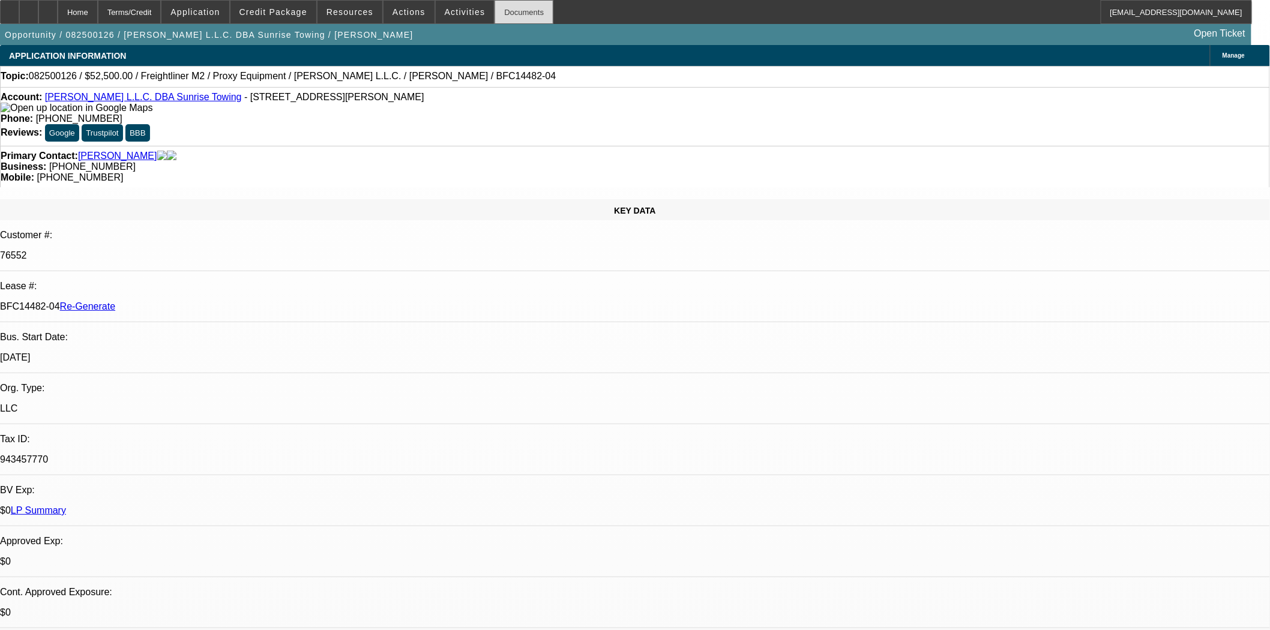
click at [504, 14] on div "Documents" at bounding box center [524, 12] width 59 height 24
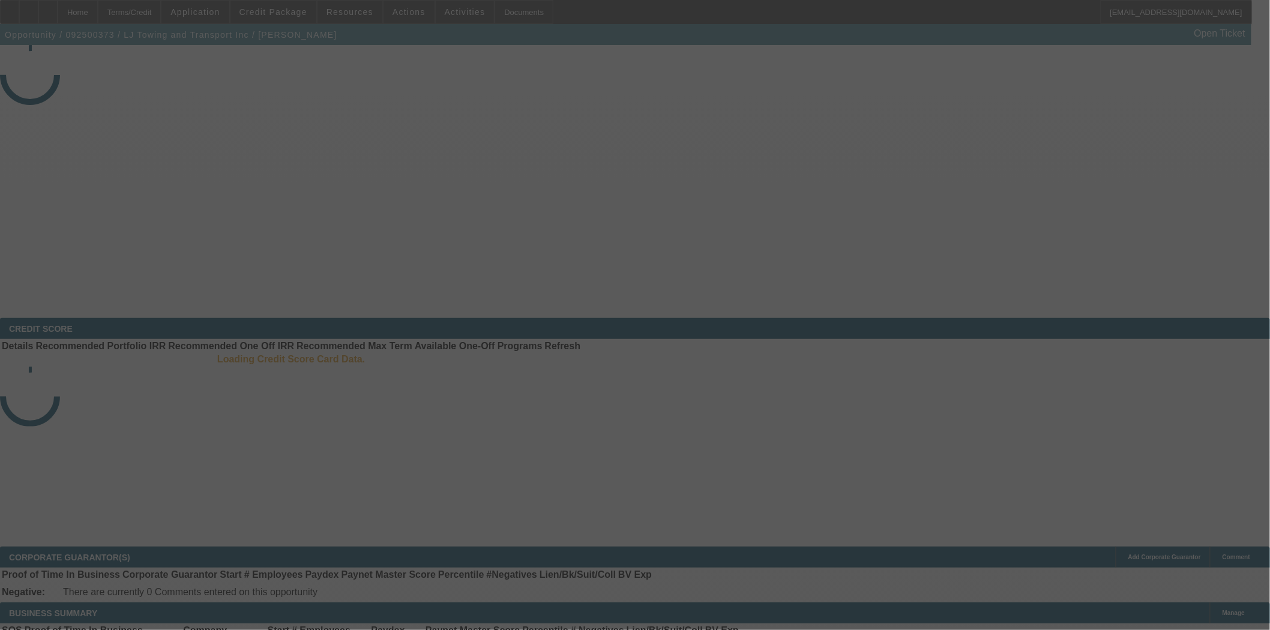
select select "3"
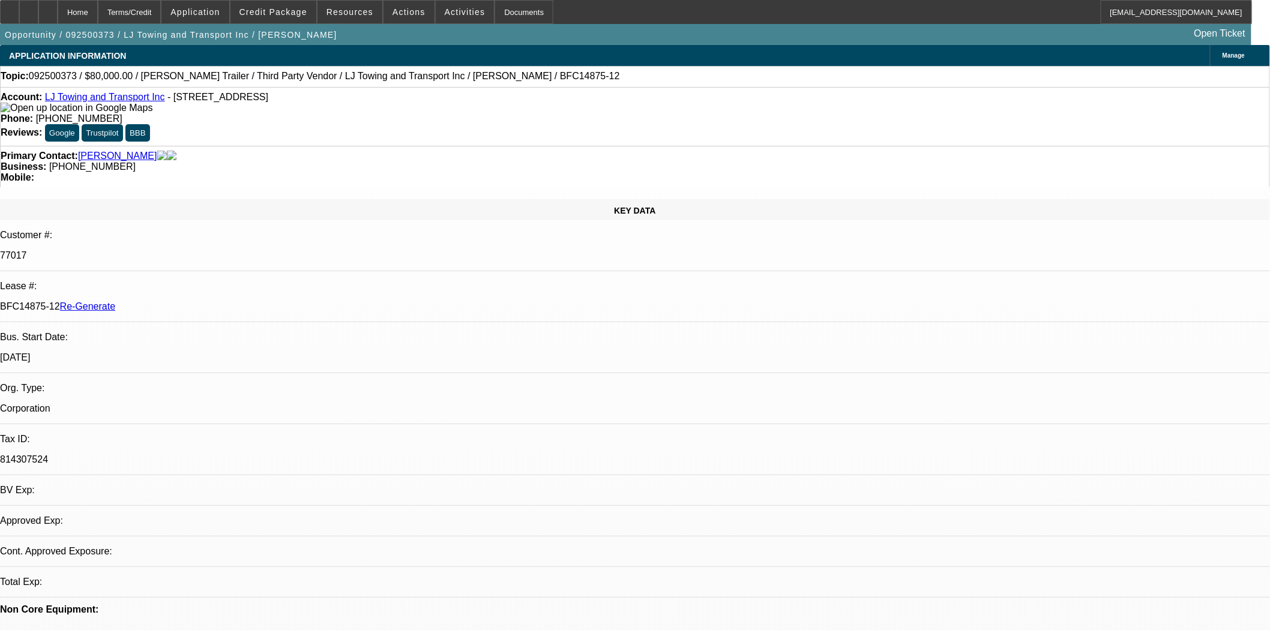
select select "0"
select select "2"
select select "0.1"
select select "4"
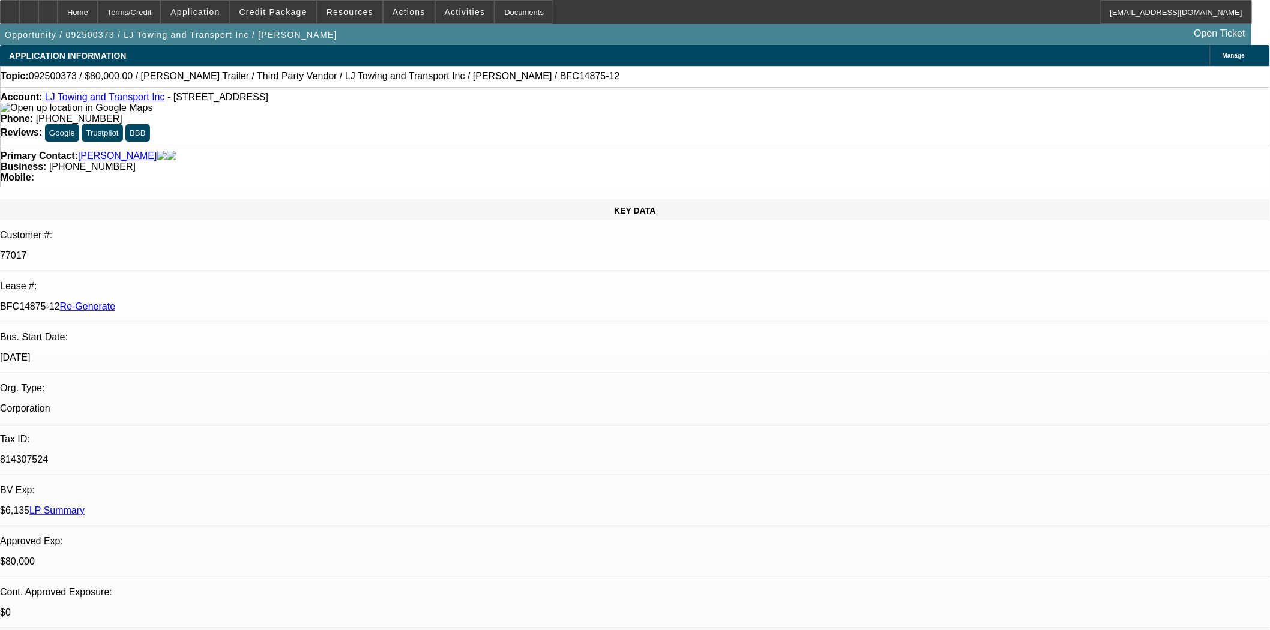
click at [10, 8] on icon at bounding box center [10, 8] width 0 height 0
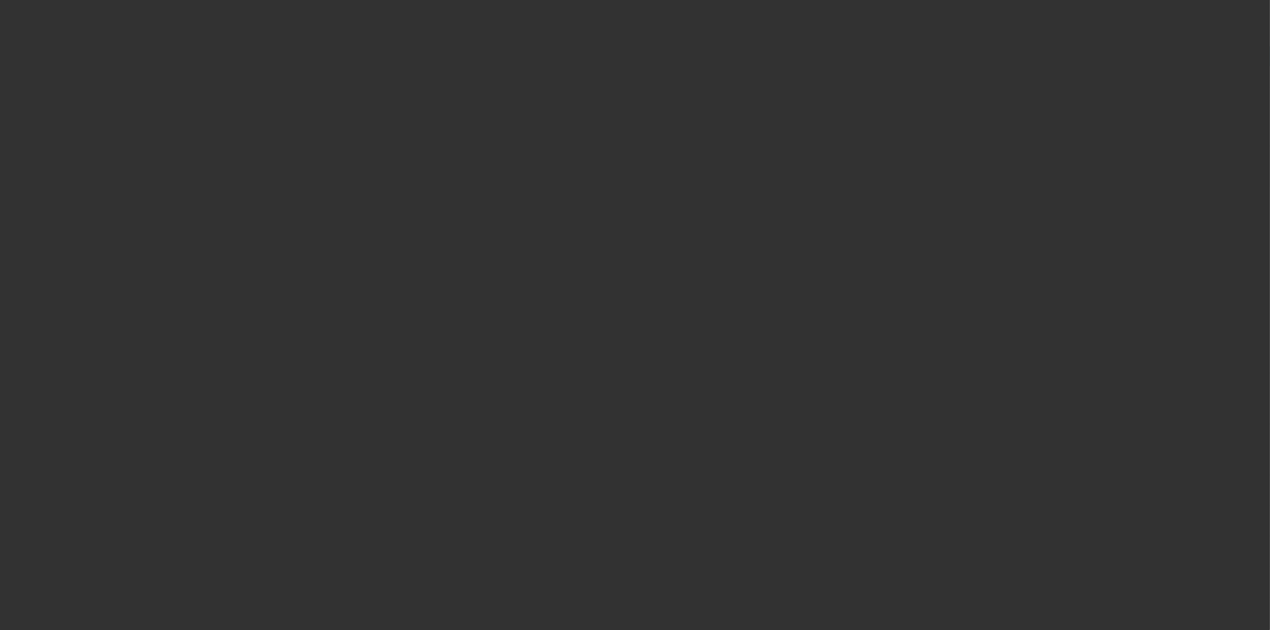
select select "3"
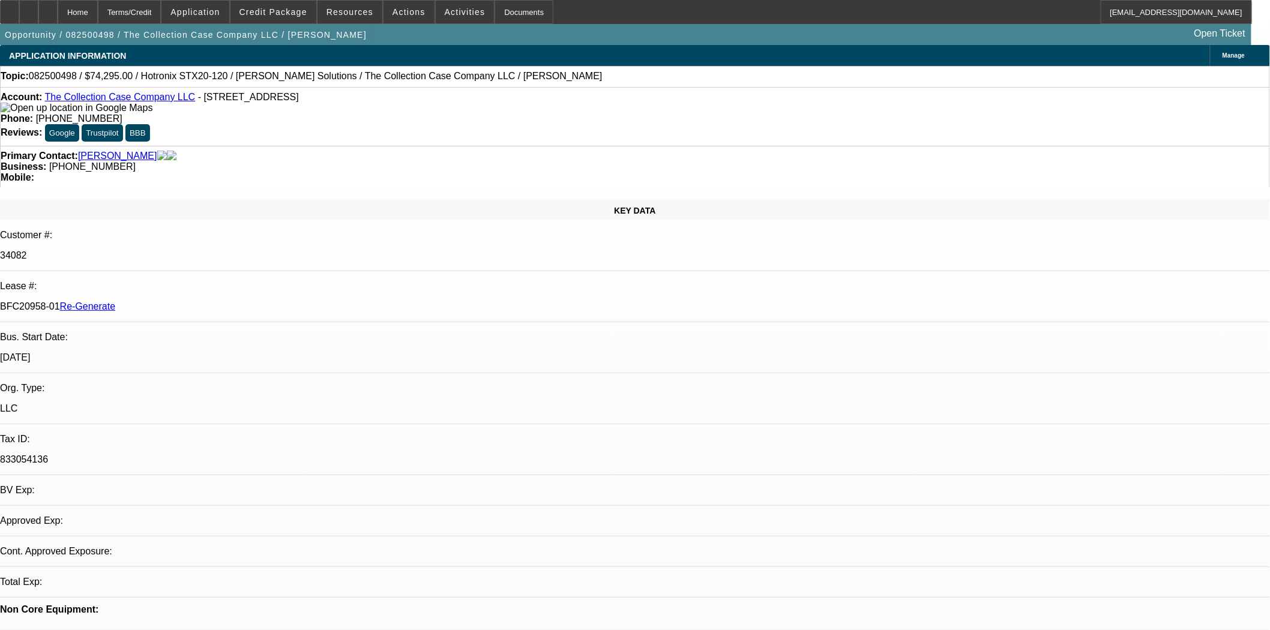
select select "0"
select select "2"
select select "0"
select select "6"
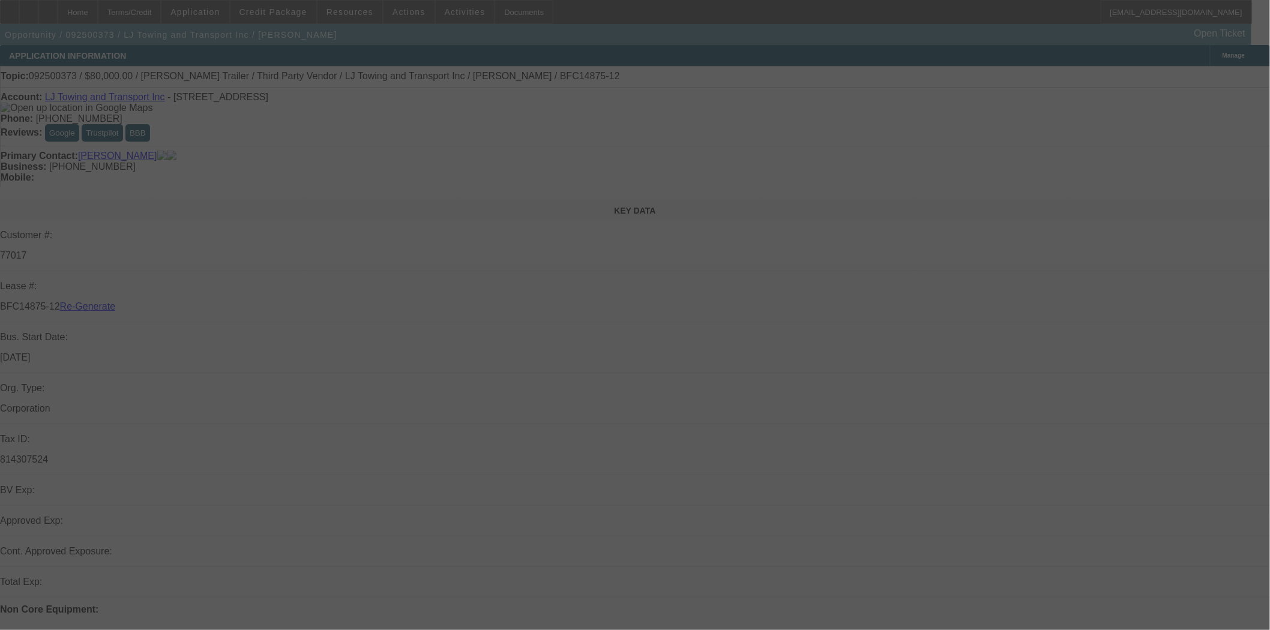
select select "3"
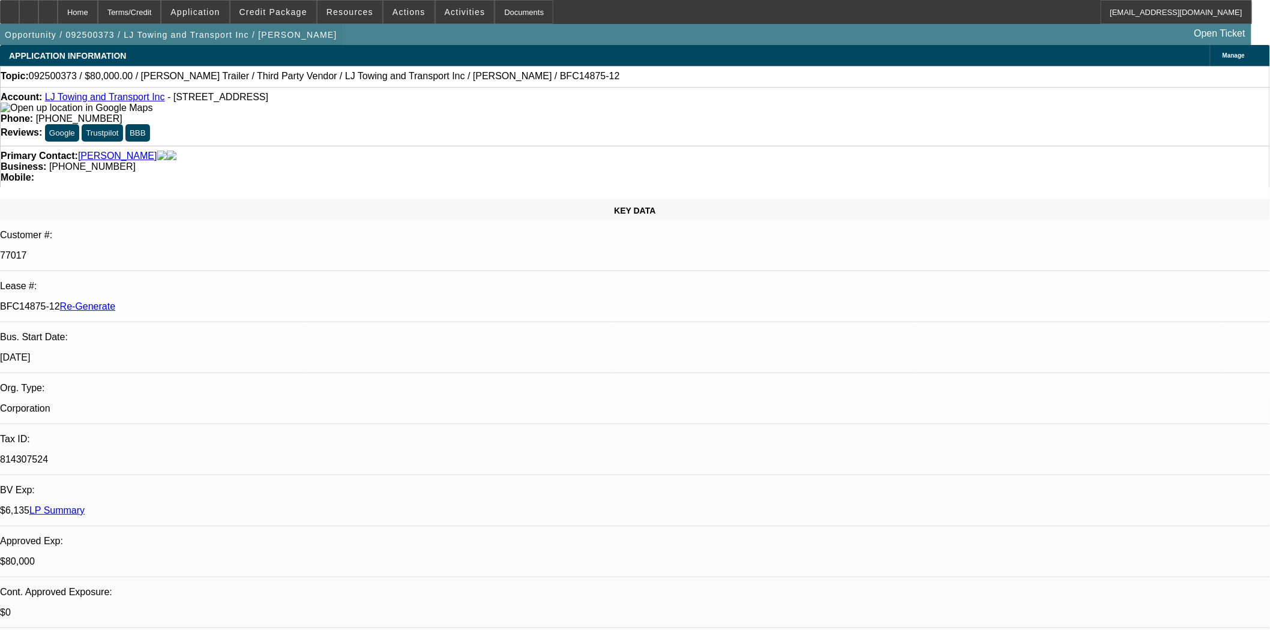
select select "0"
select select "2"
select select "0.1"
select select "4"
click at [393, 12] on span "Actions" at bounding box center [409, 12] width 33 height 10
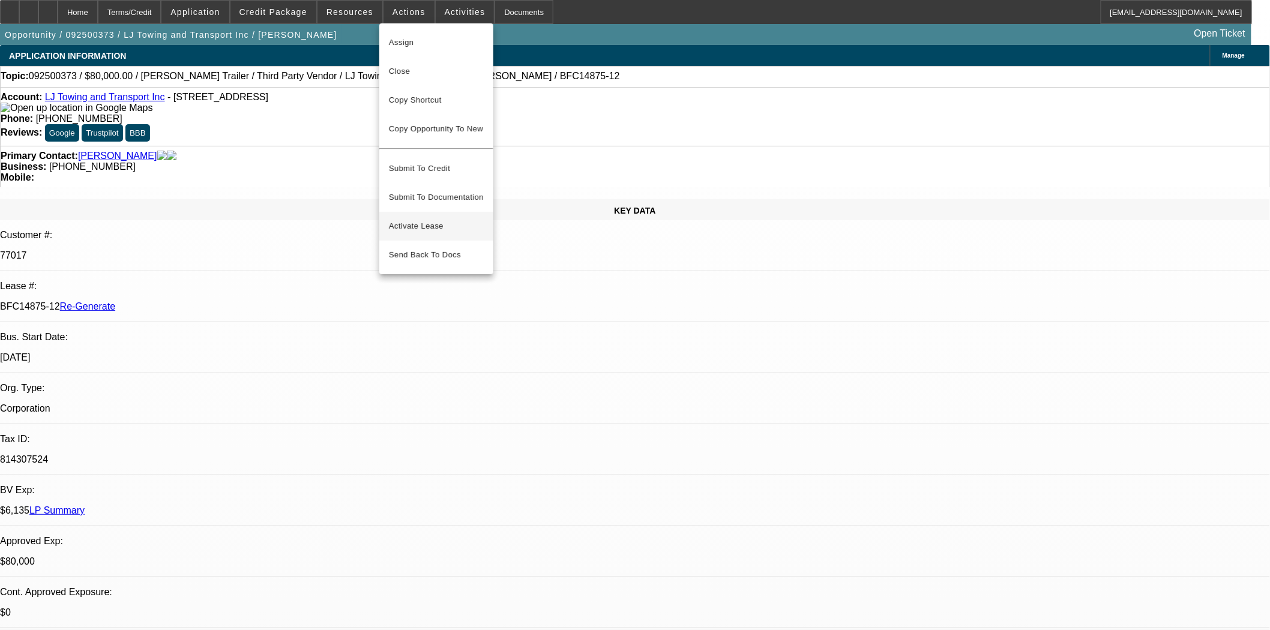
click at [404, 219] on span "Activate Lease" at bounding box center [436, 226] width 95 height 14
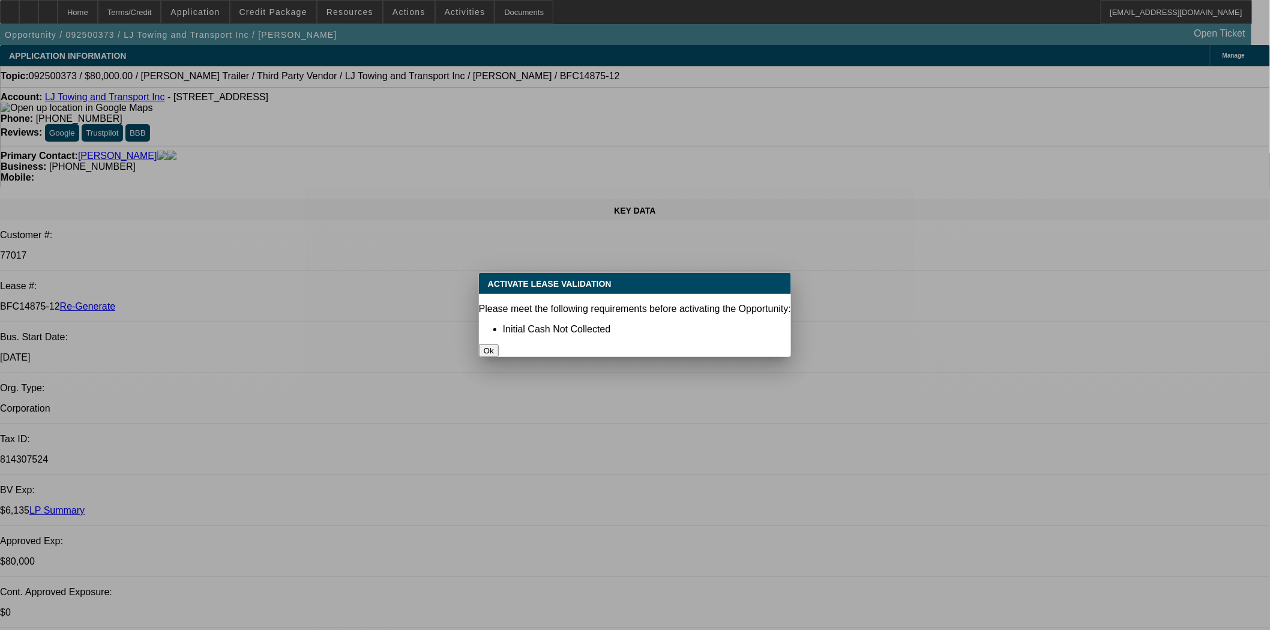
click at [499, 345] on button "Ok" at bounding box center [489, 351] width 20 height 13
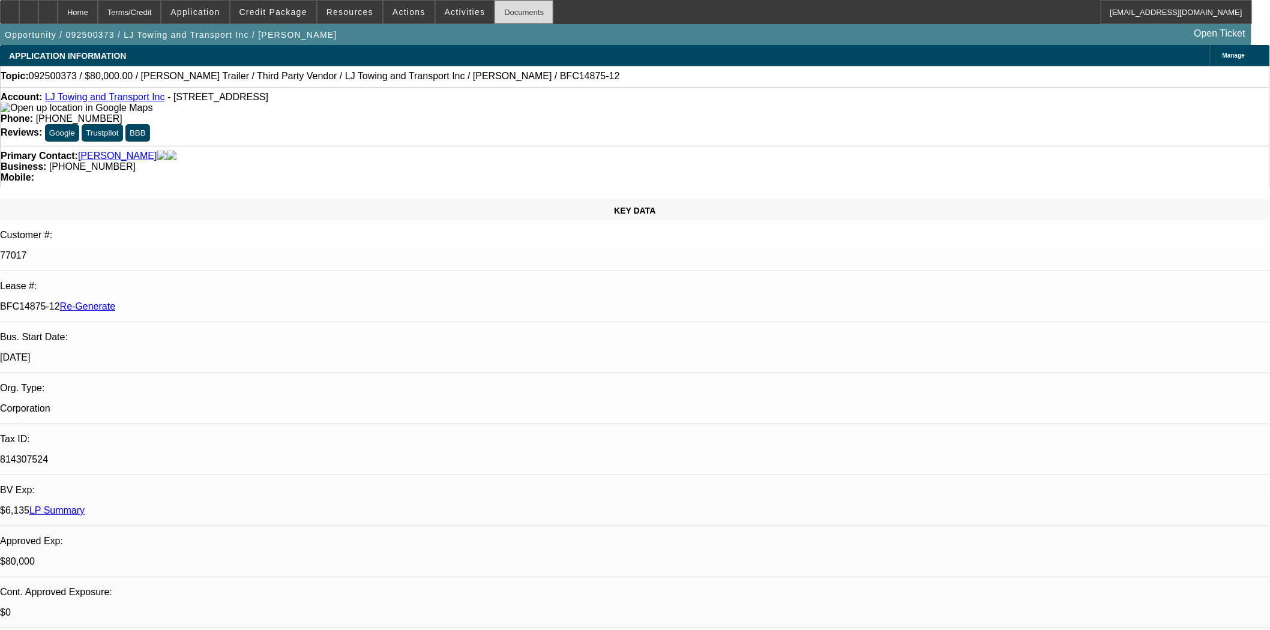
click at [495, 12] on div "Documents" at bounding box center [524, 12] width 59 height 24
click at [393, 12] on span "Actions" at bounding box center [409, 12] width 33 height 10
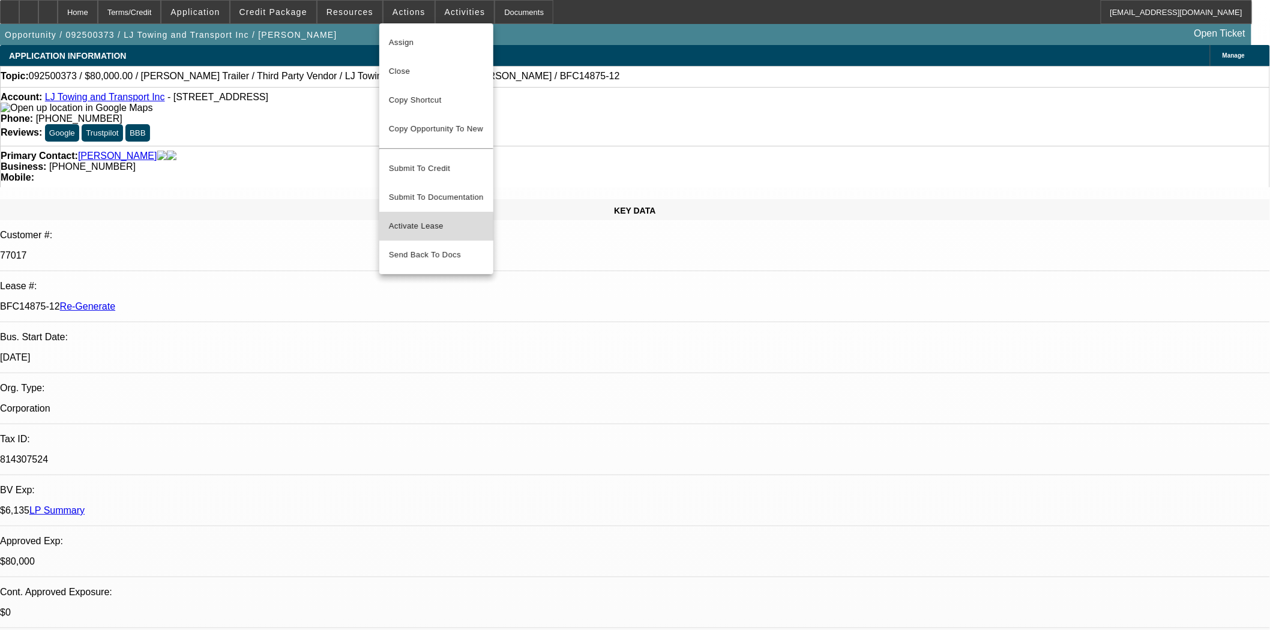
click at [424, 219] on span "Activate Lease" at bounding box center [436, 226] width 95 height 14
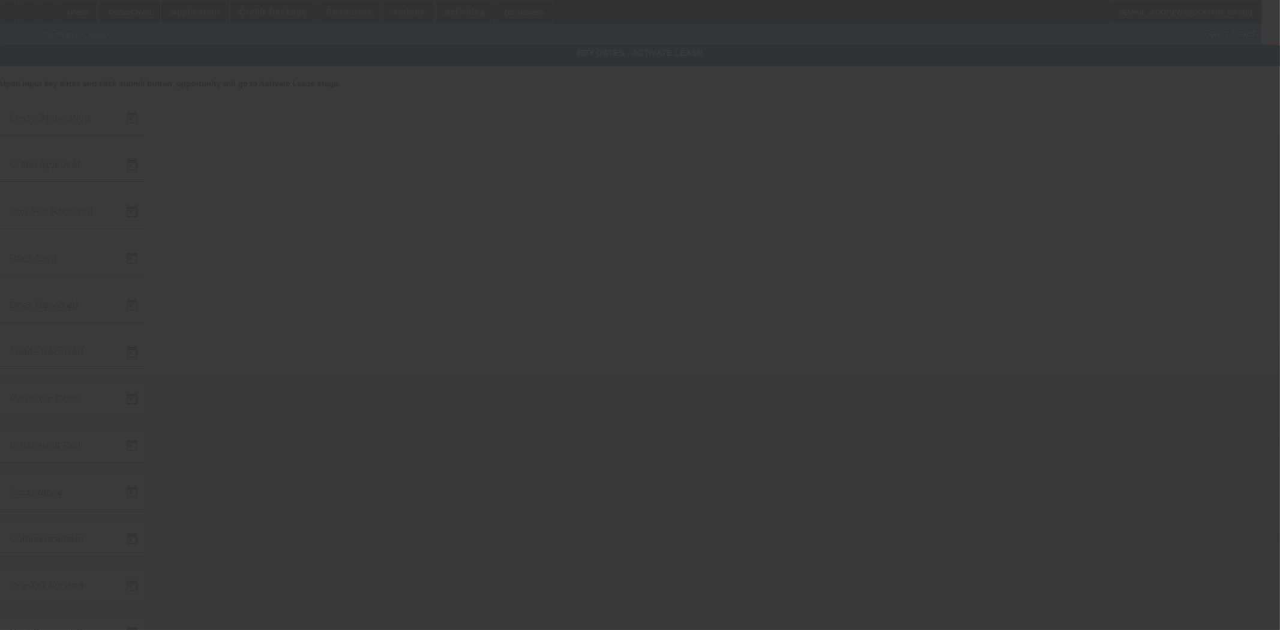
type input "9/17/2025"
type input "9/23/2025"
type input "9/19/2025"
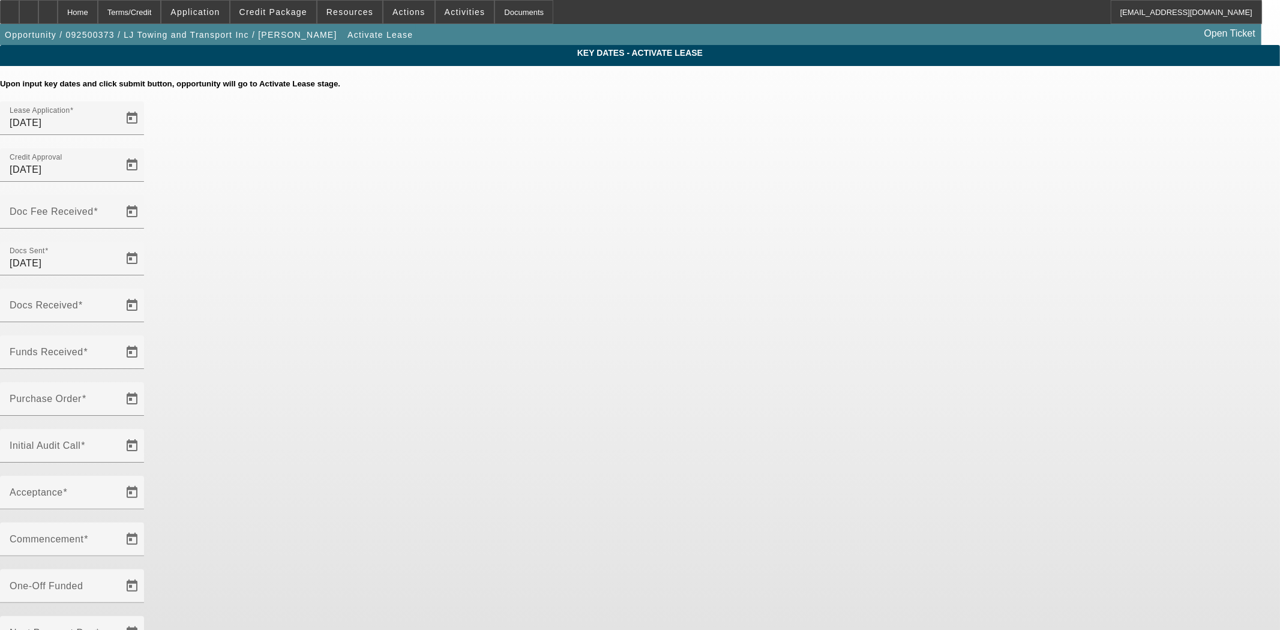
click at [118, 209] on input "Doc Fee Received" at bounding box center [64, 216] width 108 height 14
type input "10/2/2025"
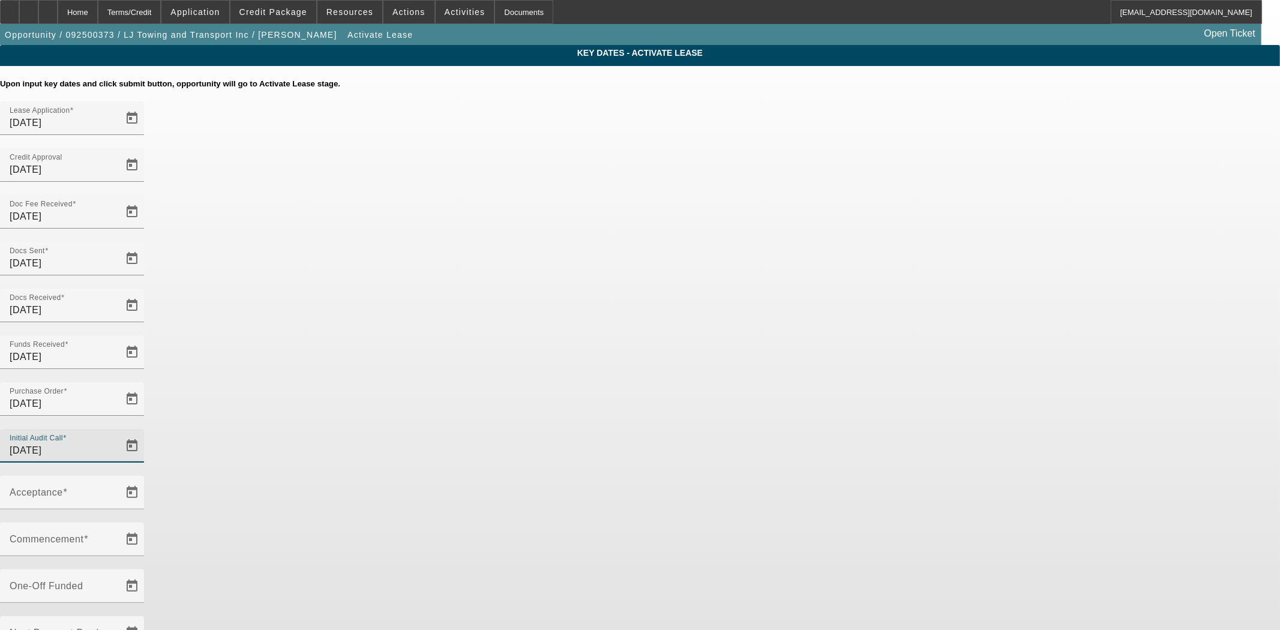
type input "10/2/2025"
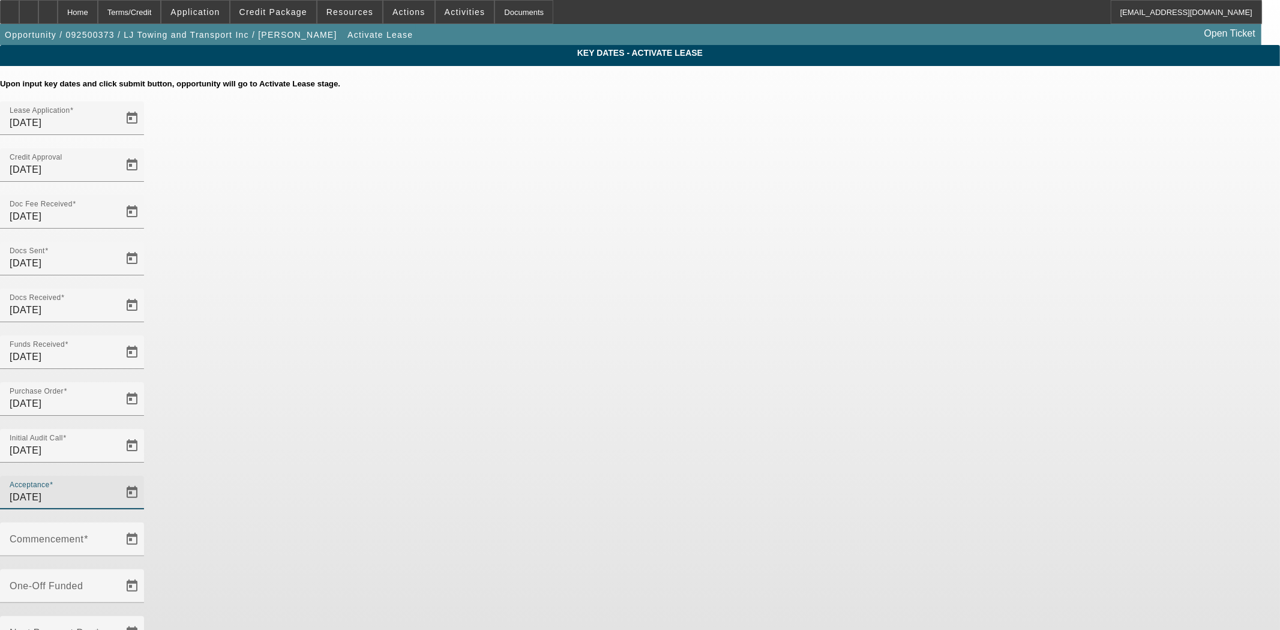
type input "10/2/2025"
type input "11/1/2025"
type input "12/1/2025"
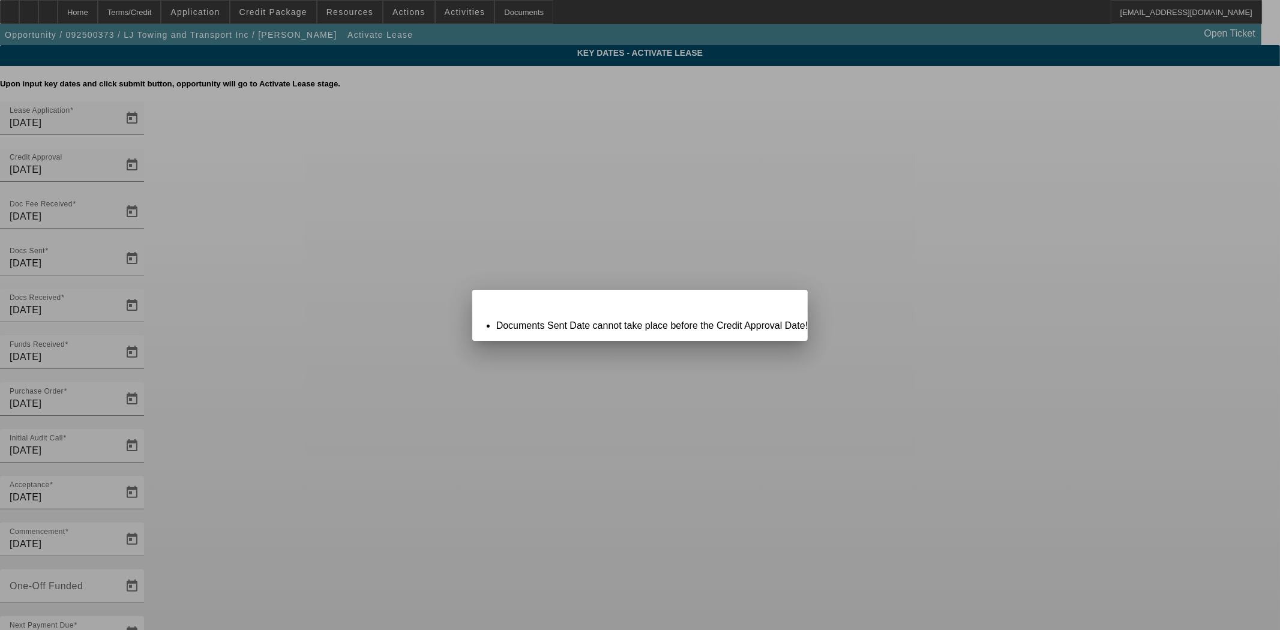
click at [785, 304] on span "Close" at bounding box center [793, 300] width 16 height 7
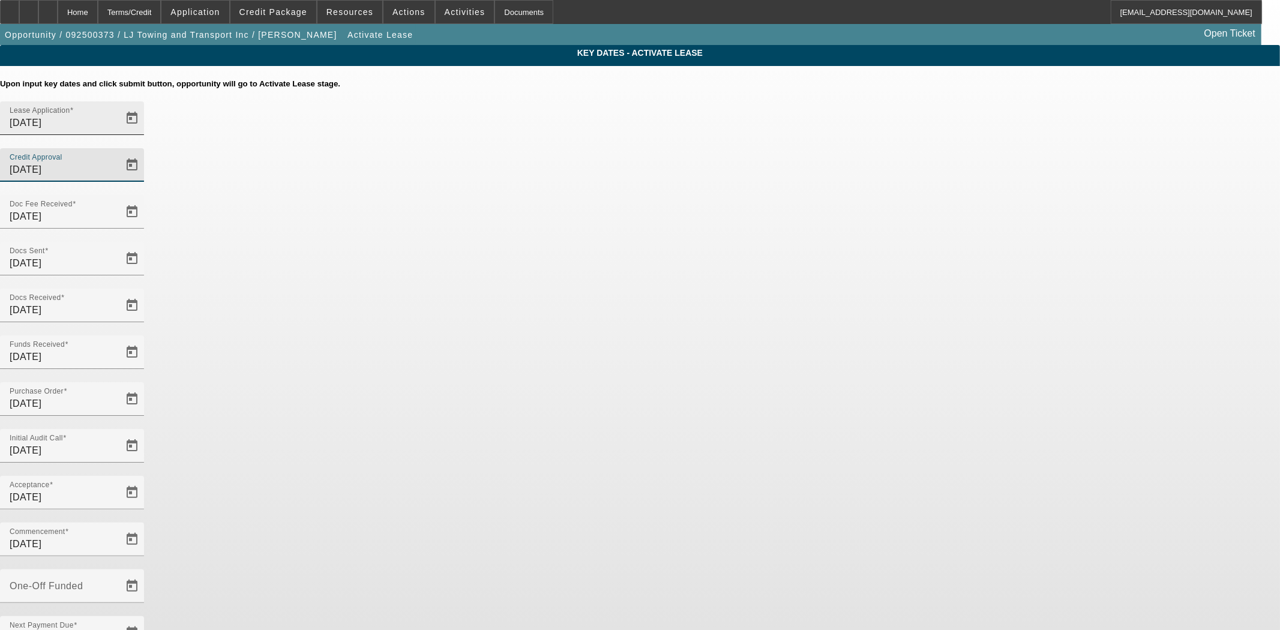
drag, startPoint x: 717, startPoint y: 150, endPoint x: 572, endPoint y: 146, distance: 144.7
click at [572, 146] on div "Lease Application 9/17/2025 Credit Approval 9/23/2025" at bounding box center [640, 148] width 1280 height 94
type input "9/19/2025"
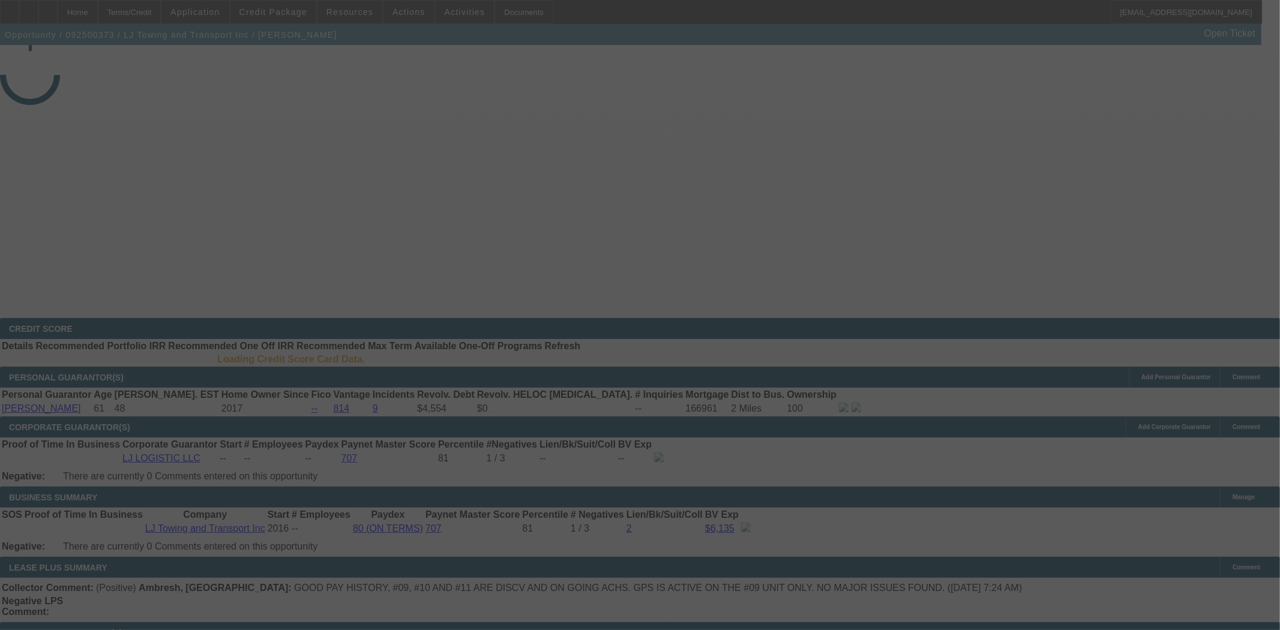
select select "4"
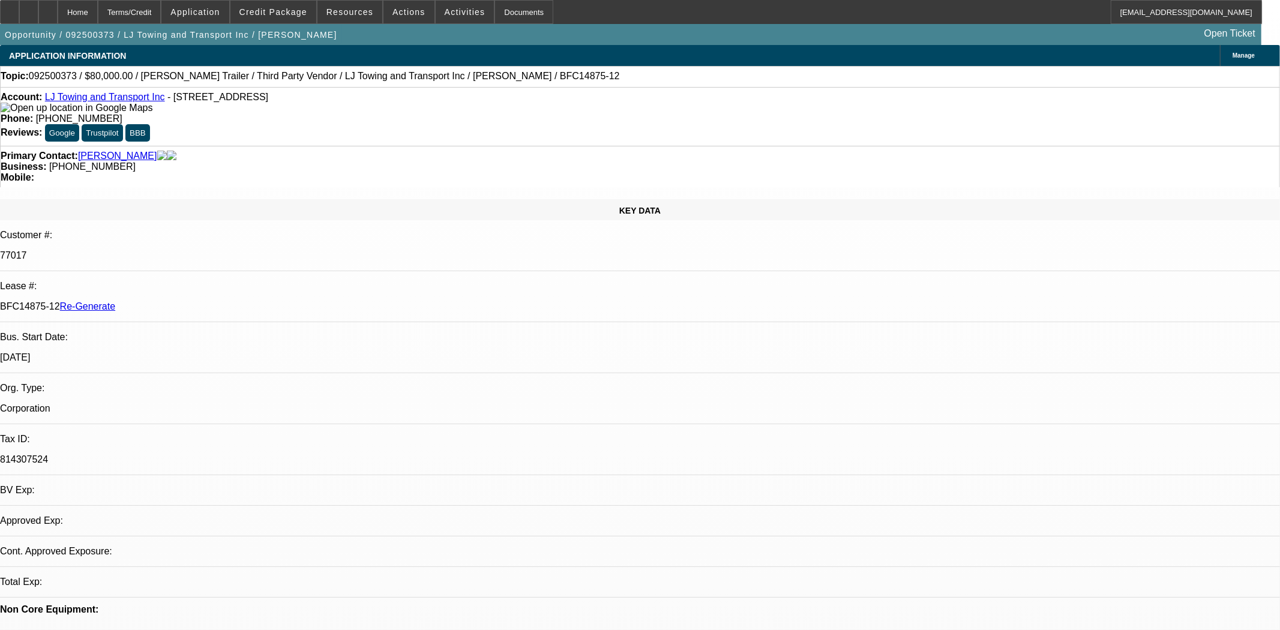
select select "0"
select select "2"
select select "0.1"
select select "4"
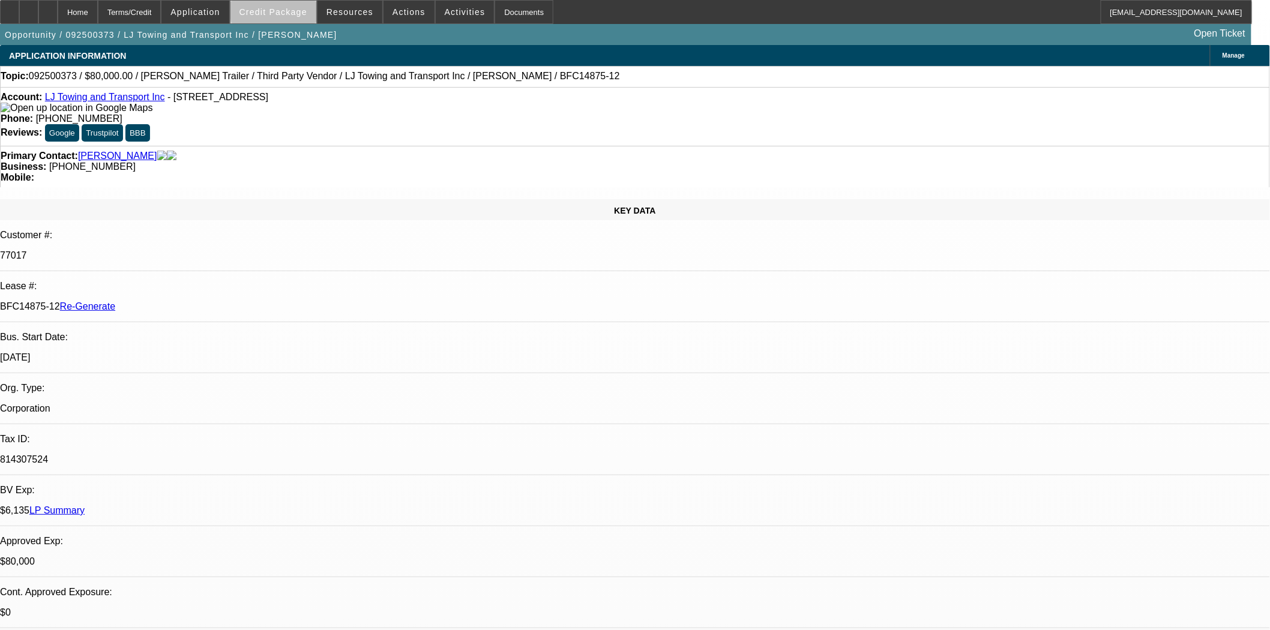
click at [295, 12] on span "Credit Package" at bounding box center [274, 12] width 68 height 10
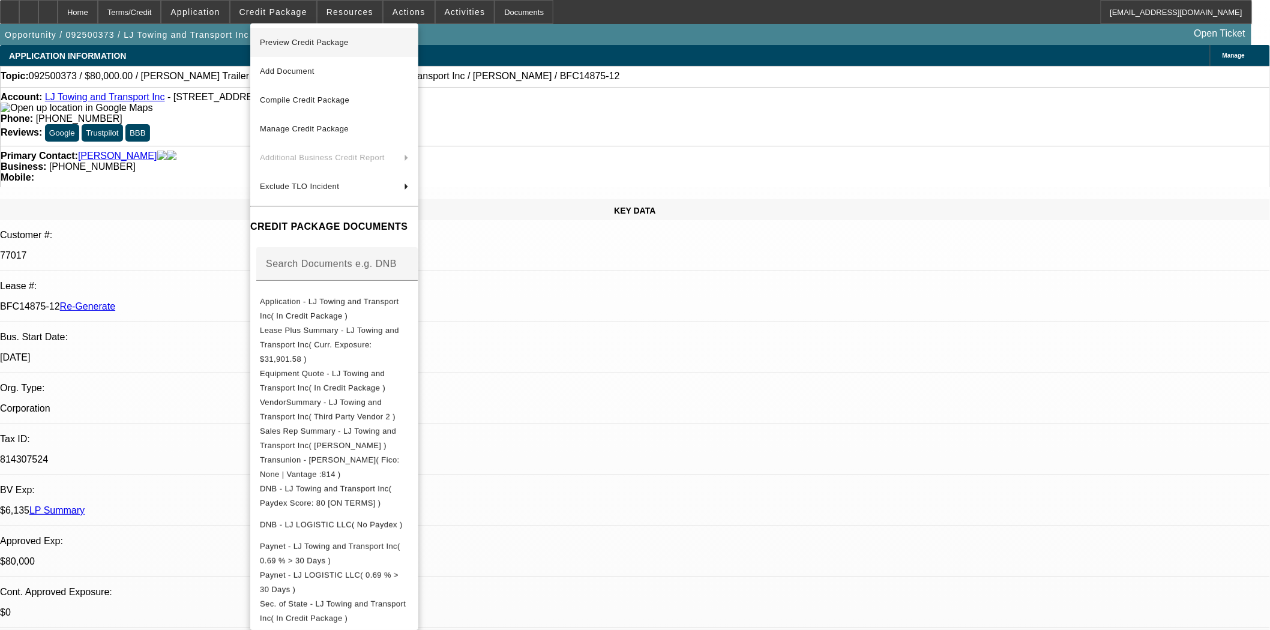
click at [293, 38] on span "Preview Credit Package" at bounding box center [304, 42] width 89 height 9
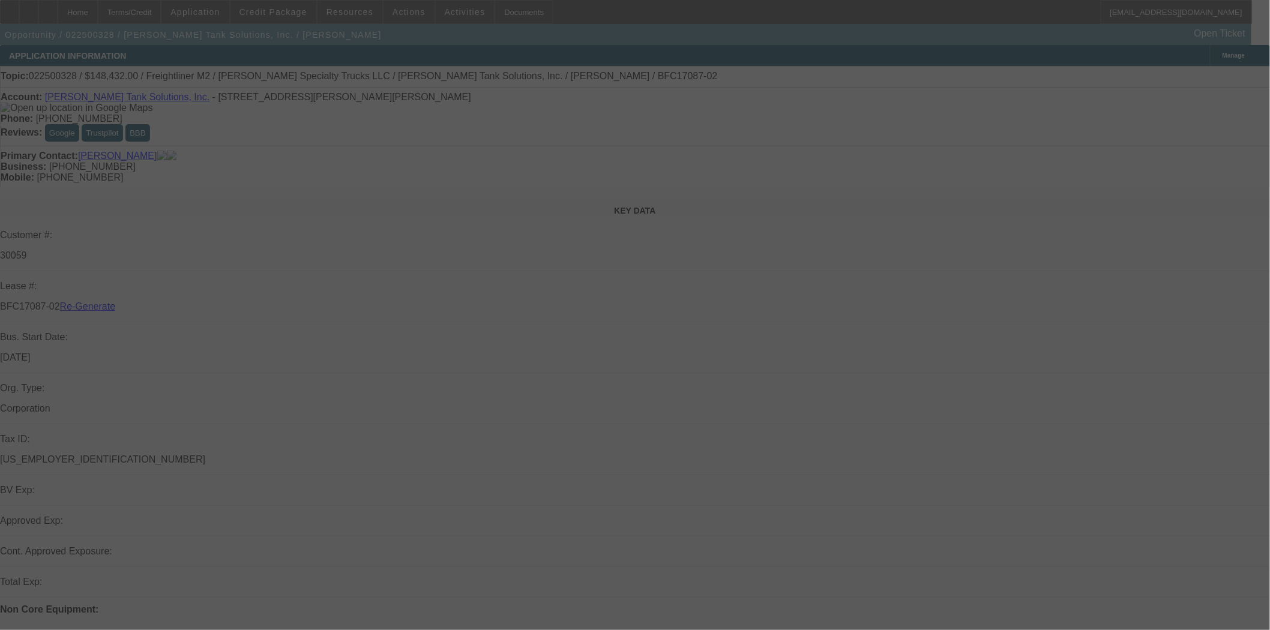
select select "3"
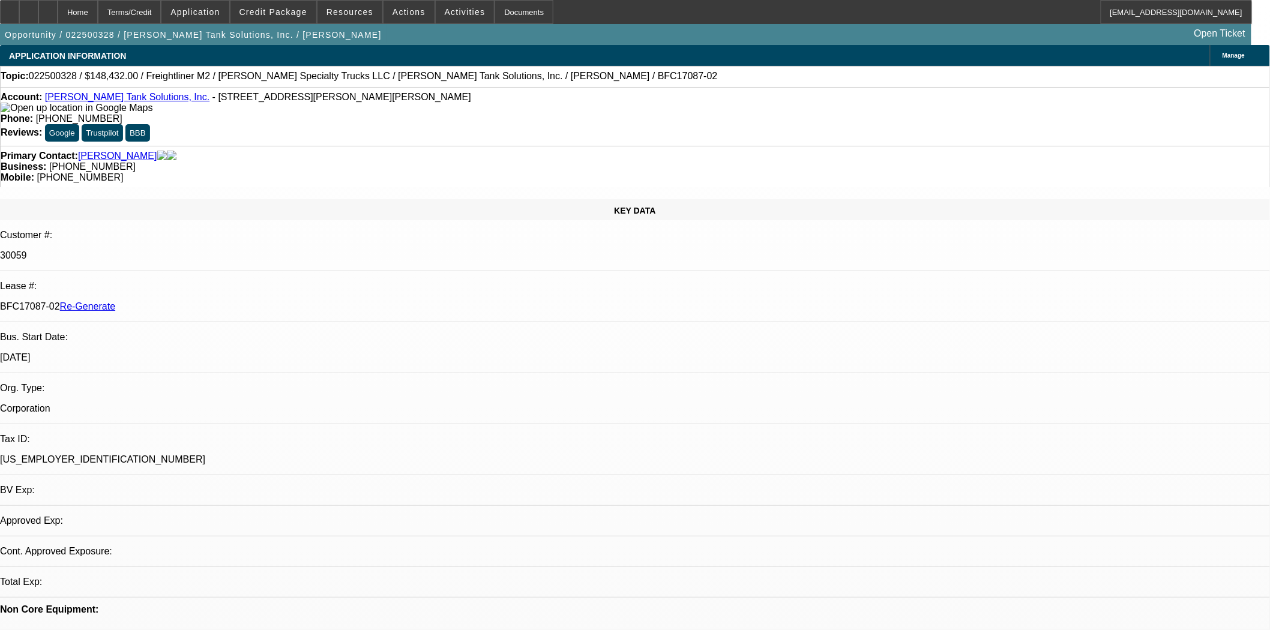
select select "0"
select select "2"
select select "0"
select select "1"
select select "2"
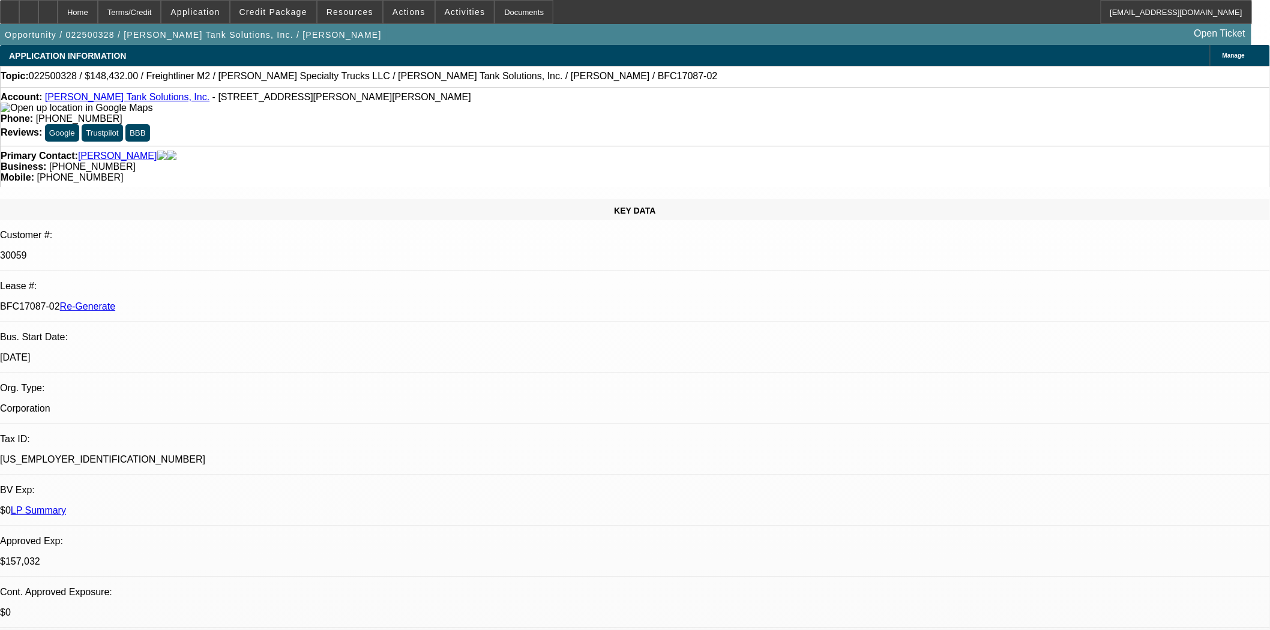
select select "6"
click at [268, 8] on span "Credit Package" at bounding box center [274, 12] width 68 height 10
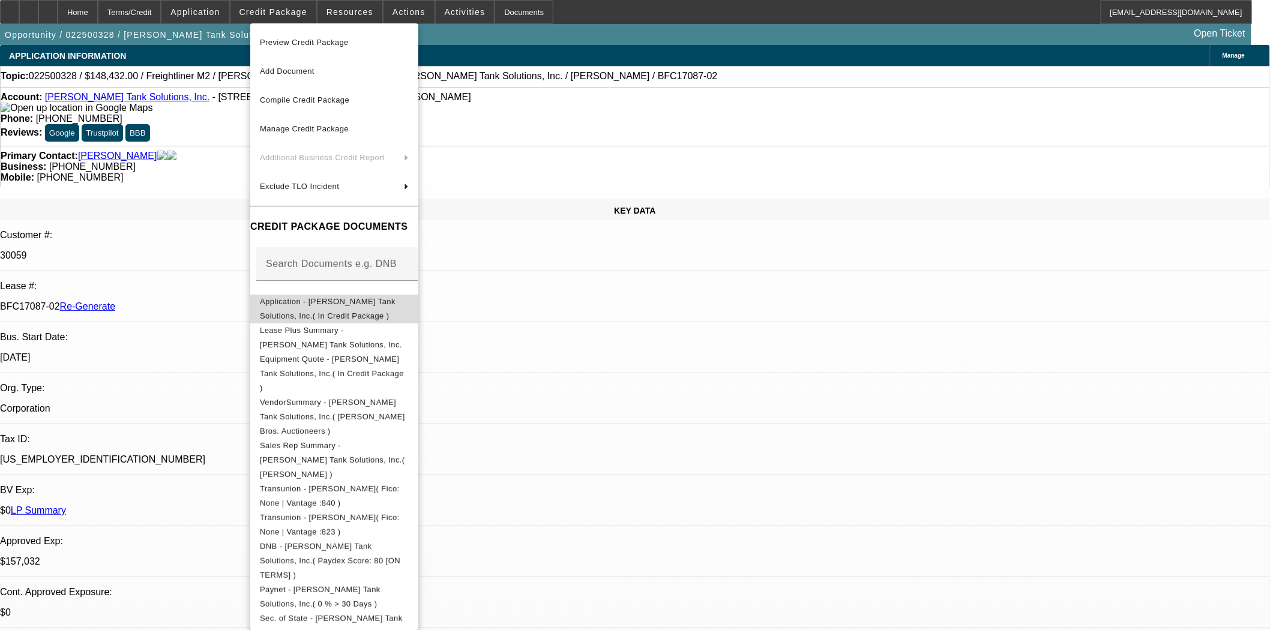
click at [322, 298] on span "Application - [PERSON_NAME] Tank Solutions, Inc.( In Credit Package )" at bounding box center [334, 308] width 149 height 29
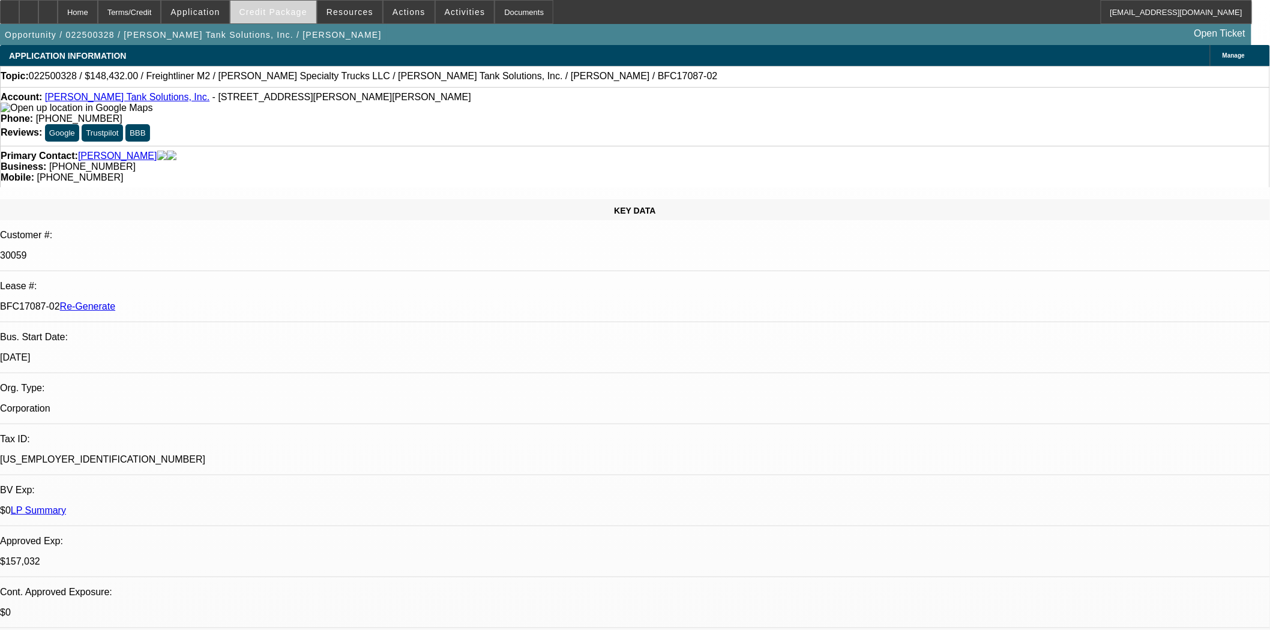
click at [267, 16] on span at bounding box center [274, 12] width 86 height 29
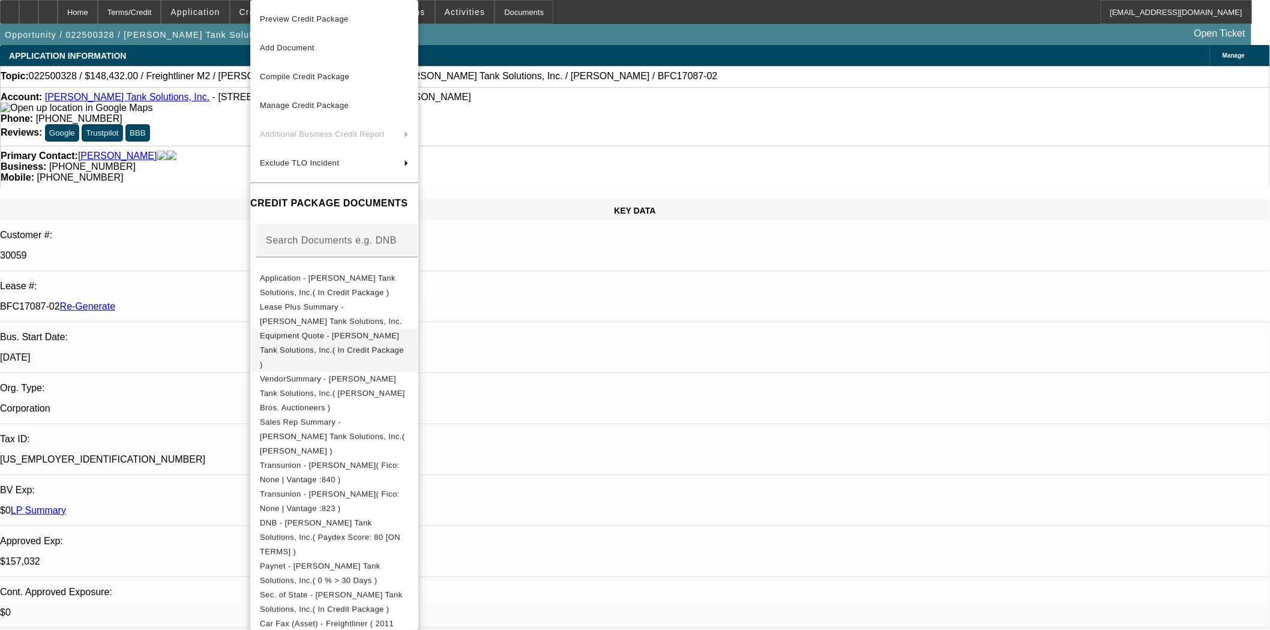
click at [310, 333] on span "Equipment Quote - [PERSON_NAME] Tank Solutions, Inc.( In Credit Package )" at bounding box center [334, 350] width 149 height 43
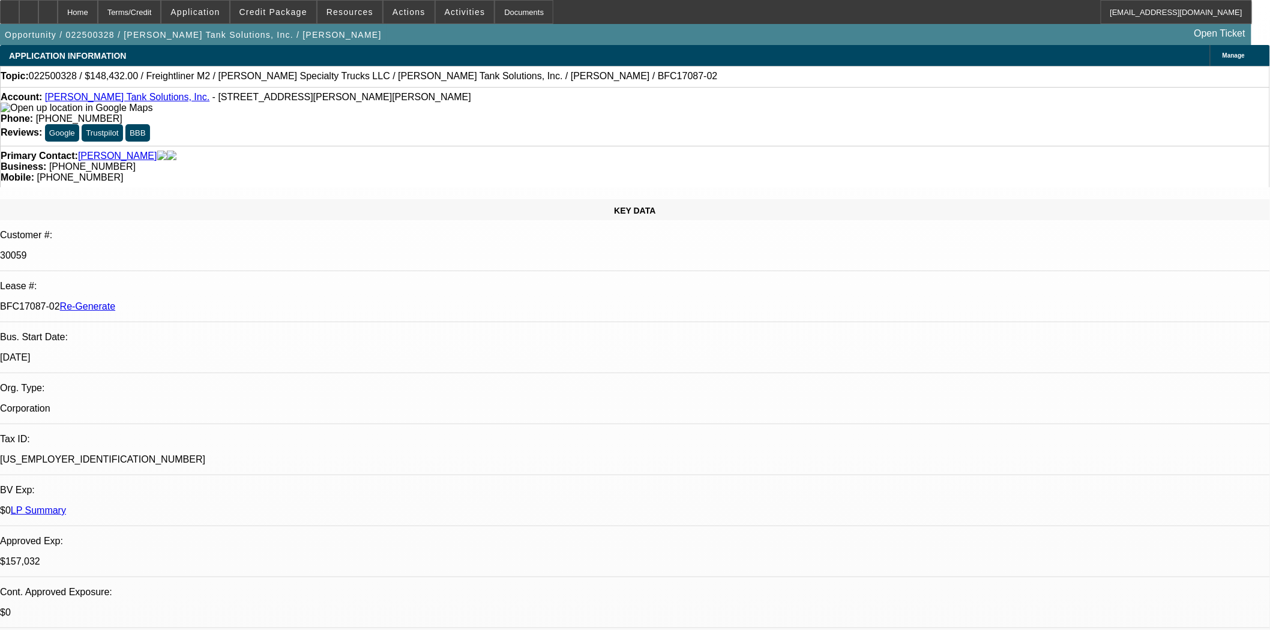
scroll to position [867, 0]
click at [301, 19] on span at bounding box center [274, 12] width 86 height 29
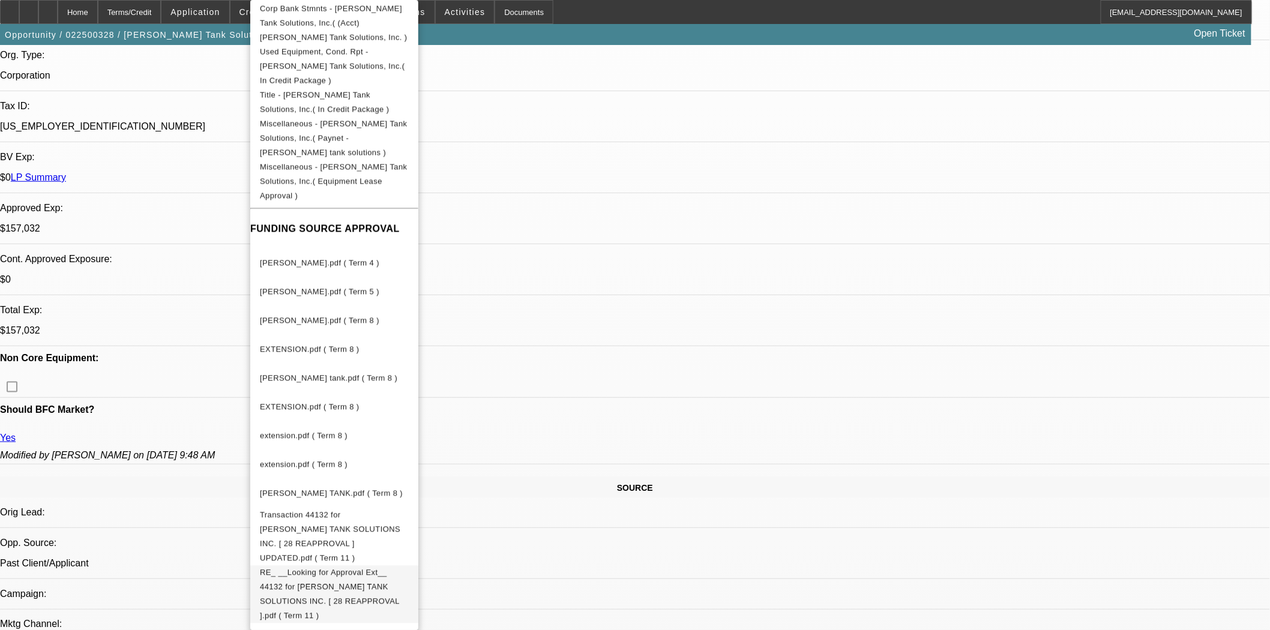
scroll to position [812, 0]
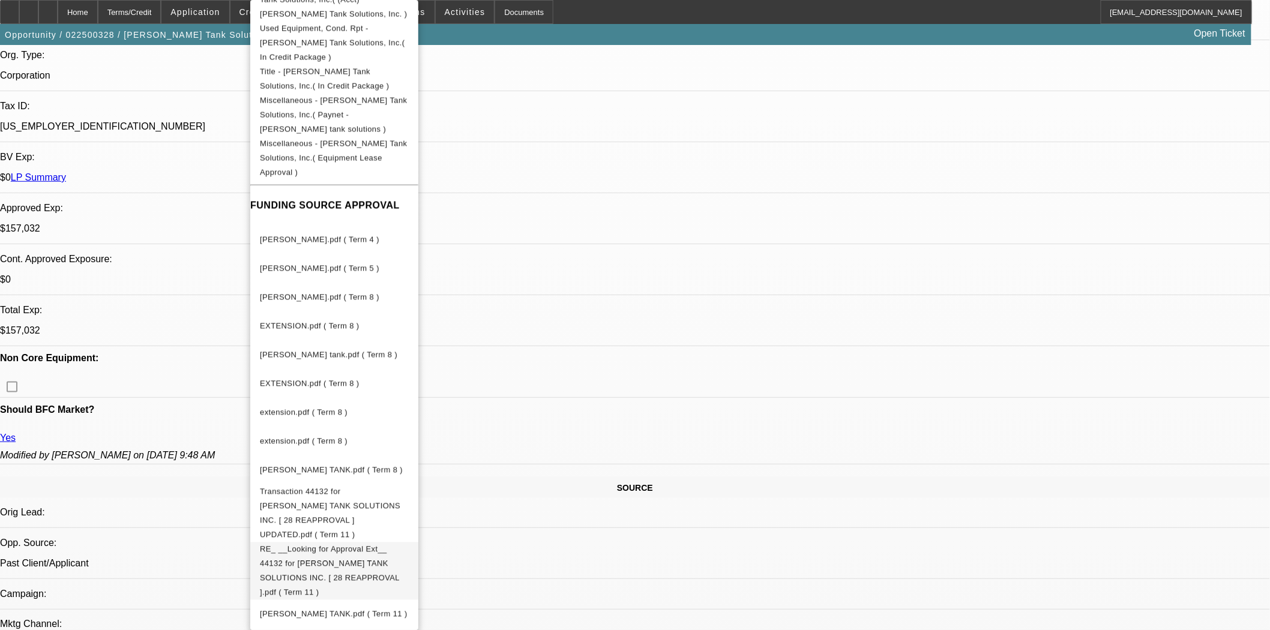
click at [375, 545] on span "RE_ __Looking for Approval Ext__ 44132 for [PERSON_NAME] TANK SOLUTIONS INC. [ …" at bounding box center [330, 571] width 140 height 52
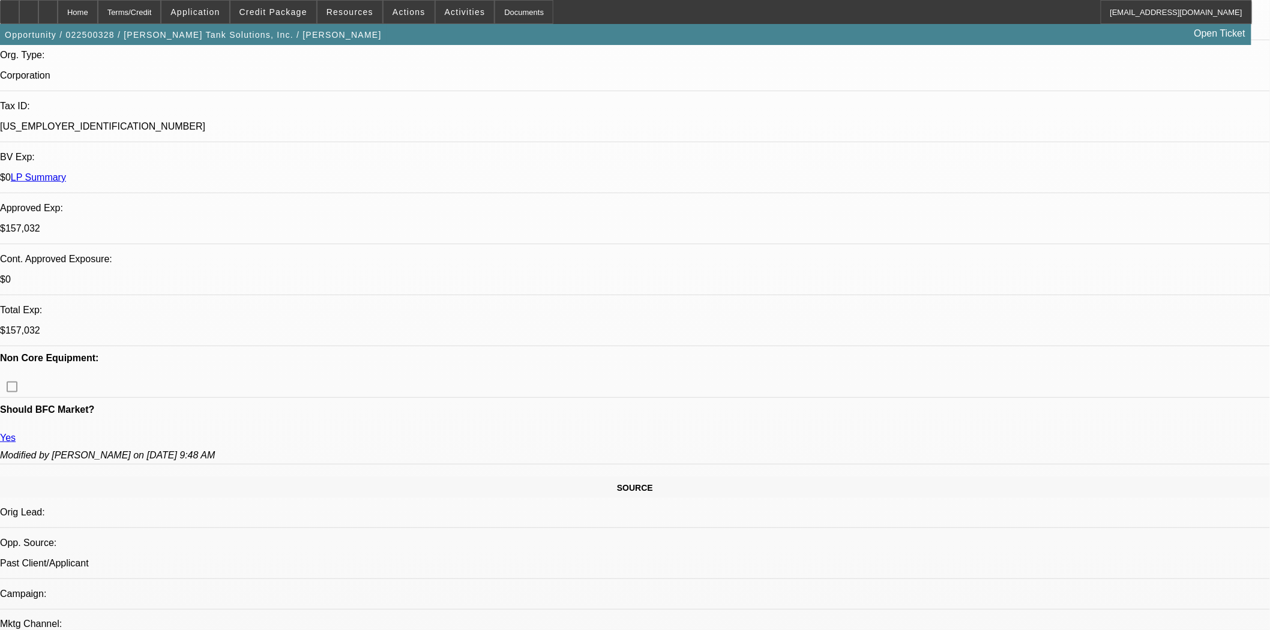
scroll to position [0, 0]
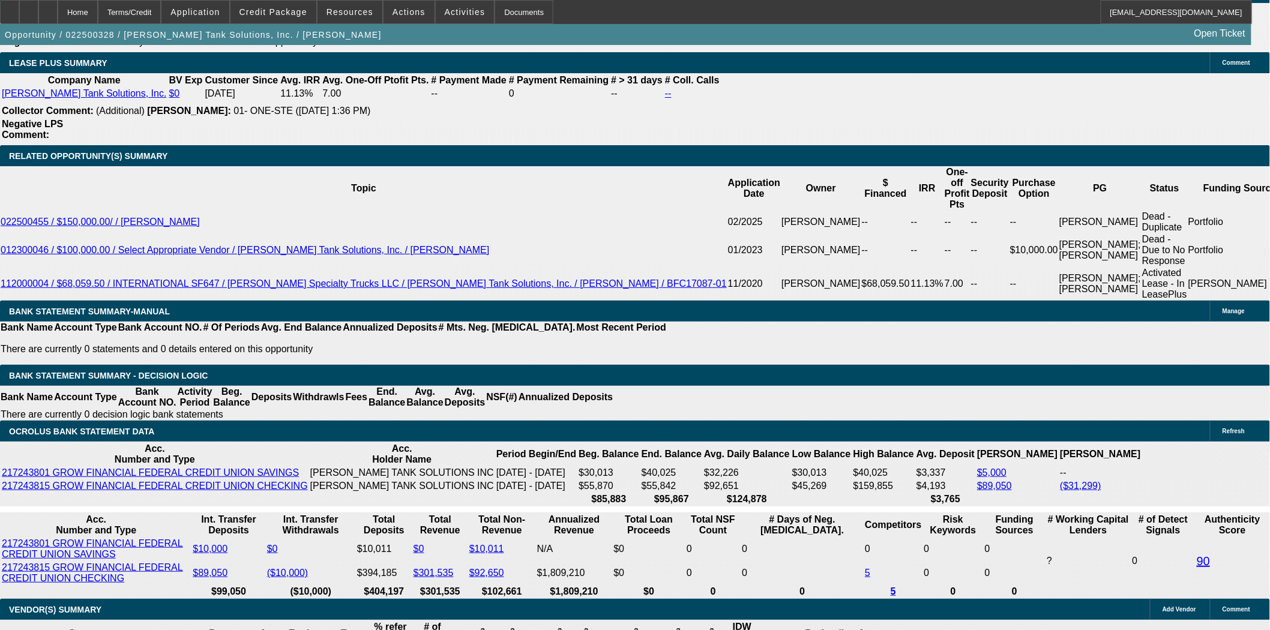
scroll to position [2067, 0]
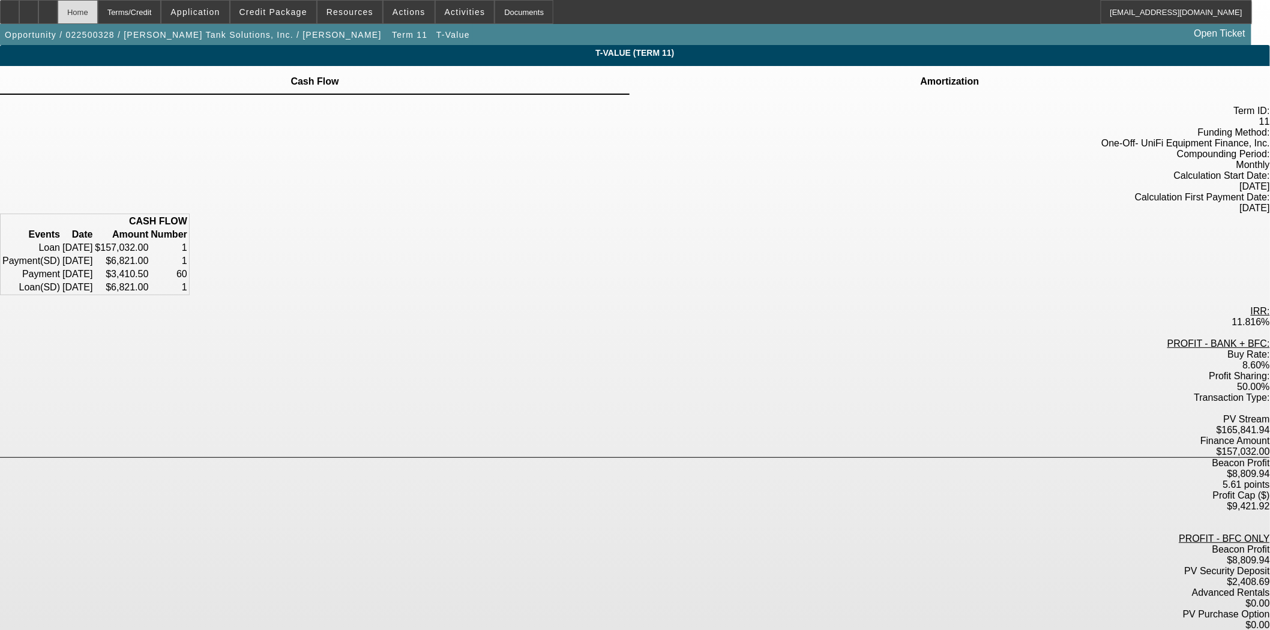
click at [98, 16] on div "Home" at bounding box center [78, 12] width 40 height 24
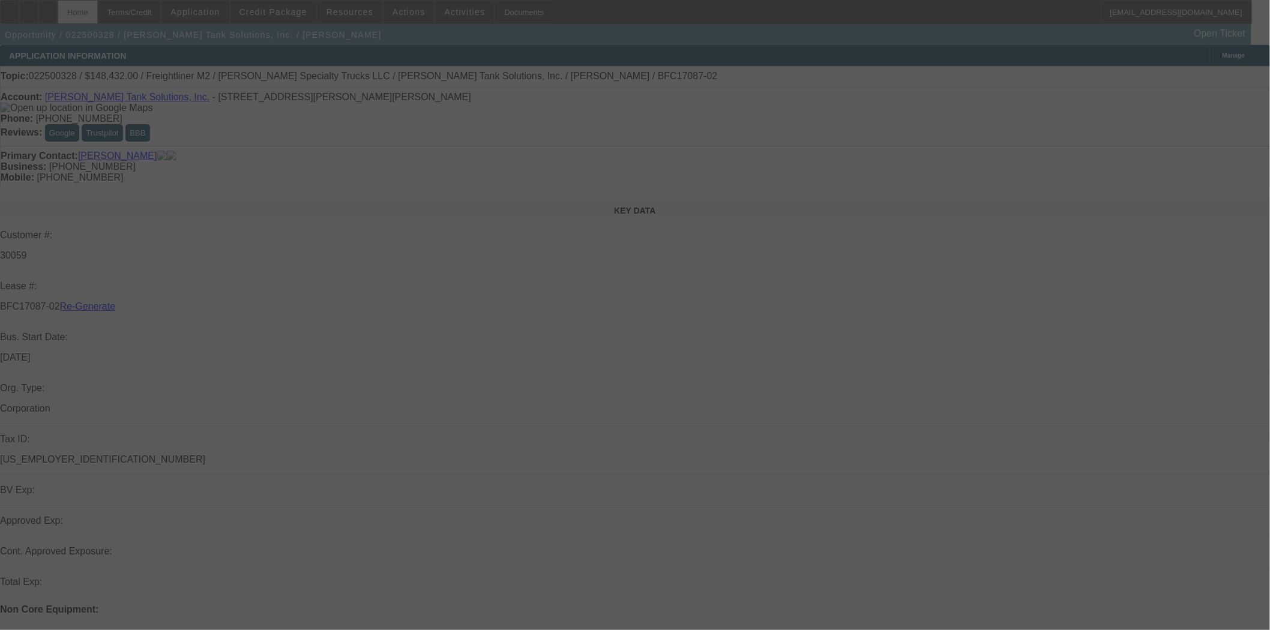
select select "3"
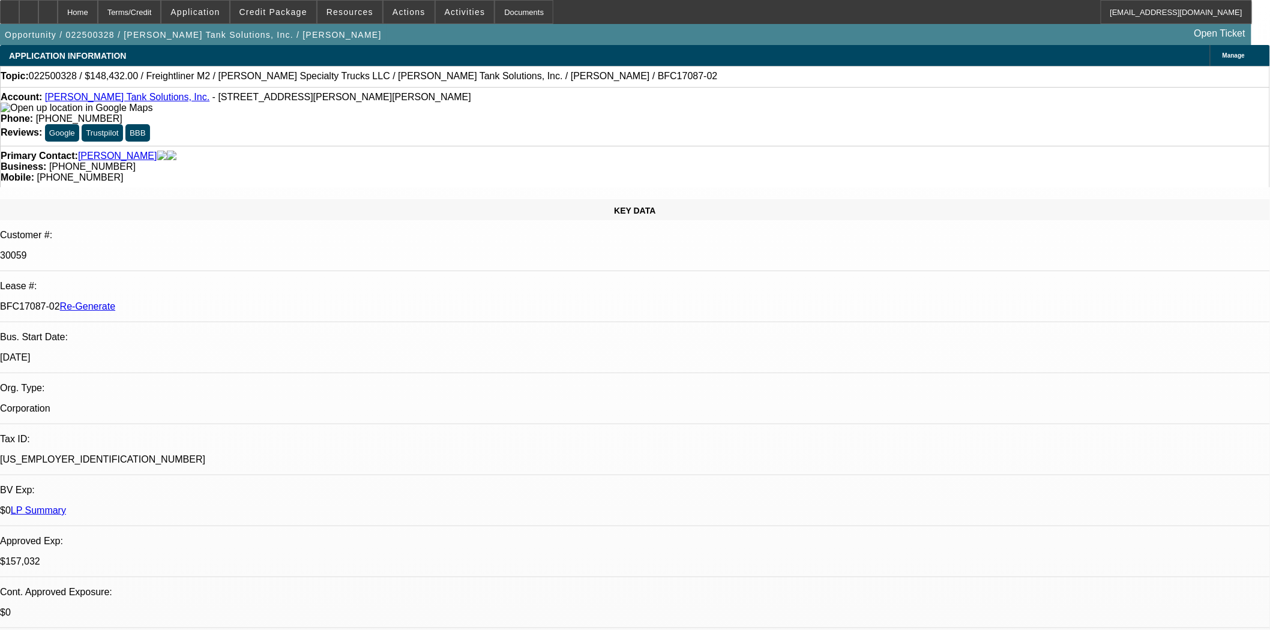
select select "0"
select select "2"
select select "0"
select select "6"
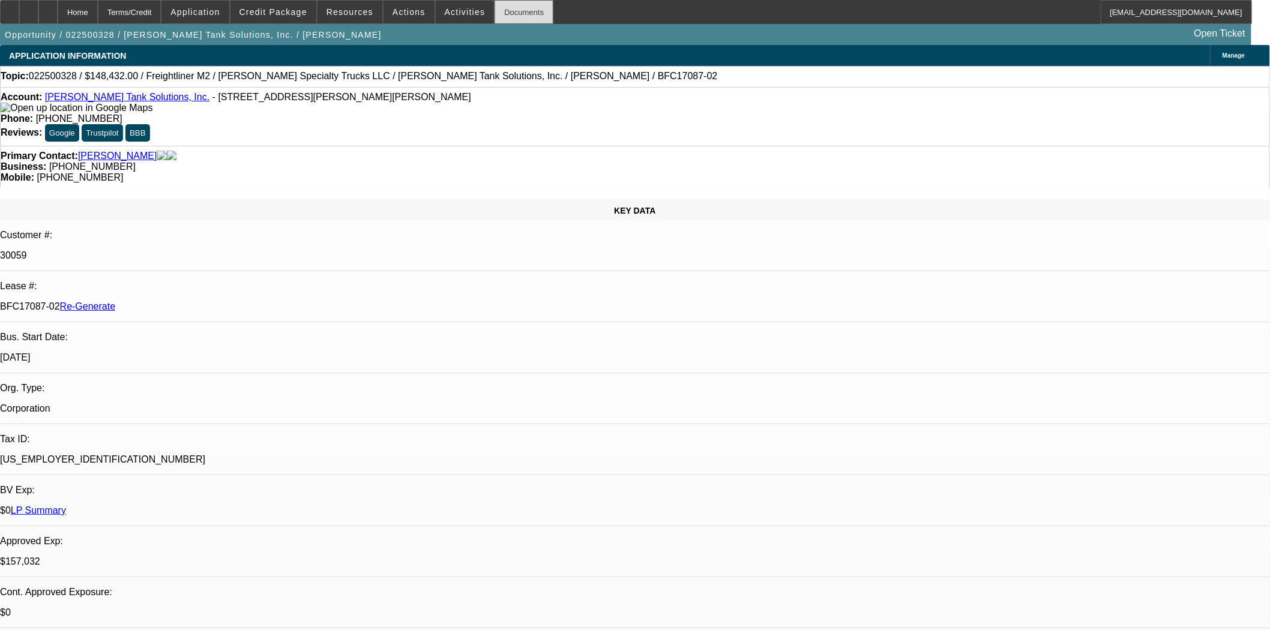
click at [502, 17] on div "Documents" at bounding box center [524, 12] width 59 height 24
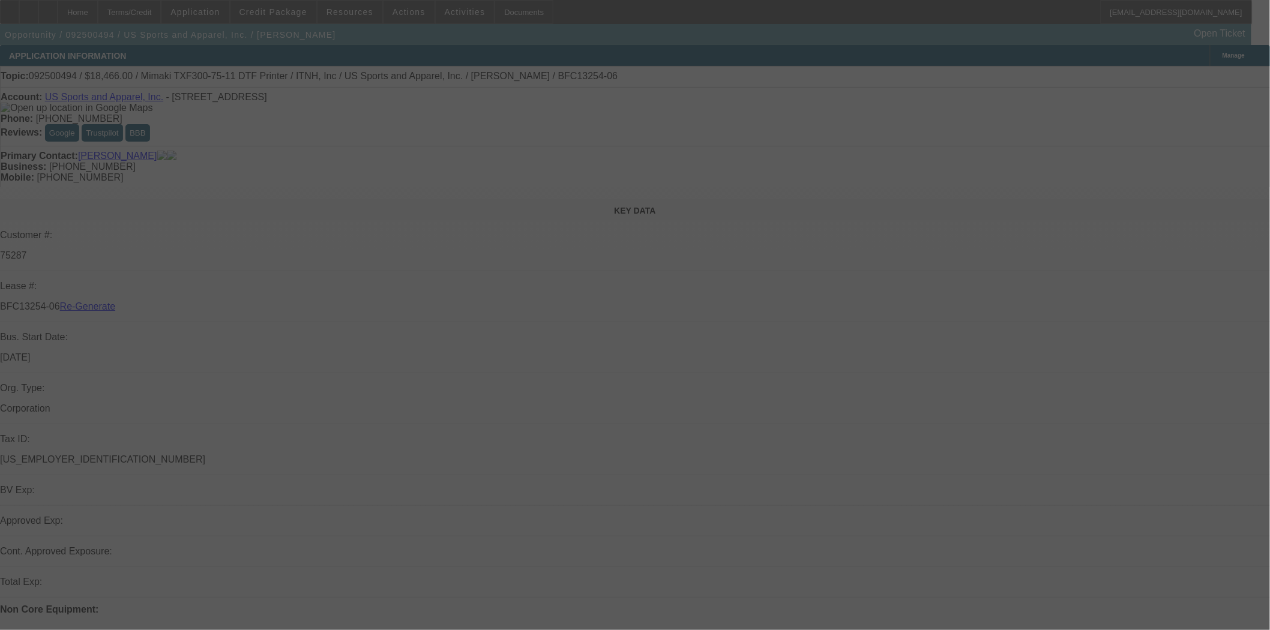
select select "3"
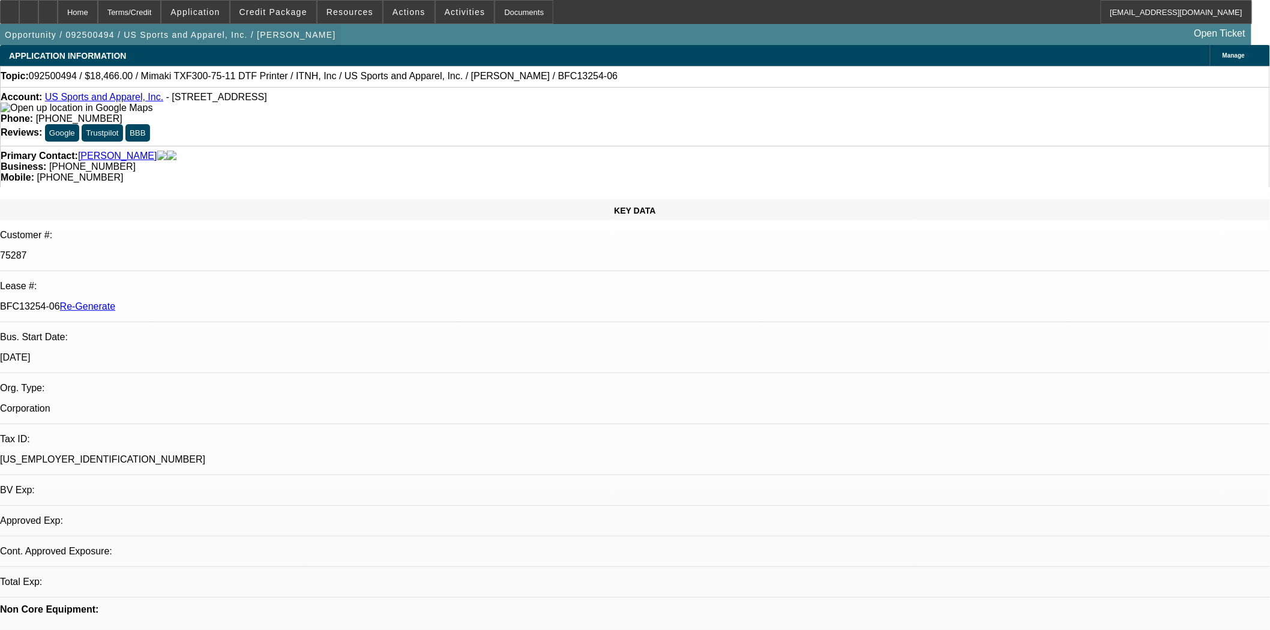
select select "0"
select select "6"
click at [19, 19] on div at bounding box center [9, 12] width 19 height 24
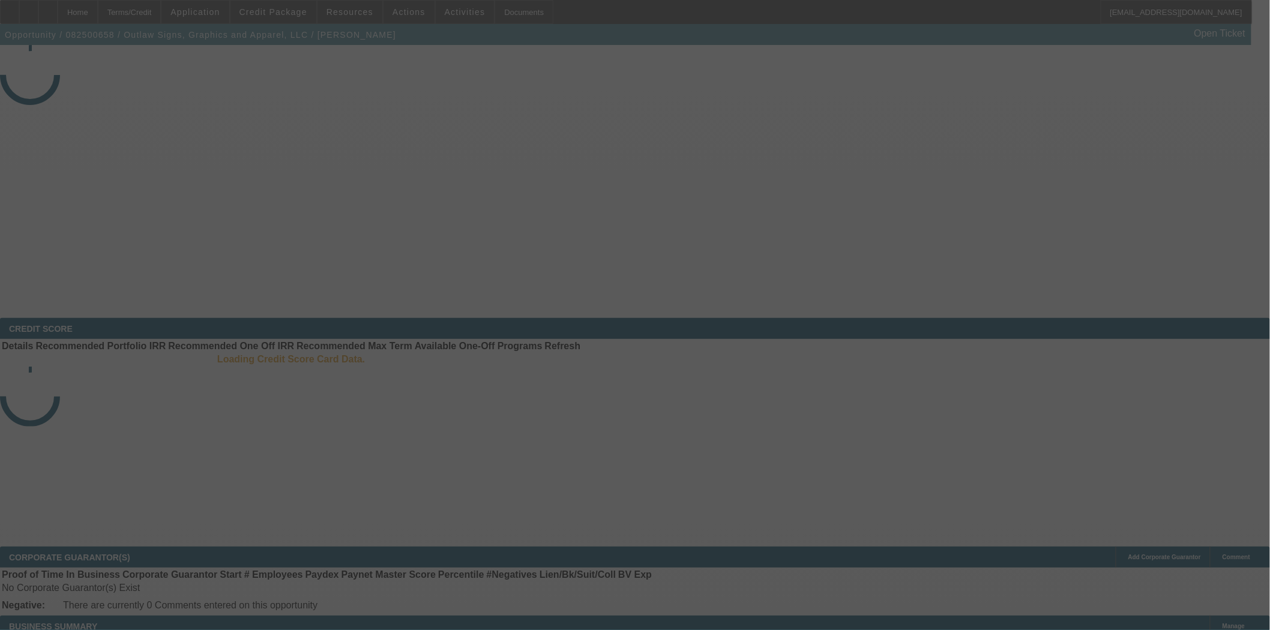
select select "3"
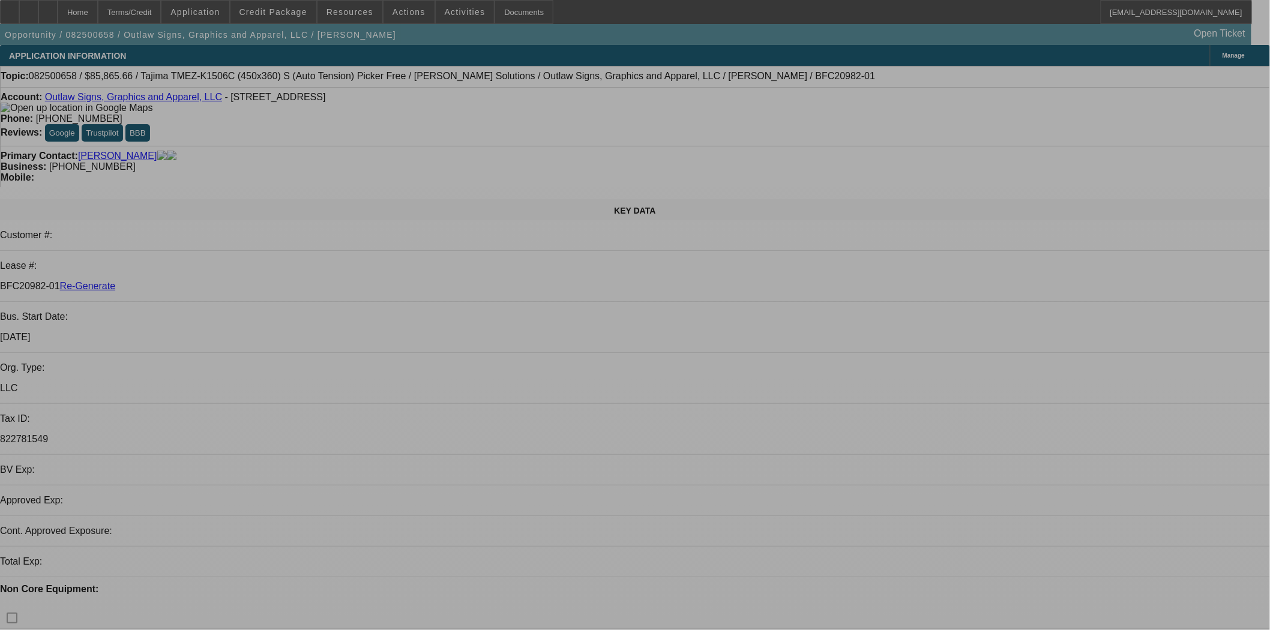
select select "0"
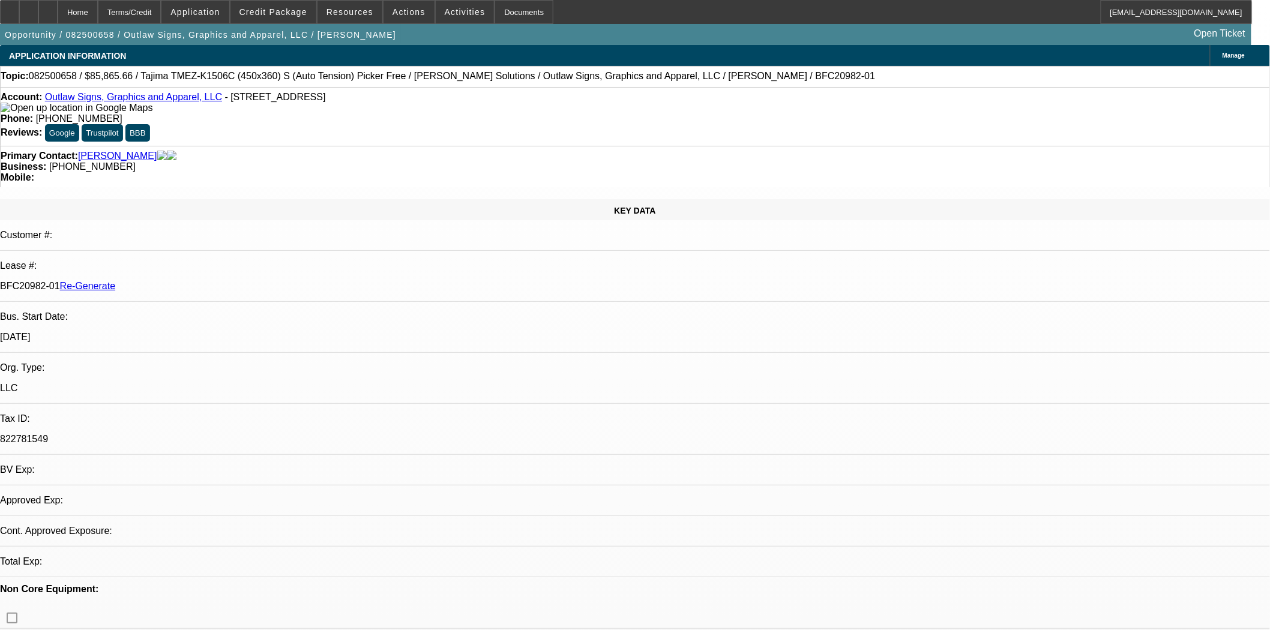
select select "0"
select select "1"
select select "6"
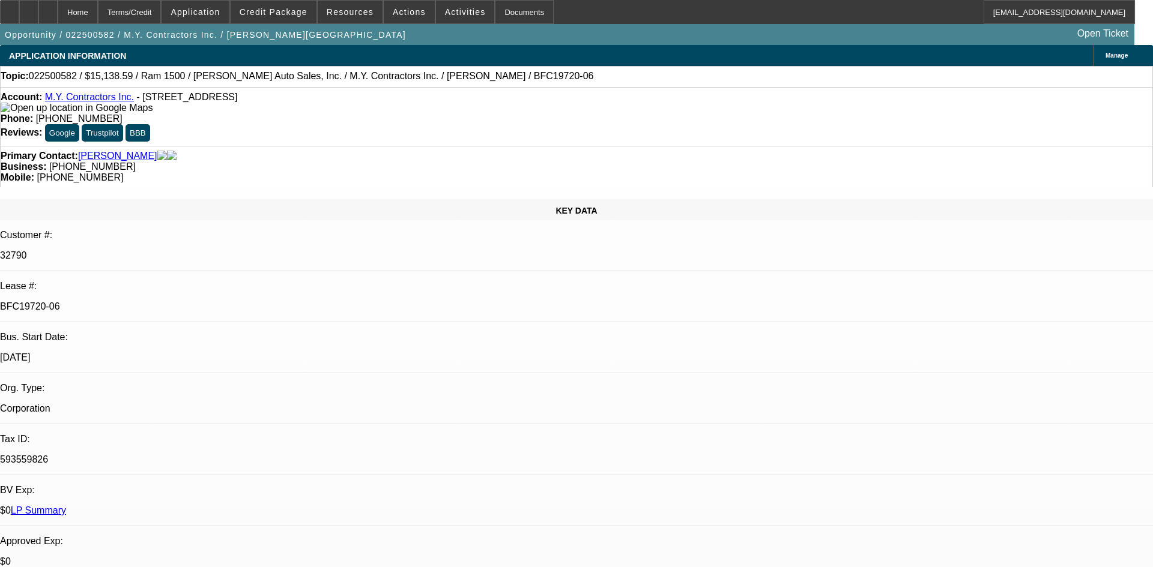
select select "0"
select select "3"
select select "0"
select select "6"
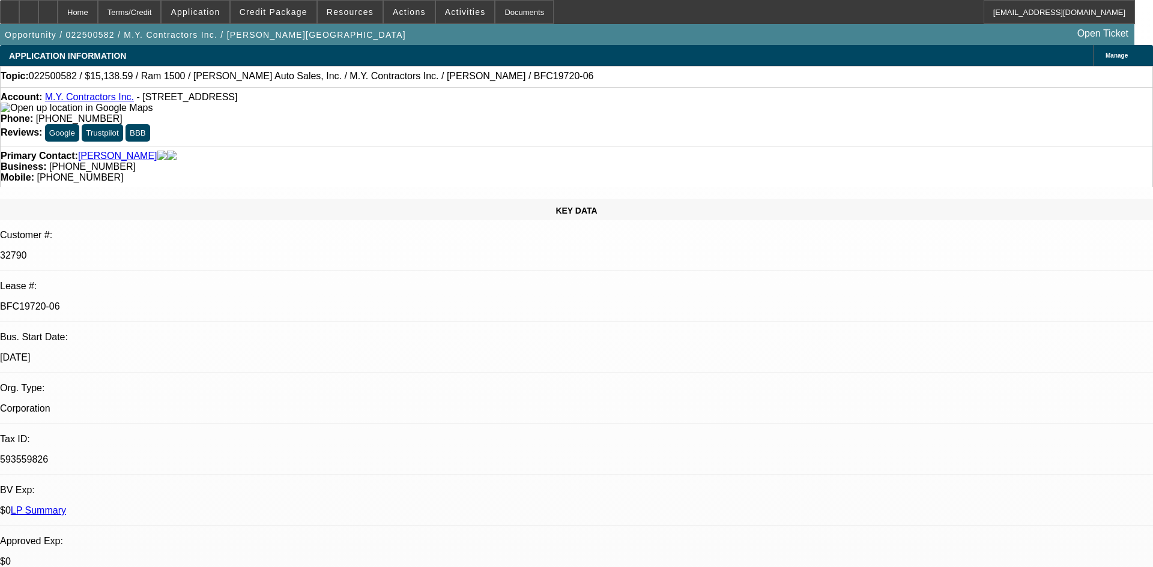
select select "0"
select select "3"
select select "0"
select select "6"
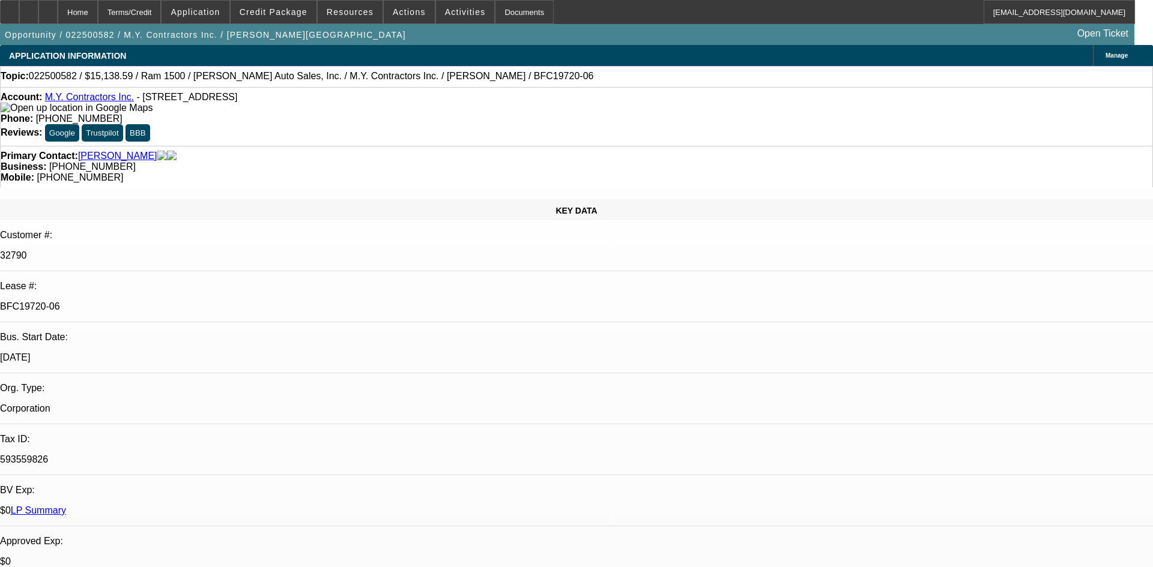
select select "0"
select select "6"
select select "0"
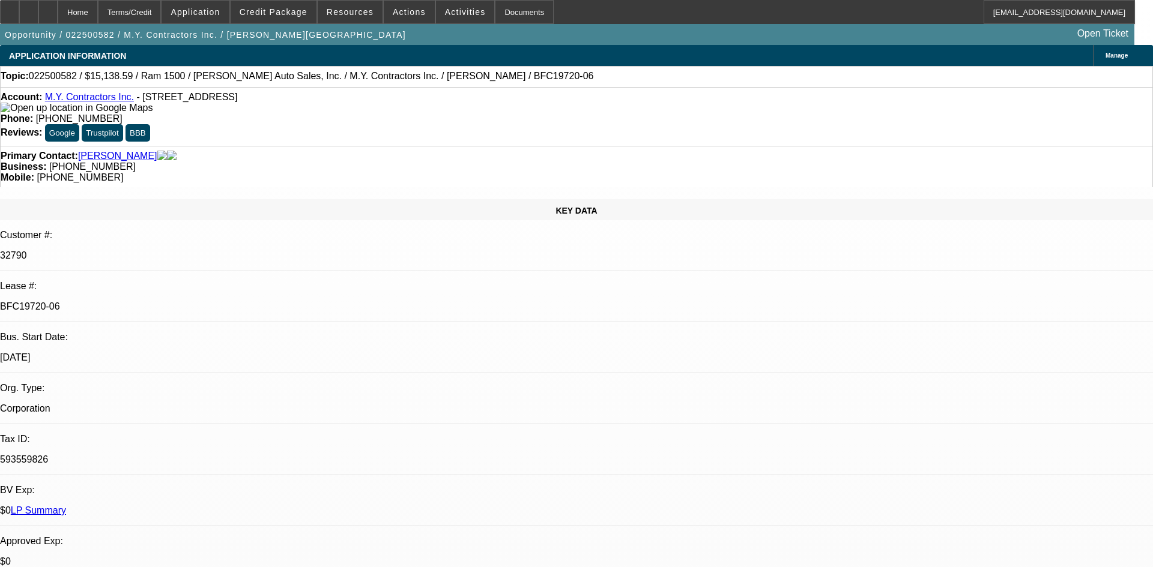
select select "0"
select select "6"
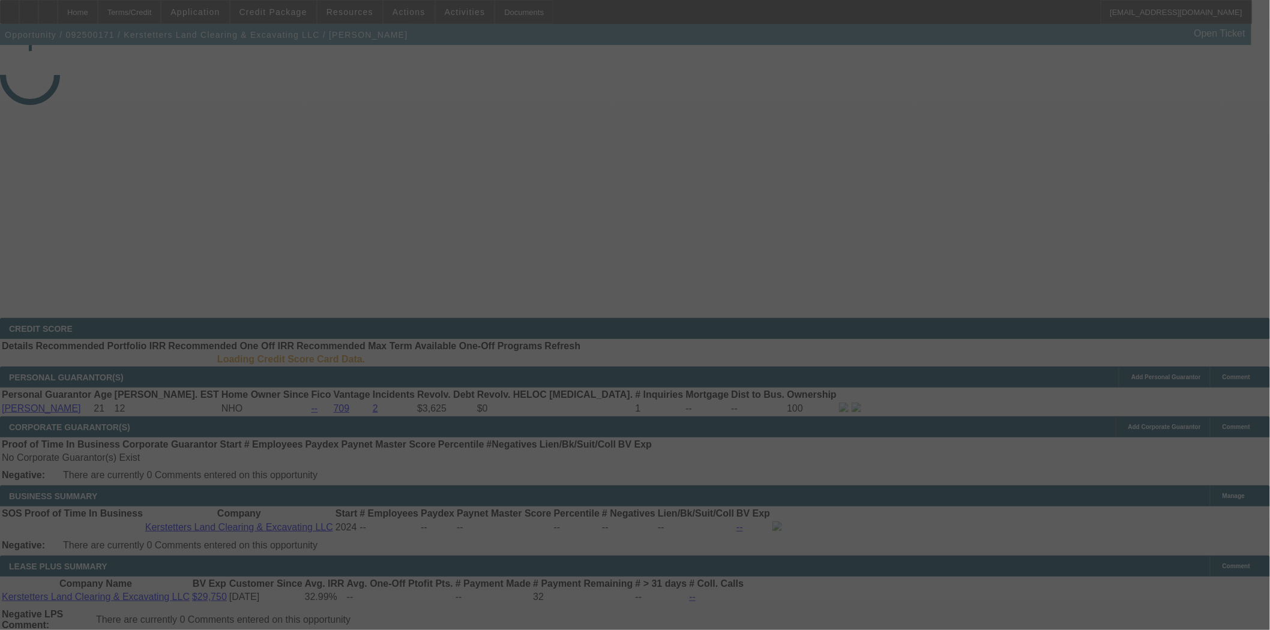
select select "4"
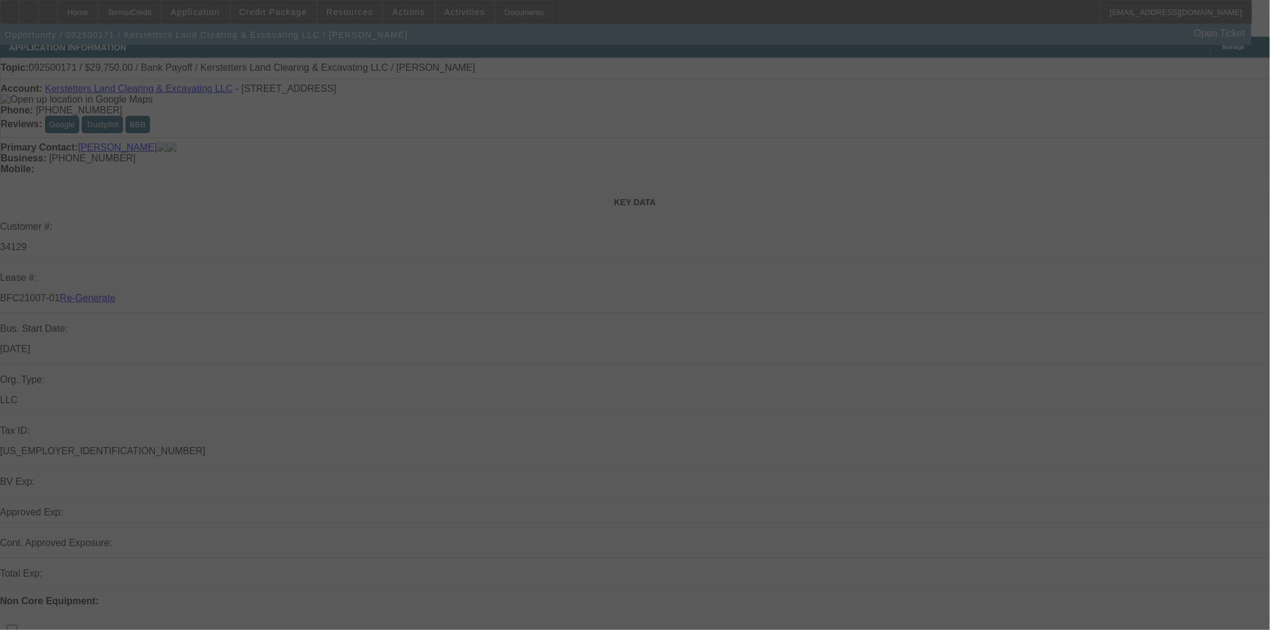
scroll to position [67, 0]
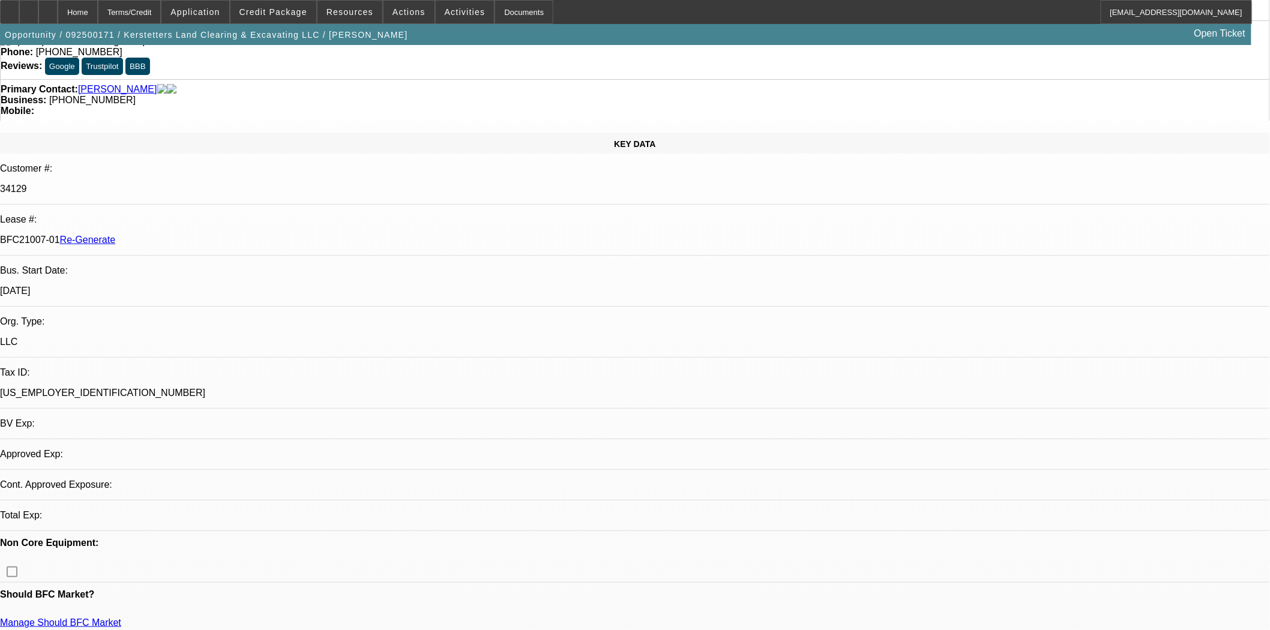
select select "0.15"
select select "2"
select select "0"
select select "6"
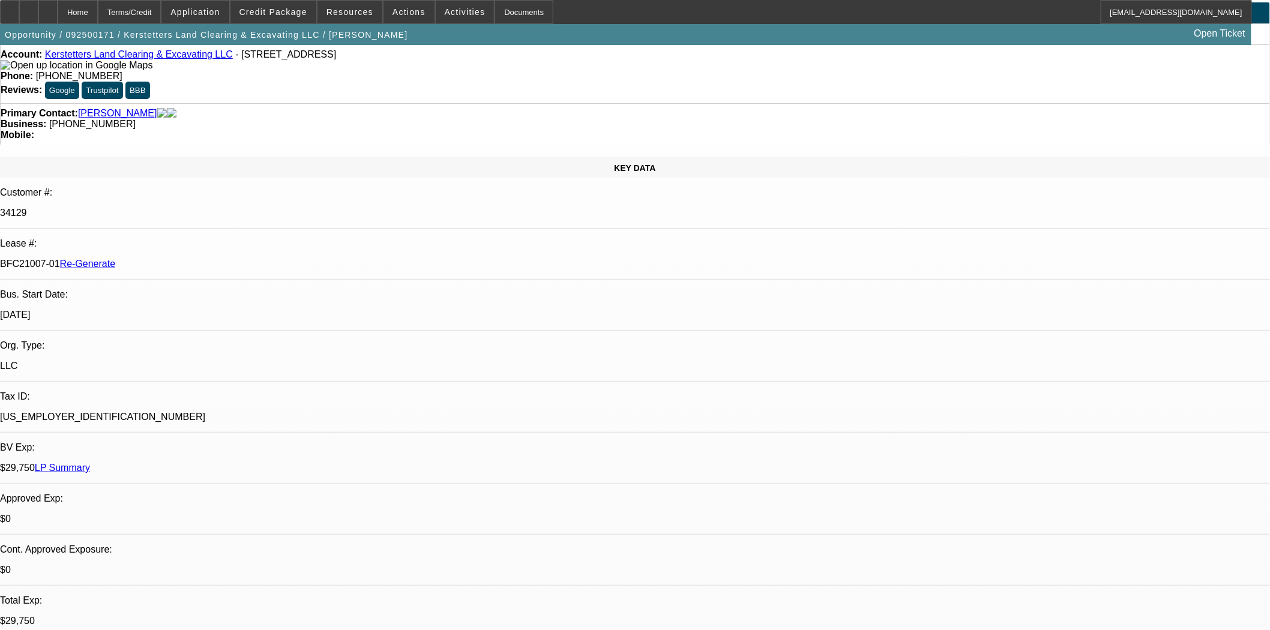
scroll to position [0, 0]
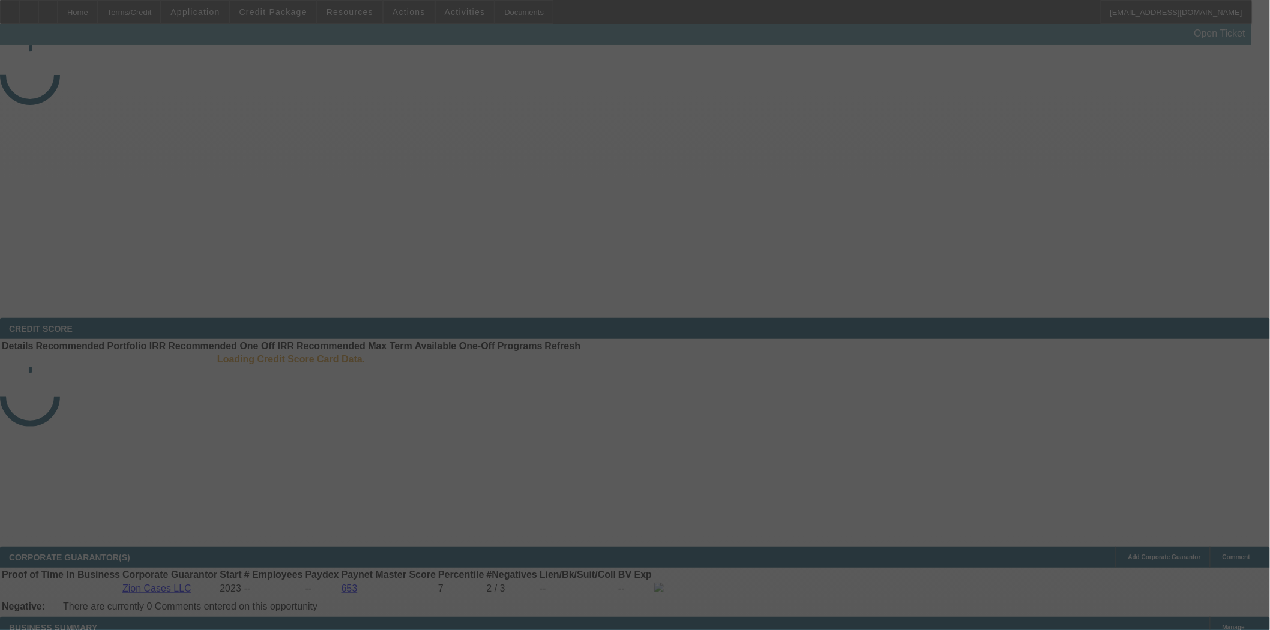
select select "3"
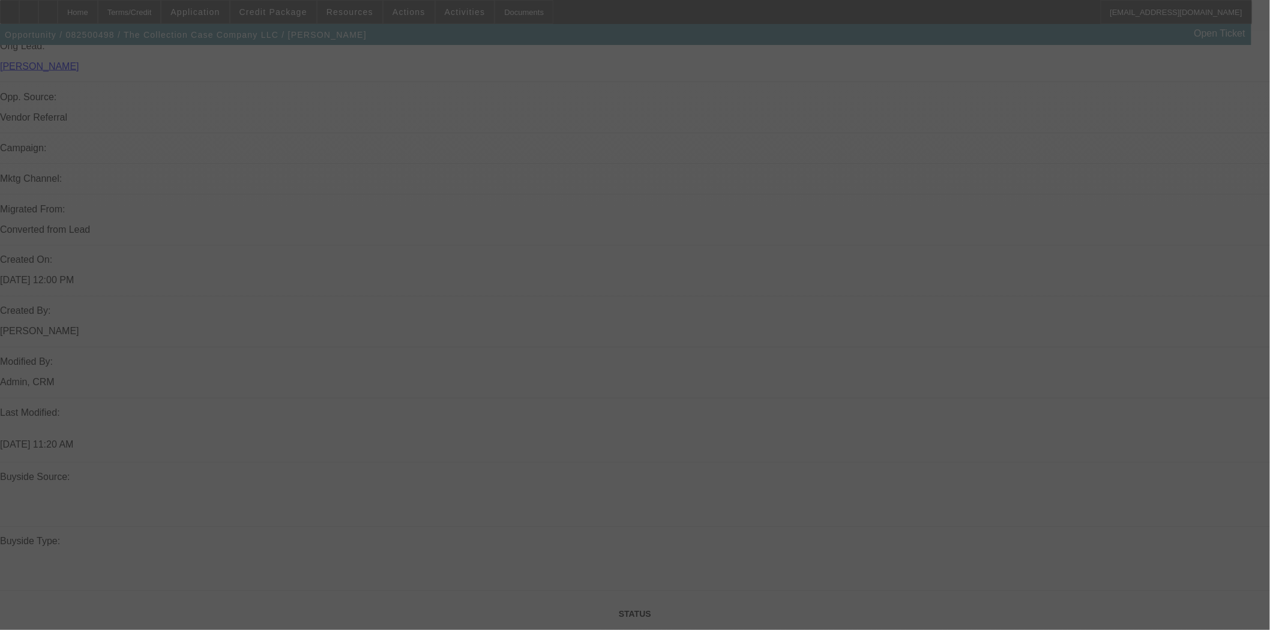
select select "0"
select select "2"
select select "0"
select select "6"
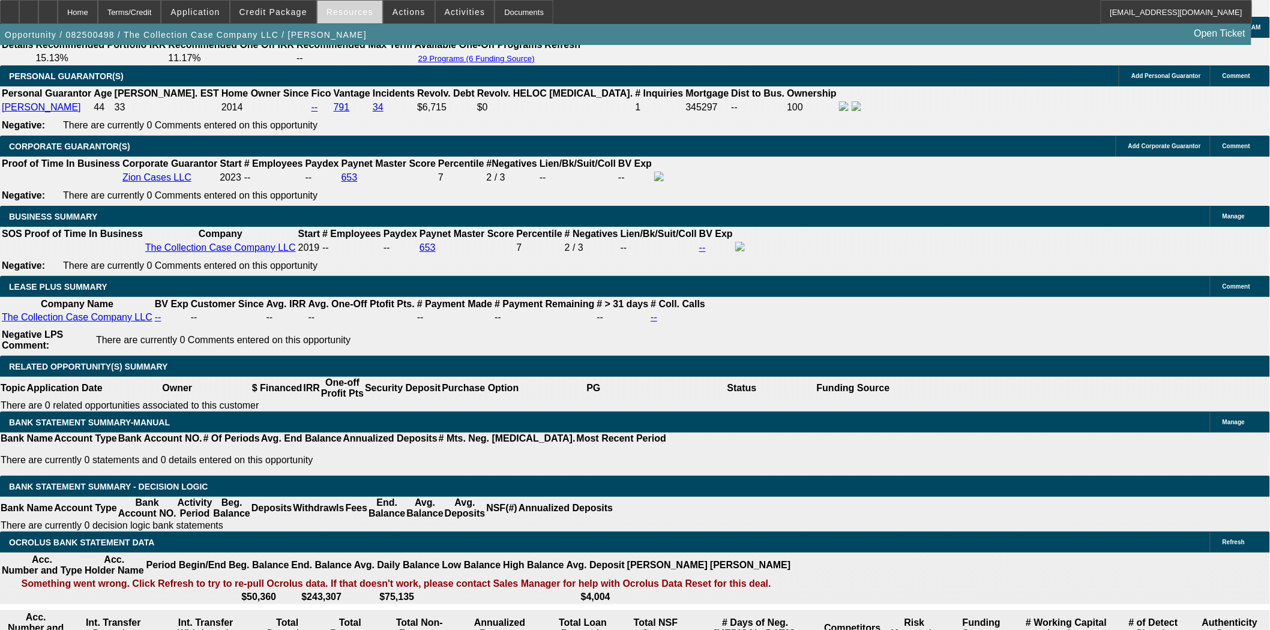
scroll to position [2043, 0]
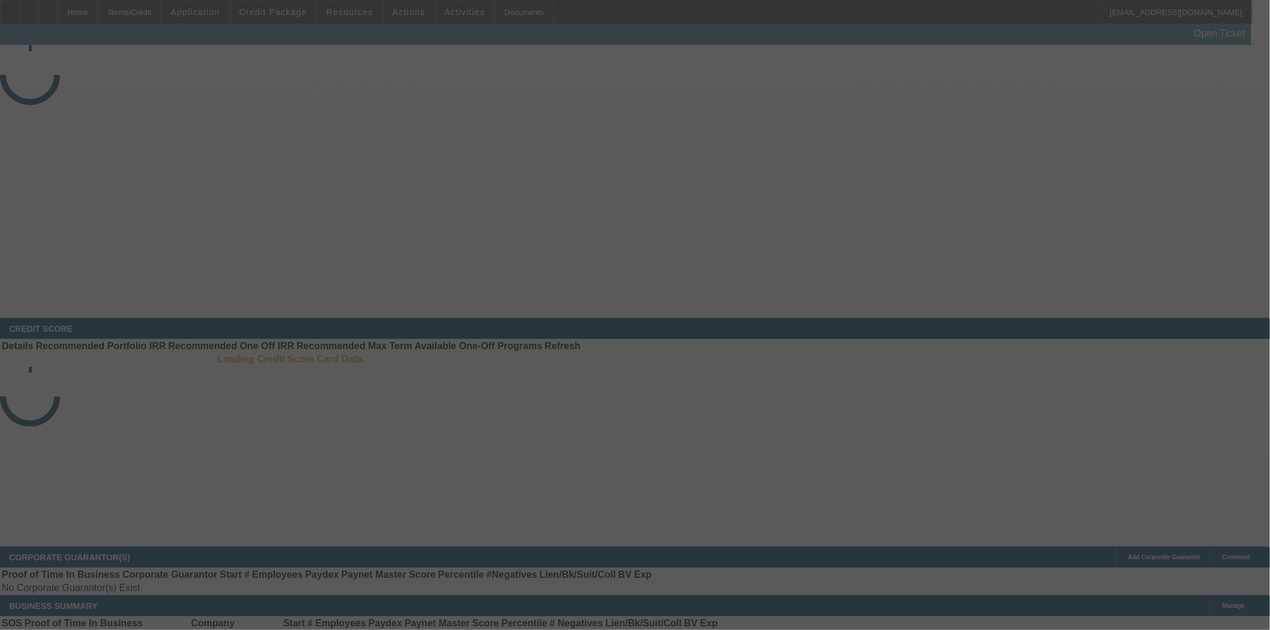
select select "3"
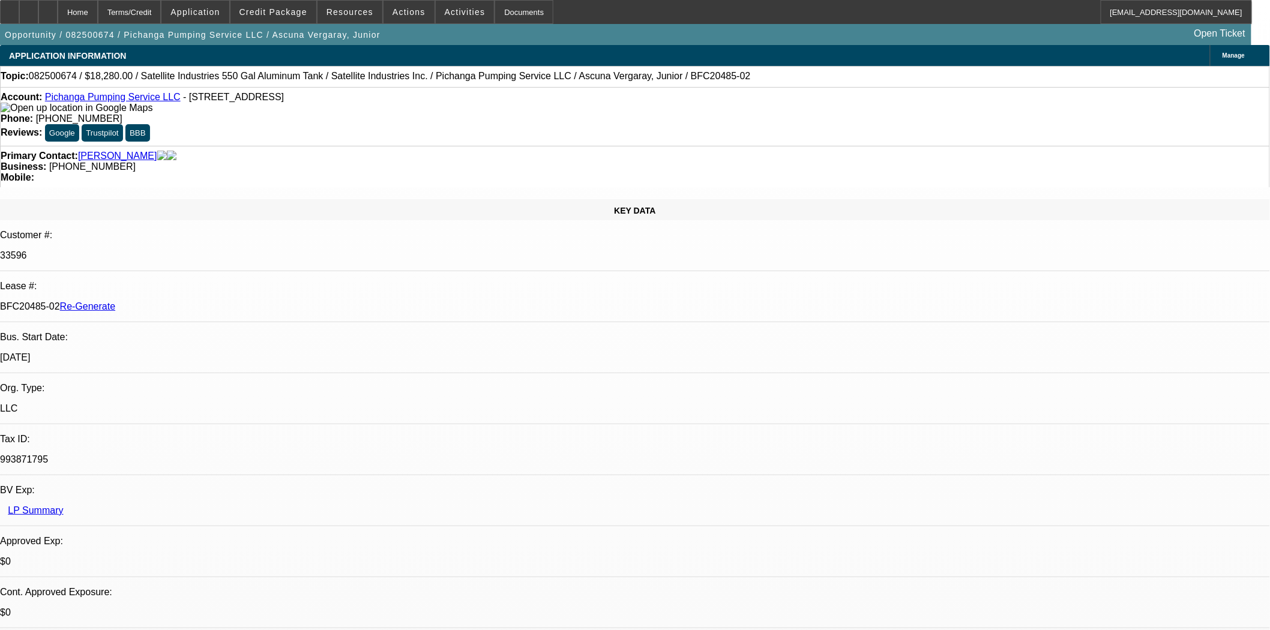
select select "0"
select select "2"
select select "0.1"
select select "4"
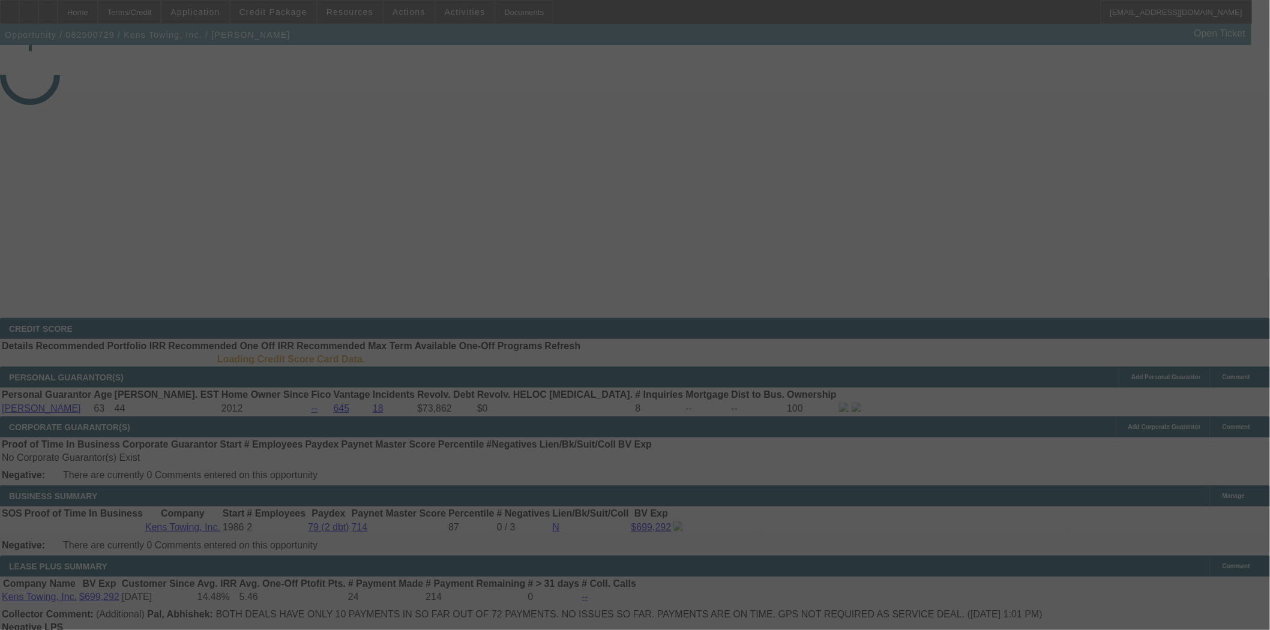
select select "4"
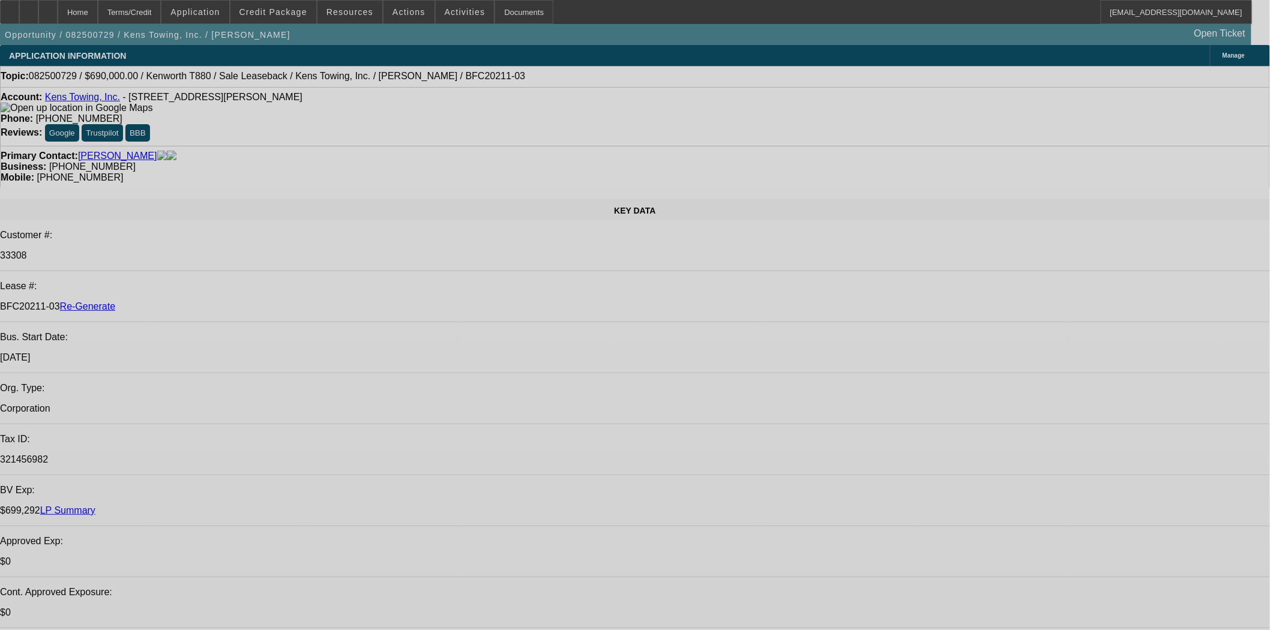
select select "0"
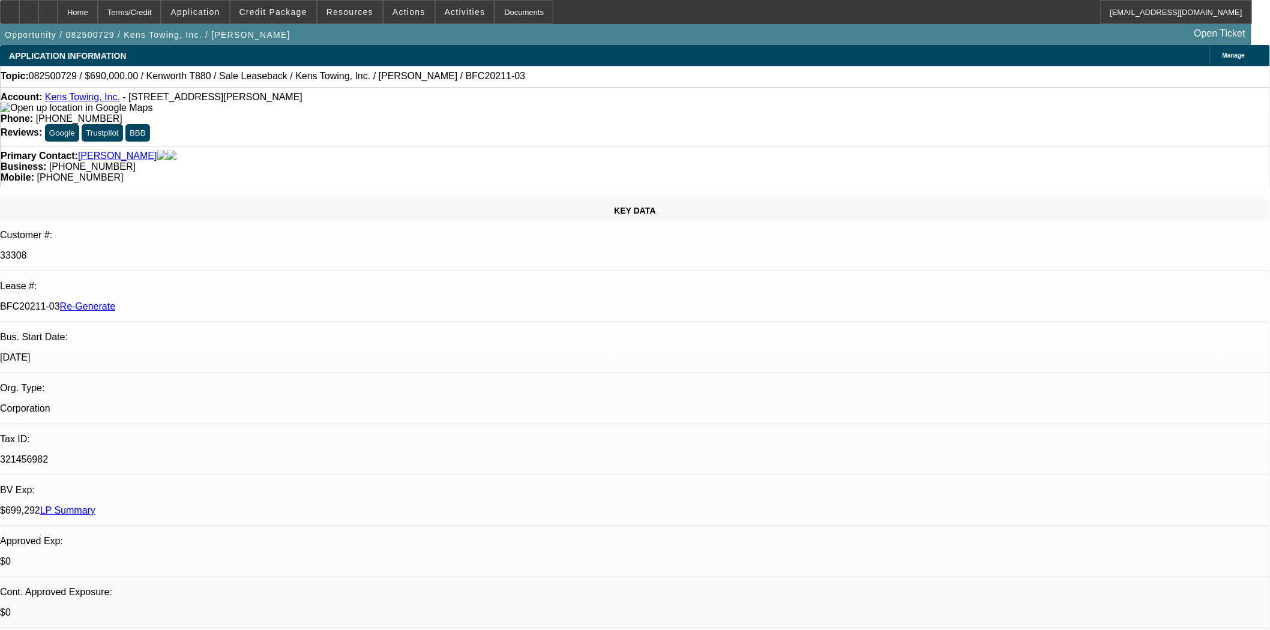
select select "2"
select select "0"
select select "6"
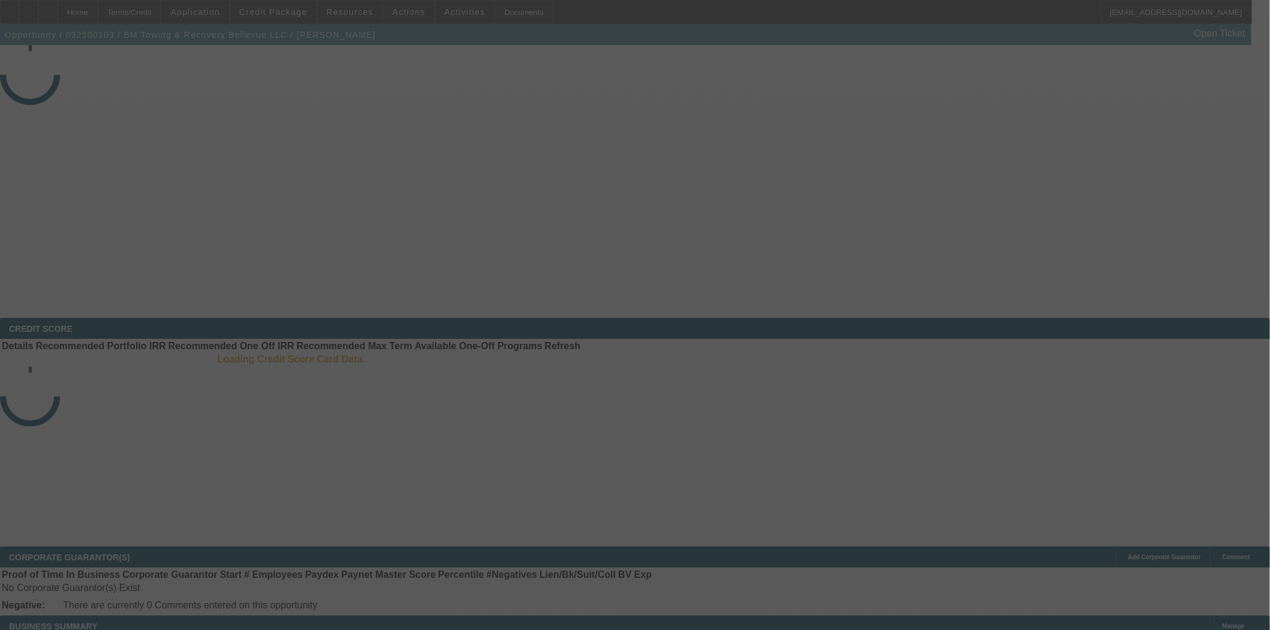
select select "4"
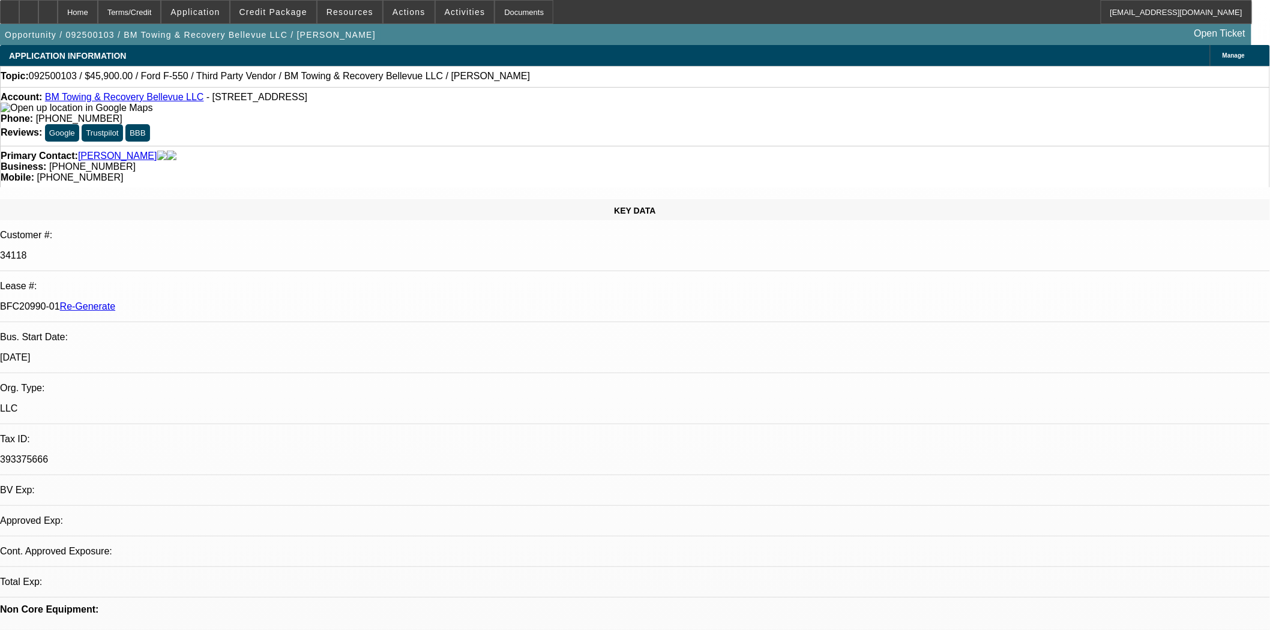
select select "0.15"
select select "2"
select select "0.1"
select select "1"
select select "2"
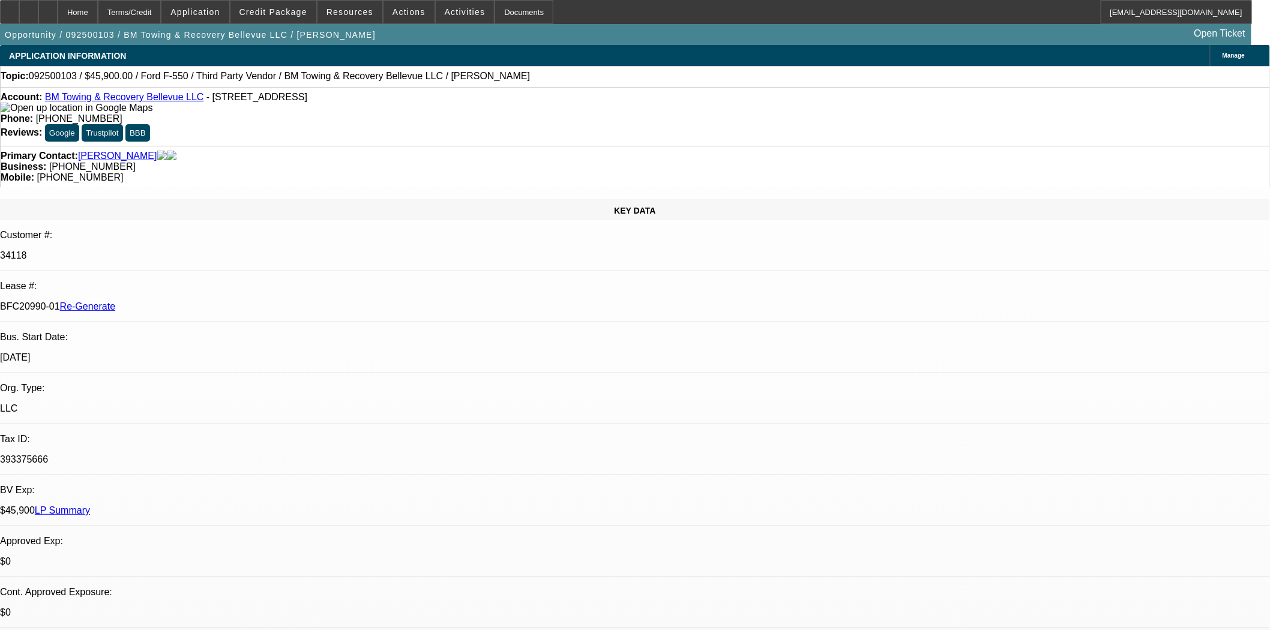
select select "4"
